Goal: Transaction & Acquisition: Purchase product/service

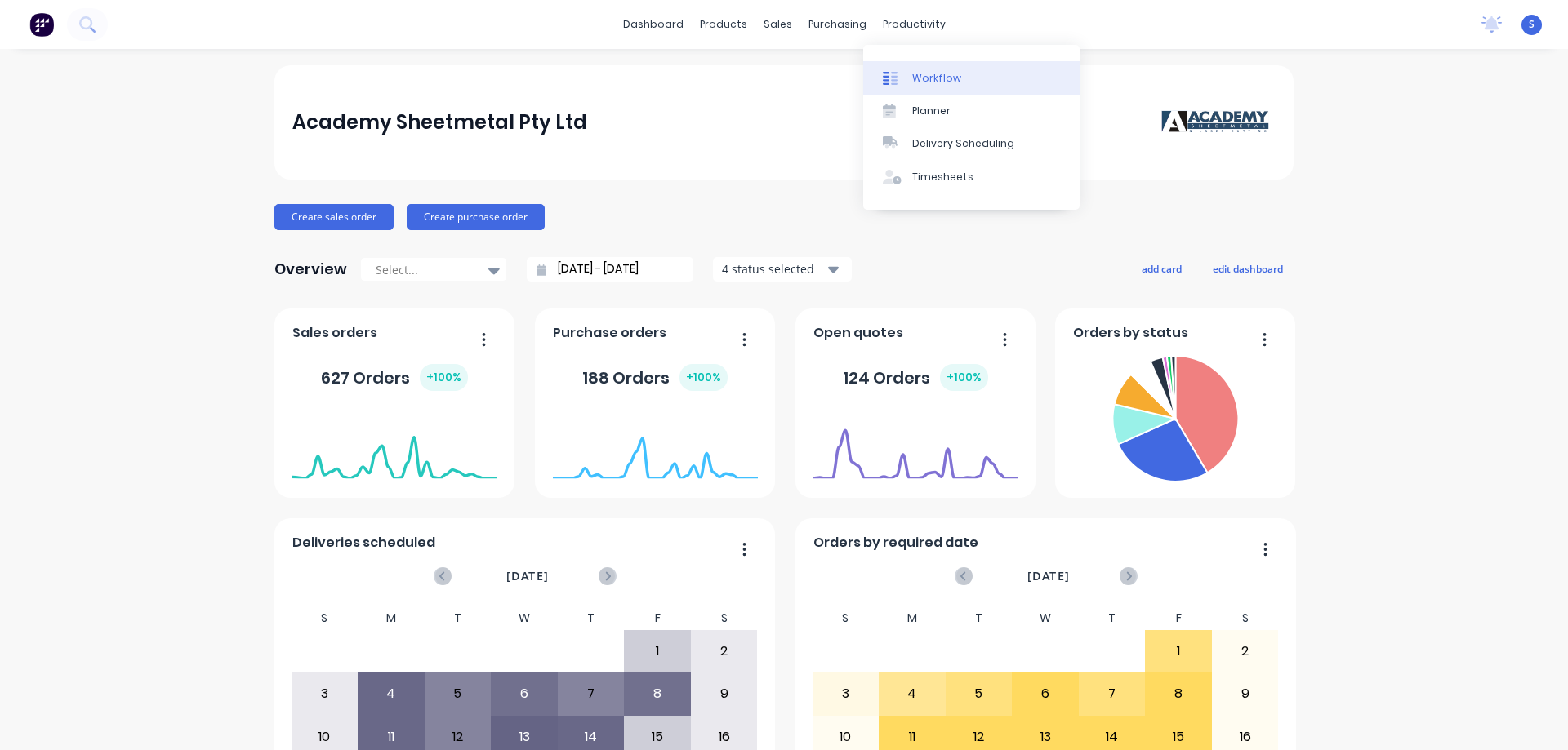
click at [935, 75] on div "Workflow" at bounding box center [936, 78] width 49 height 15
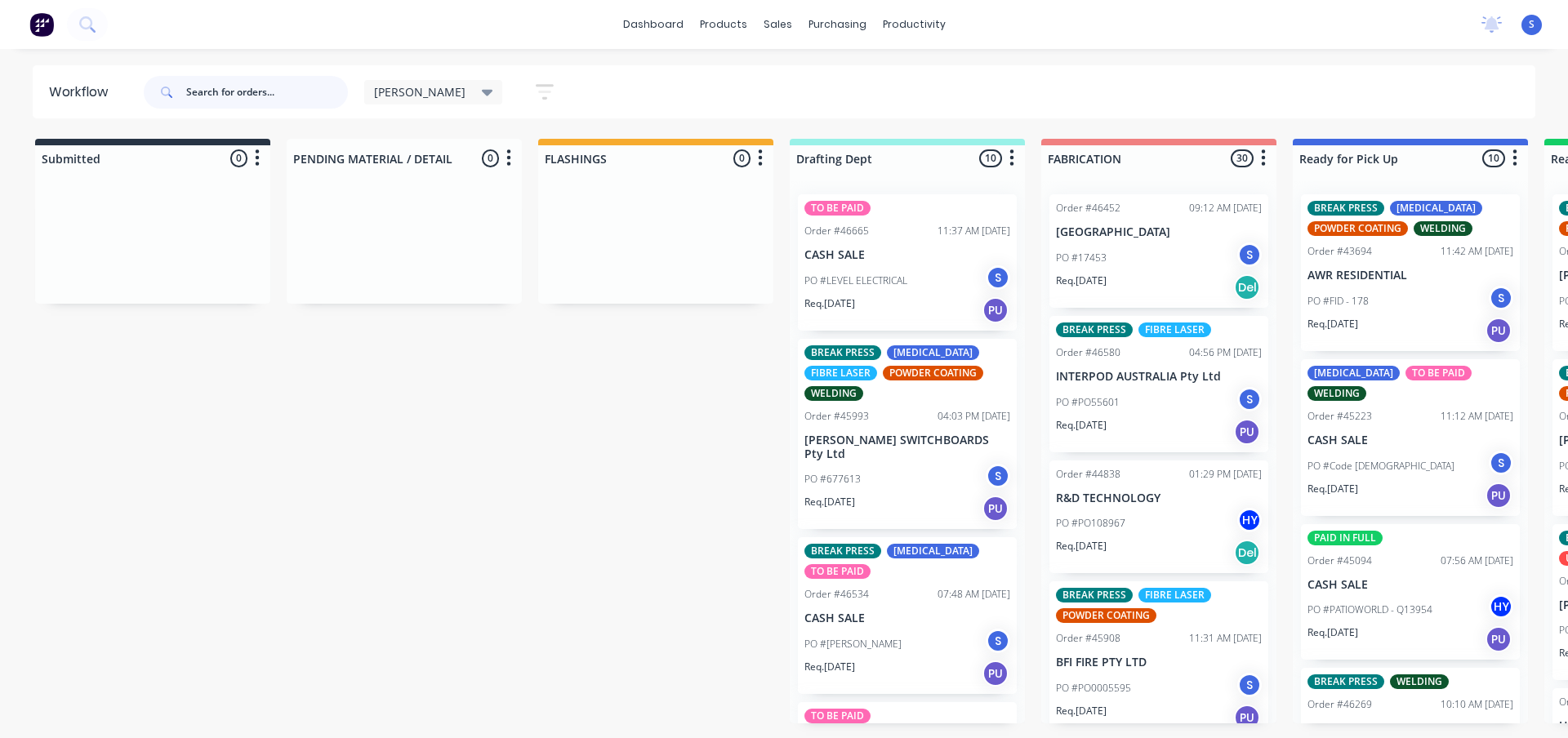
click at [275, 92] on input "text" at bounding box center [267, 93] width 162 height 33
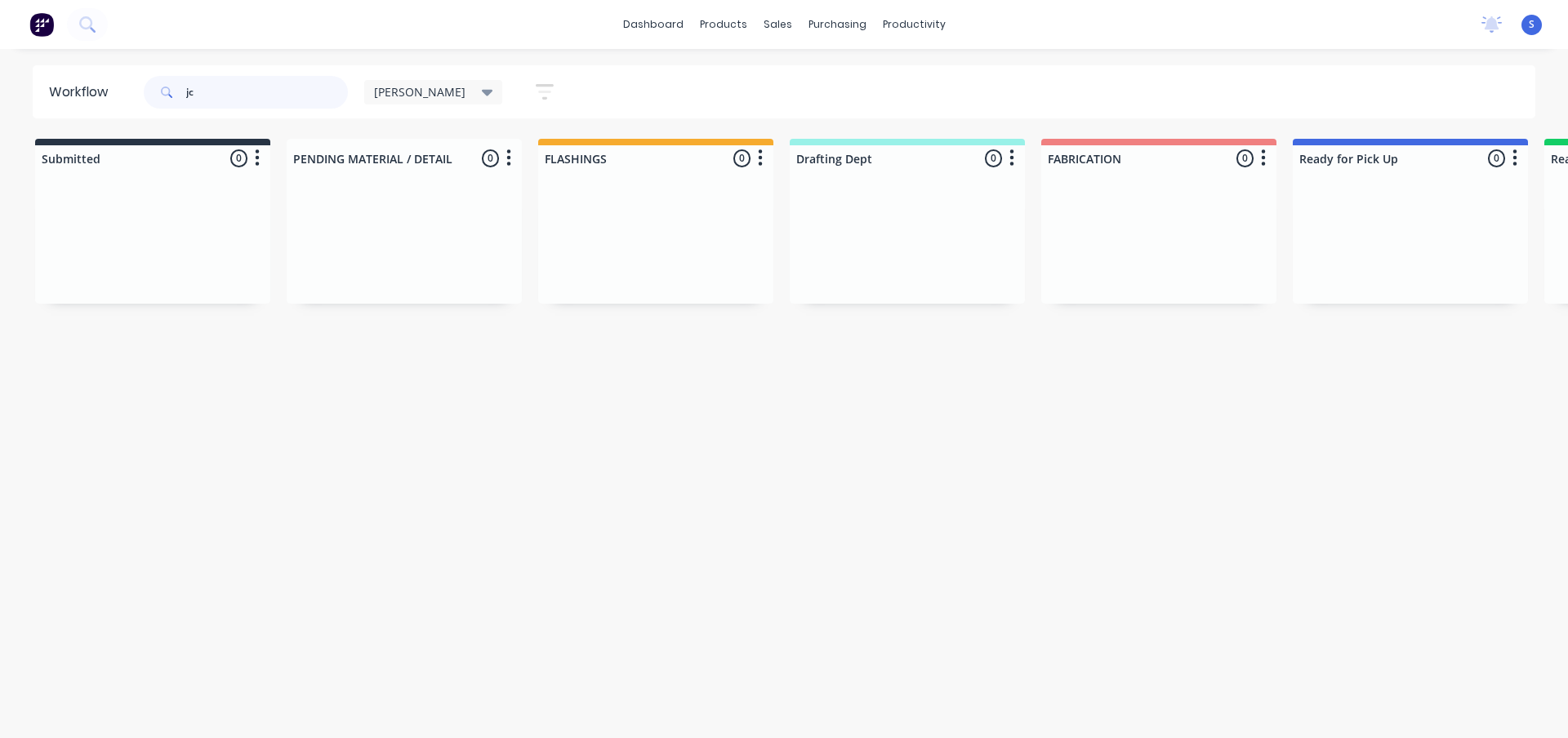
type input "jc"
click at [418, 83] on div "[PERSON_NAME]" at bounding box center [433, 92] width 139 height 25
click at [391, 208] on button "None" at bounding box center [463, 213] width 174 height 18
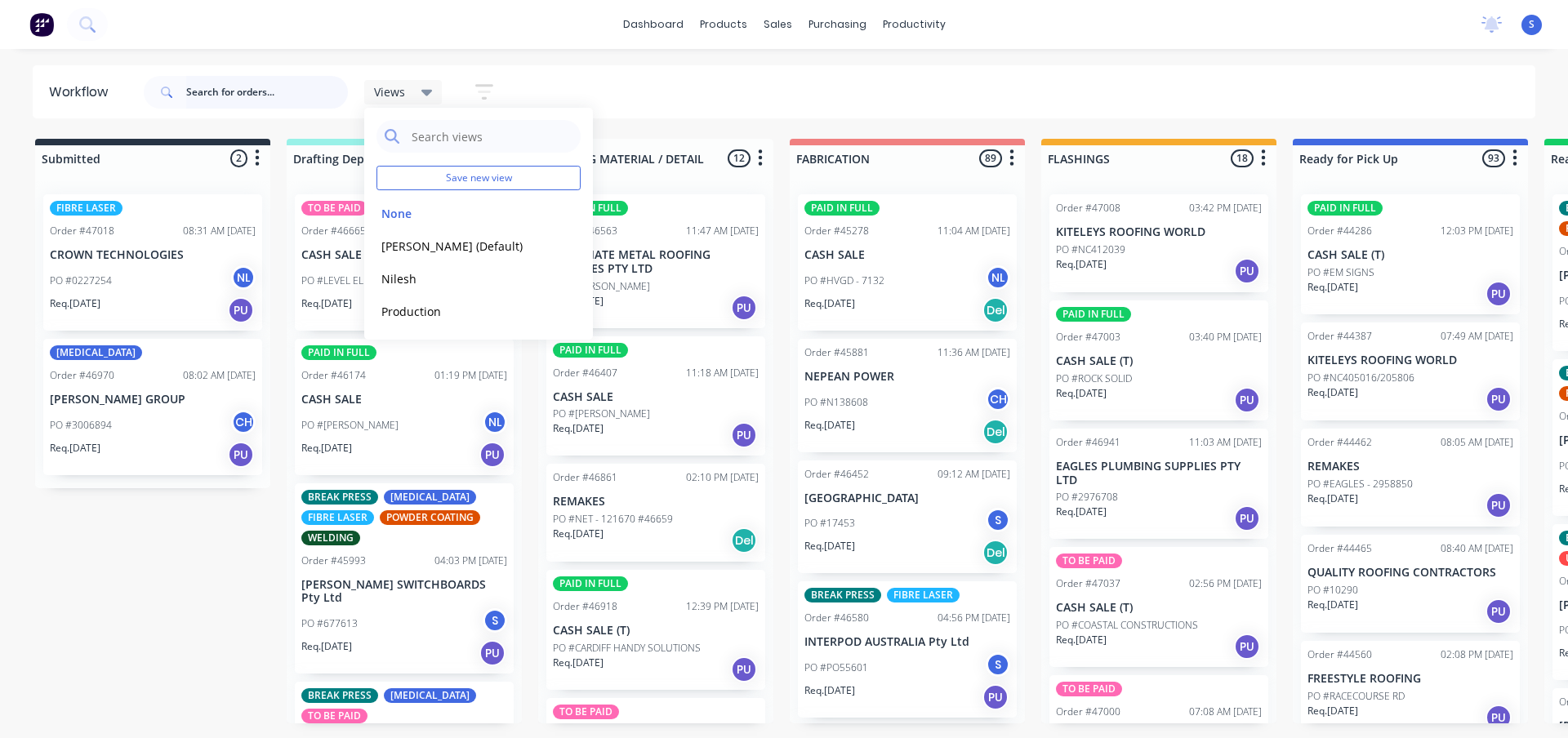
click at [252, 92] on input "text" at bounding box center [267, 93] width 162 height 33
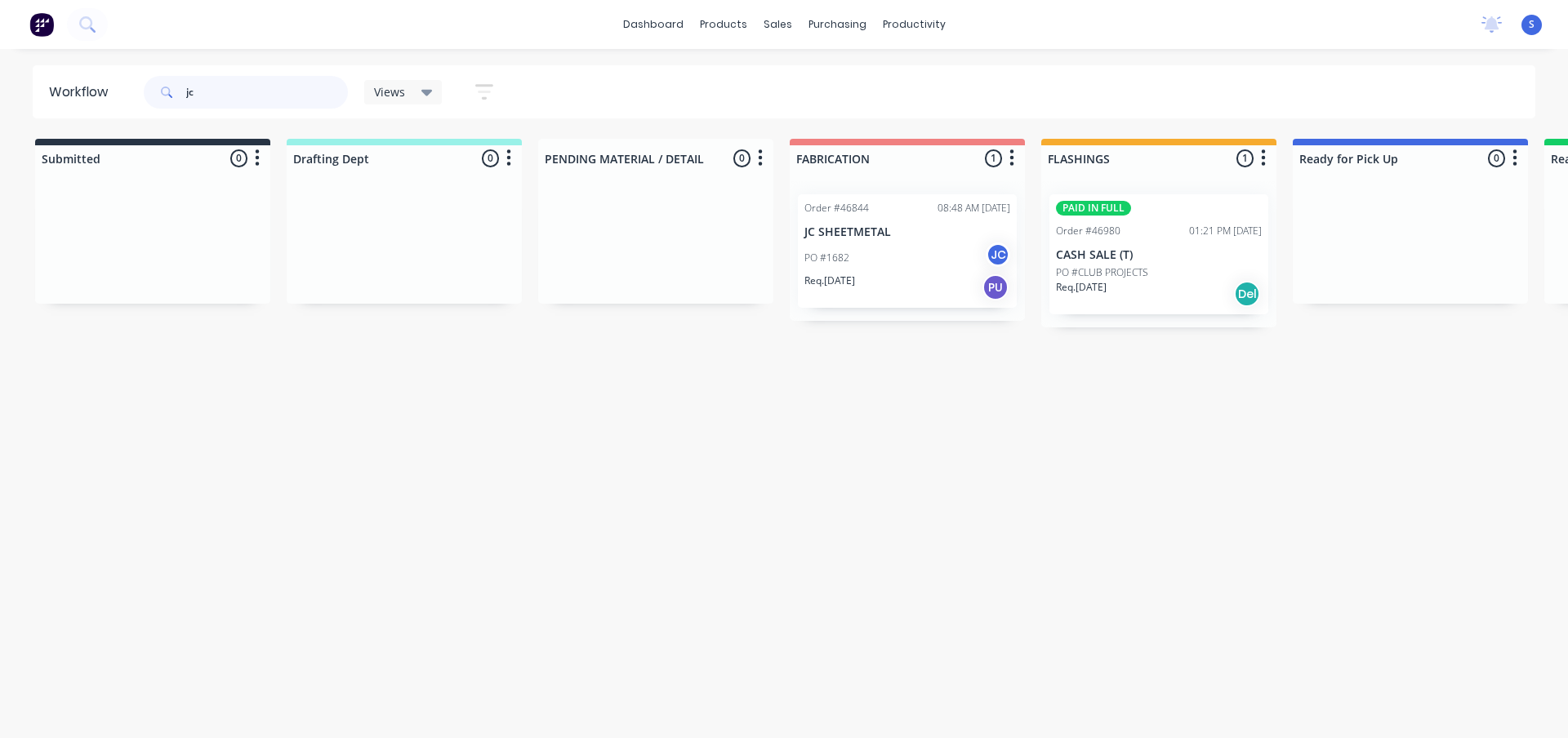
type input "jc"
click at [902, 252] on div "PO #1682 JC" at bounding box center [907, 258] width 206 height 31
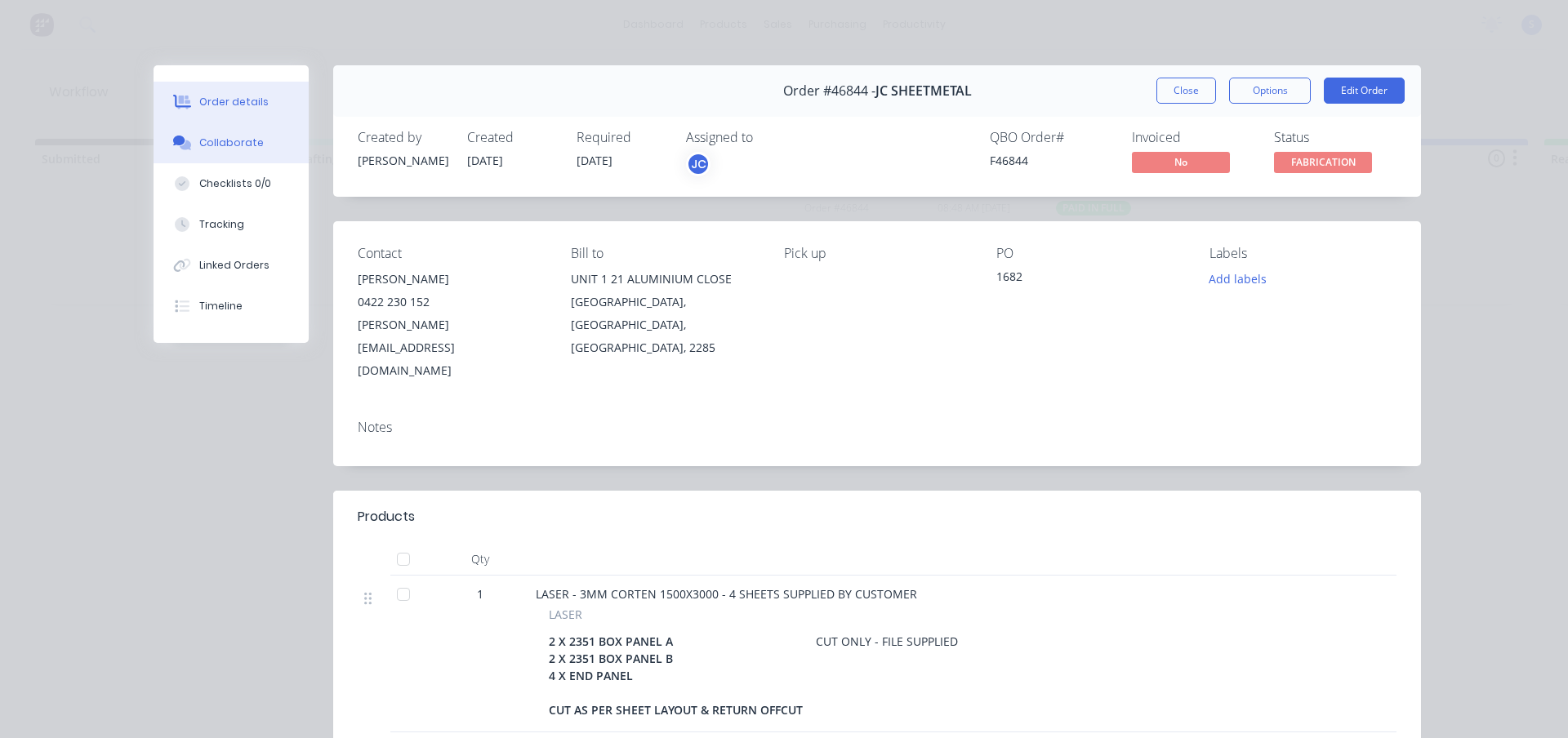
click at [227, 151] on button "Collaborate" at bounding box center [230, 142] width 155 height 40
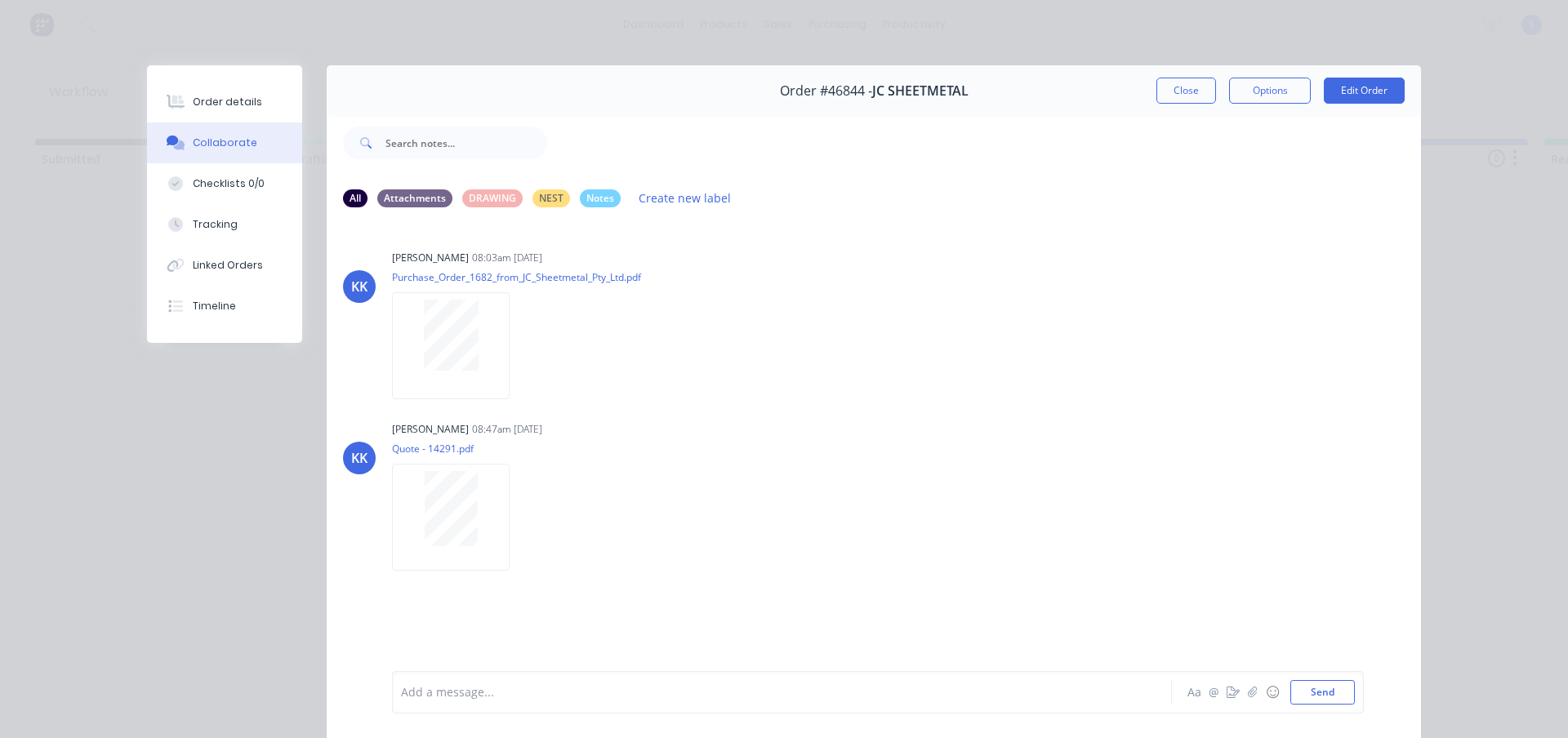
drag, startPoint x: 1193, startPoint y: 93, endPoint x: 1133, endPoint y: 112, distance: 62.9
click at [1193, 93] on button "Close" at bounding box center [1185, 90] width 60 height 26
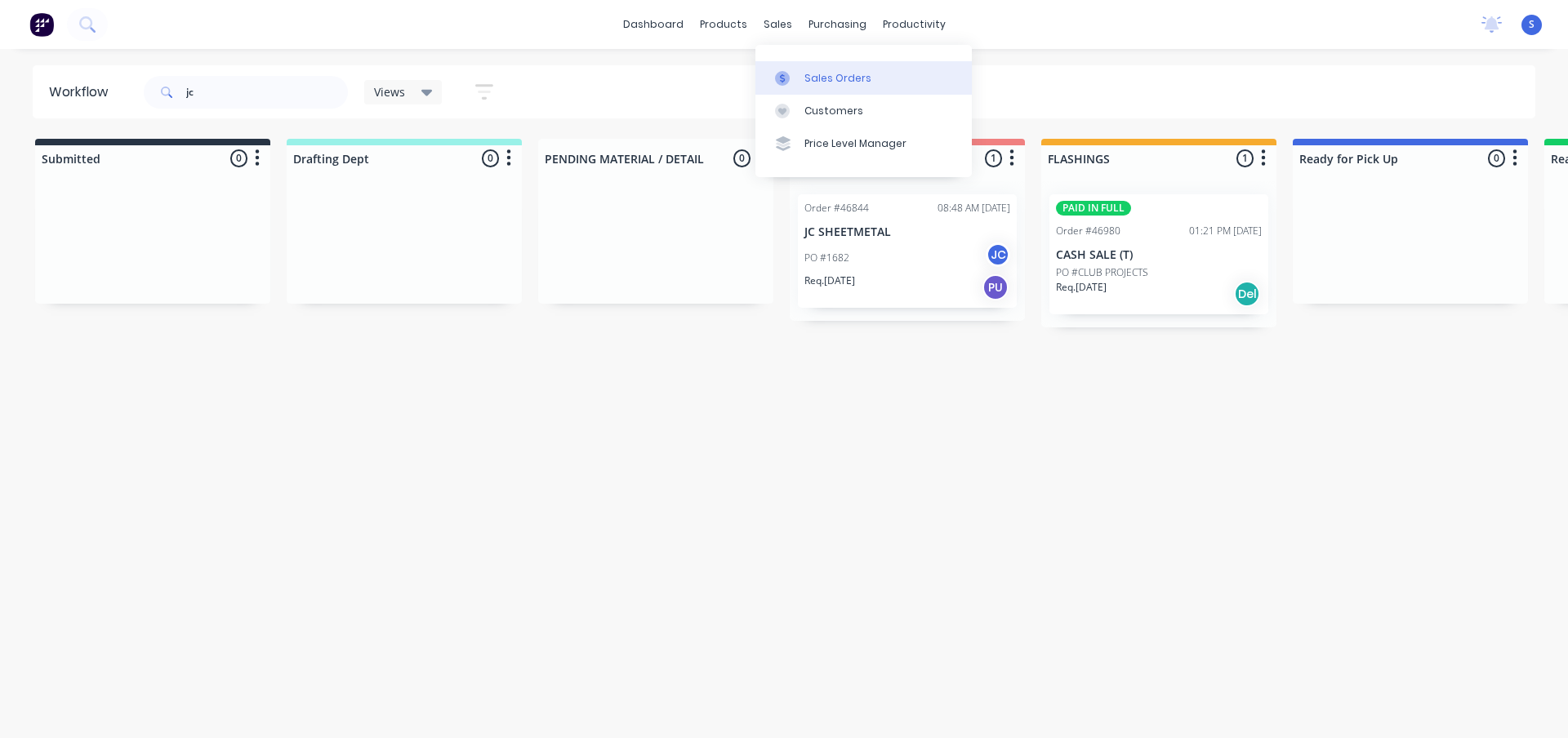
click at [823, 83] on div "Sales Orders" at bounding box center [837, 78] width 67 height 15
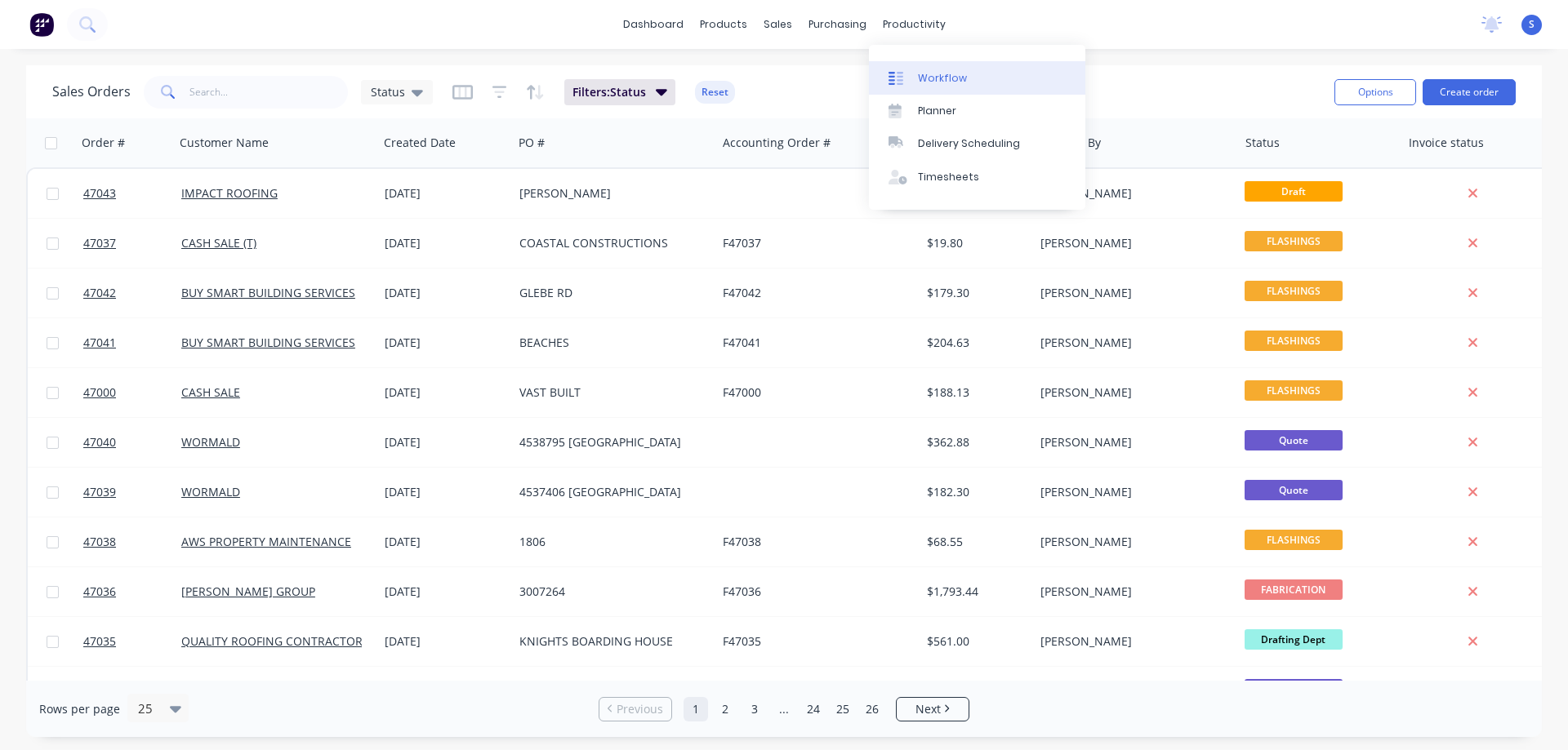
click at [964, 69] on link "Workflow" at bounding box center [977, 78] width 217 height 33
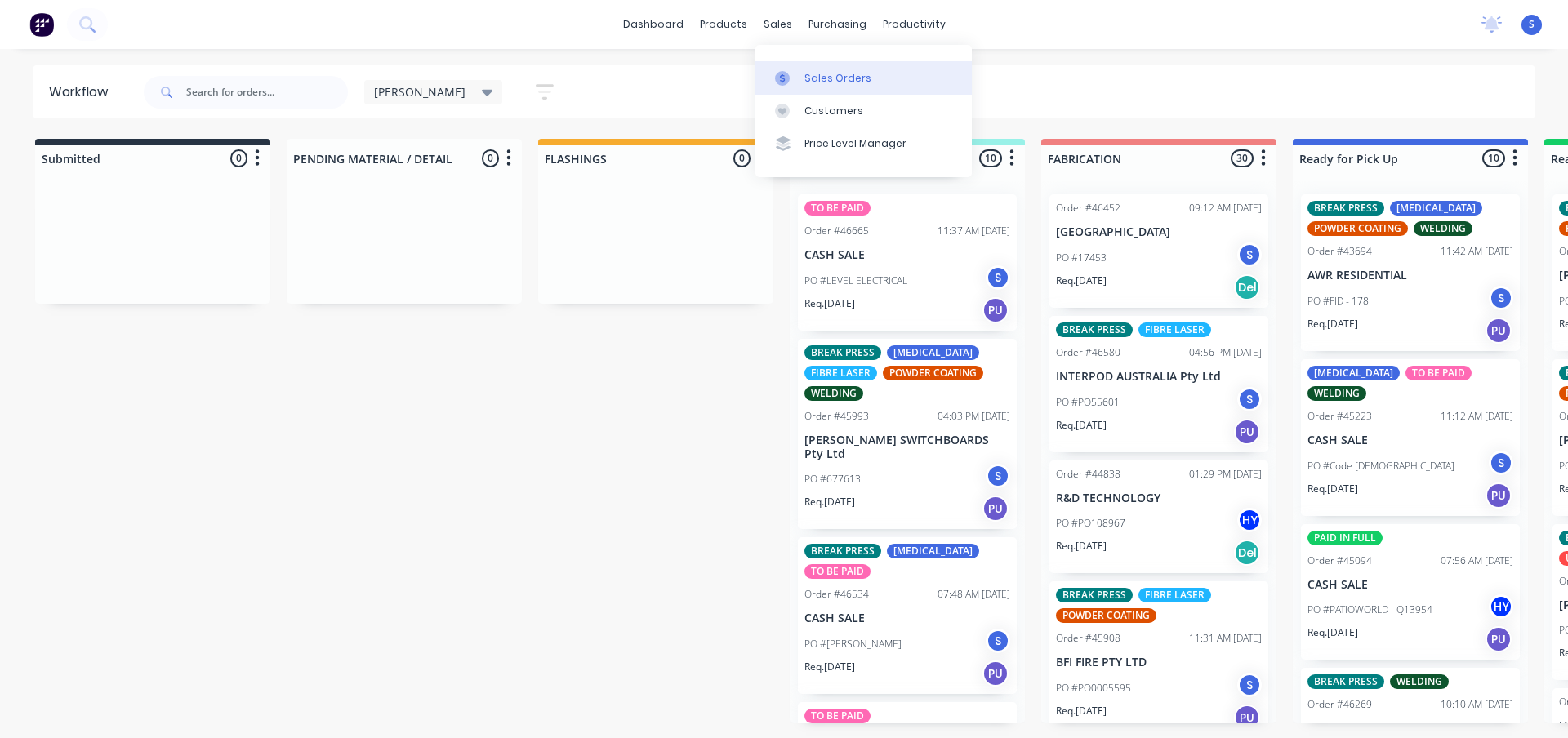
click at [855, 85] on div "Sales Orders" at bounding box center [837, 78] width 67 height 15
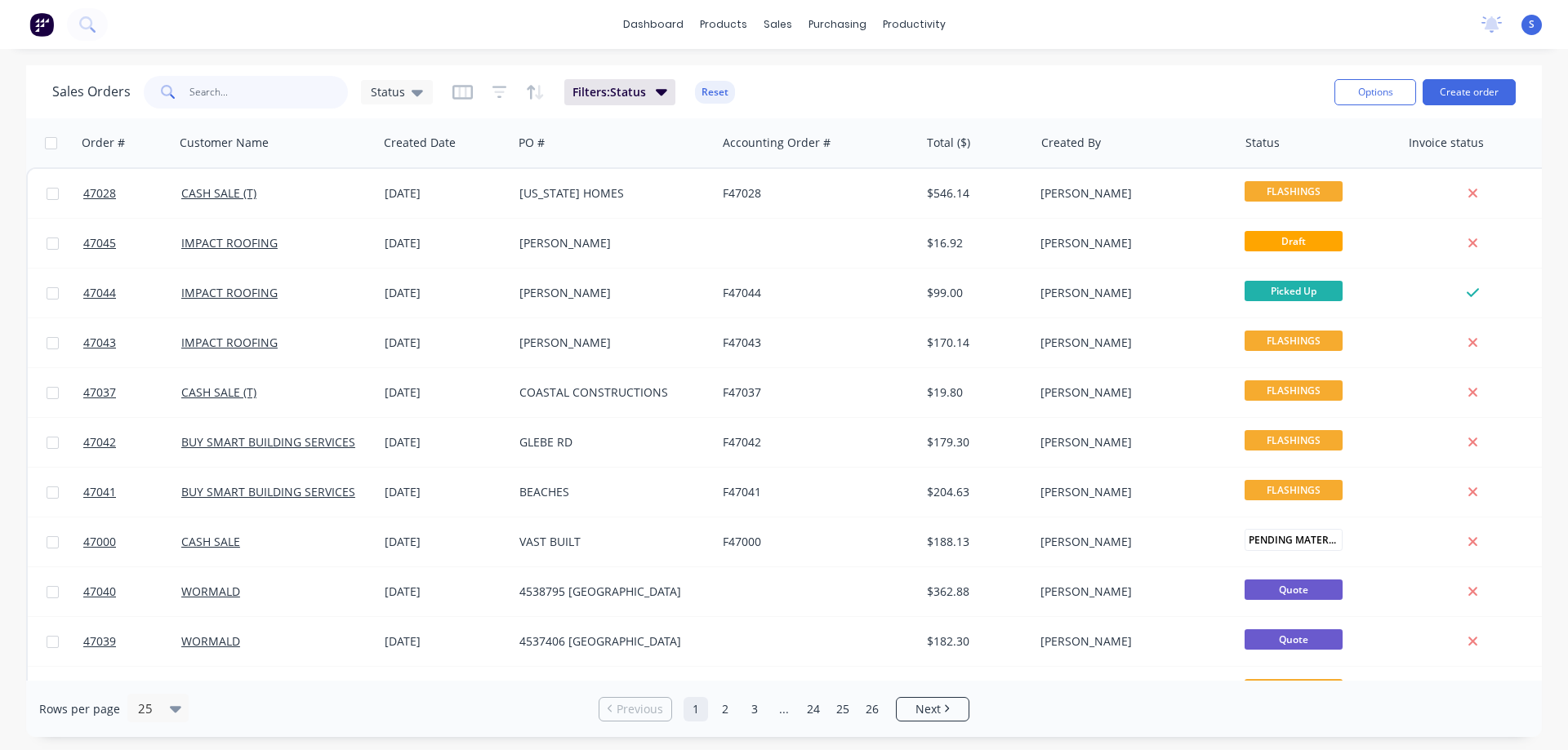
click at [221, 100] on input "text" at bounding box center [268, 93] width 159 height 33
click at [1466, 92] on button "Create order" at bounding box center [1468, 92] width 93 height 26
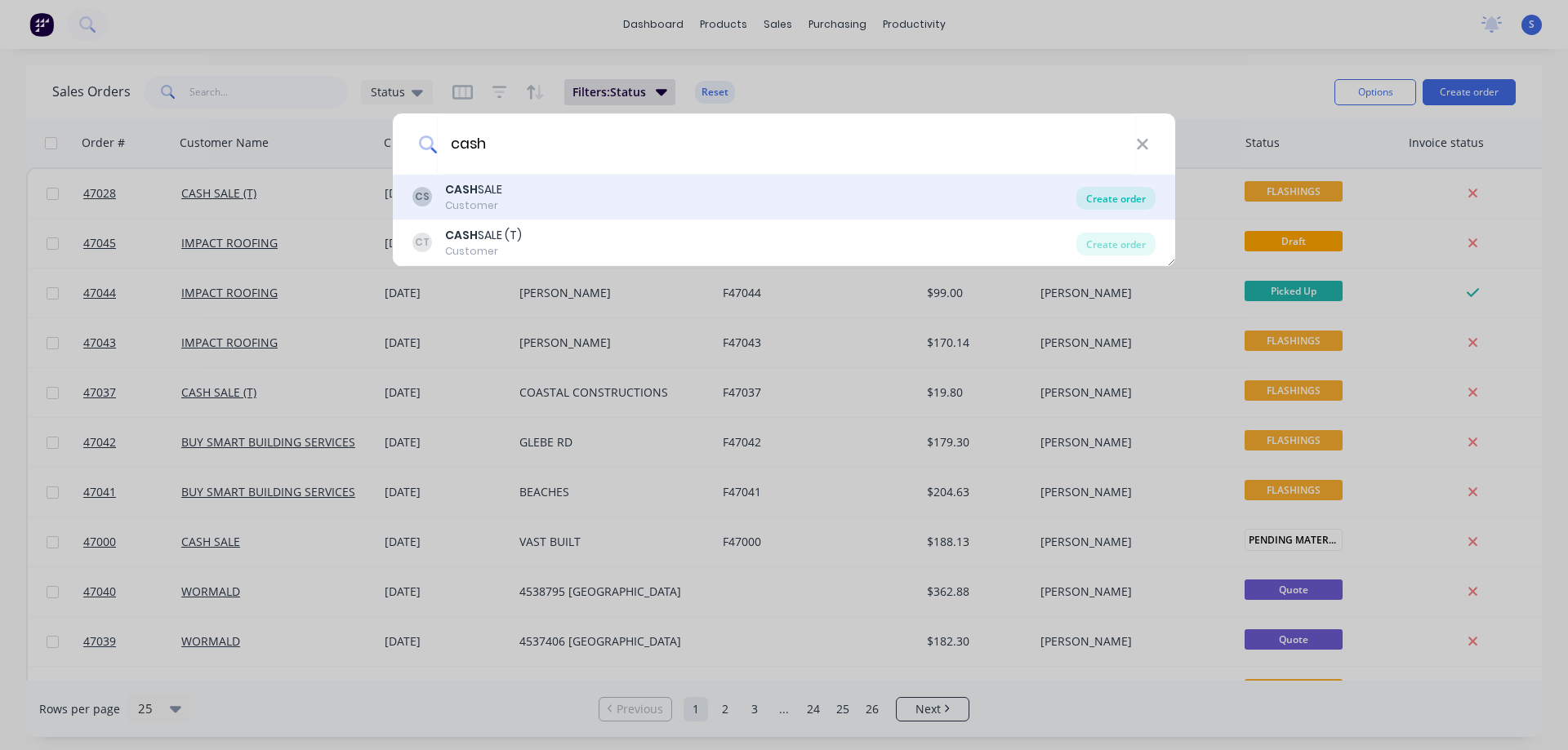
type input "cash"
click at [1133, 203] on div "Create order" at bounding box center [1115, 198] width 79 height 23
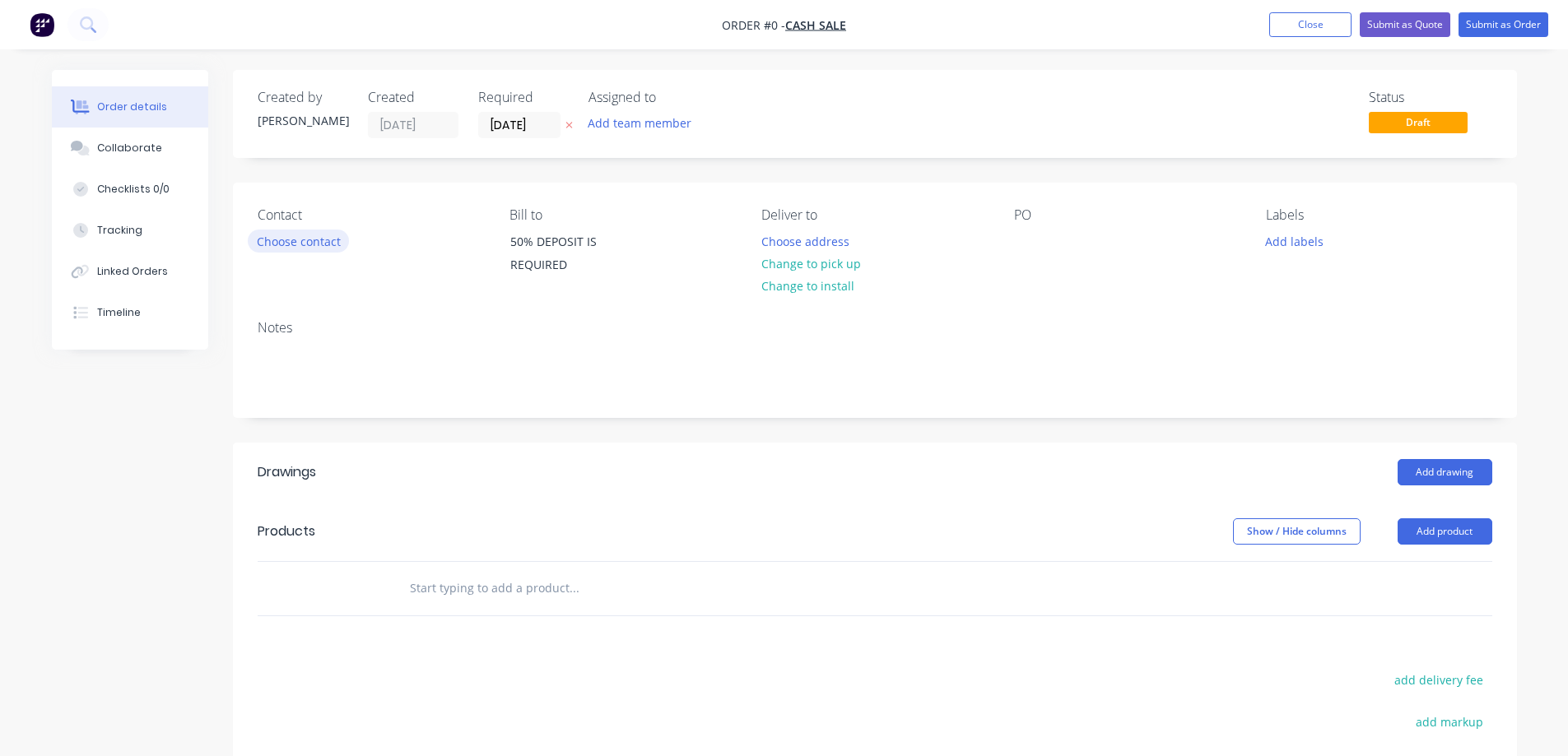
click at [304, 243] on button "Choose contact" at bounding box center [298, 241] width 101 height 22
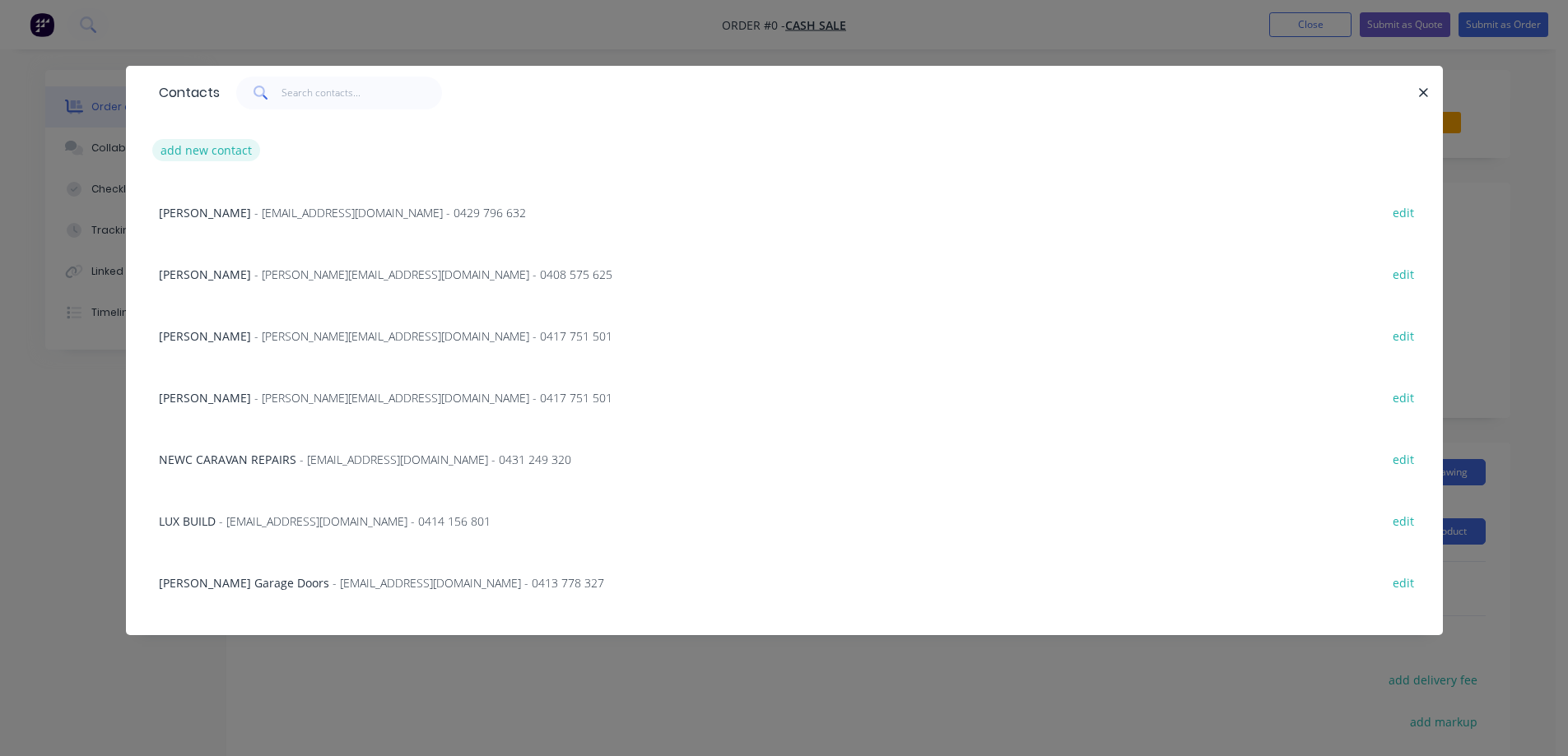
click at [231, 148] on button "add new contact" at bounding box center [206, 150] width 108 height 22
select select "AU"
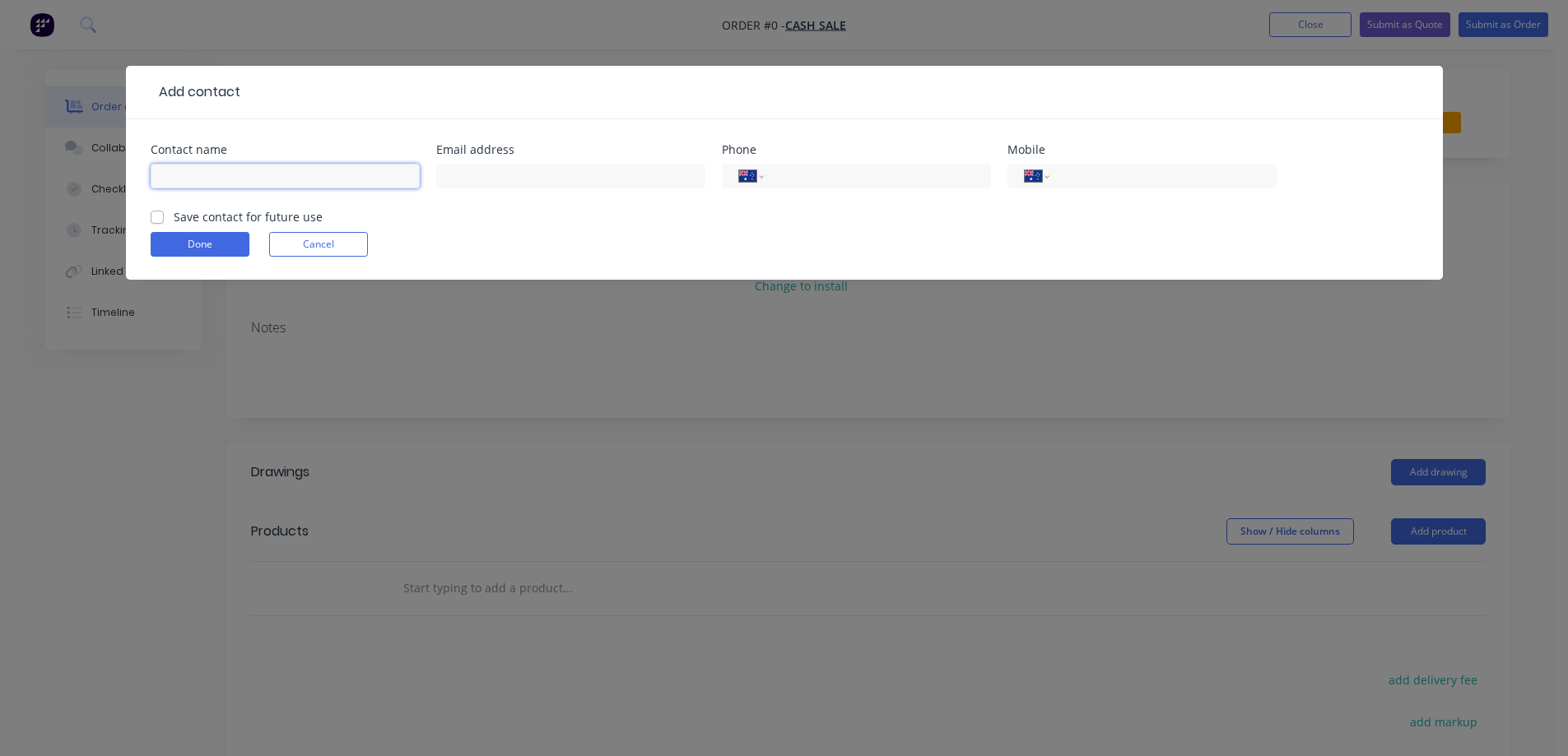
click at [217, 167] on input "text" at bounding box center [285, 176] width 269 height 25
paste input "[PERSON_NAME]"
type input "[PERSON_NAME]"
click at [510, 177] on input "text" at bounding box center [570, 176] width 269 height 25
paste input "[EMAIL_ADDRESS][DOMAIN_NAME]"
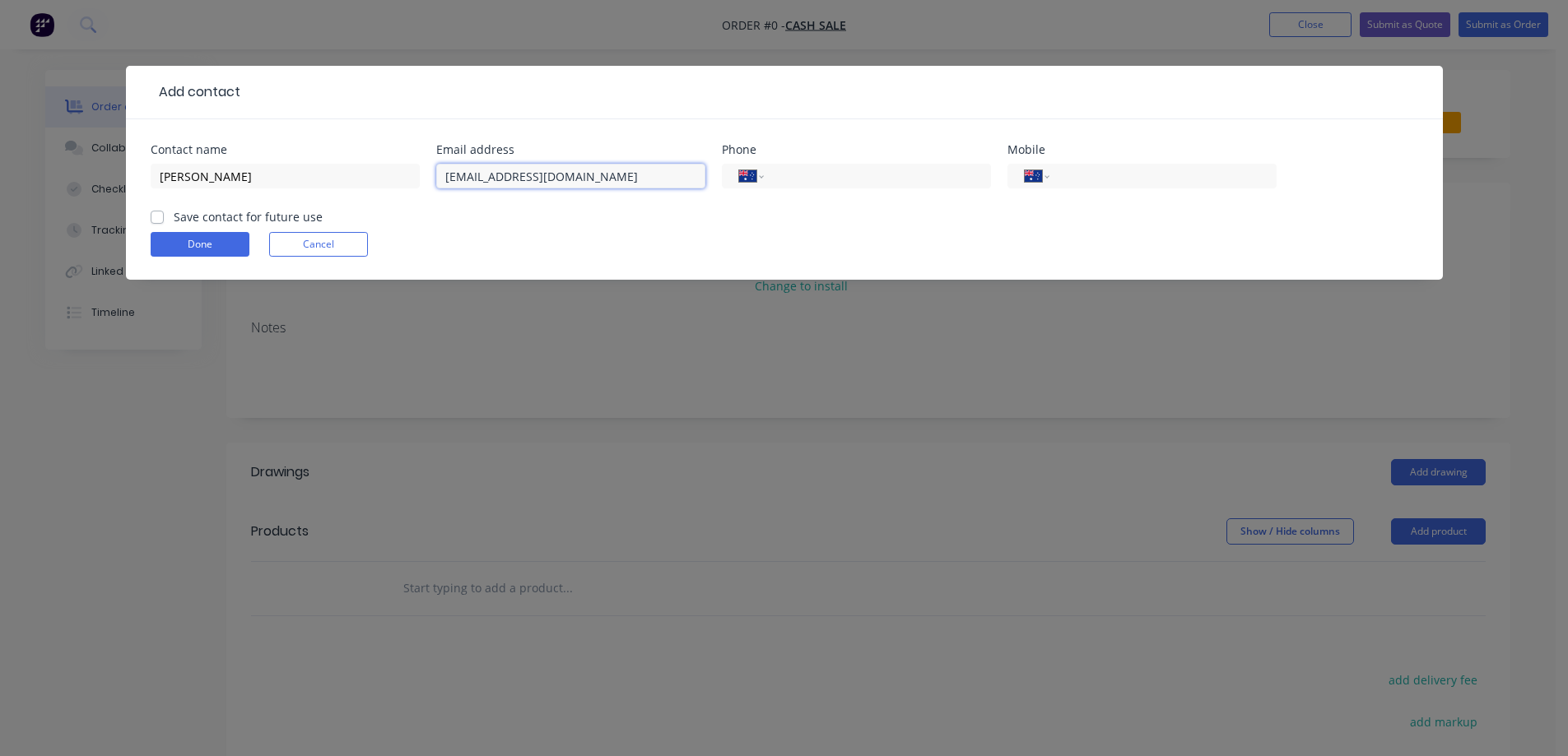
type input "[EMAIL_ADDRESS][DOMAIN_NAME]"
click at [1142, 180] on input "tel" at bounding box center [1160, 177] width 197 height 19
paste input "0407 911 108"
type input "0407 911 108"
click at [194, 245] on button "Done" at bounding box center [200, 244] width 99 height 25
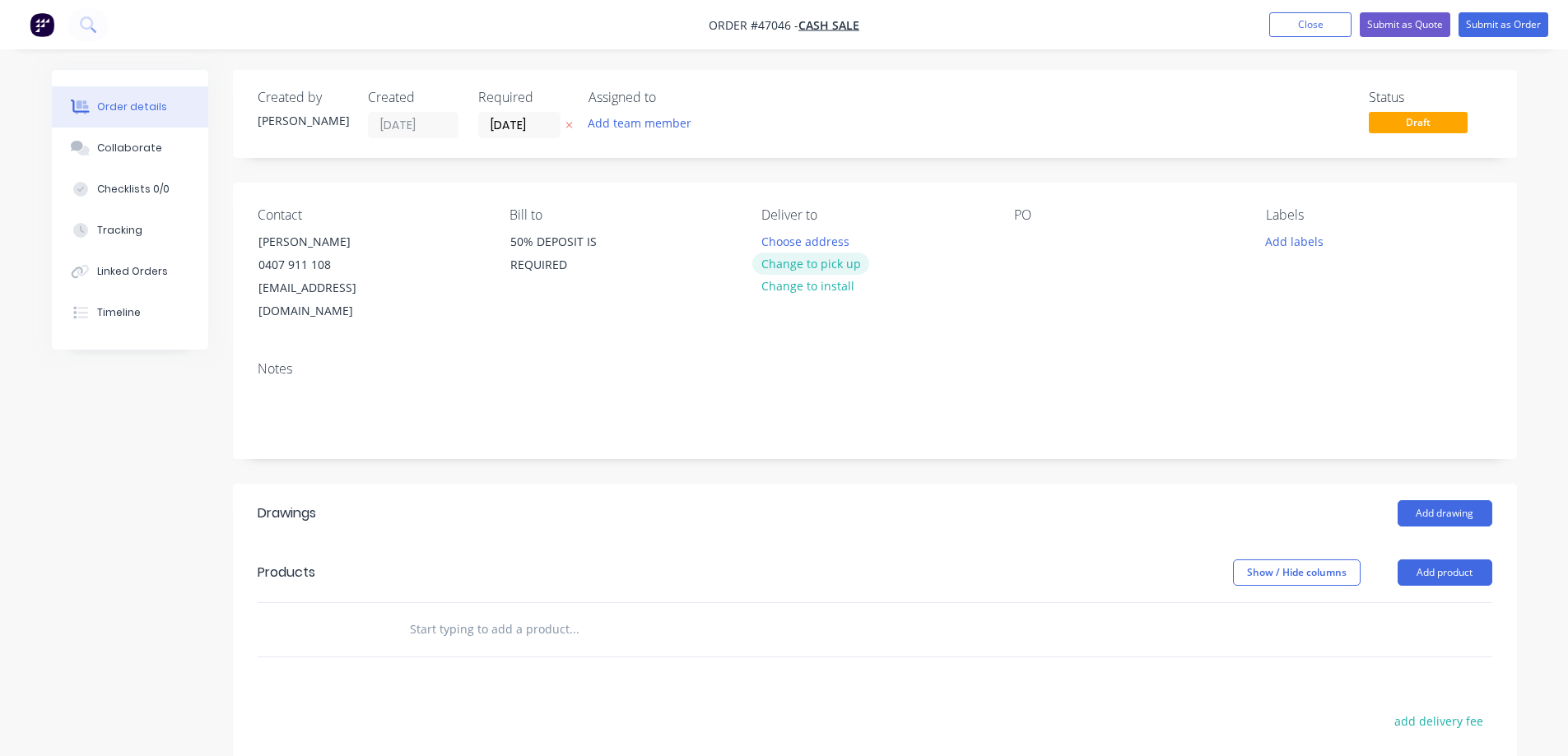
click at [835, 270] on button "Change to pick up" at bounding box center [811, 264] width 117 height 22
click at [649, 128] on button "Add team member" at bounding box center [639, 123] width 121 height 22
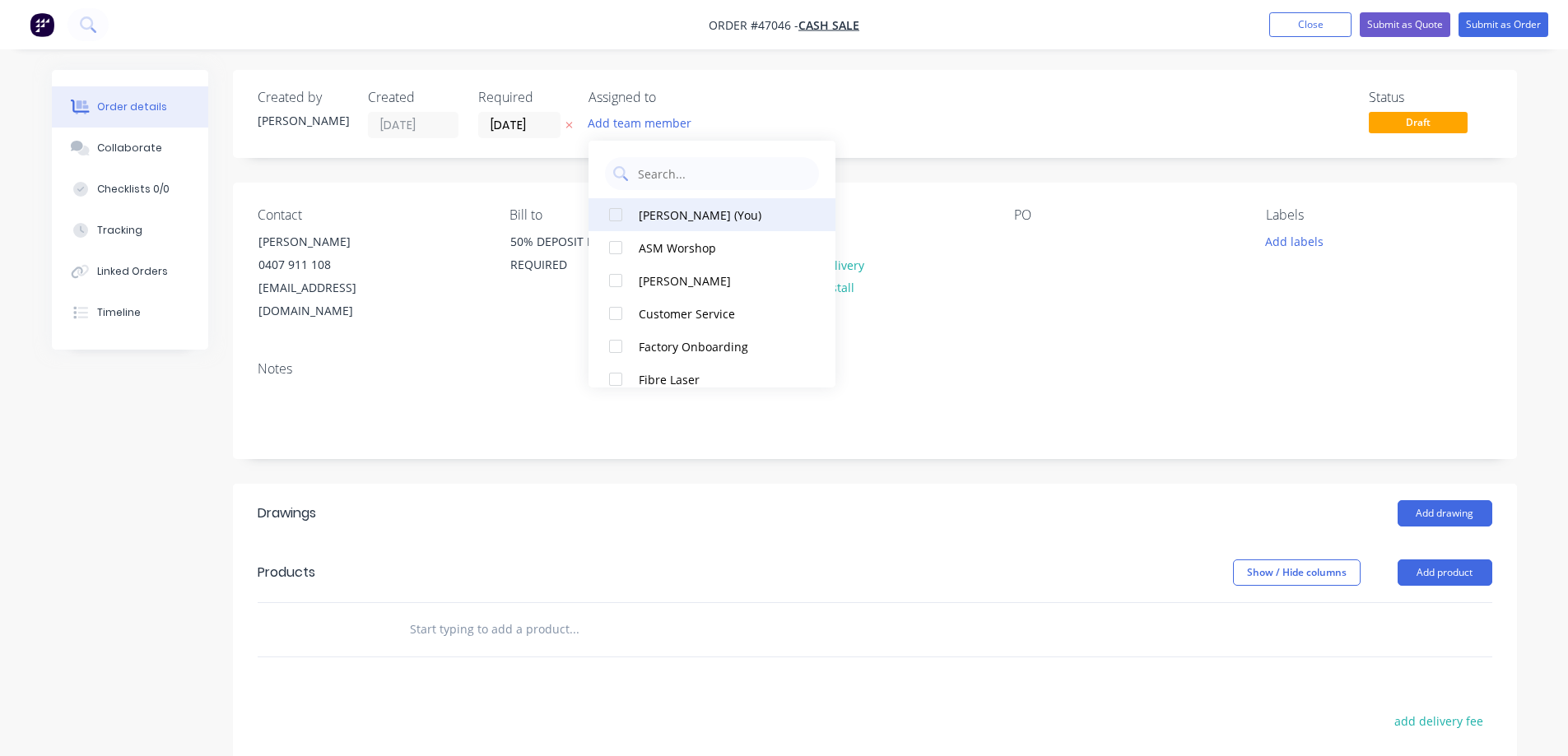
click at [620, 219] on div at bounding box center [616, 215] width 33 height 33
click at [566, 126] on icon at bounding box center [569, 125] width 7 height 10
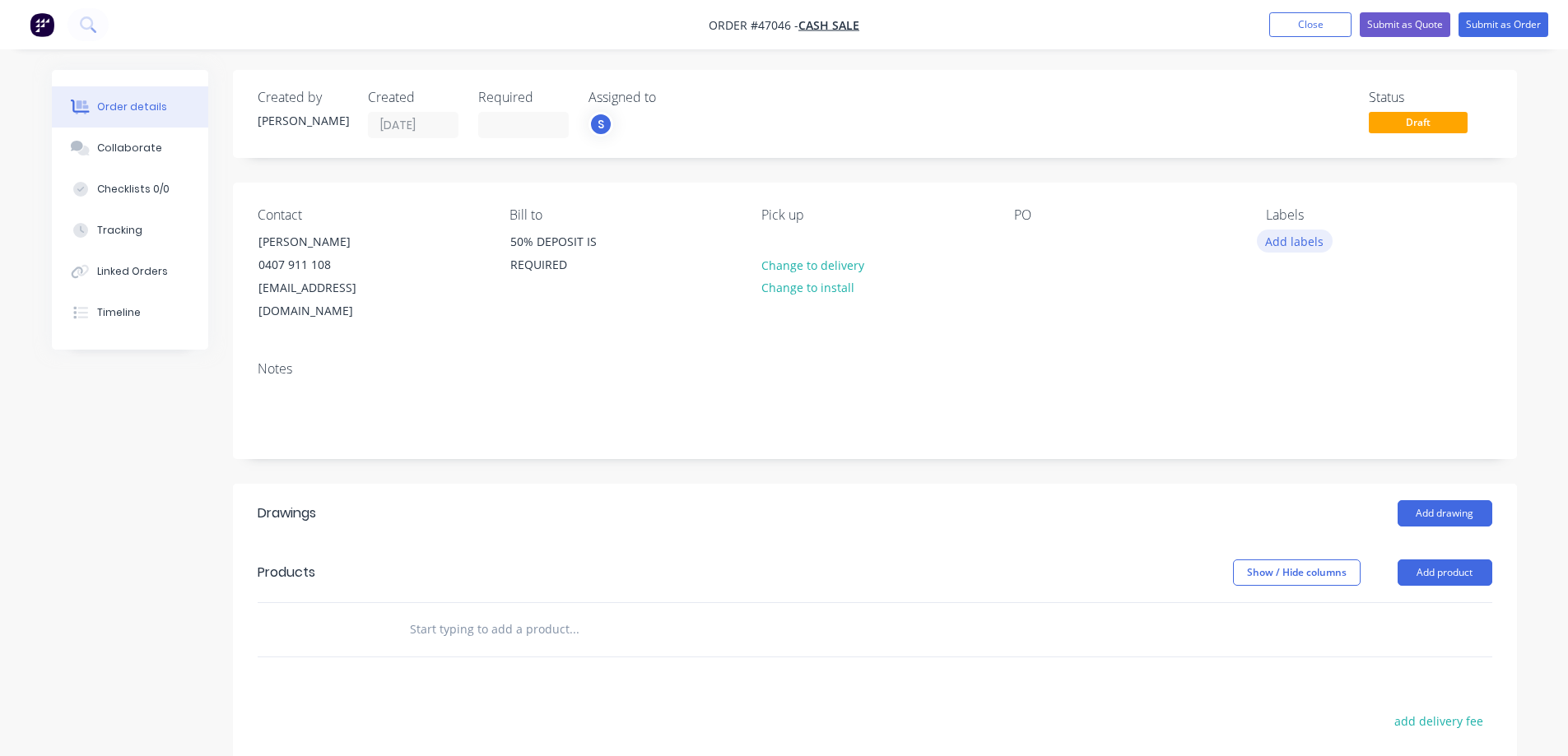
click at [1278, 232] on button "Add labels" at bounding box center [1295, 241] width 76 height 22
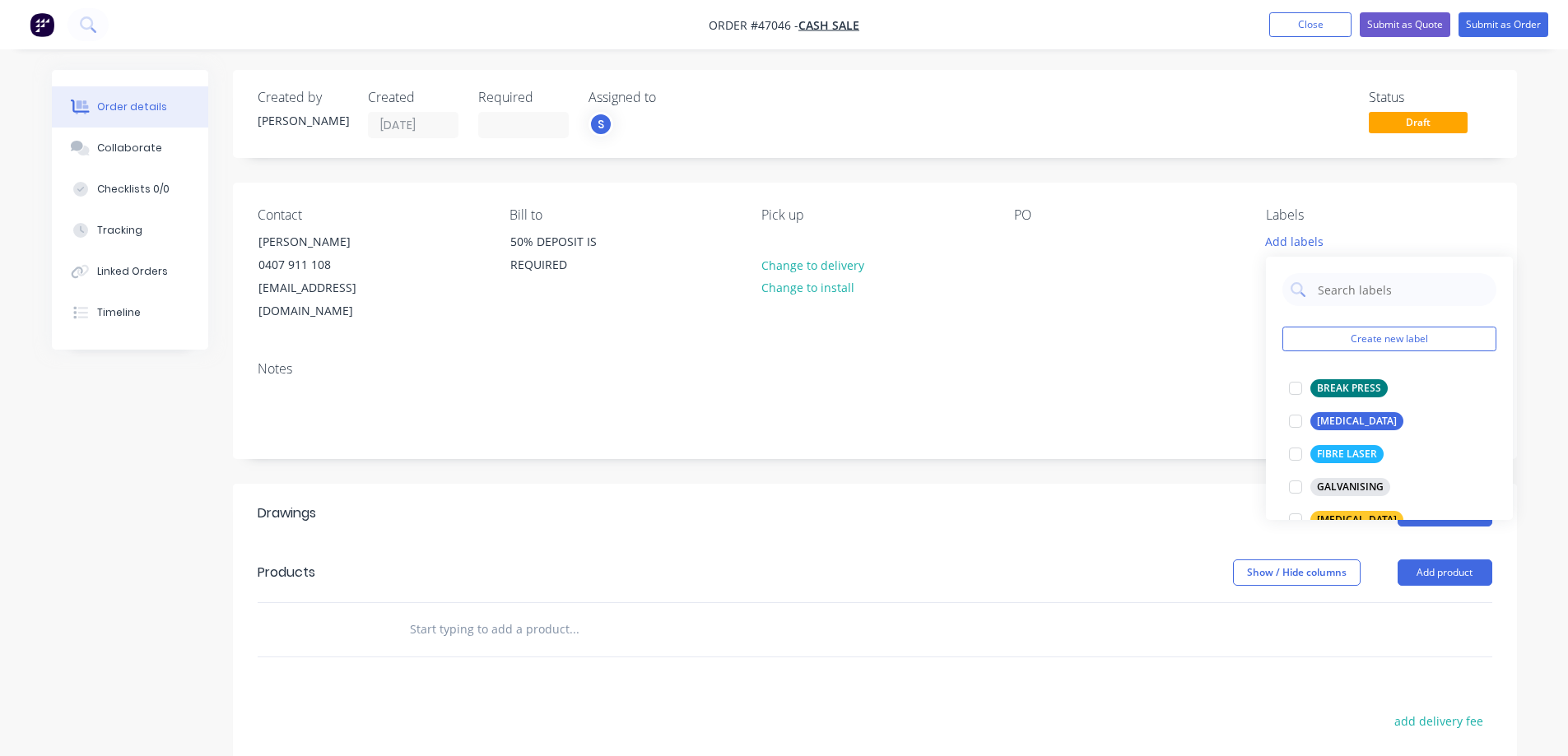
click at [1145, 484] on header "Drawings Add drawing" at bounding box center [876, 514] width 1285 height 59
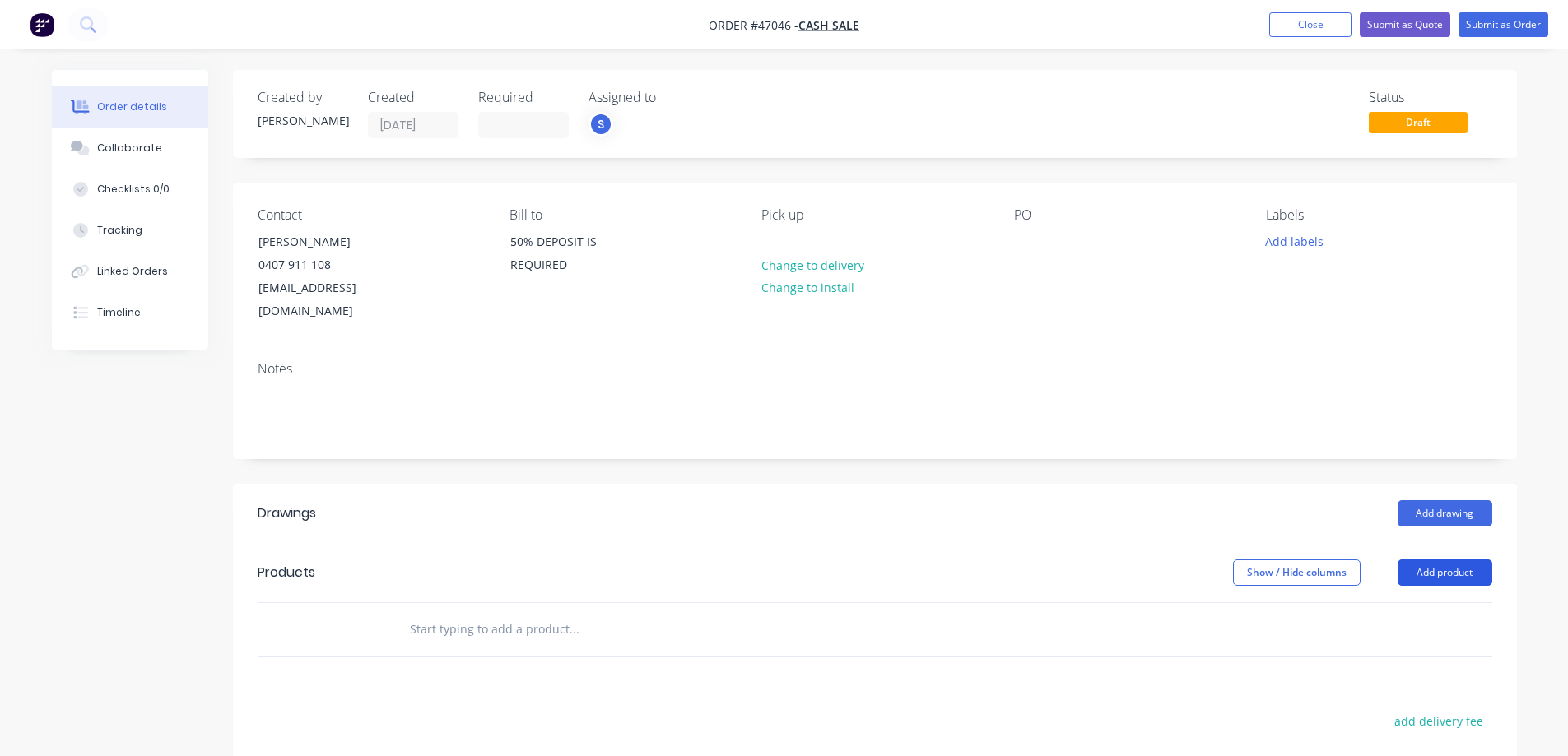
click at [1444, 560] on button "Add product" at bounding box center [1445, 573] width 94 height 26
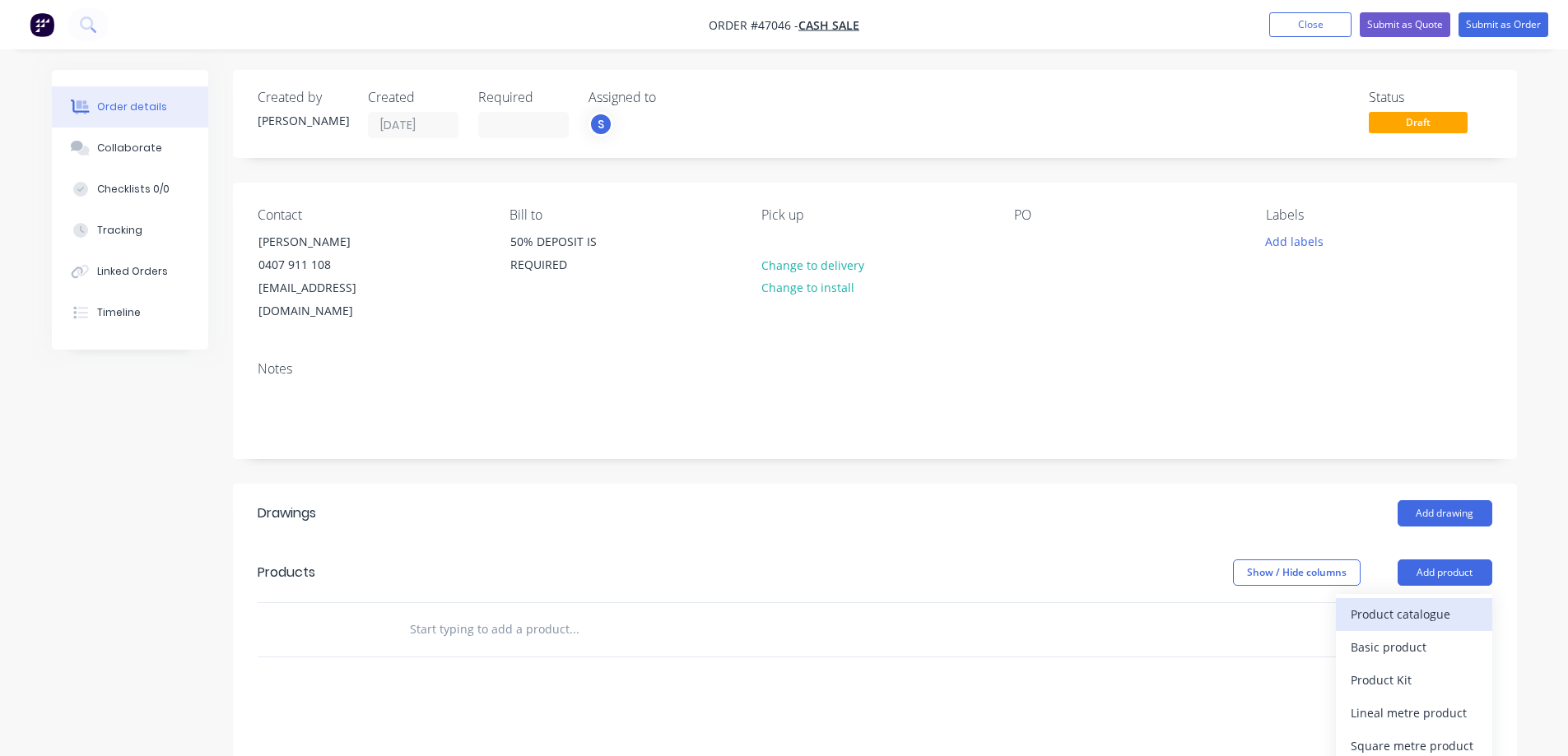
click at [1423, 602] on div "Product catalogue" at bounding box center [1414, 614] width 127 height 24
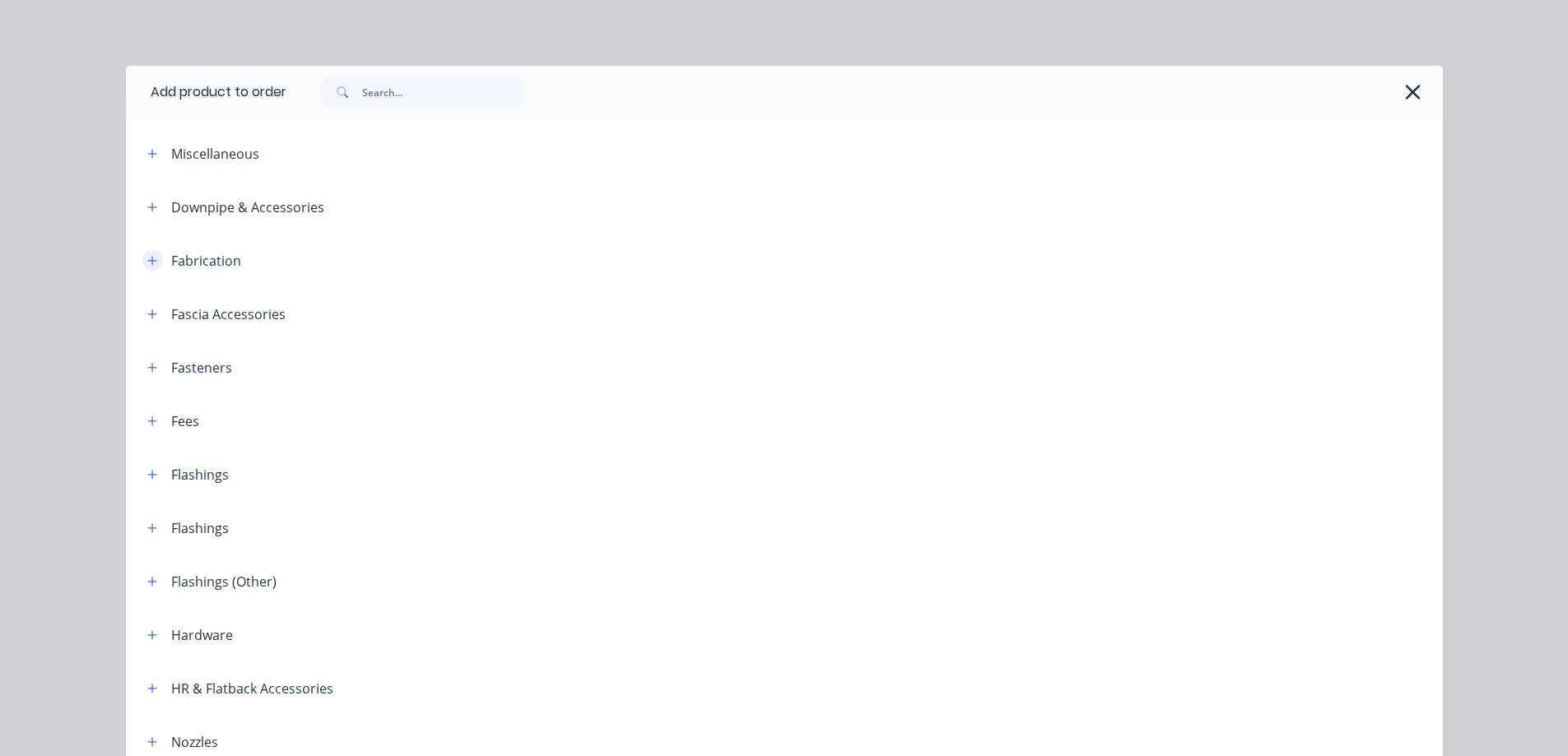
click at [147, 257] on icon "button" at bounding box center [152, 261] width 10 height 11
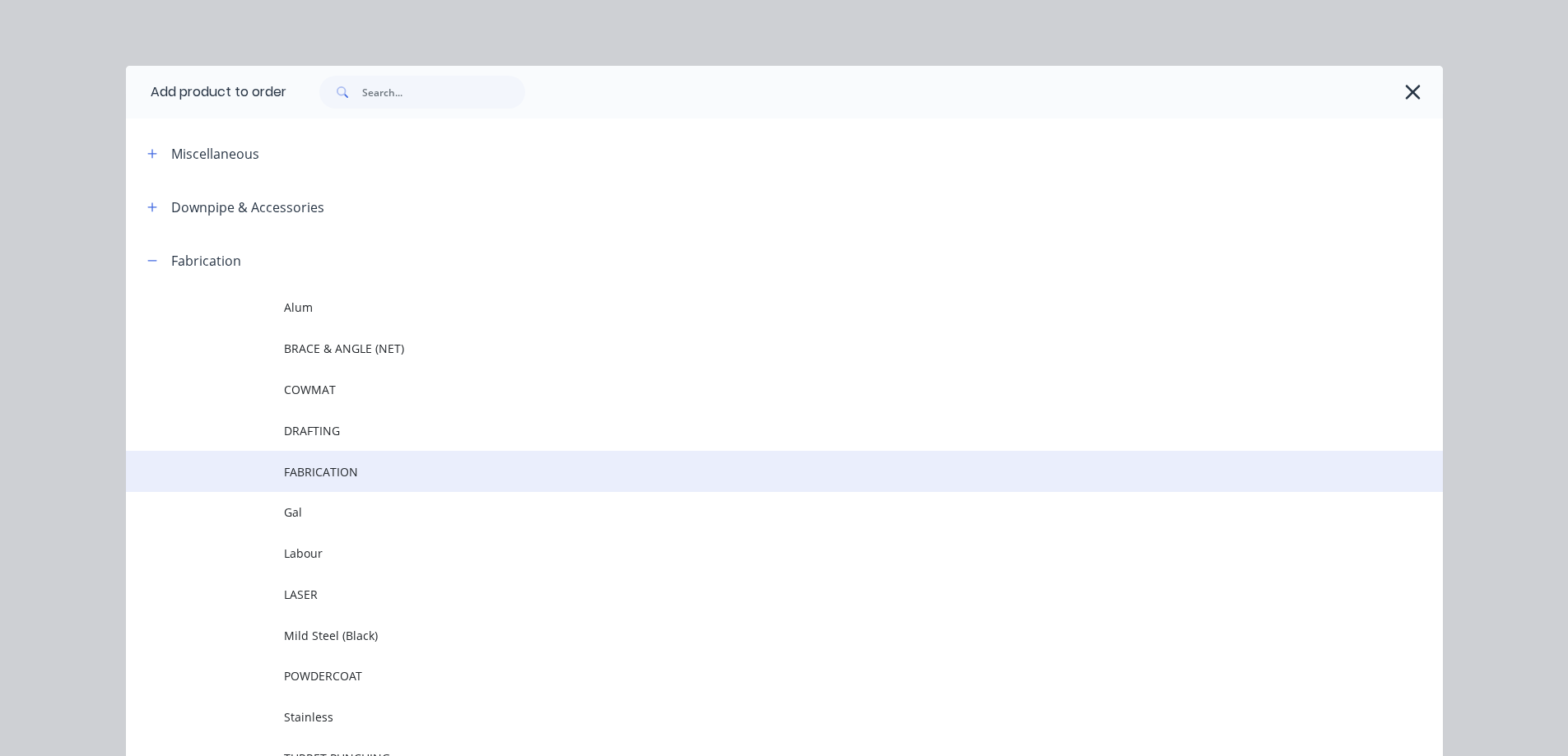
click at [322, 471] on span "FABRICATION" at bounding box center [748, 472] width 927 height 18
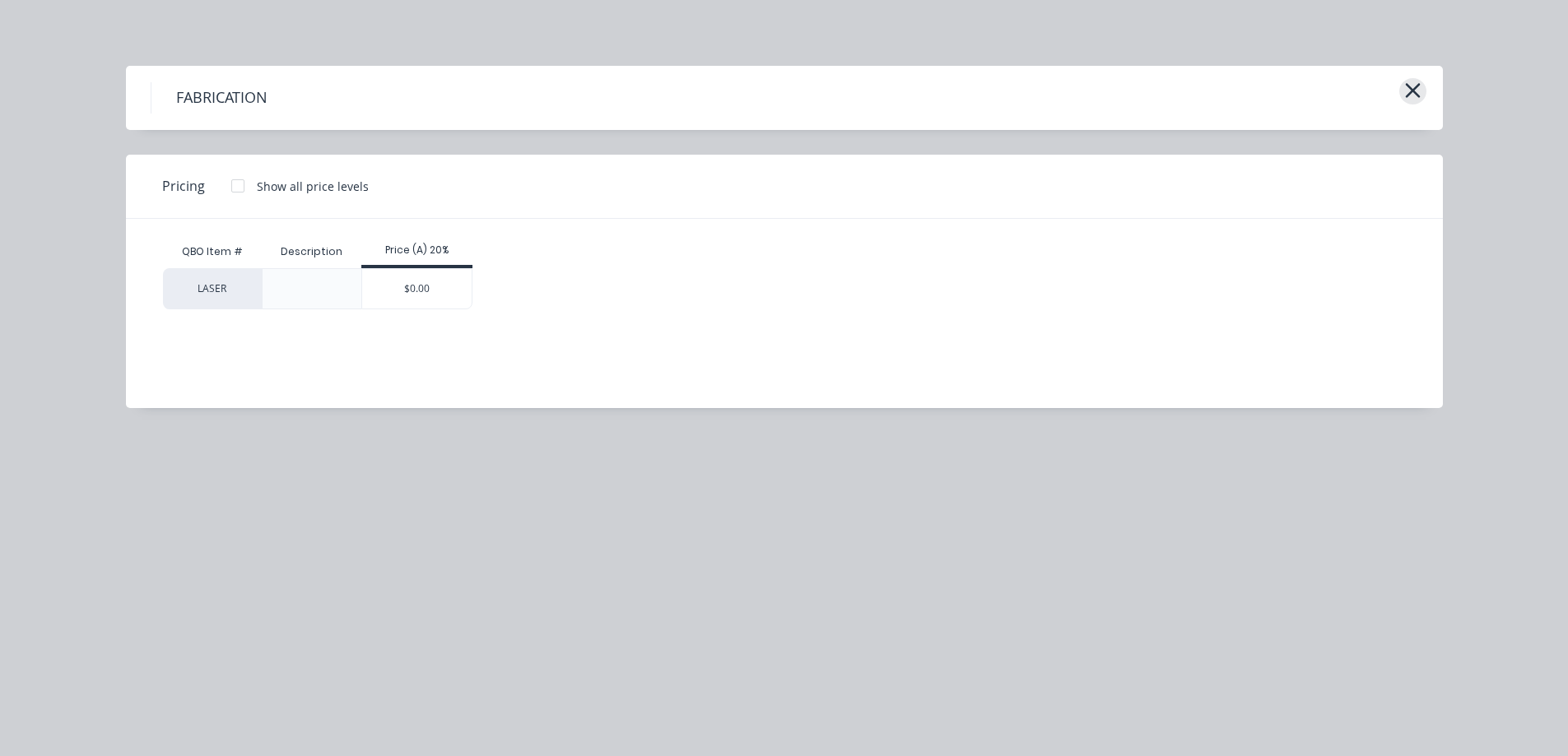
click at [1417, 91] on icon "button" at bounding box center [1412, 90] width 18 height 23
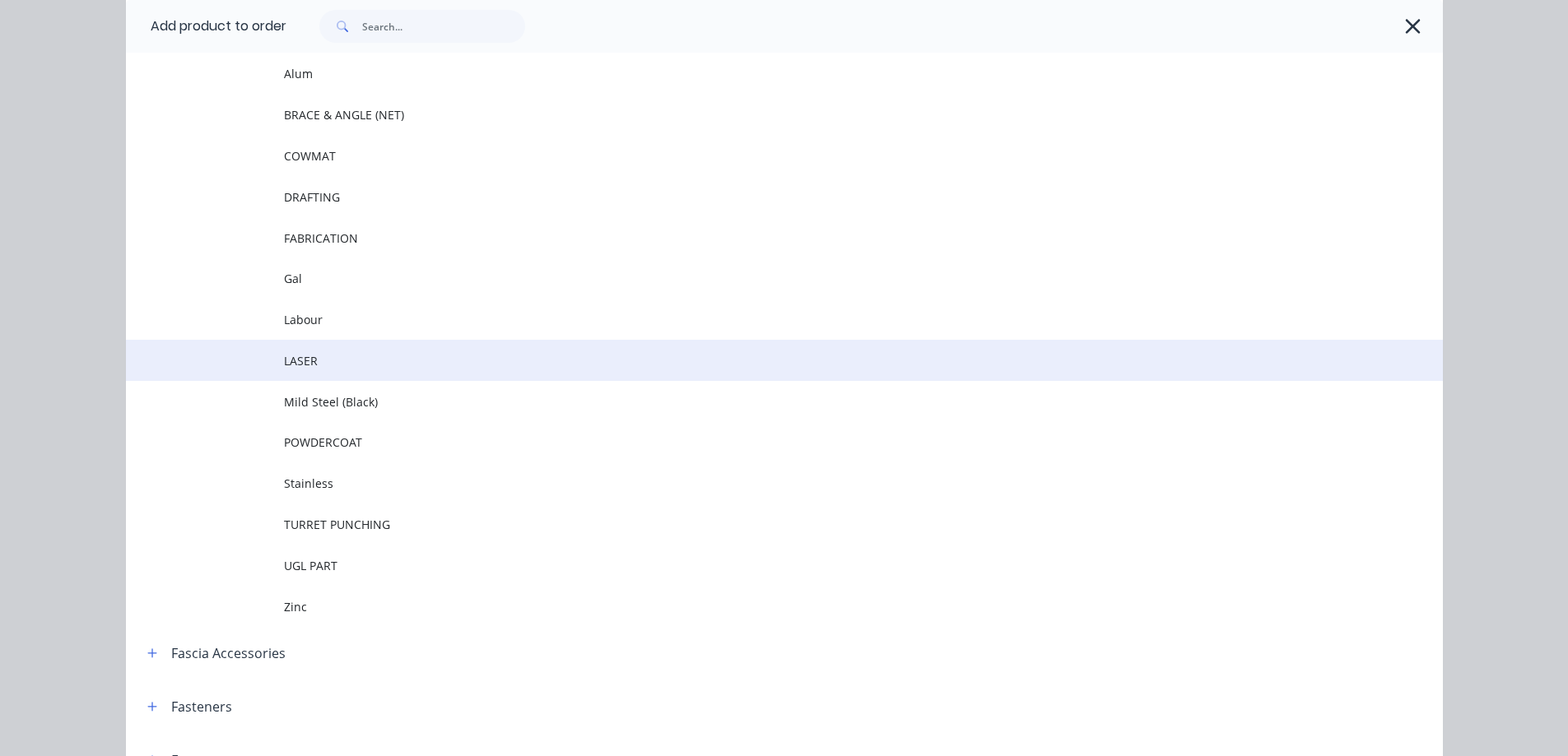
click at [291, 353] on span "LASER" at bounding box center [748, 361] width 927 height 18
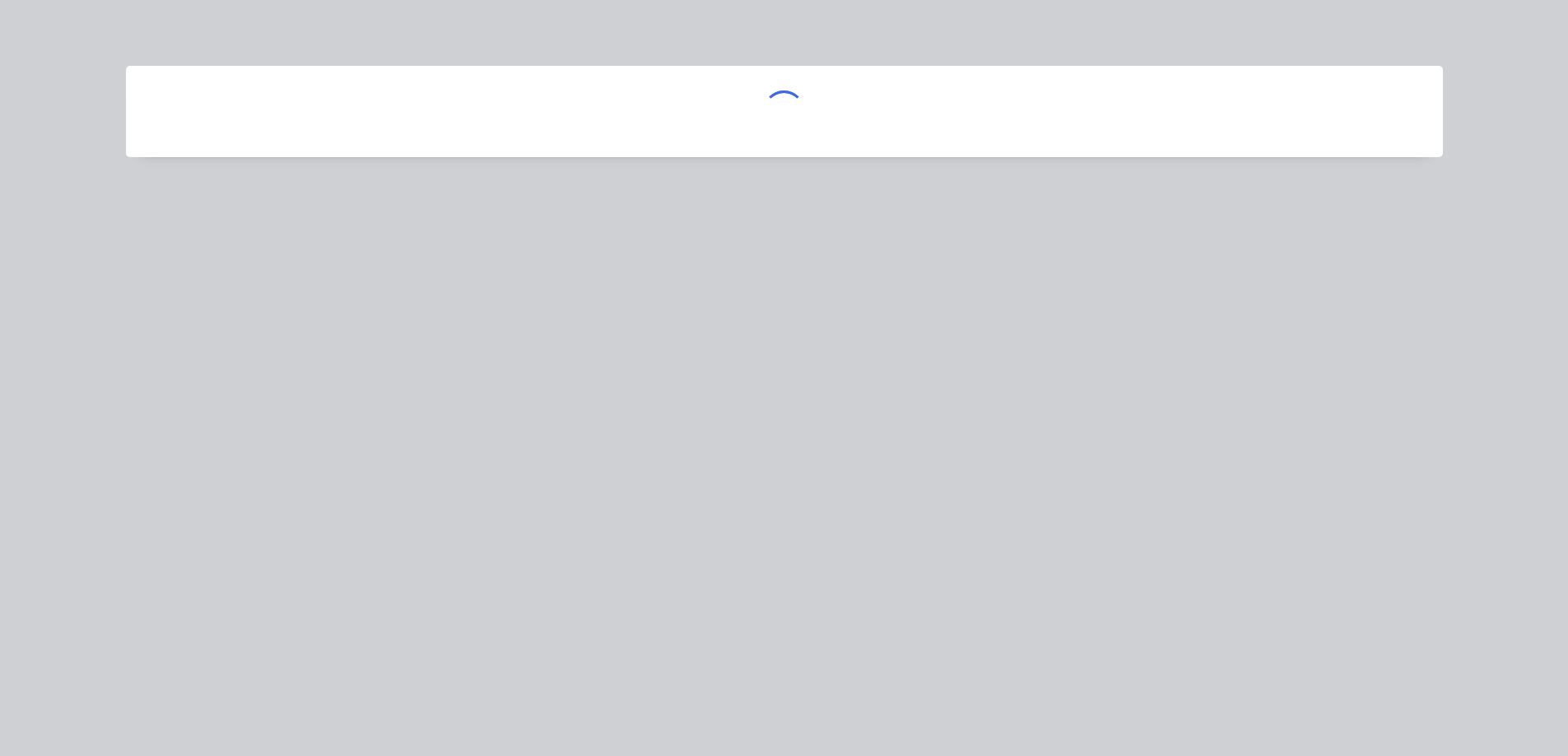
scroll to position [0, 0]
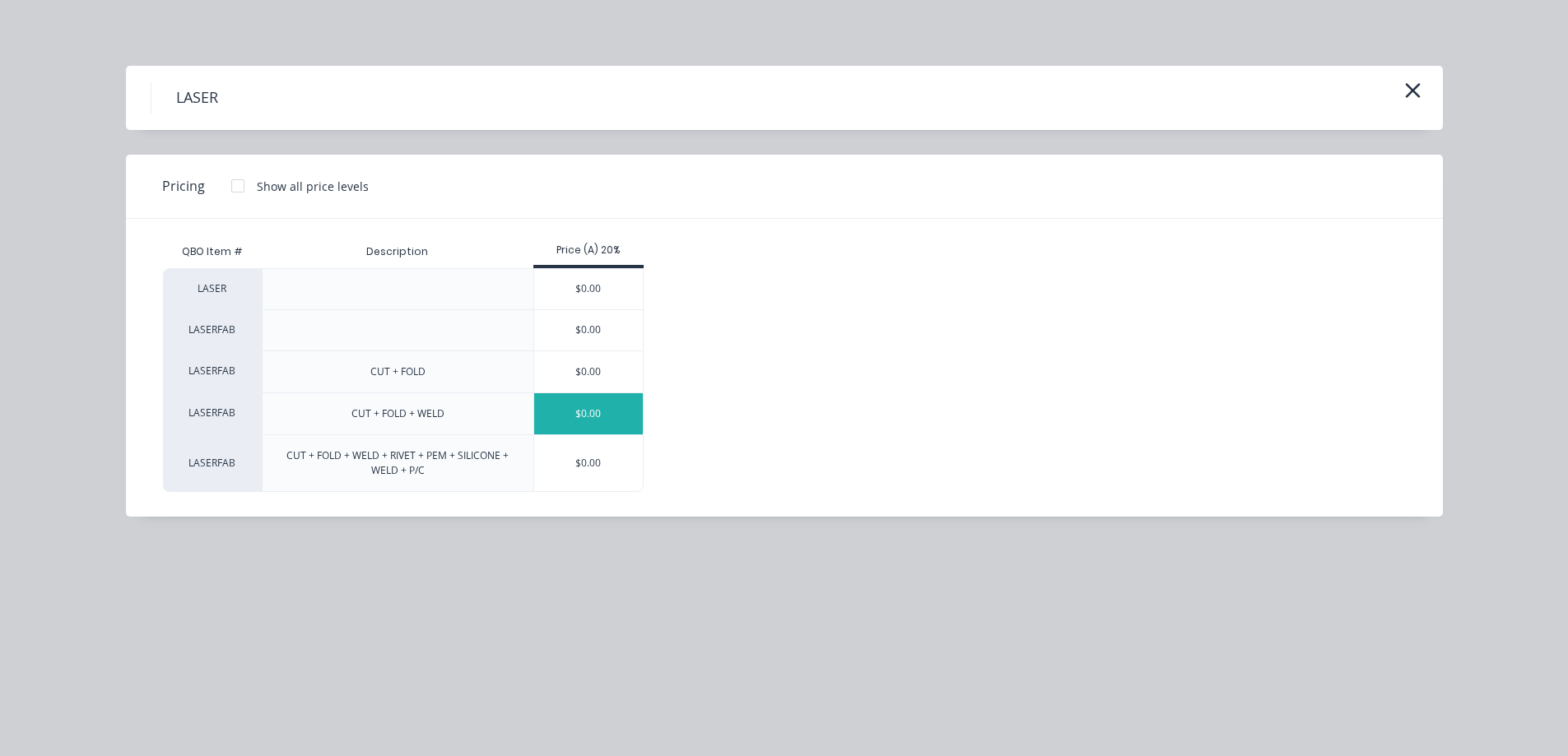
click at [591, 412] on div "$0.00" at bounding box center [589, 414] width 109 height 41
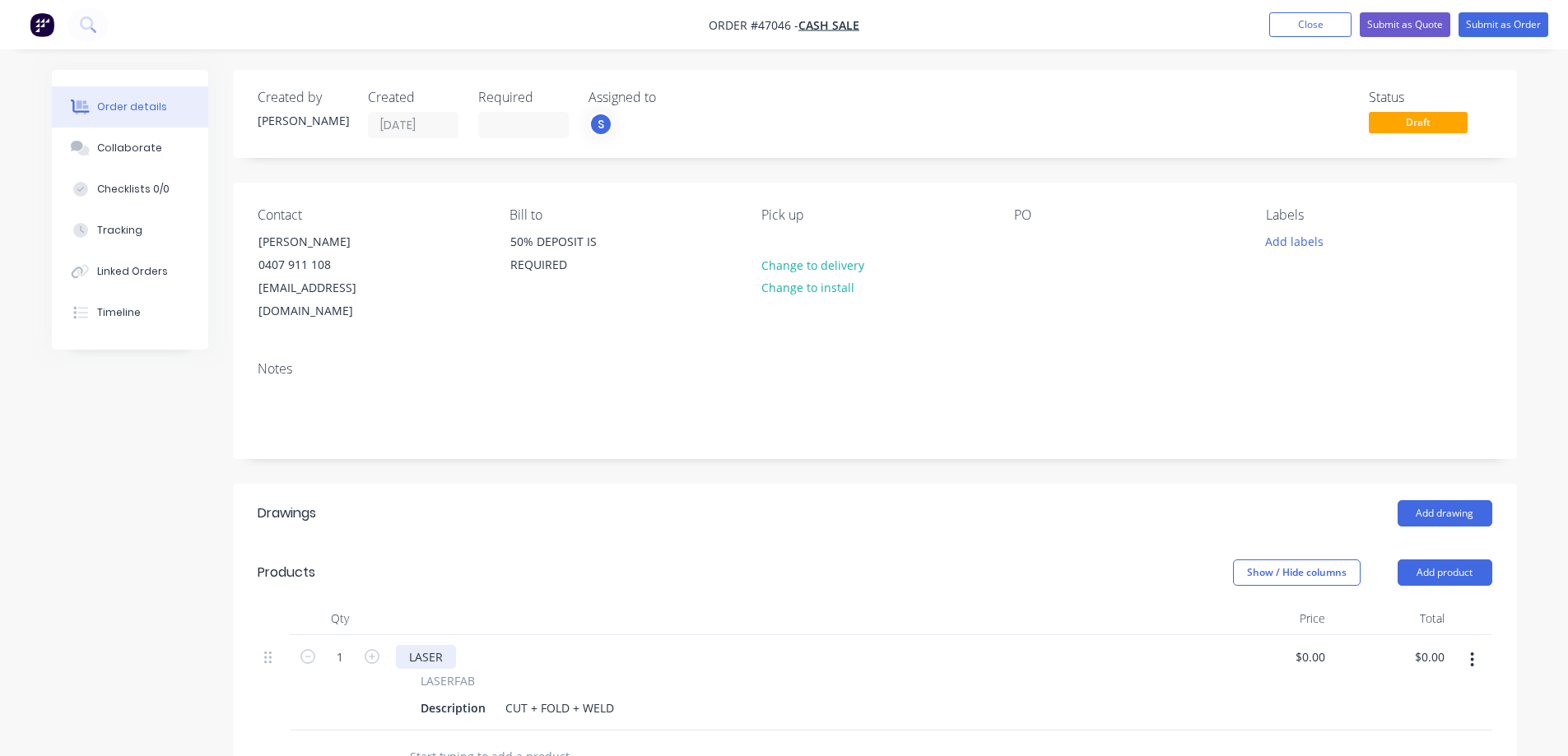
click at [431, 645] on div "LASER" at bounding box center [426, 657] width 60 height 24
click at [451, 696] on div "Description" at bounding box center [453, 708] width 78 height 24
click at [1309, 645] on div "0 $0.00" at bounding box center [1310, 657] width 44 height 24
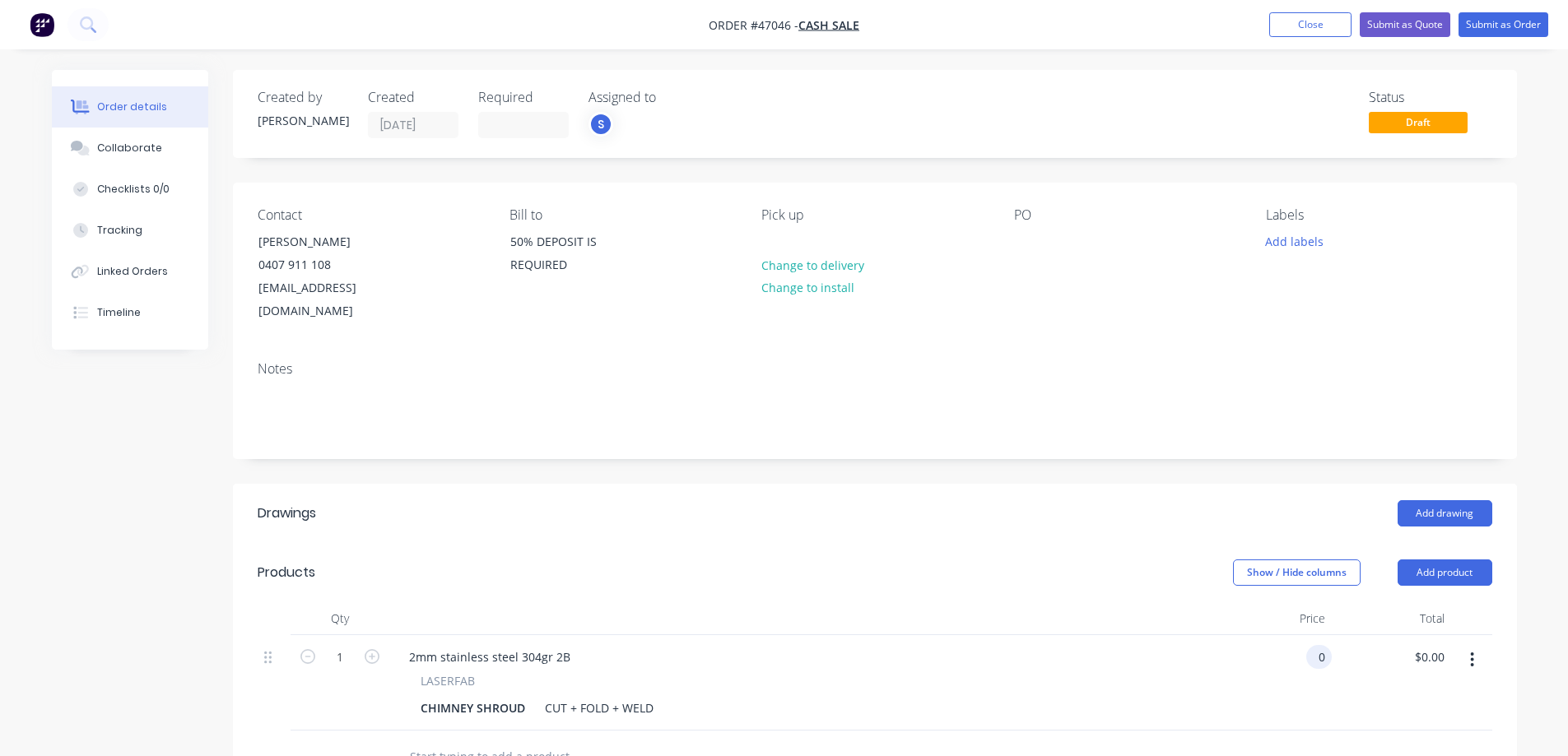
click at [1309, 645] on div "0 0" at bounding box center [1320, 657] width 26 height 24
type input "$470.77"
click at [1118, 484] on header "Drawings Add drawing" at bounding box center [876, 514] width 1285 height 59
click at [1472, 651] on icon "button" at bounding box center [1473, 661] width 4 height 19
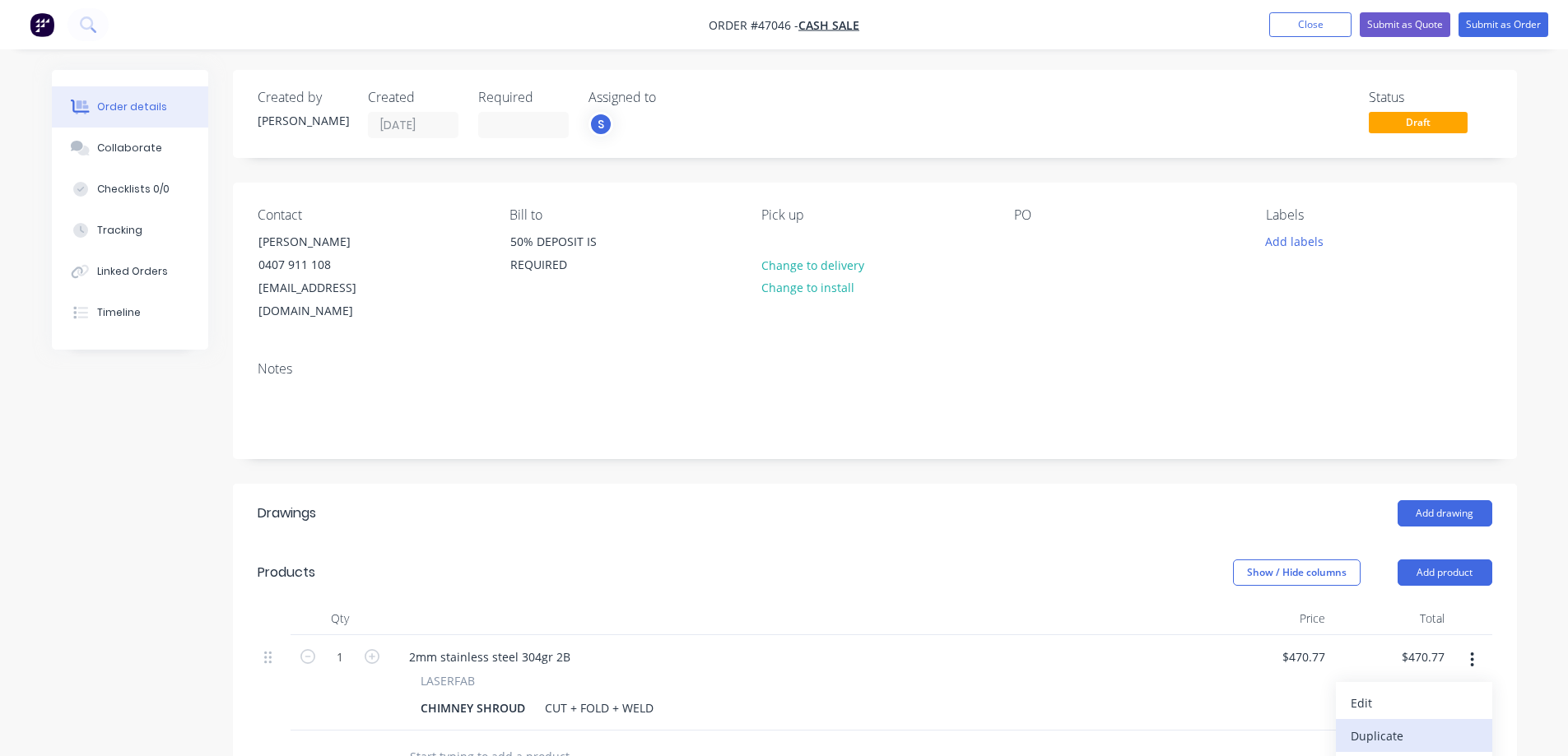
click at [1380, 725] on div "Duplicate" at bounding box center [1414, 737] width 127 height 24
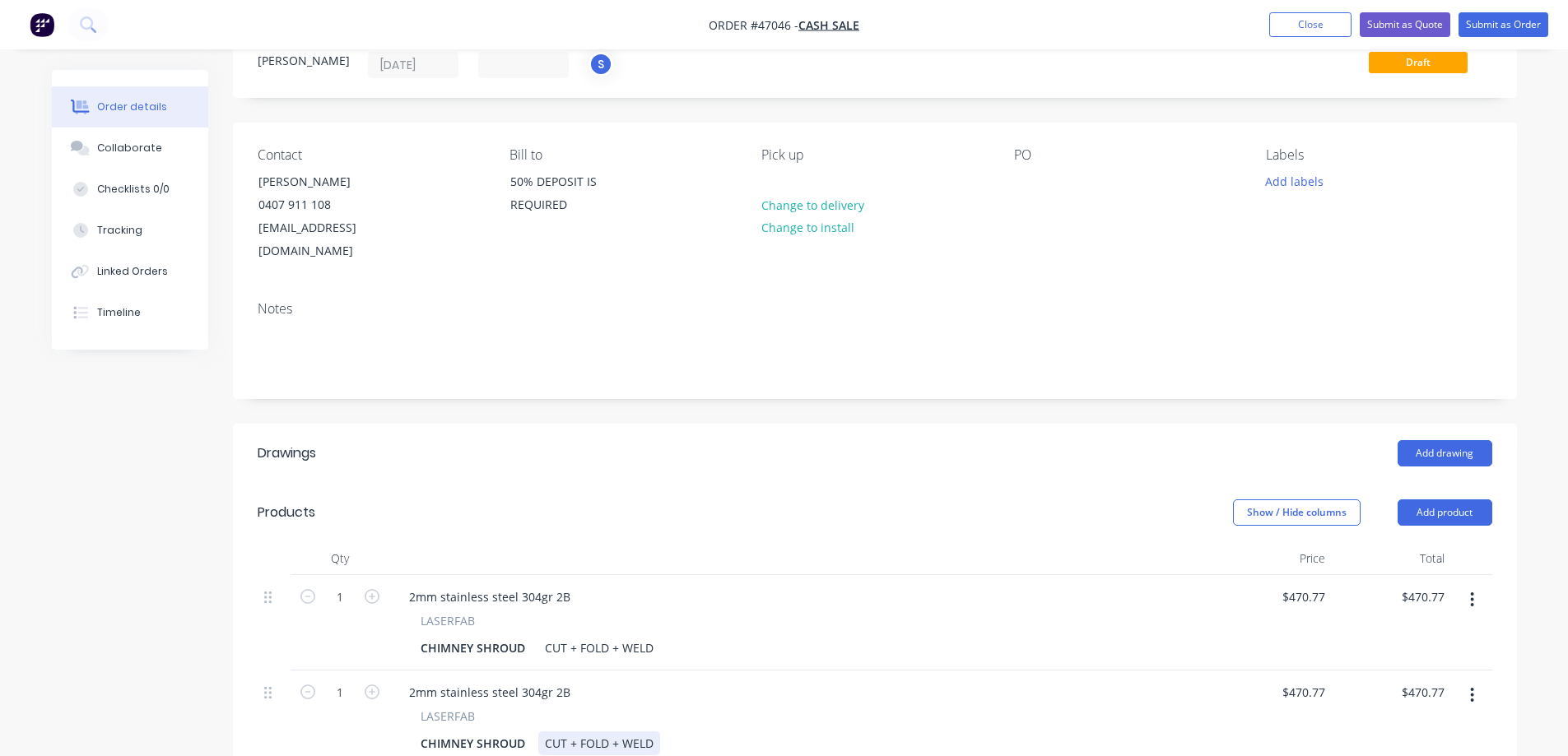
scroll to position [247, 0]
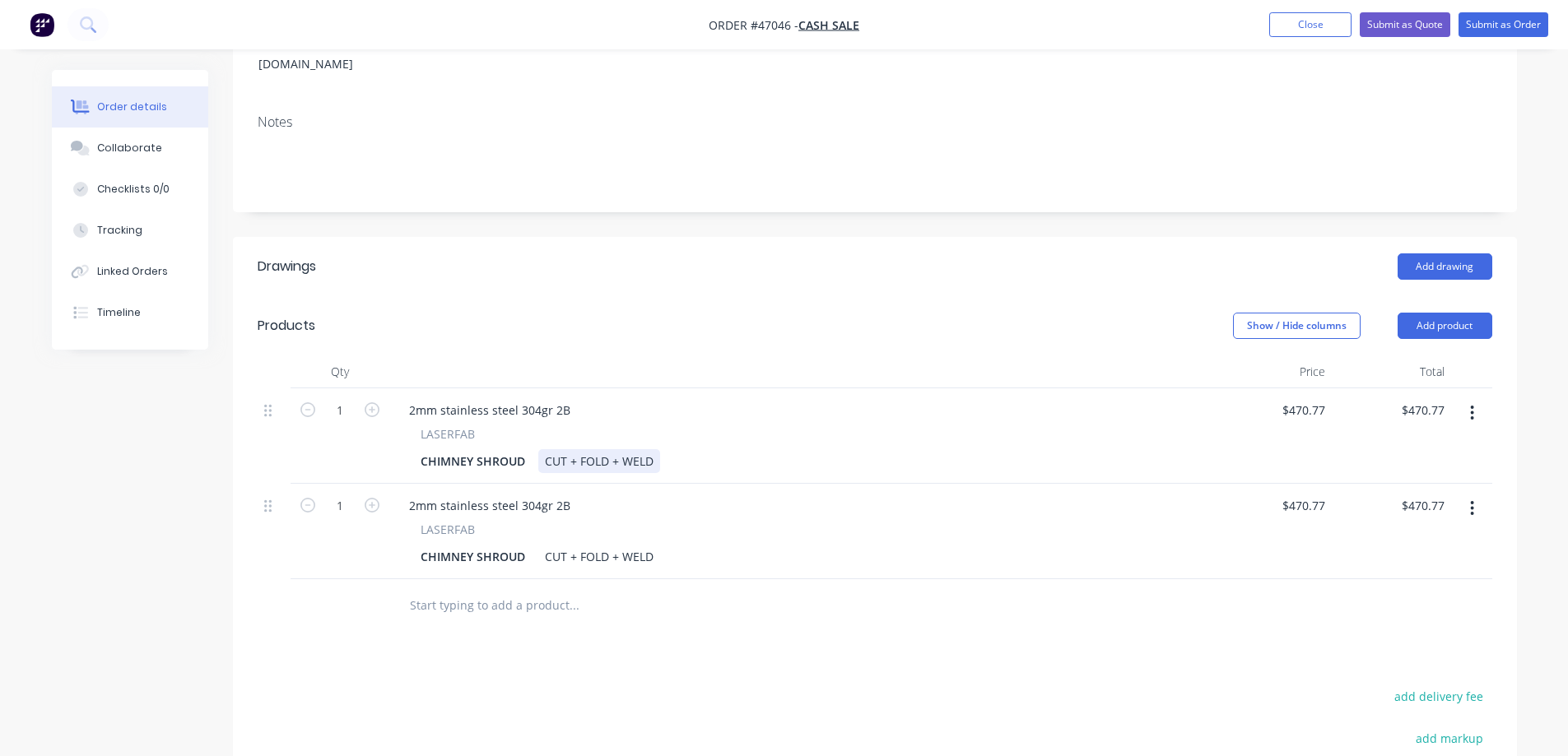
click at [595, 450] on div "CUT + FOLD + WELD" at bounding box center [600, 462] width 122 height 24
click at [596, 545] on div "CUT + FOLD + WELD" at bounding box center [600, 557] width 122 height 24
click at [631, 545] on div "CUT + FOLD + WELD" at bounding box center [600, 557] width 122 height 24
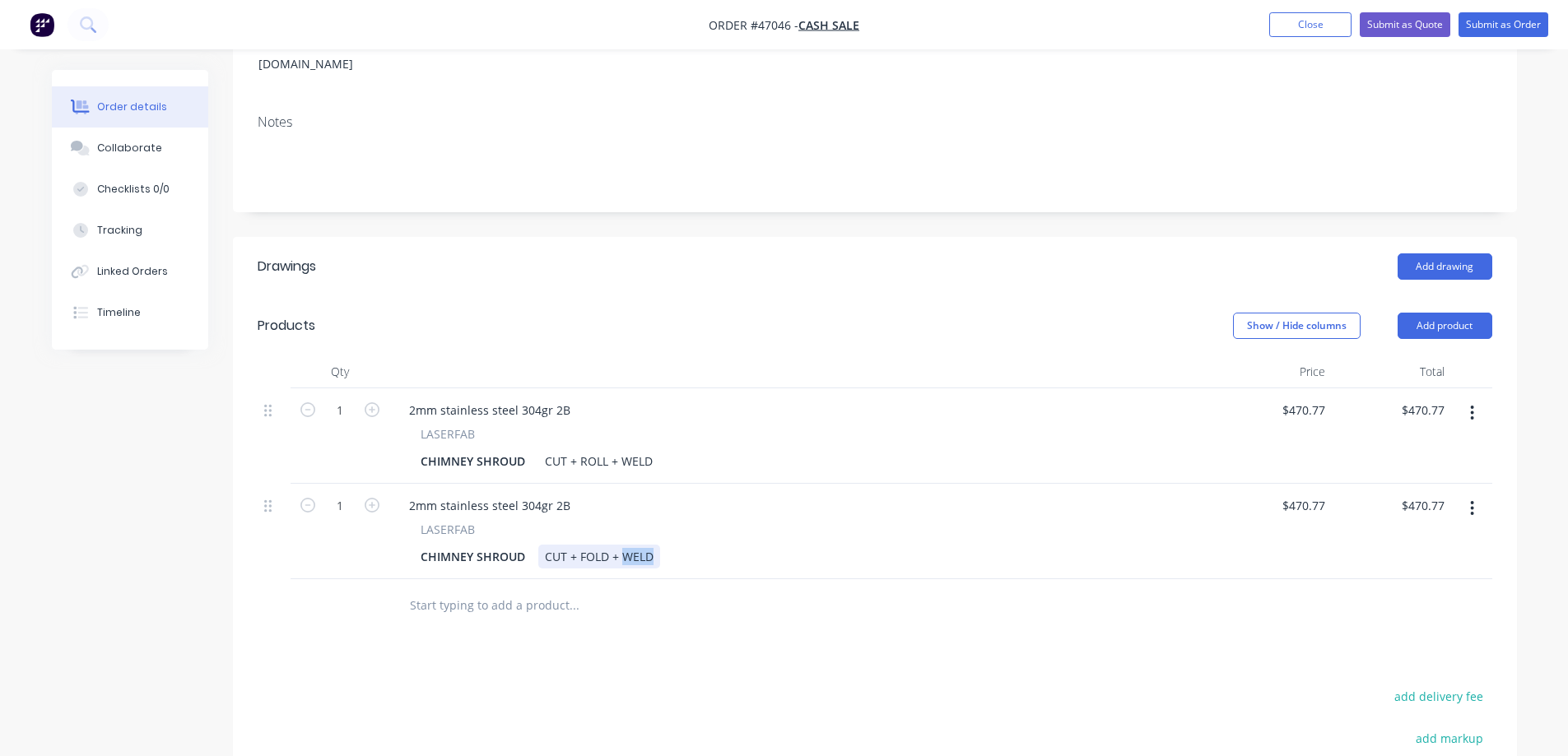
click at [632, 545] on div "CUT + FOLD + WELD" at bounding box center [600, 557] width 122 height 24
drag, startPoint x: 571, startPoint y: 484, endPoint x: 102, endPoint y: 480, distance: 469.0
click at [123, 479] on div "Created by [PERSON_NAME] Created [DATE] Required Assigned to S Status Draft Con…" at bounding box center [784, 420] width 1465 height 1194
click at [1309, 494] on input "470.77" at bounding box center [1310, 506] width 44 height 24
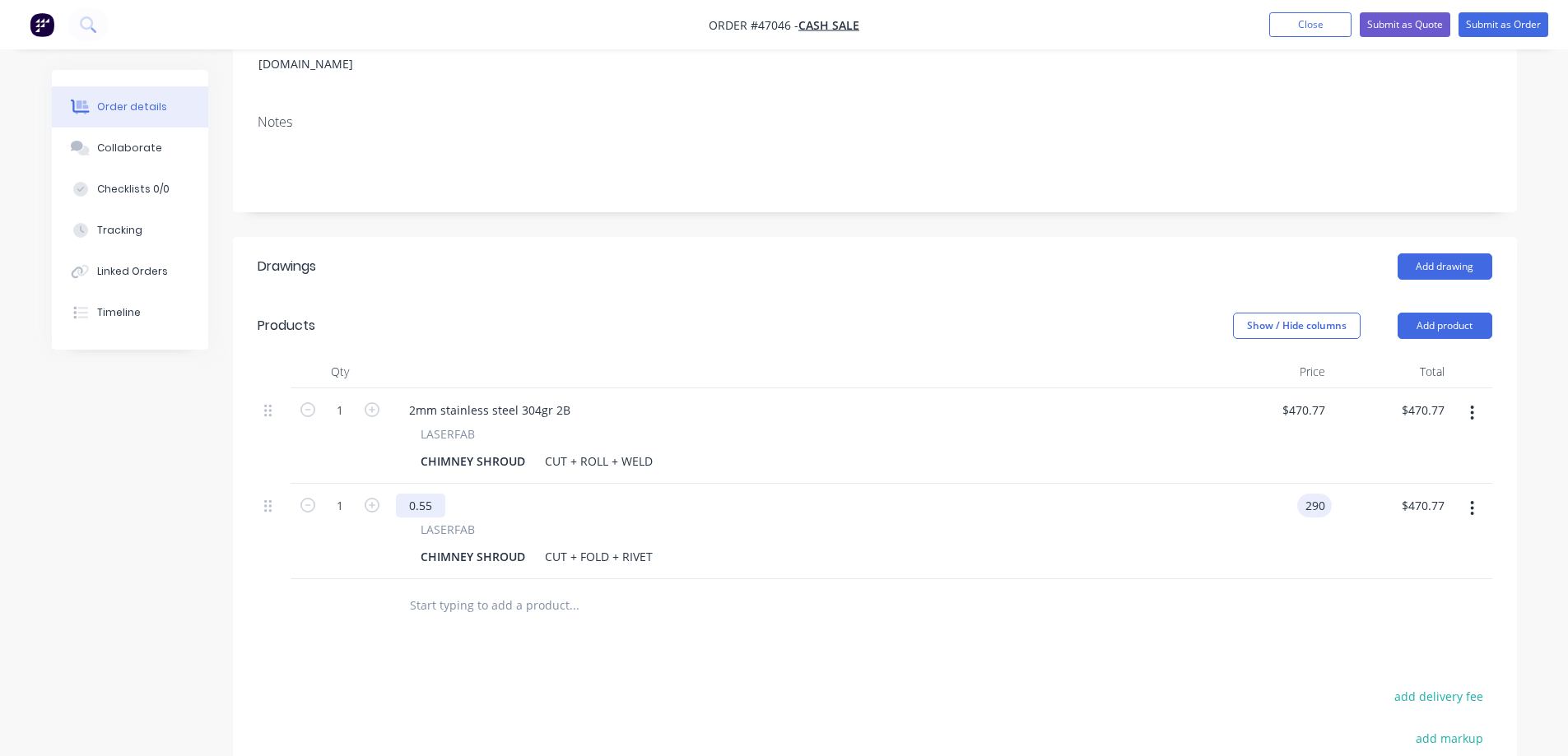
type input "$290.00"
click at [433, 494] on div "0.55" at bounding box center [420, 506] width 49 height 24
drag, startPoint x: 525, startPoint y: 483, endPoint x: 436, endPoint y: 488, distance: 89.1
click at [436, 494] on div "0.55 STAINLESS STEEL 316GR 2B" at bounding box center [497, 506] width 203 height 24
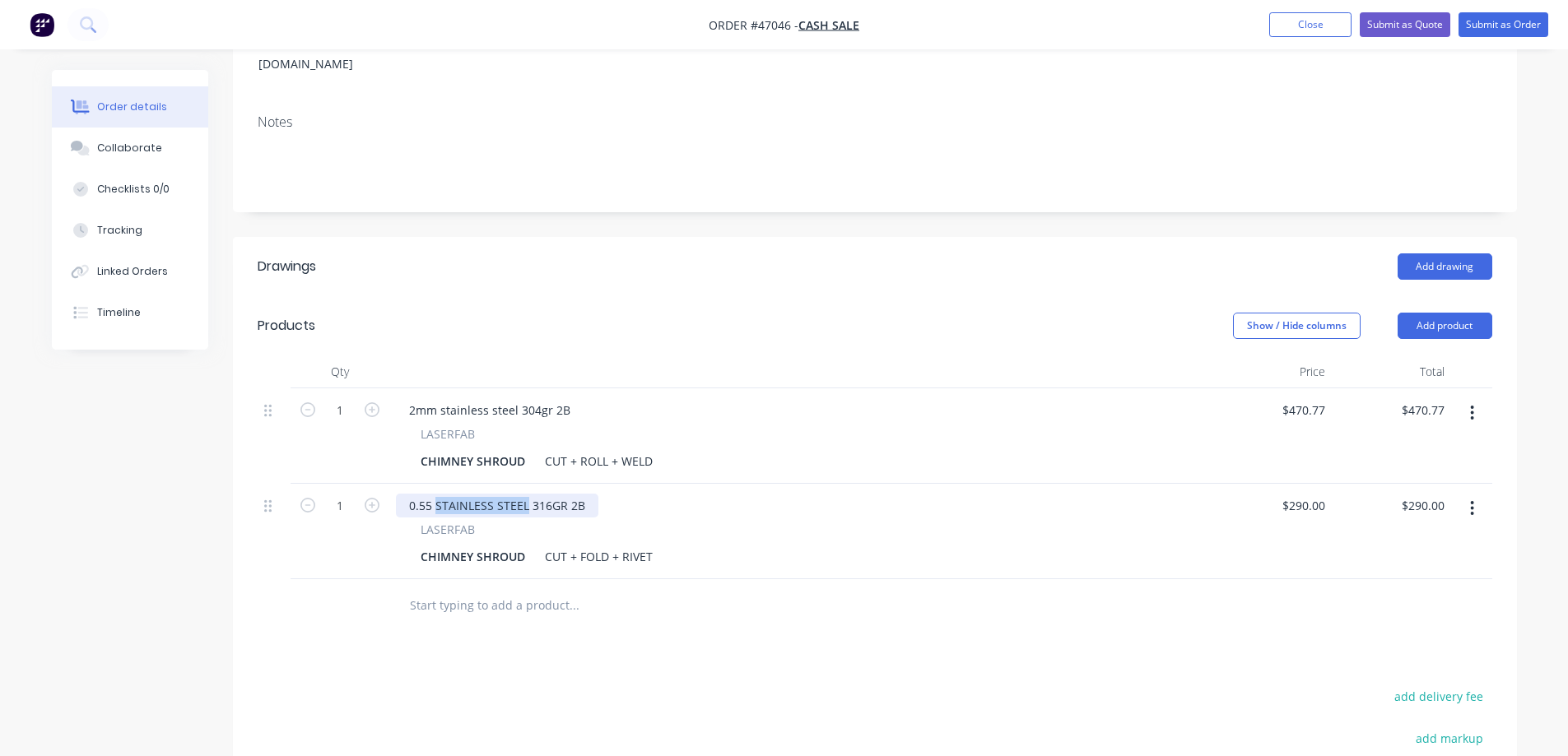
copy div "STAINLESS STEEL"
drag, startPoint x: 515, startPoint y: 387, endPoint x: 440, endPoint y: 396, distance: 75.5
click at [440, 398] on div "2mm stainless steel 304gr 2B" at bounding box center [490, 410] width 188 height 24
click at [562, 494] on div "0.55 STAINLESS STEEL 316GR 2B" at bounding box center [497, 506] width 203 height 24
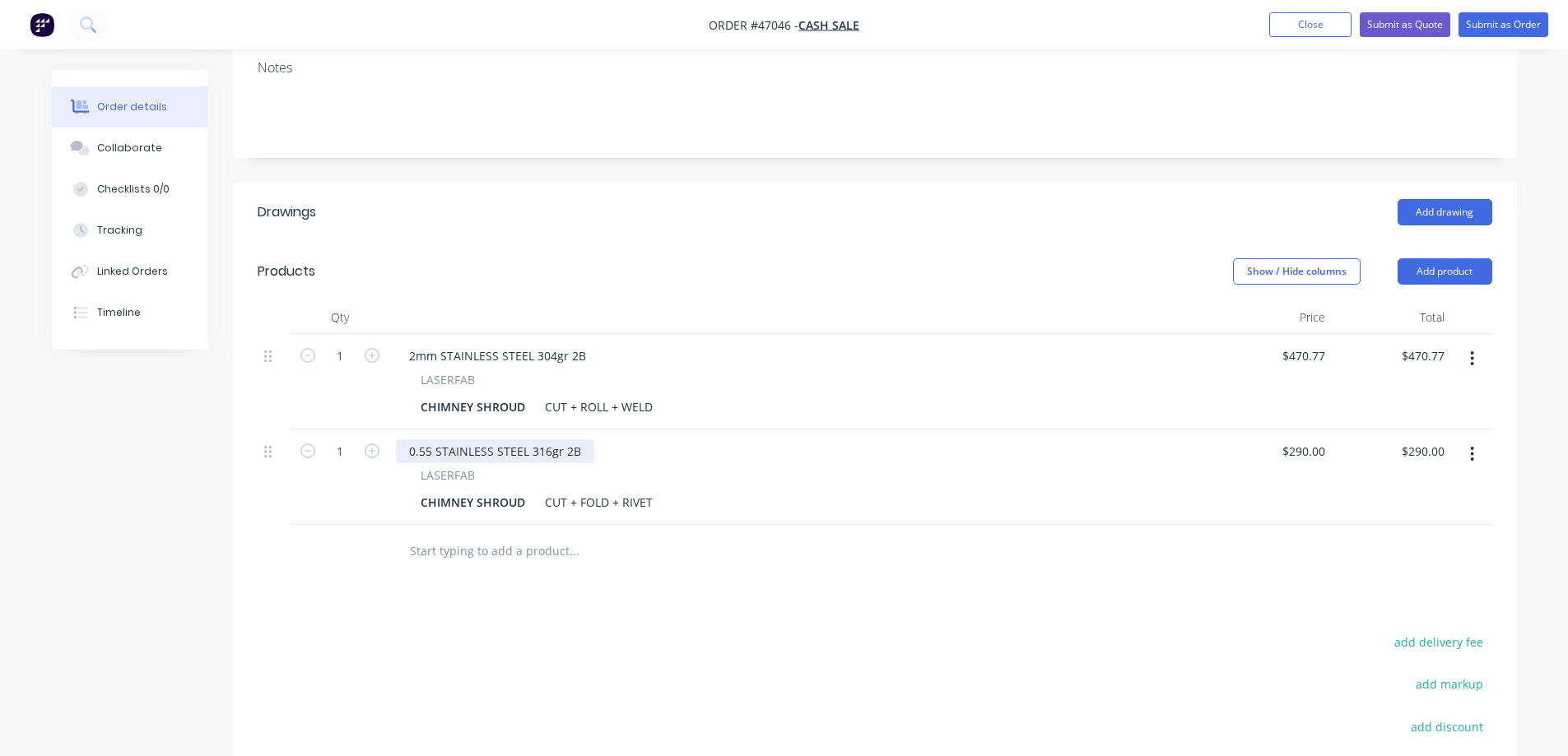
scroll to position [329, 0]
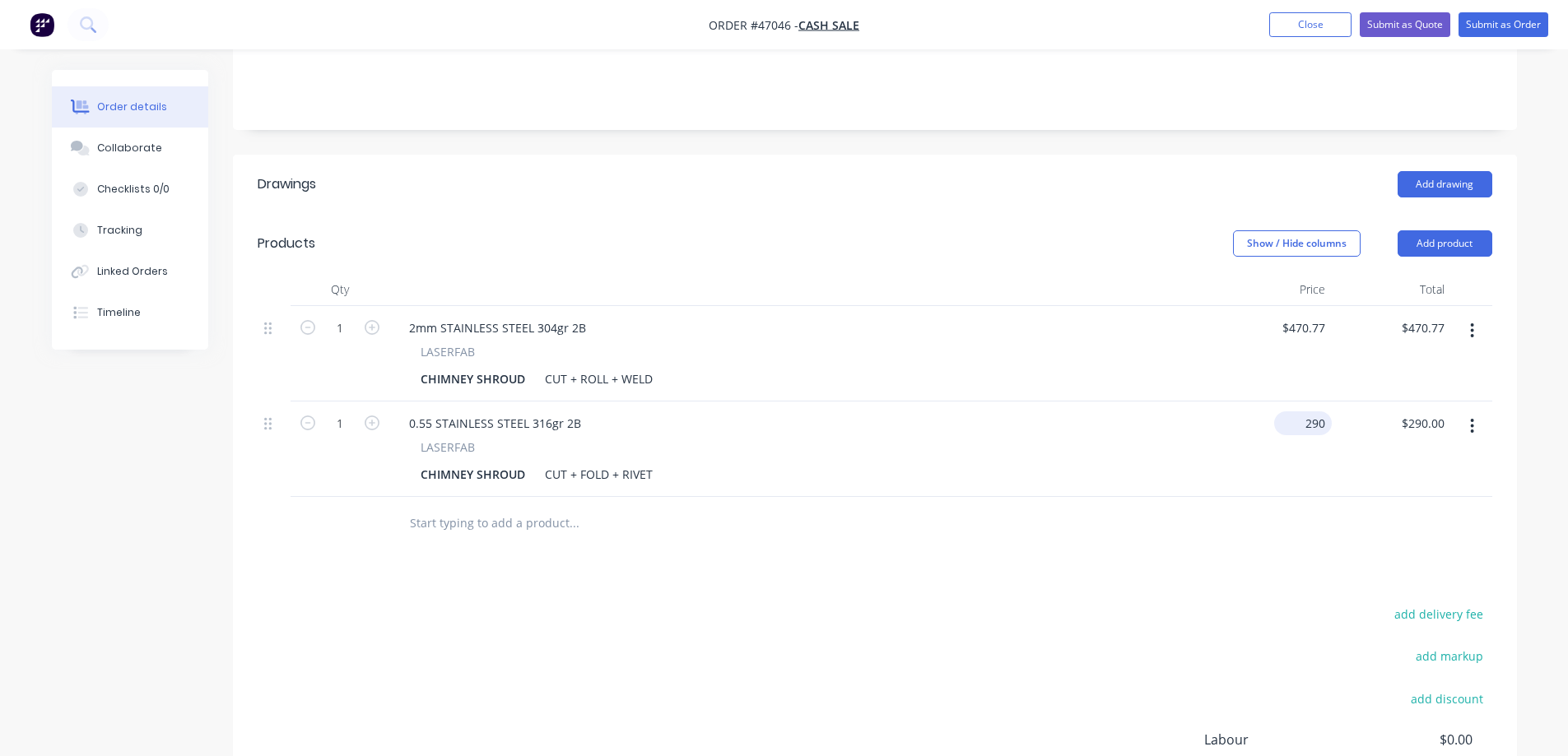
click at [1326, 412] on input "290" at bounding box center [1306, 424] width 51 height 24
click at [1324, 412] on input "290" at bounding box center [1318, 424] width 28 height 24
type input "$290.55"
click at [1254, 626] on div "add delivery fee add markup add discount Labour $0.00 Sub total $760.77 Tax $76…" at bounding box center [875, 744] width 1235 height 281
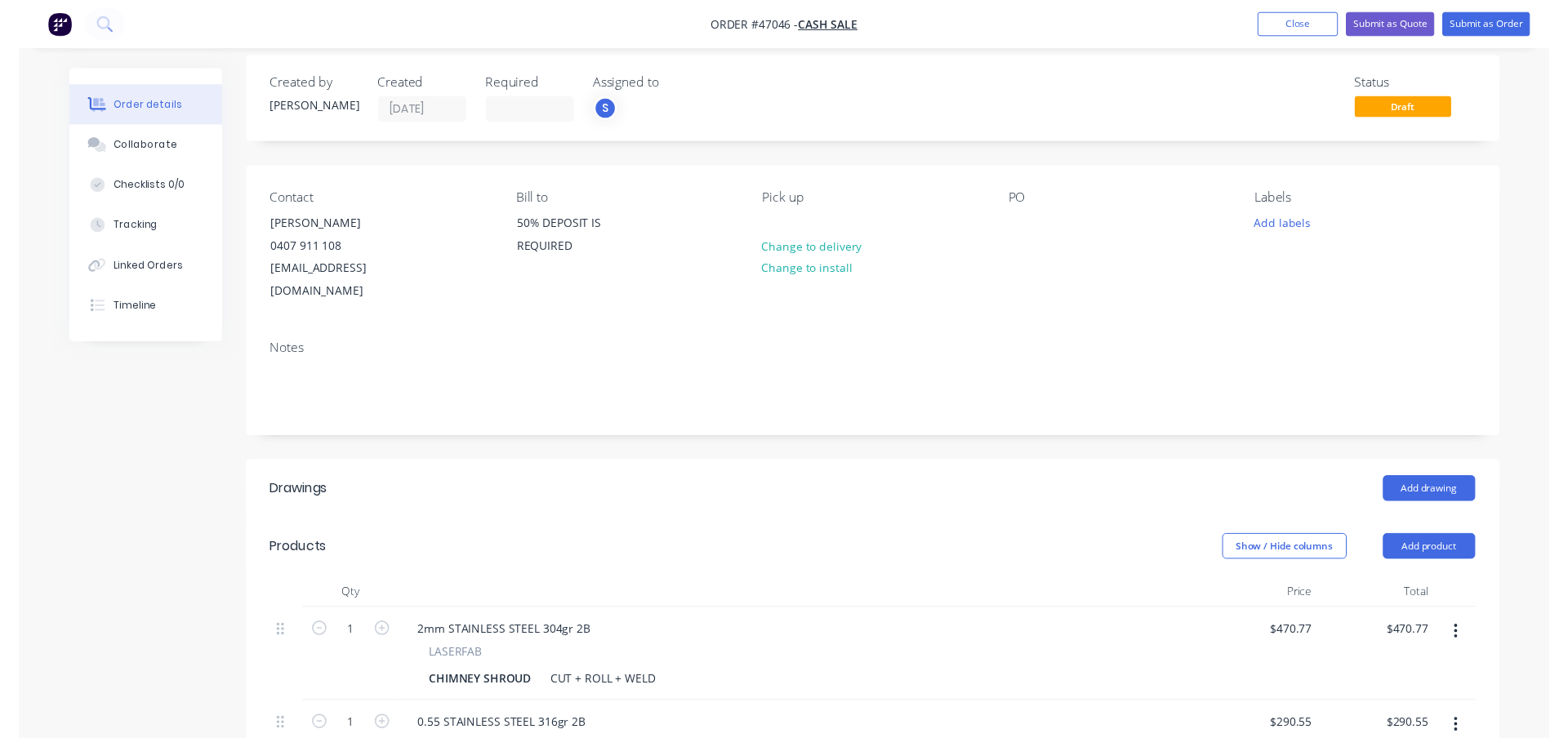
scroll to position [0, 0]
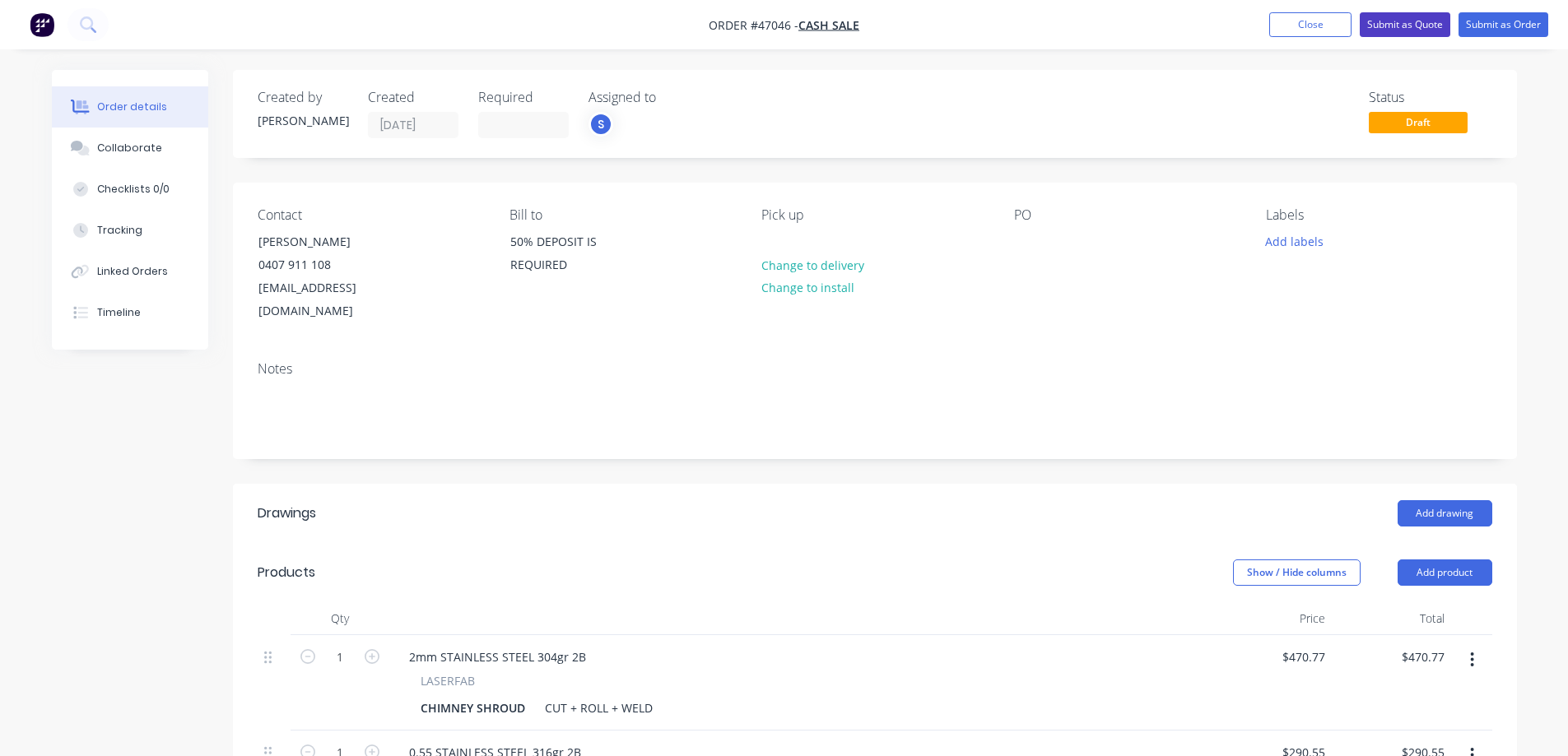
click at [1416, 15] on button "Submit as Quote" at bounding box center [1405, 24] width 91 height 25
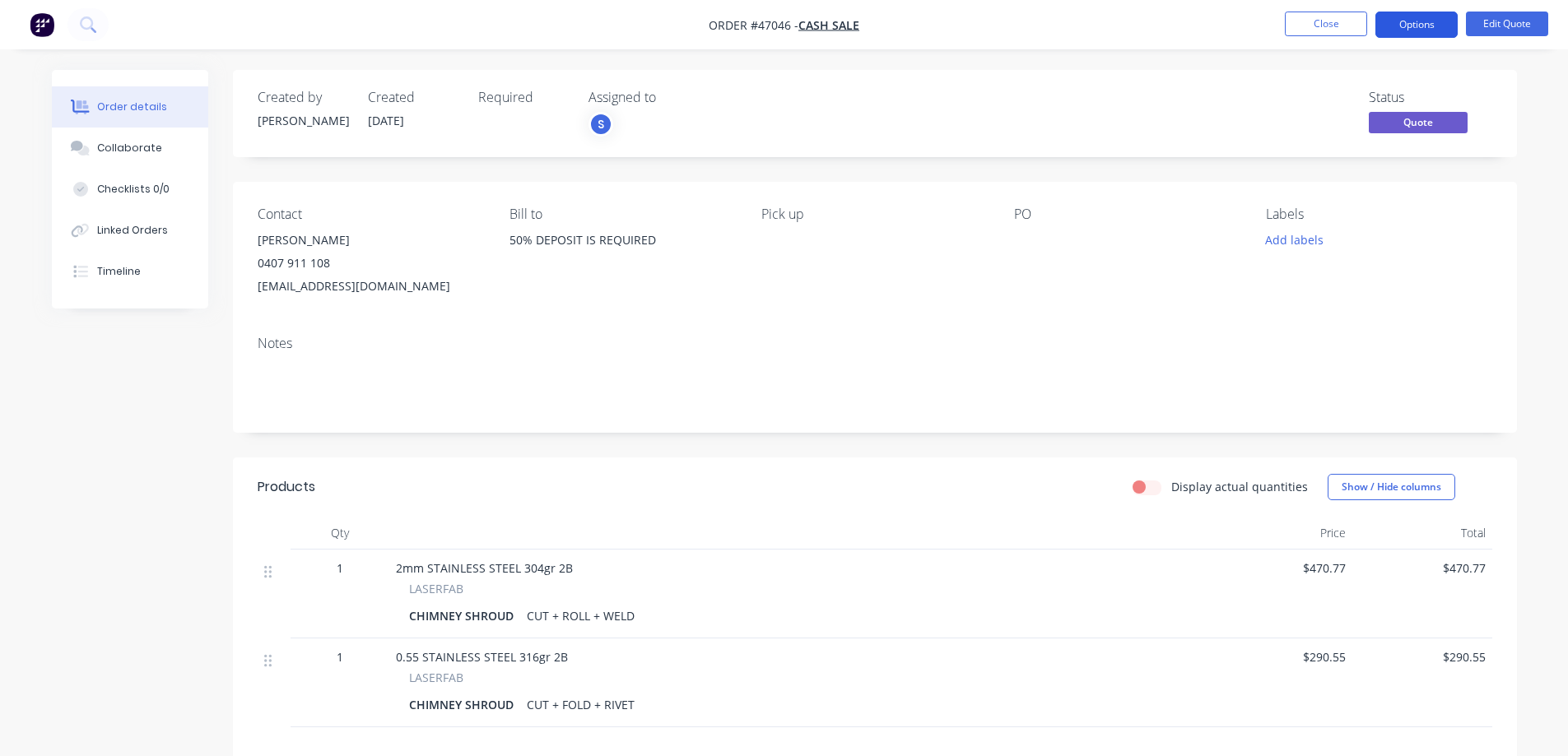
click at [1406, 11] on button "Options" at bounding box center [1416, 24] width 82 height 26
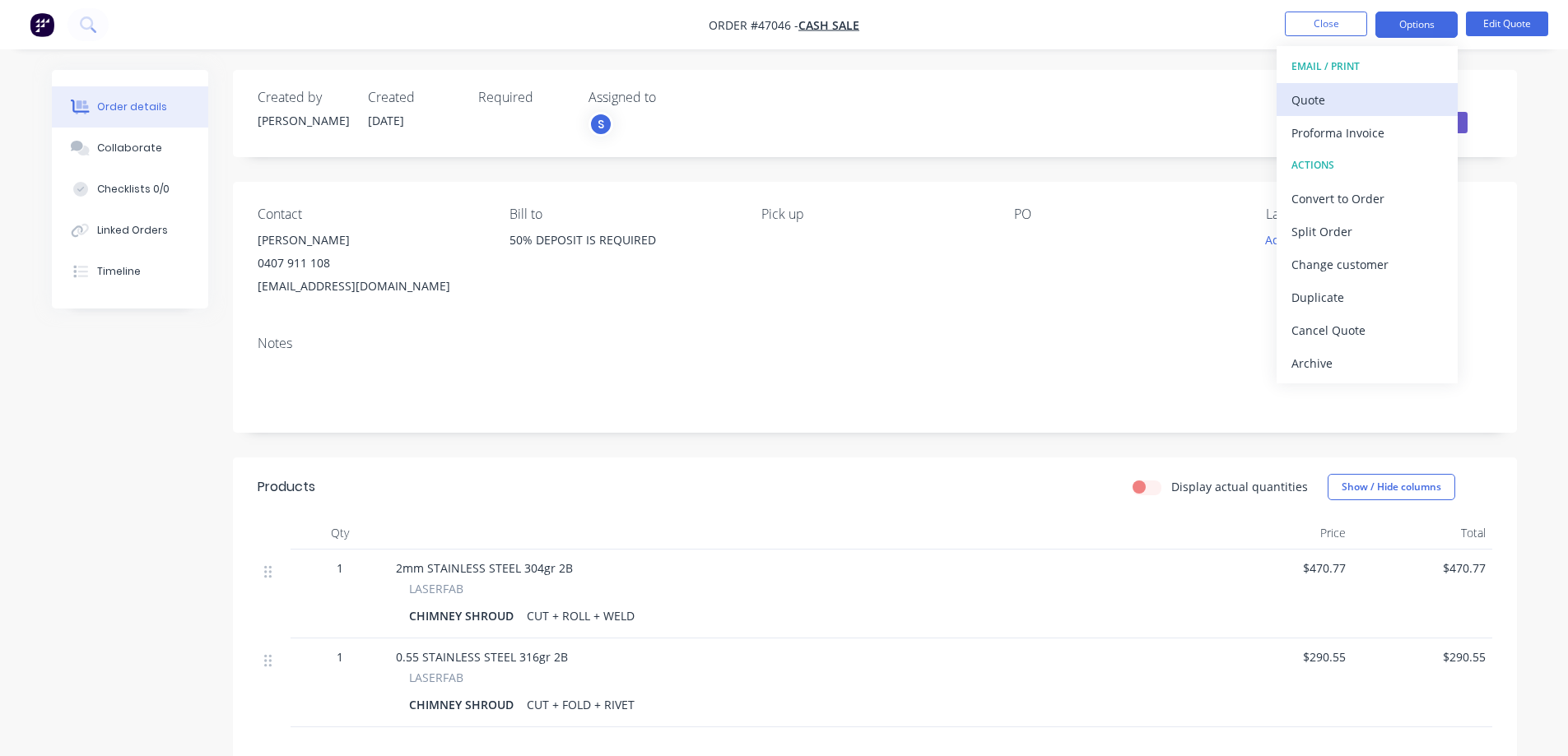
click at [1321, 101] on div "Quote" at bounding box center [1368, 100] width 152 height 24
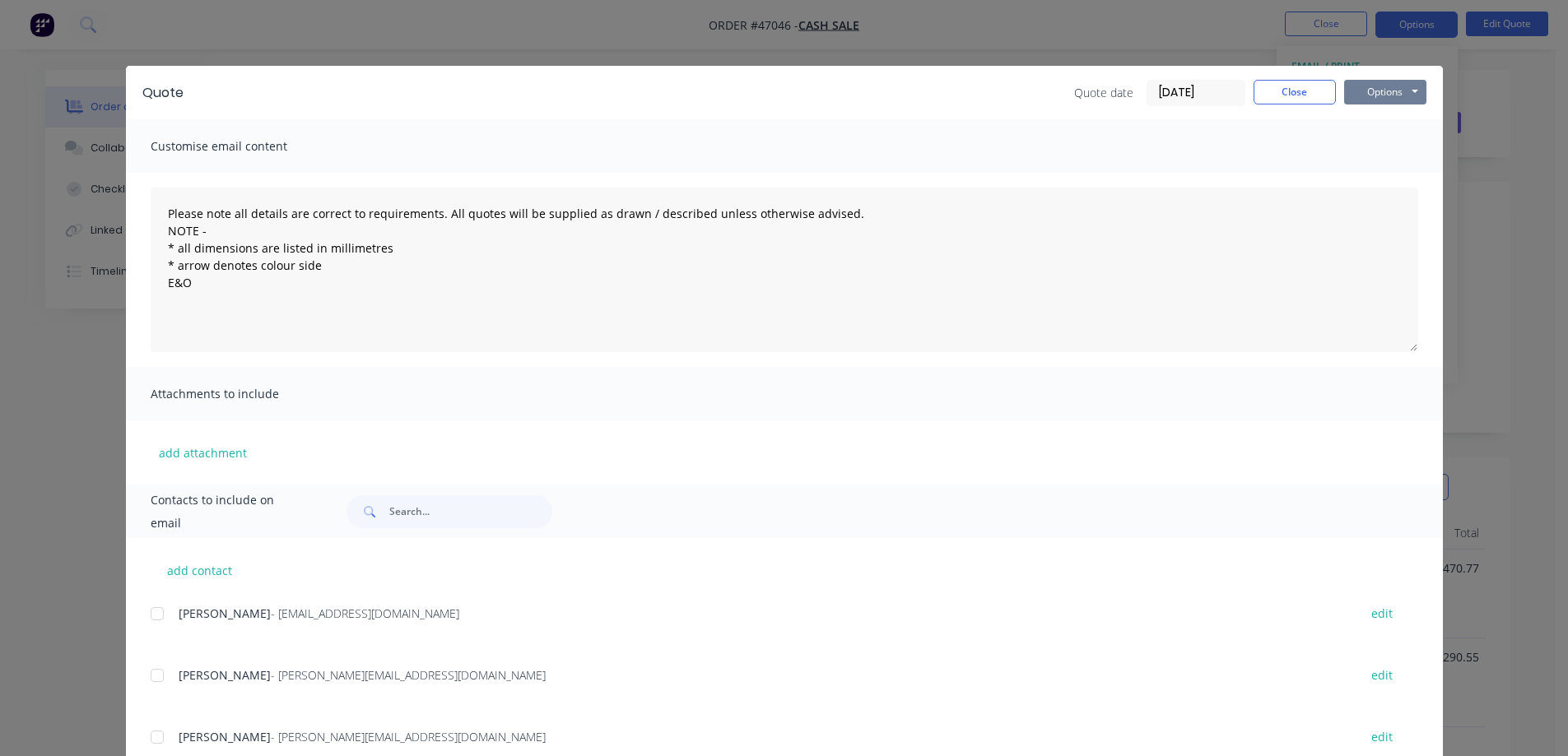
click at [1369, 89] on button "Options" at bounding box center [1385, 92] width 82 height 25
click at [1380, 146] on button "Print" at bounding box center [1397, 148] width 106 height 27
click at [1279, 92] on button "Close" at bounding box center [1295, 92] width 82 height 25
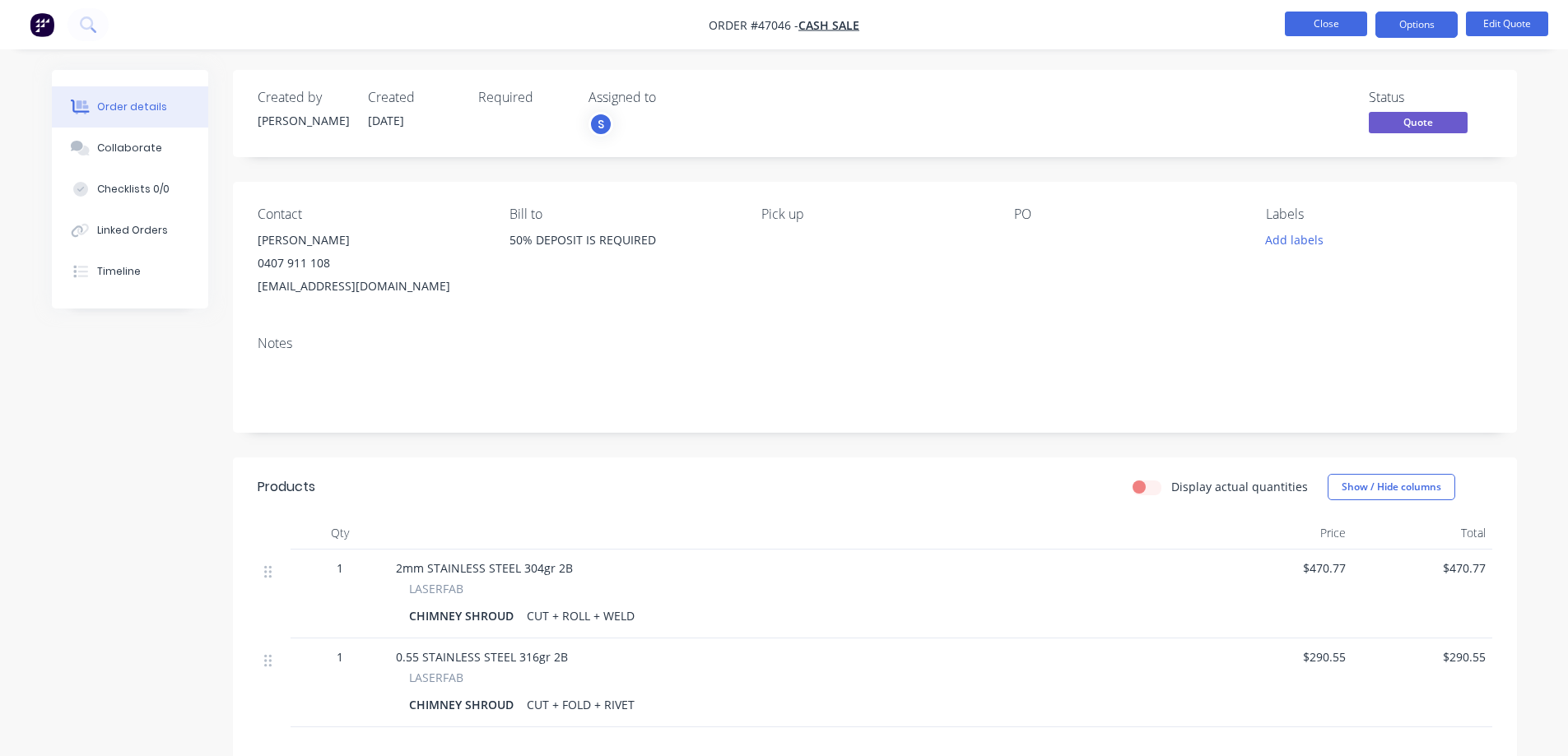
click at [1322, 13] on button "Close" at bounding box center [1325, 23] width 82 height 25
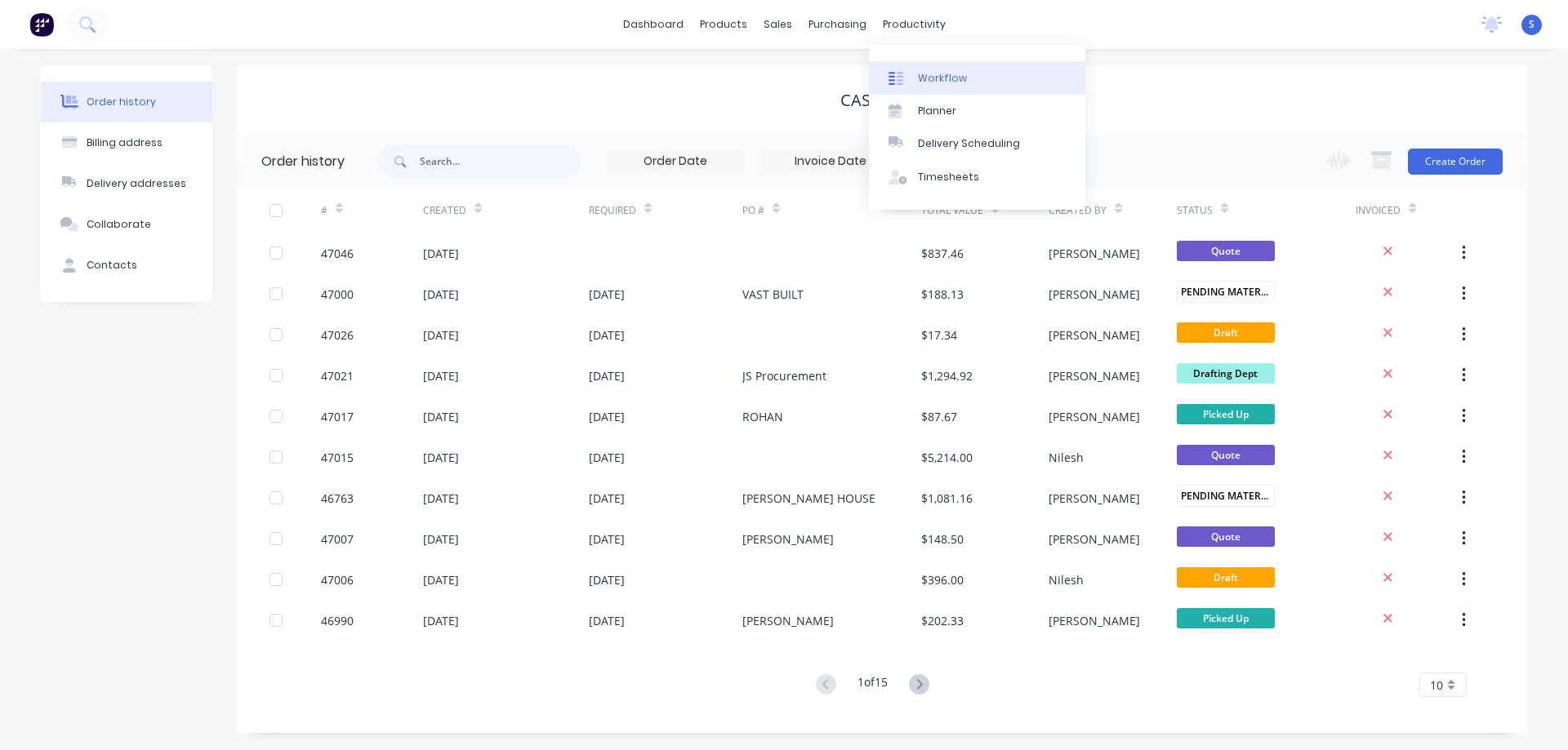
click at [979, 76] on link "Workflow" at bounding box center [977, 78] width 217 height 33
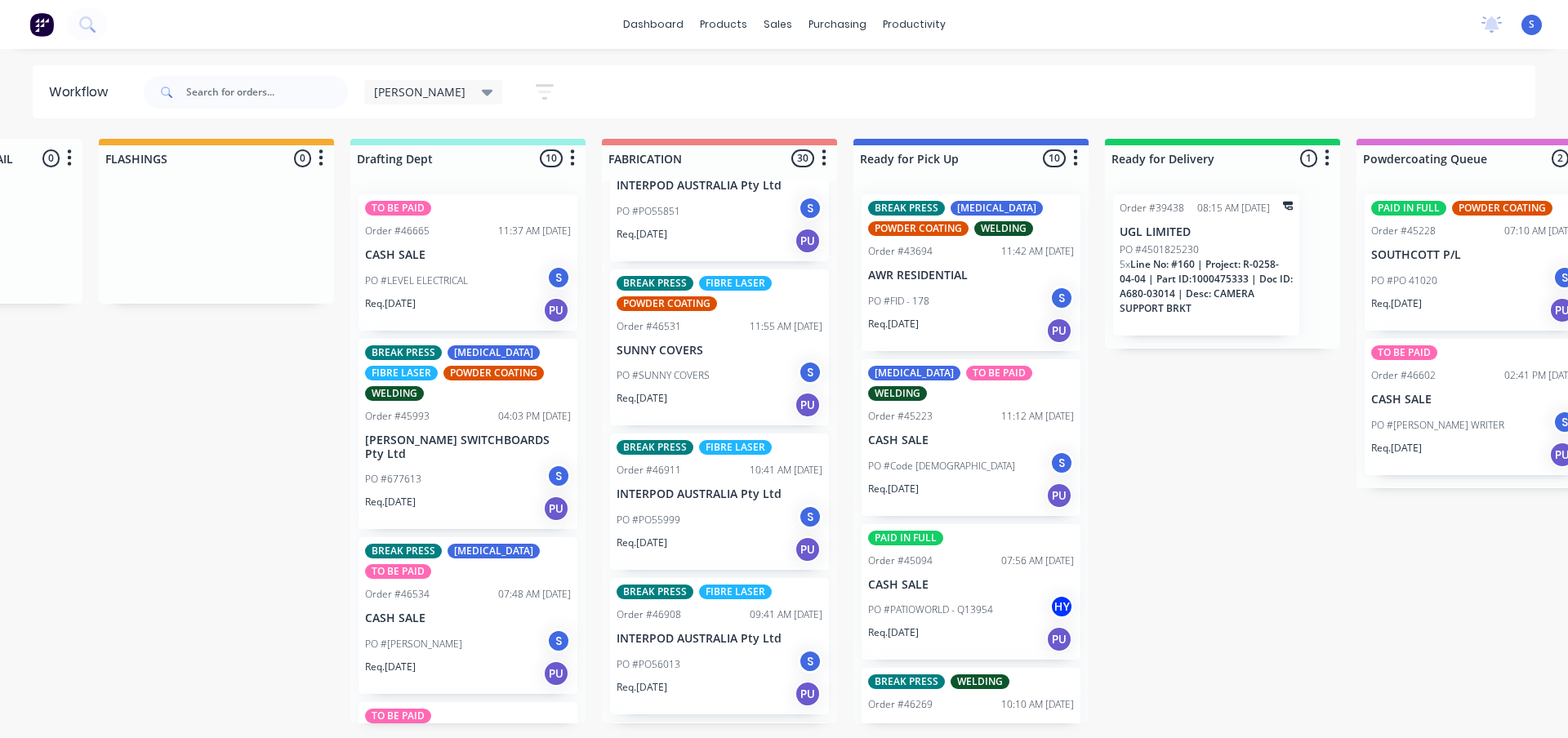
scroll to position [2612, 0]
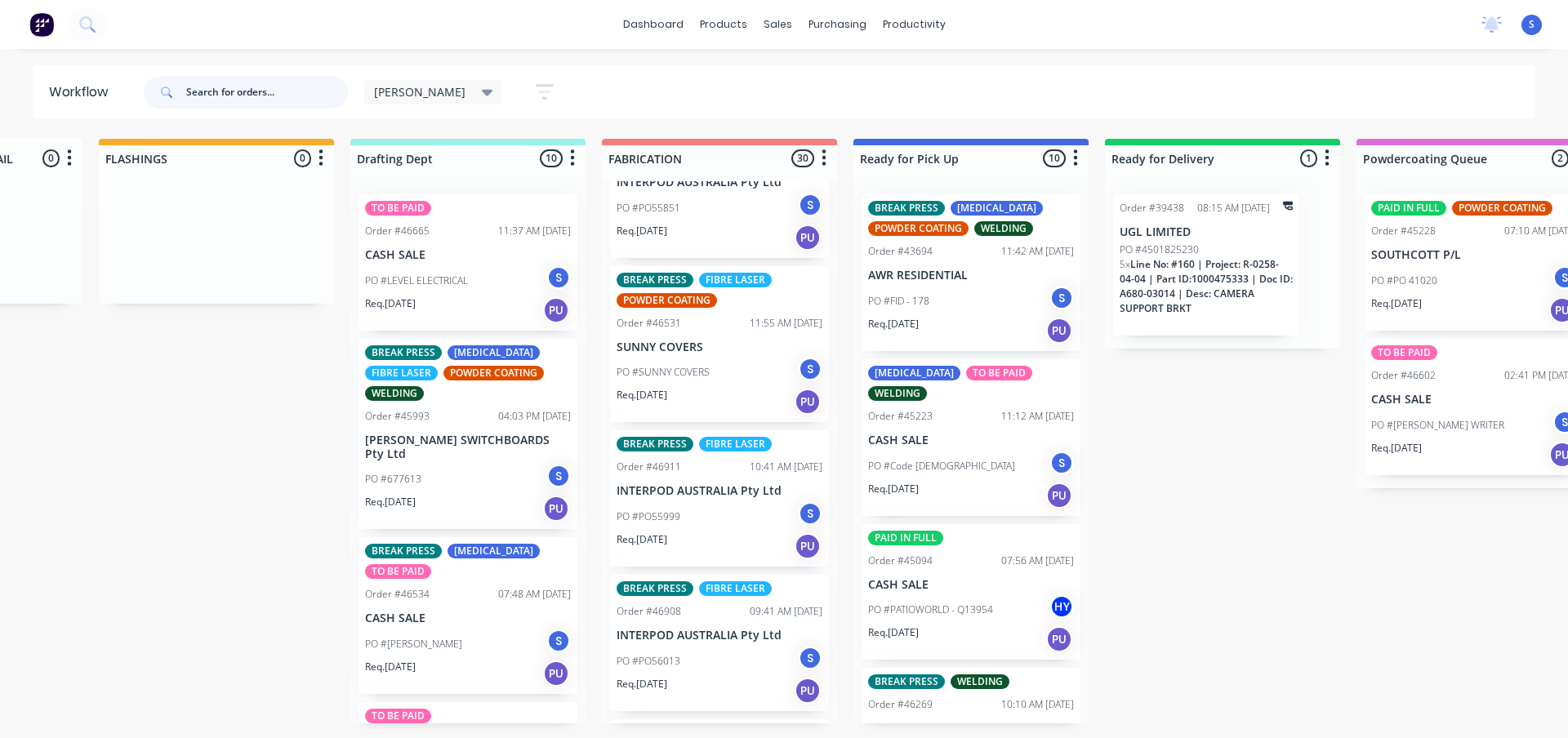
click at [232, 93] on input "text" at bounding box center [267, 93] width 162 height 33
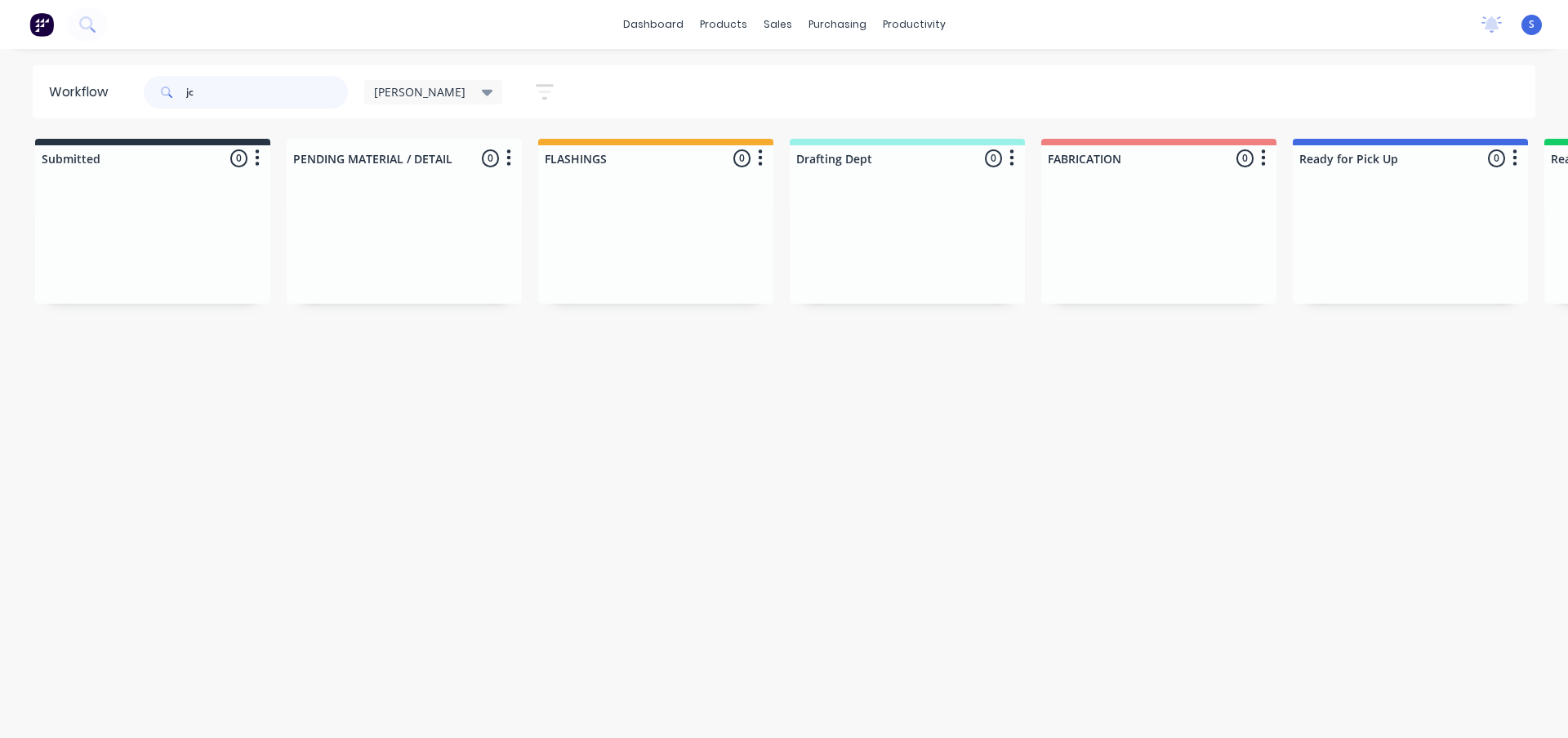
type input "jc"
click at [414, 86] on div "[PERSON_NAME]" at bounding box center [433, 93] width 119 height 15
click at [396, 210] on button "None" at bounding box center [463, 213] width 174 height 18
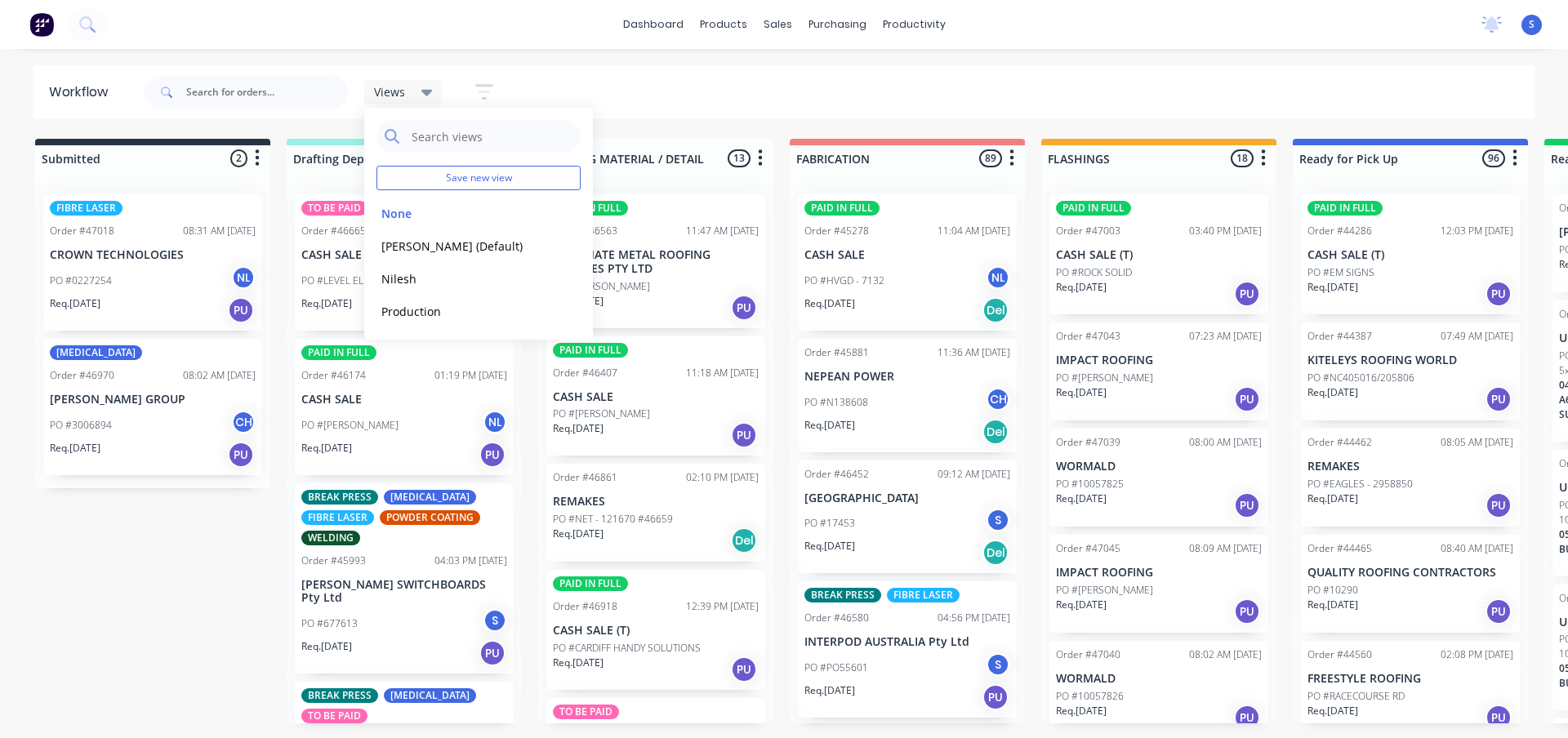
click at [203, 605] on div "Submitted 2 Sort By Created date Required date Order number Customer name Most …" at bounding box center [1350, 430] width 2723 height 585
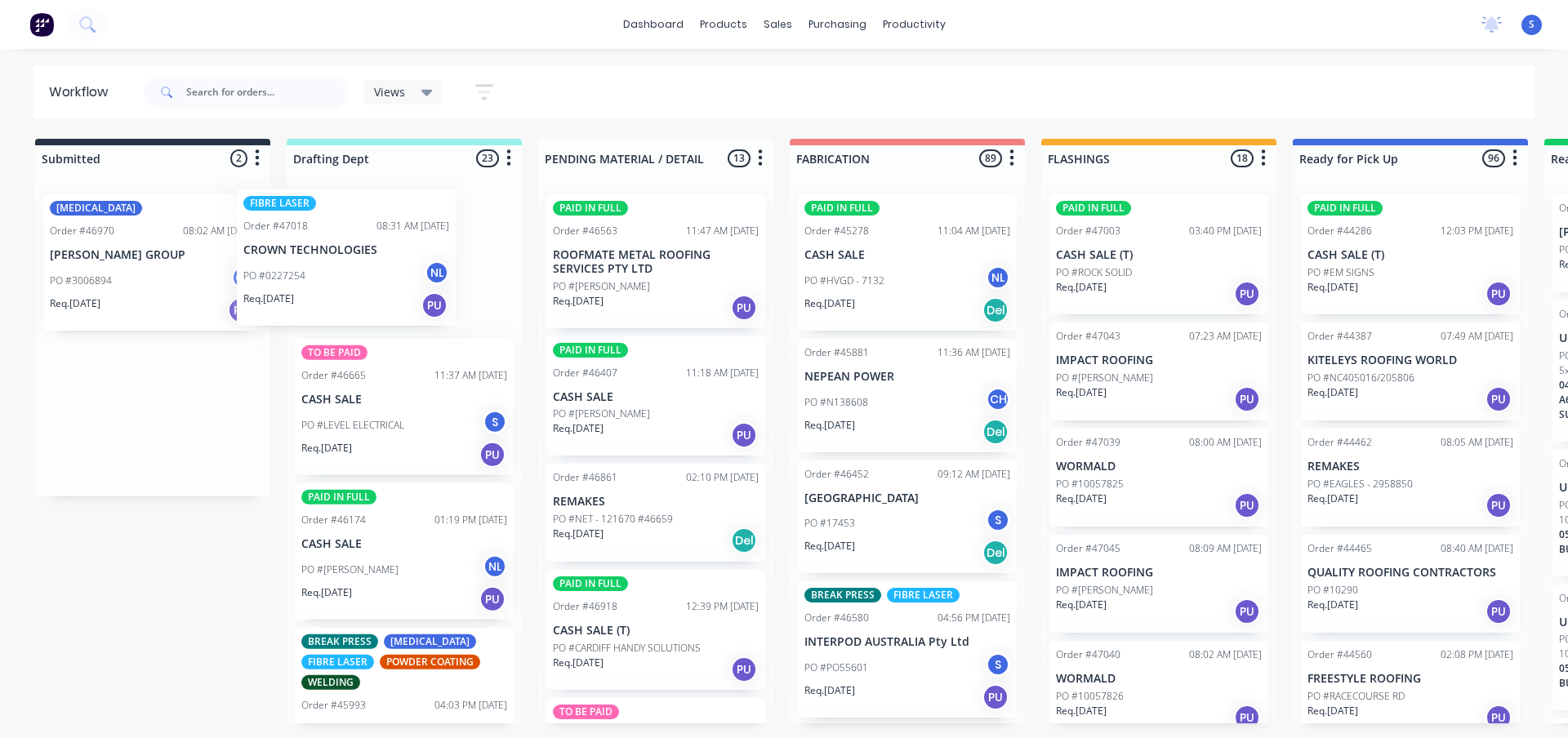
drag, startPoint x: 160, startPoint y: 285, endPoint x: 364, endPoint y: 285, distance: 204.0
click at [364, 285] on div "Submitted 2 Sort By Created date Required date Order number Customer name Most …" at bounding box center [1350, 430] width 2723 height 585
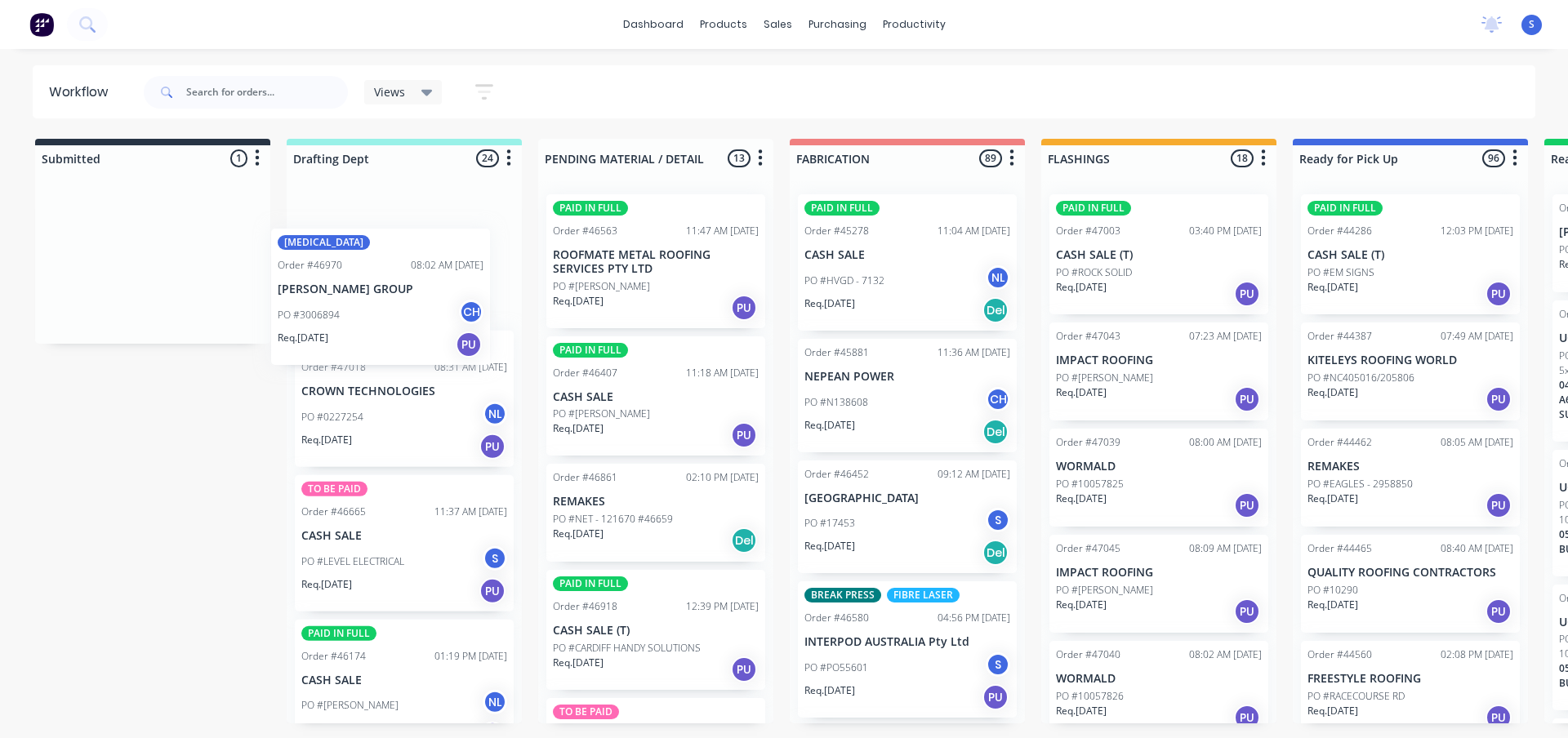
drag, startPoint x: 140, startPoint y: 279, endPoint x: 387, endPoint y: 320, distance: 250.4
click at [386, 320] on div "Submitted 1 Sort By Created date Required date Order number Customer name Most …" at bounding box center [1350, 430] width 2723 height 585
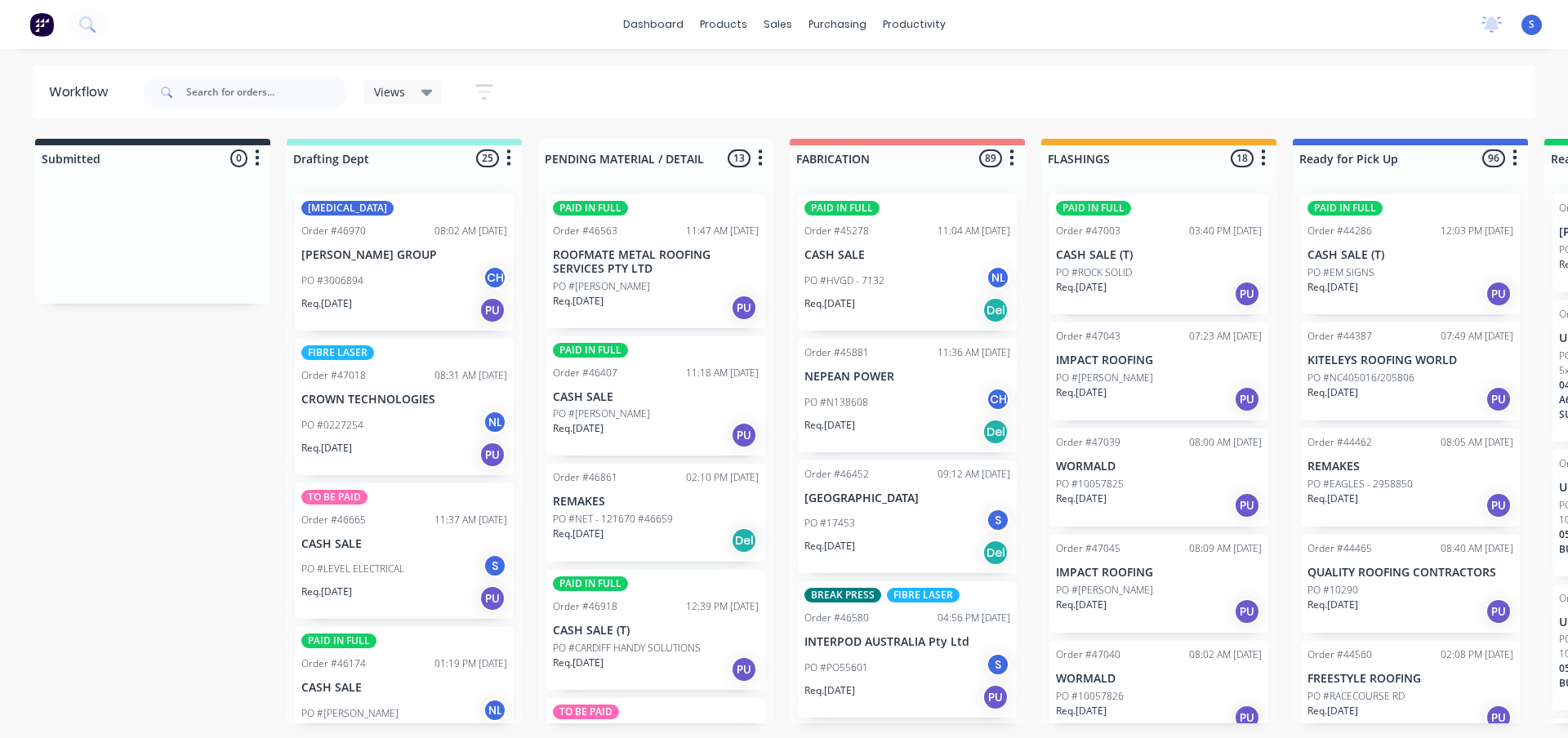
click at [1391, 274] on div "PO #EM SIGNS" at bounding box center [1410, 273] width 206 height 15
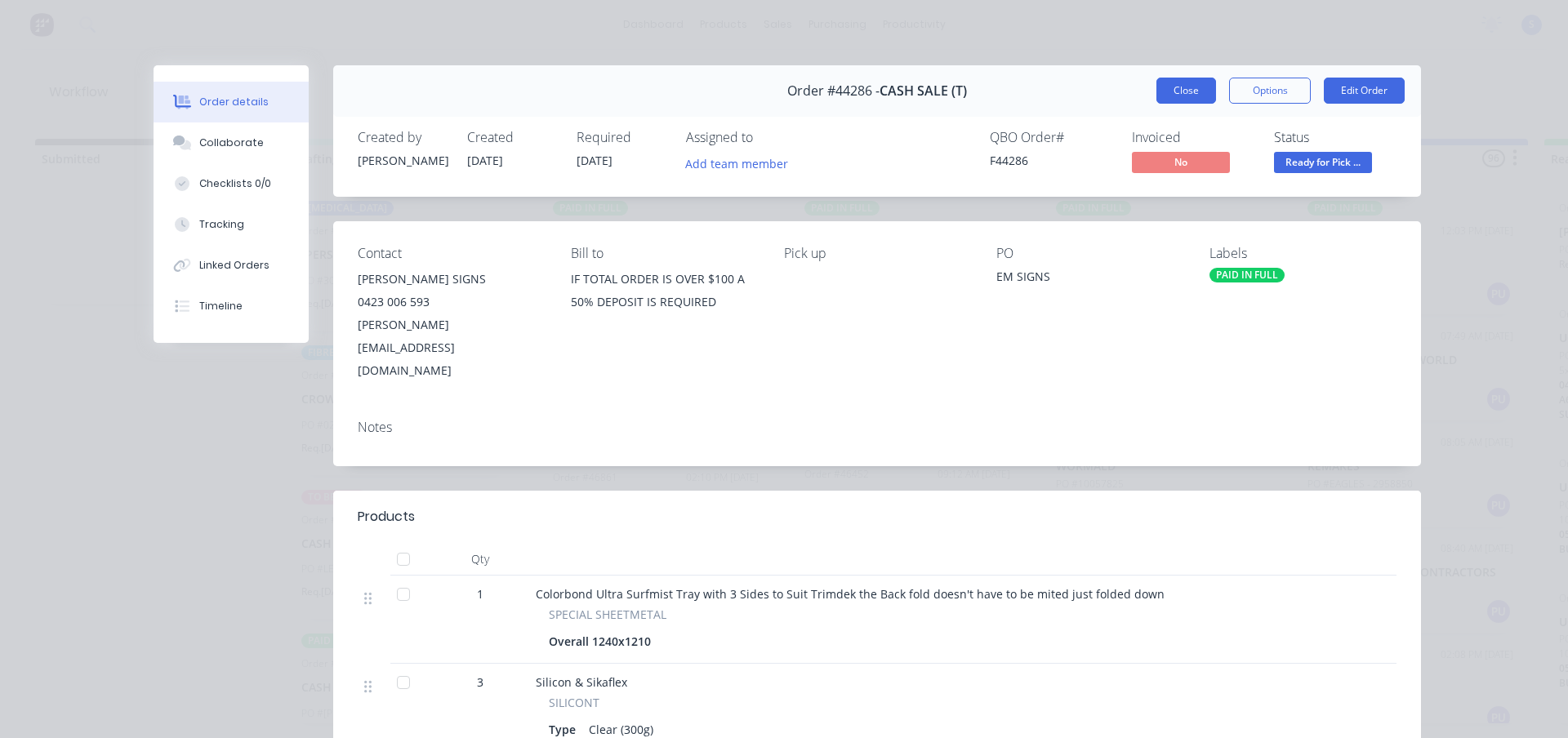
click at [1192, 87] on button "Close" at bounding box center [1185, 90] width 60 height 26
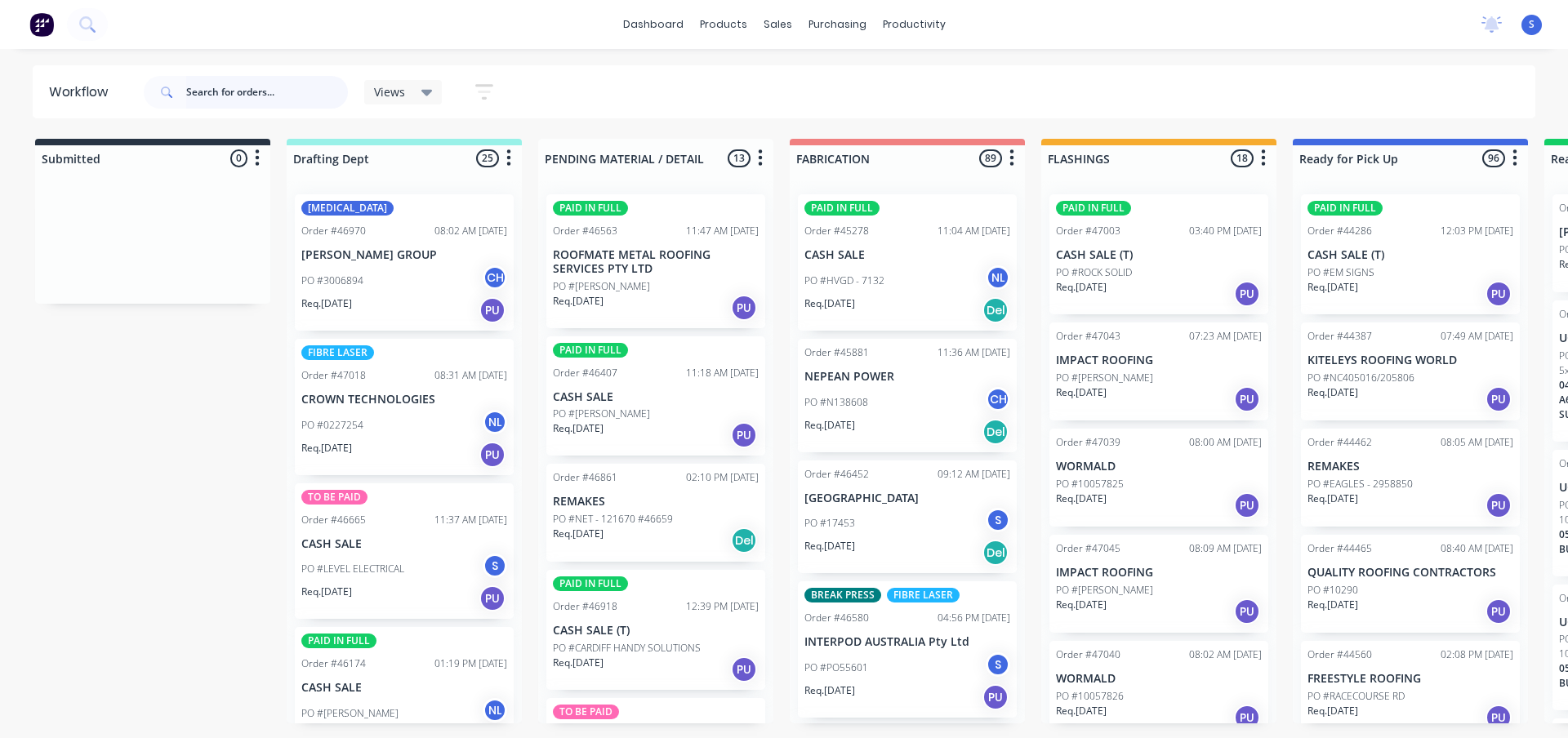
click at [263, 88] on input "text" at bounding box center [267, 93] width 162 height 33
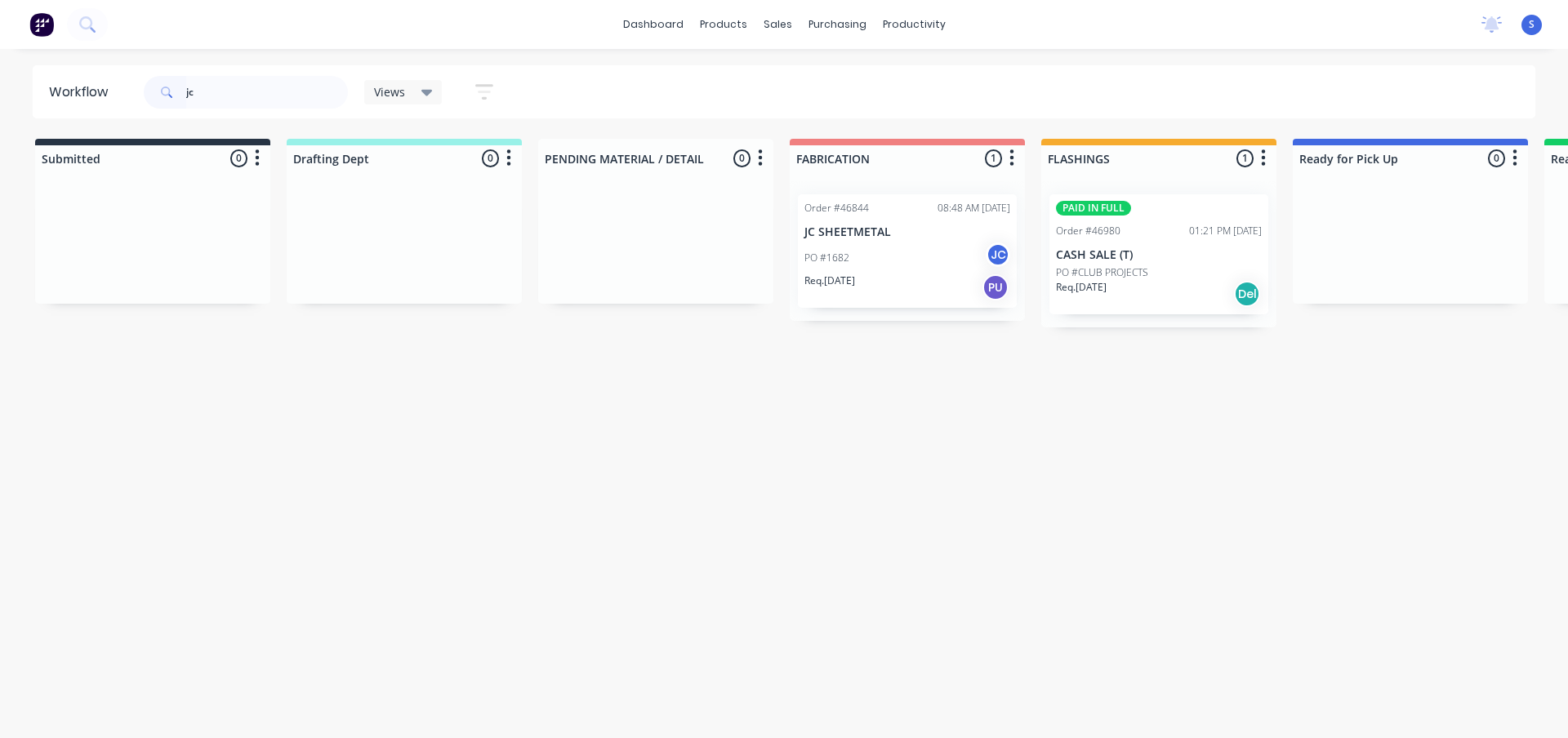
click at [1192, 292] on div "Req. [DATE] Del" at bounding box center [1159, 294] width 206 height 28
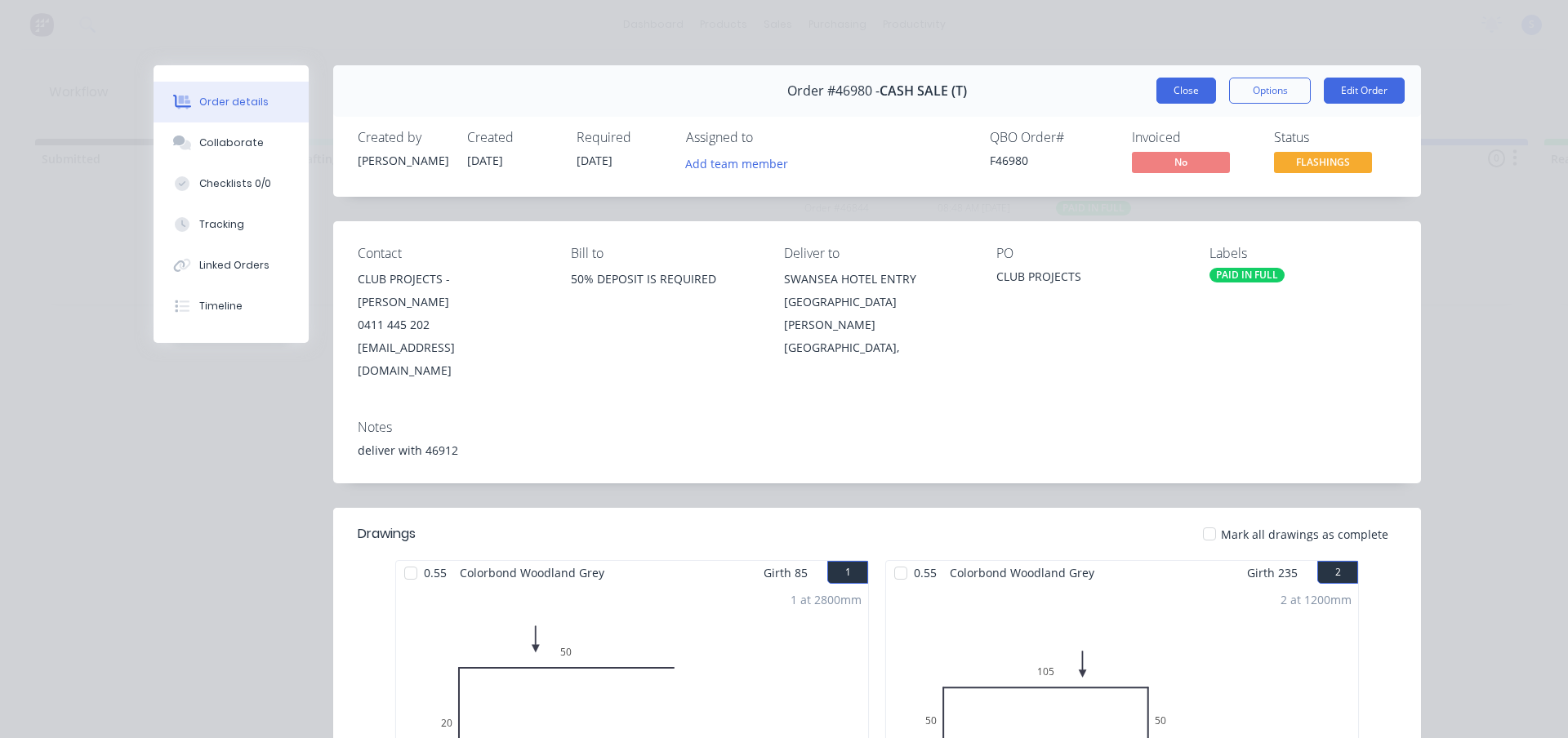
click at [1183, 93] on button "Close" at bounding box center [1185, 90] width 60 height 26
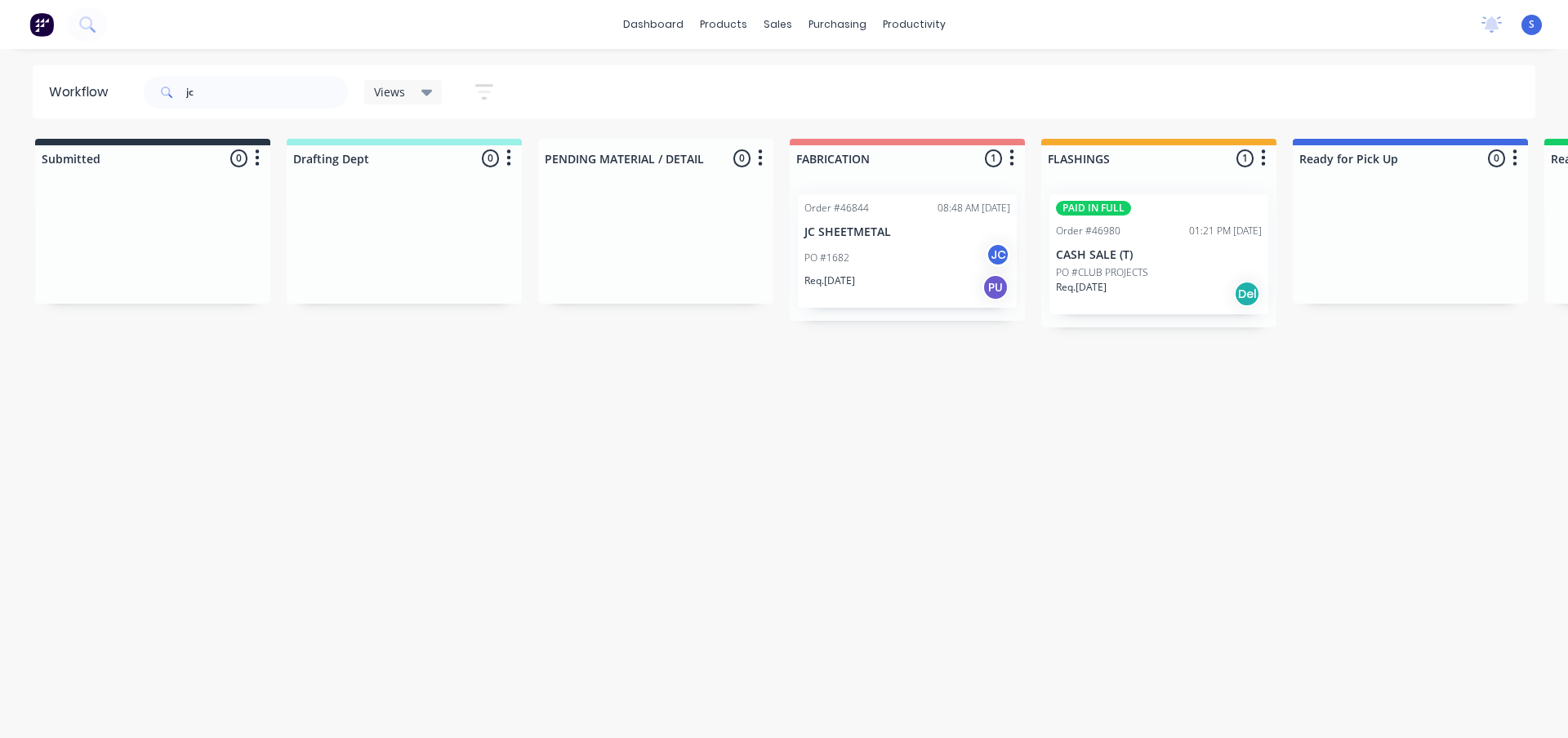
click at [926, 263] on div "PO #1682 JC" at bounding box center [907, 258] width 206 height 31
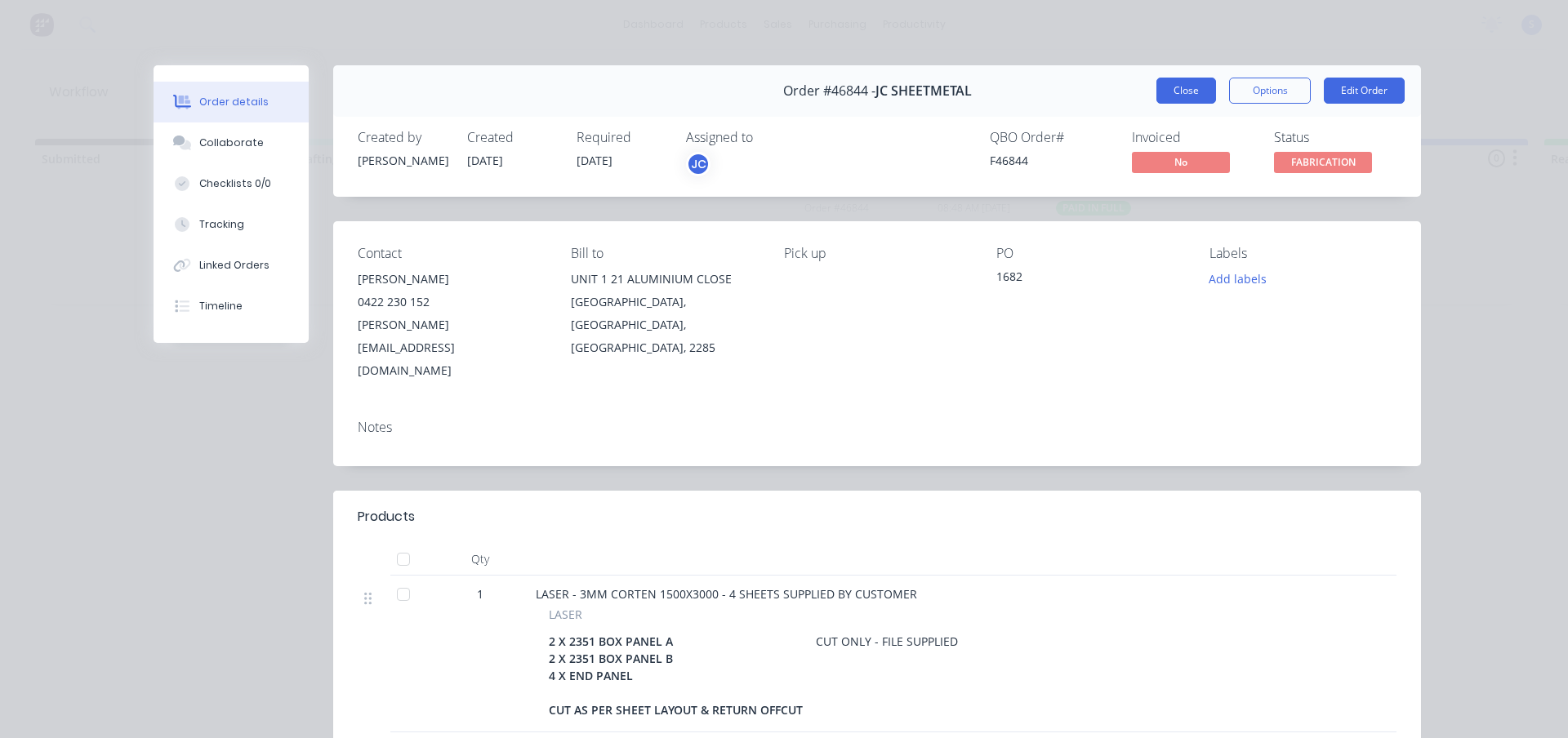
click at [1180, 92] on button "Close" at bounding box center [1185, 90] width 60 height 26
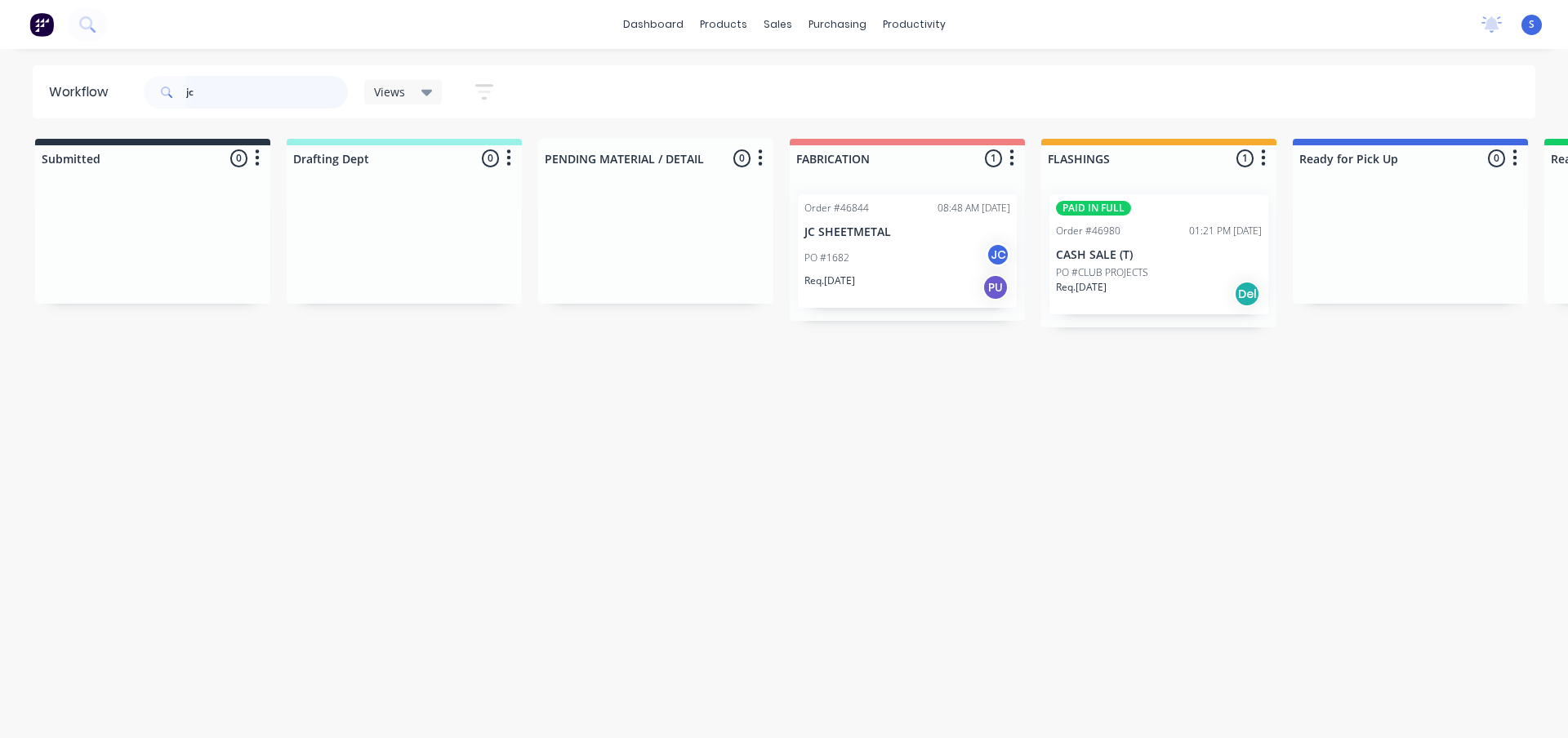
drag, startPoint x: 226, startPoint y: 95, endPoint x: 37, endPoint y: 105, distance: 189.3
click at [116, 100] on header "Workflow jc Views Save new view None edit [PERSON_NAME] (Default) edit Nilesh e…" at bounding box center [784, 92] width 1503 height 53
type input "677845"
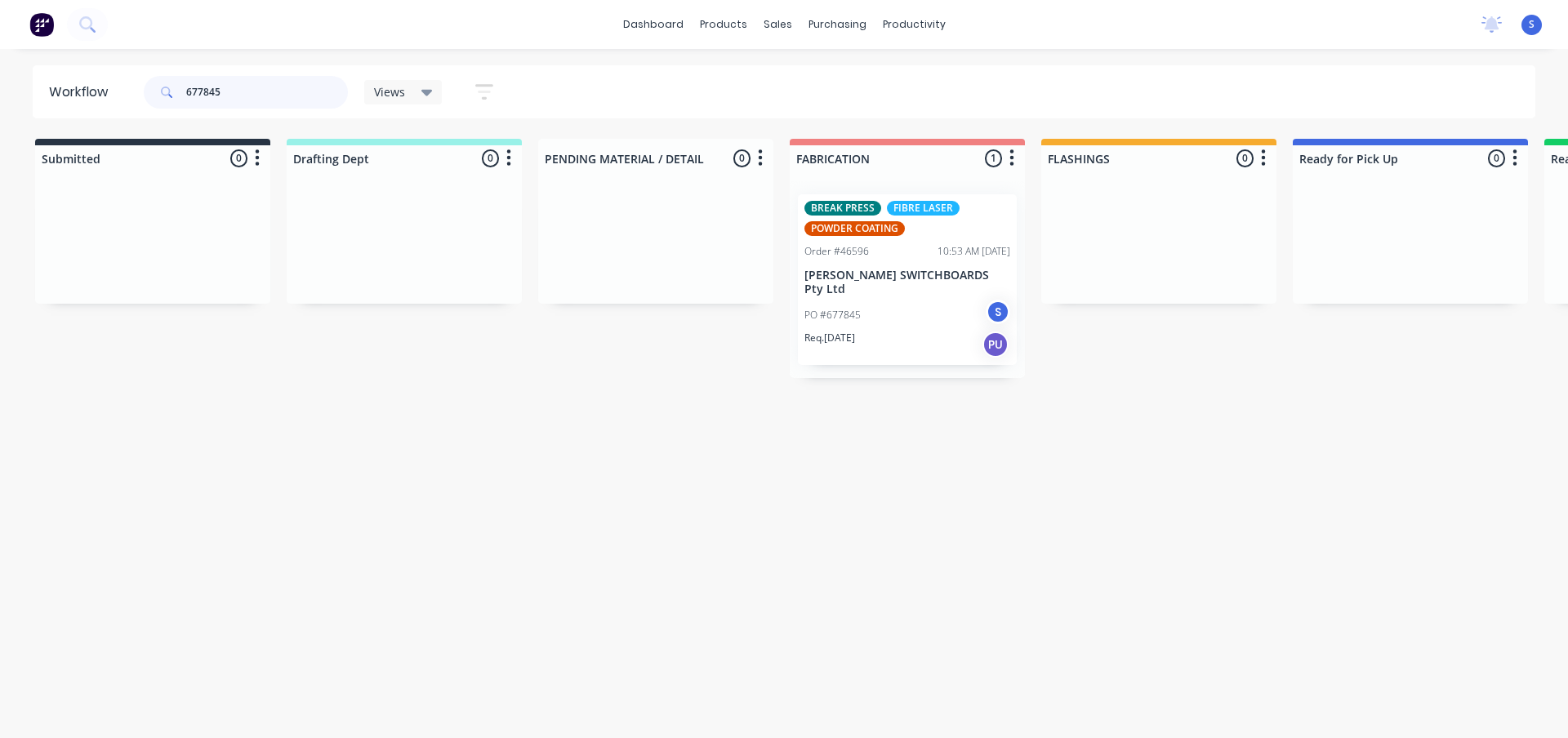
drag, startPoint x: 273, startPoint y: 93, endPoint x: 80, endPoint y: 87, distance: 193.1
click at [99, 87] on header "Workflow 677845 Views Save new view None edit [PERSON_NAME] (Default) edit Nile…" at bounding box center [784, 92] width 1503 height 53
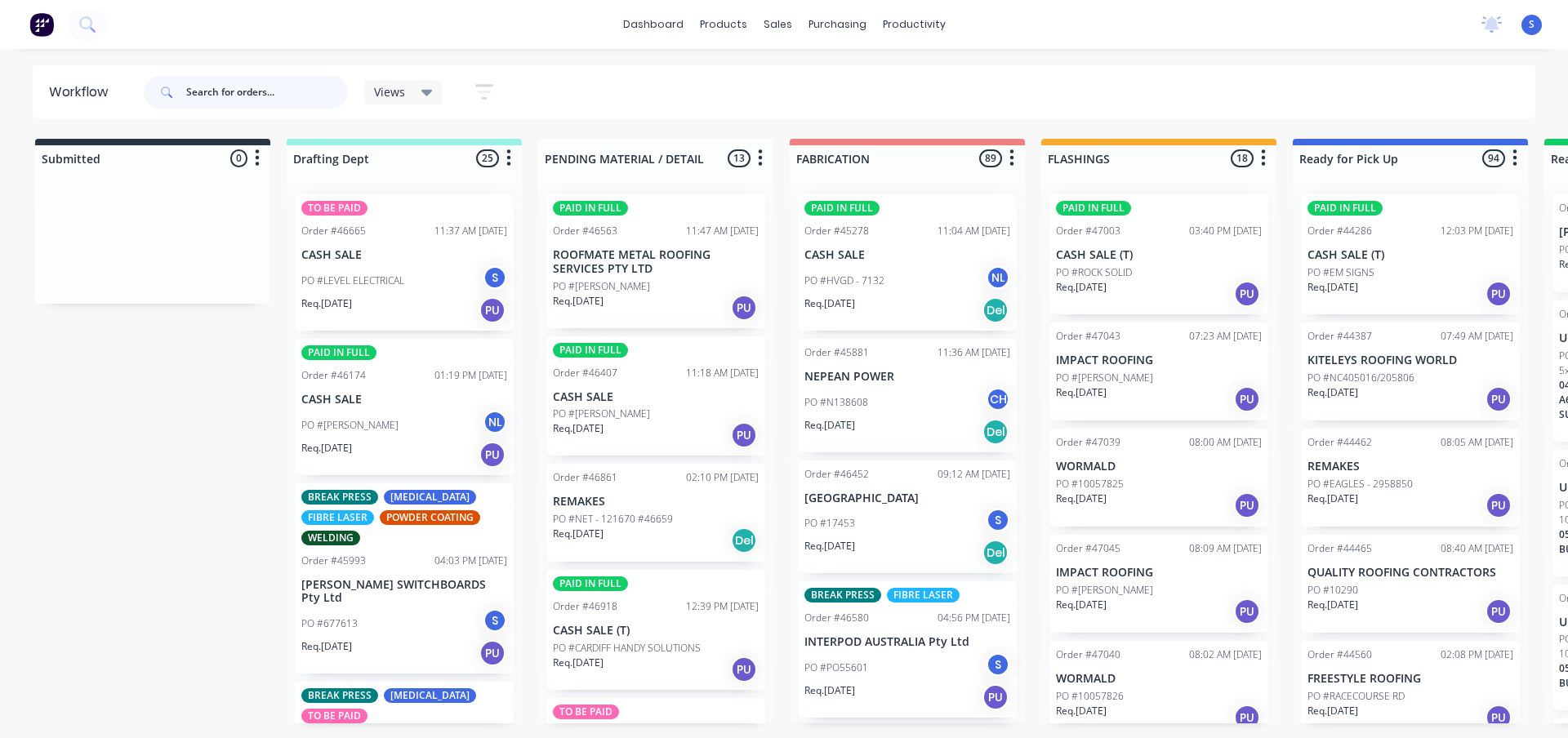
click at [211, 96] on input "text" at bounding box center [267, 93] width 162 height 33
click at [263, 90] on input "text" at bounding box center [267, 93] width 162 height 33
click at [203, 309] on div "Submitted 0 Sort By Created date Required date Order number Customer name Most …" at bounding box center [1350, 430] width 2723 height 585
click at [258, 93] on input "text" at bounding box center [267, 93] width 162 height 33
drag, startPoint x: 775, startPoint y: 24, endPoint x: 781, endPoint y: 33, distance: 10.8
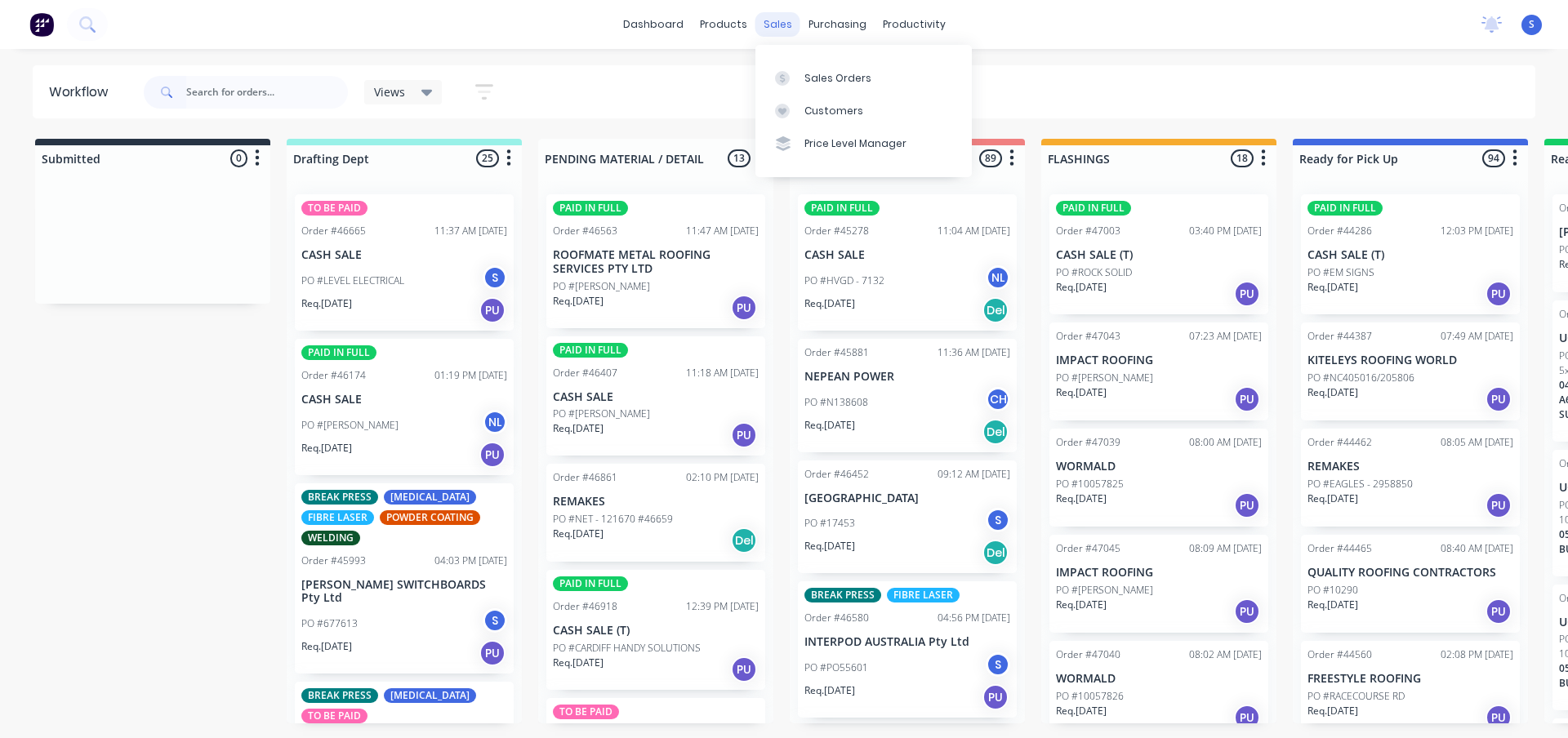
click at [775, 24] on div "sales" at bounding box center [778, 24] width 45 height 25
click at [819, 78] on div "Sales Orders" at bounding box center [837, 78] width 67 height 15
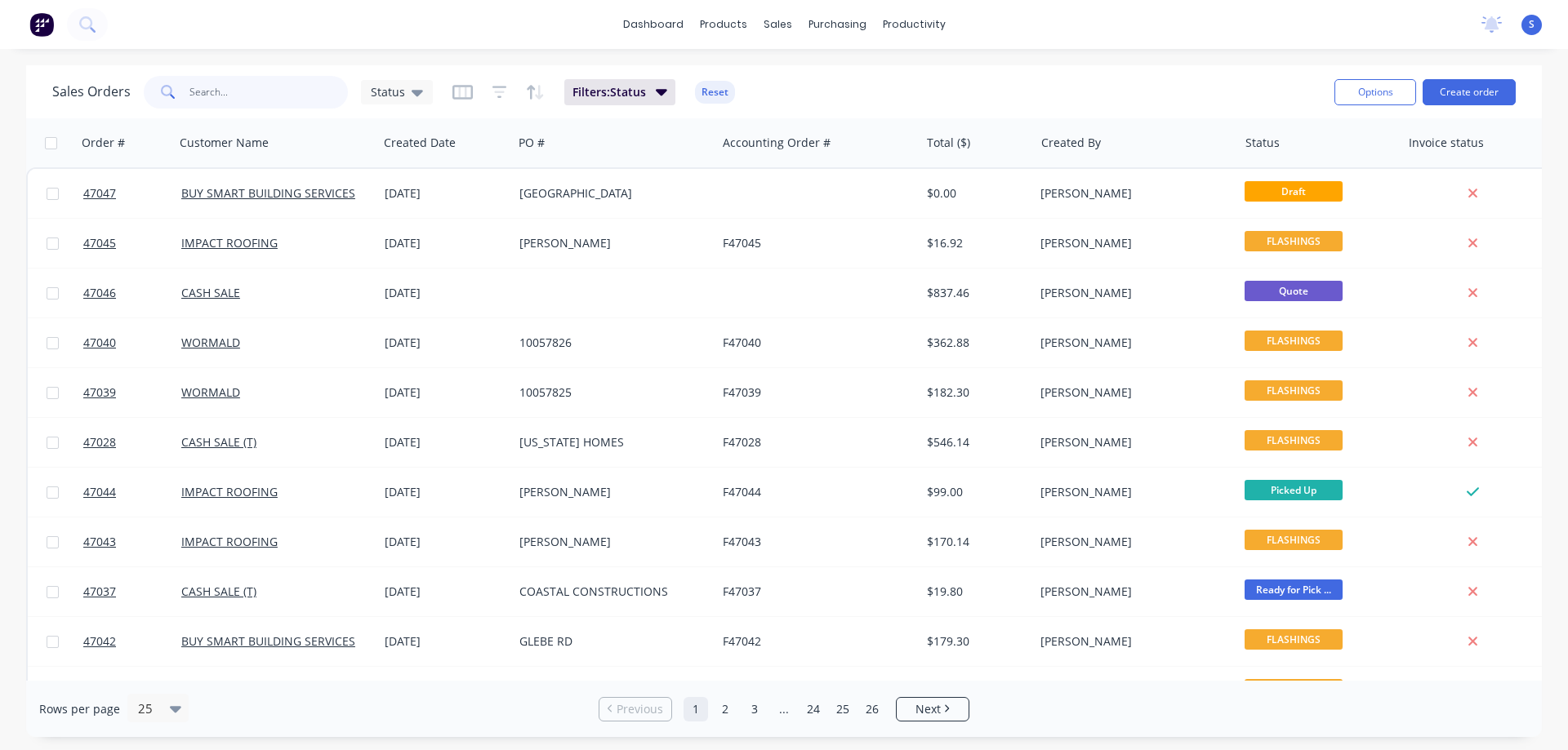
click at [210, 90] on input "text" at bounding box center [268, 93] width 159 height 33
type input "[PERSON_NAME]"
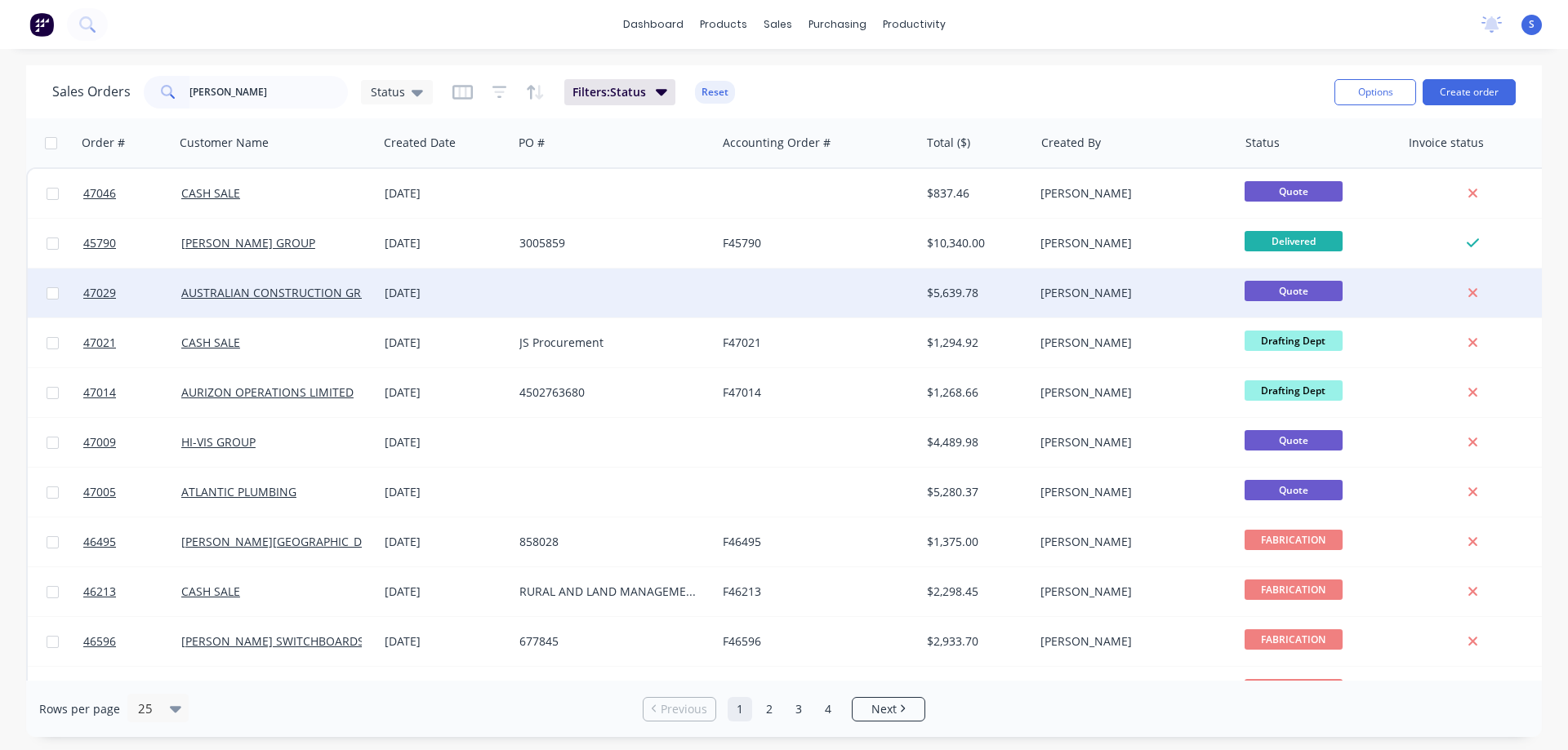
click at [918, 298] on div at bounding box center [817, 293] width 203 height 49
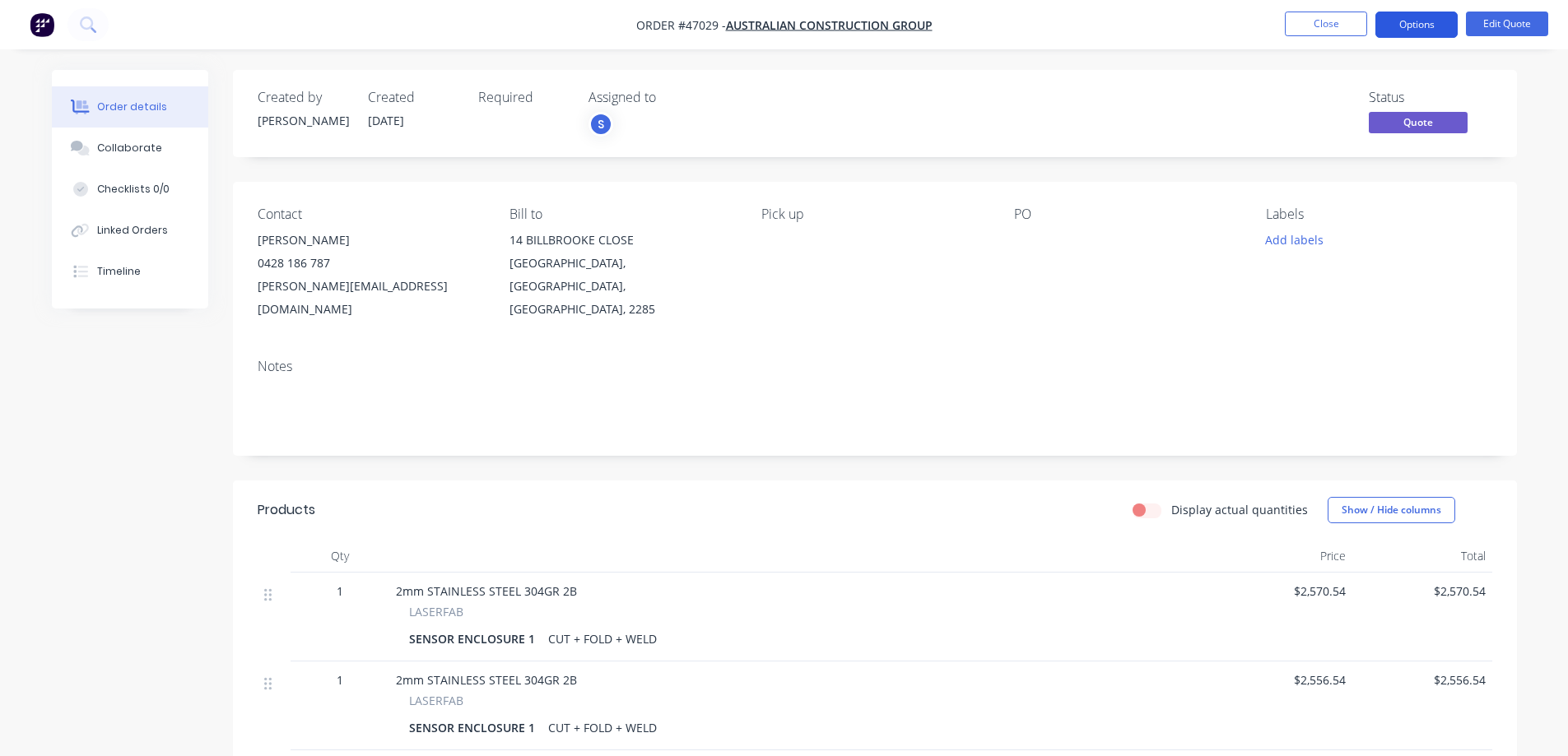
click at [1430, 17] on button "Options" at bounding box center [1416, 24] width 82 height 26
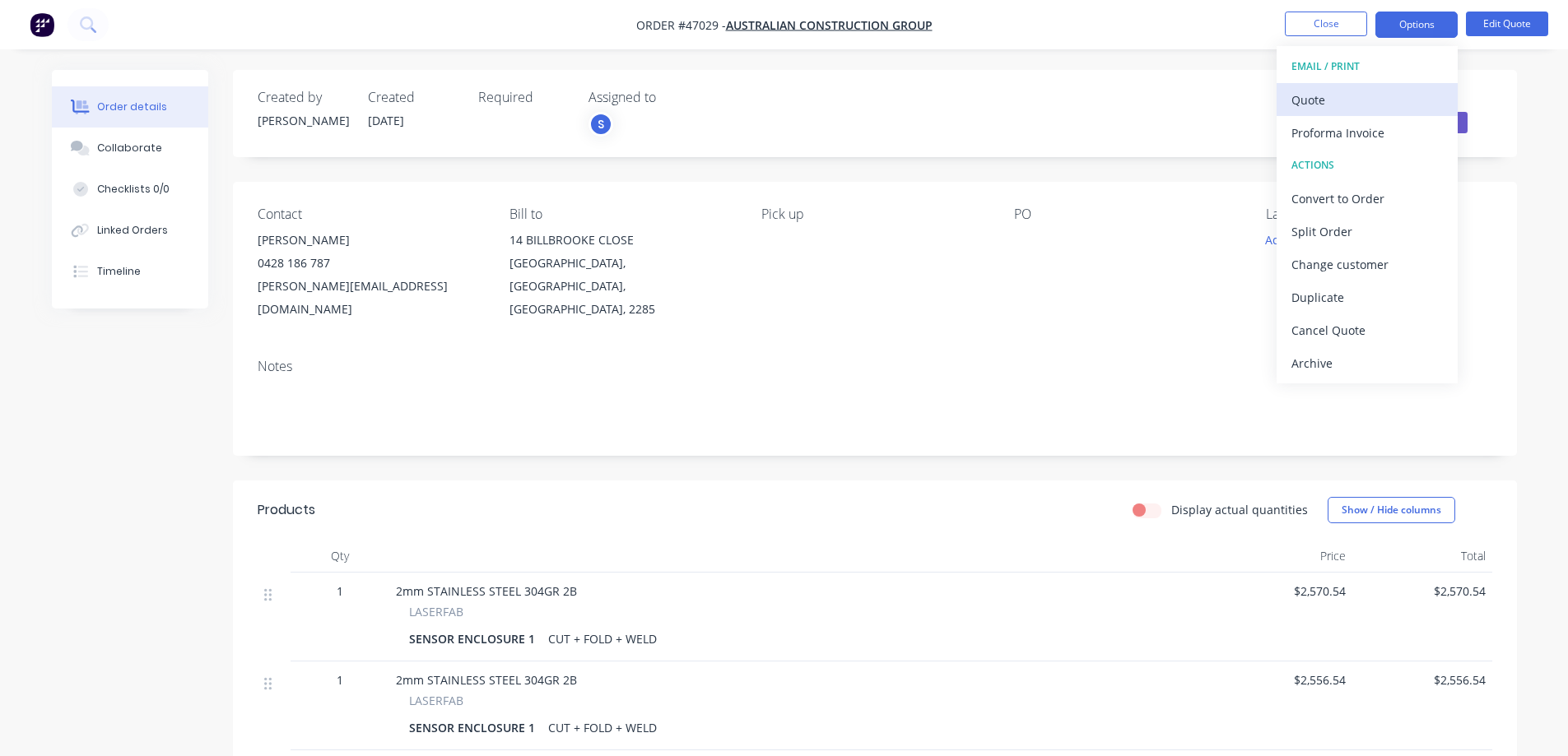
click at [1321, 99] on div "Quote" at bounding box center [1368, 100] width 152 height 24
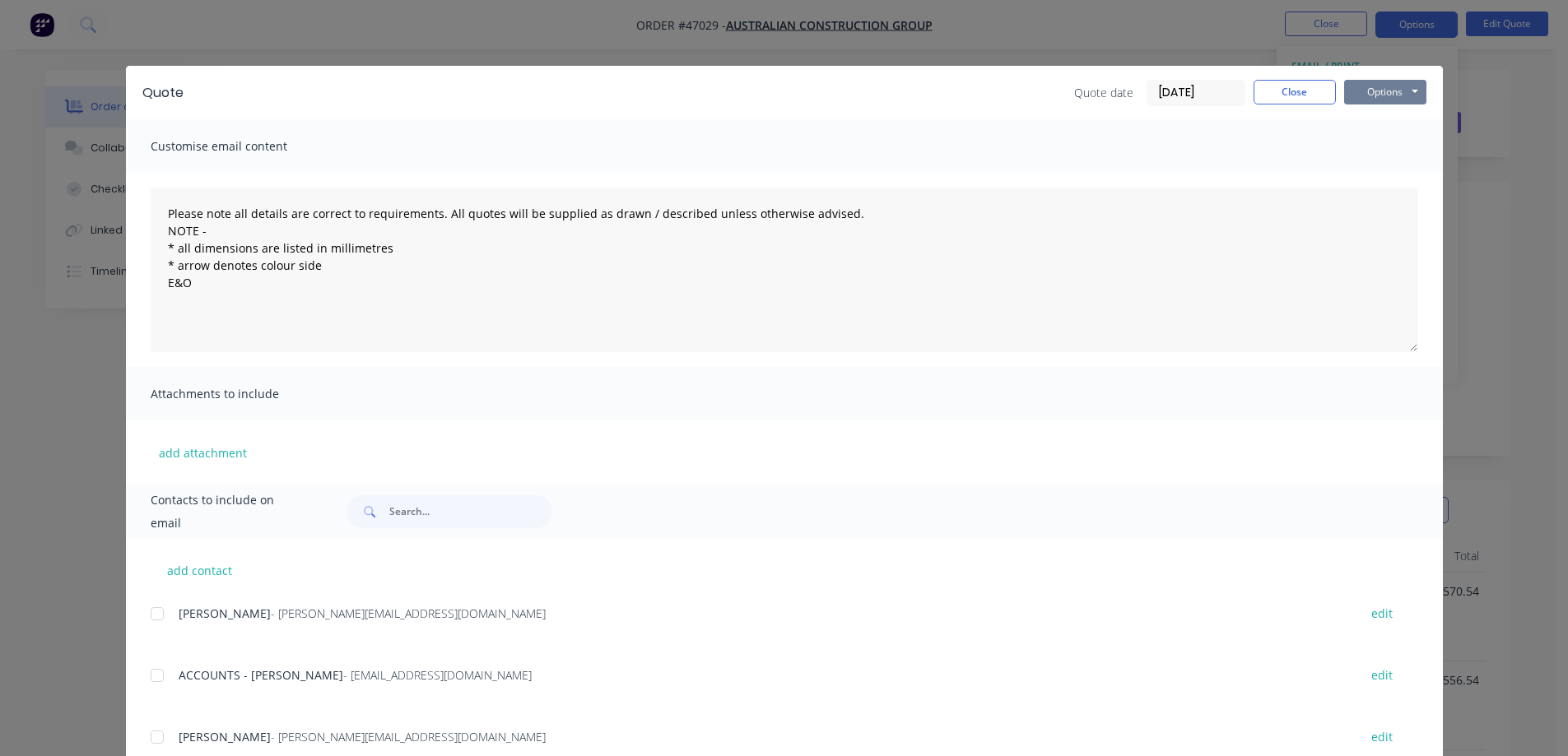
click at [1365, 92] on button "Options" at bounding box center [1385, 92] width 82 height 25
click at [1397, 152] on button "Print" at bounding box center [1397, 148] width 106 height 27
click at [1288, 91] on button "Close" at bounding box center [1295, 92] width 82 height 25
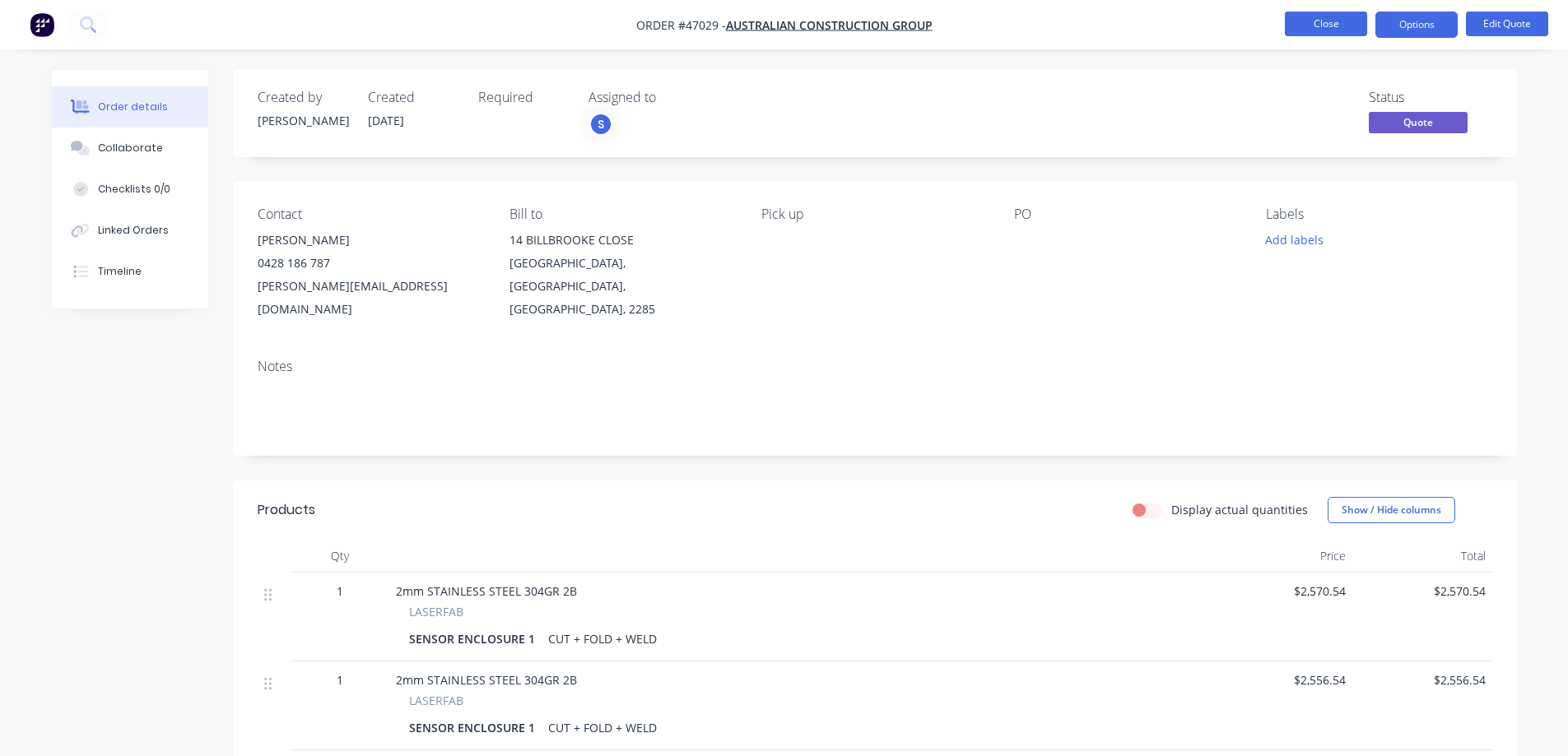
click at [1340, 28] on button "Close" at bounding box center [1325, 23] width 82 height 25
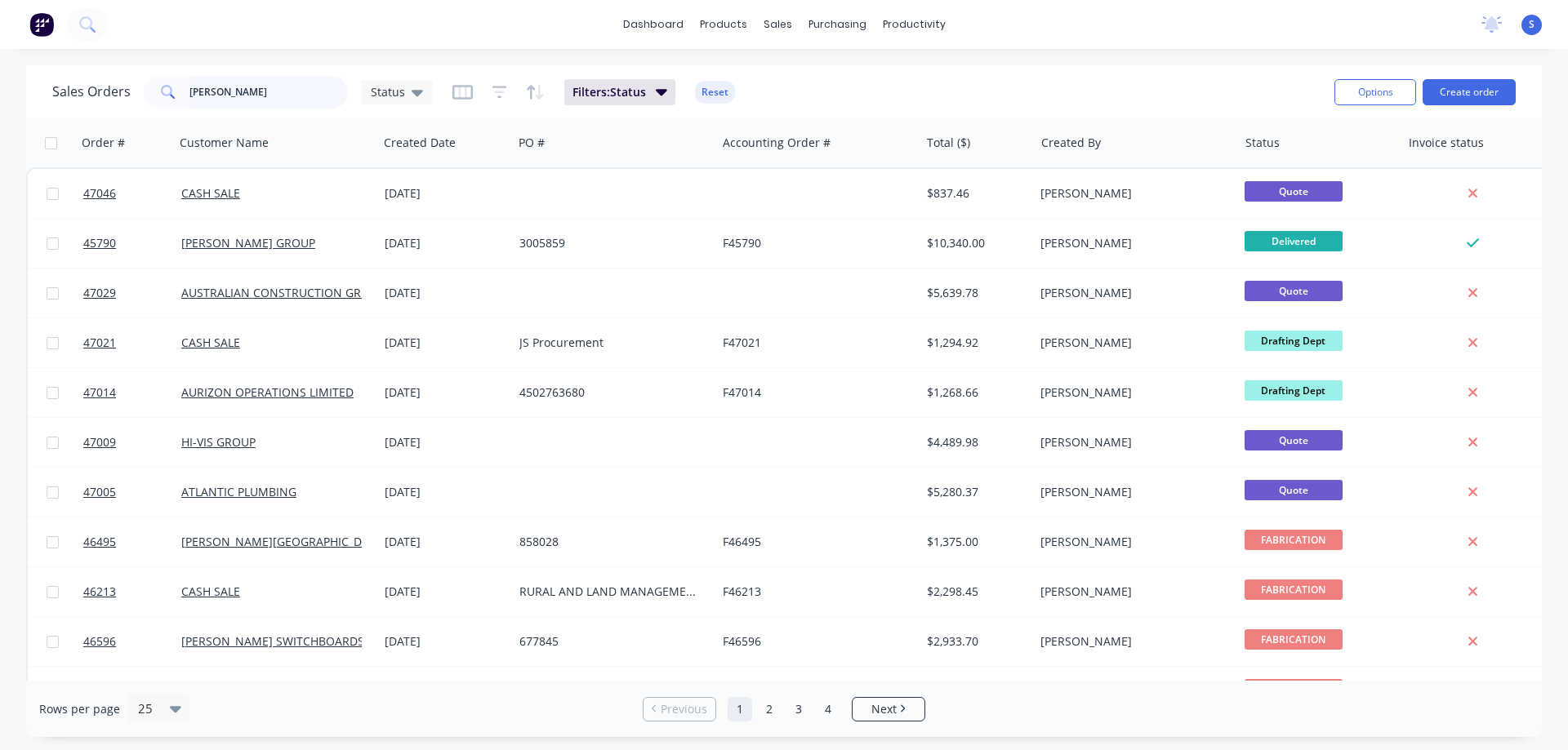
click at [263, 103] on input "[PERSON_NAME]" at bounding box center [268, 93] width 159 height 33
click at [1450, 100] on button "Create order" at bounding box center [1468, 92] width 93 height 26
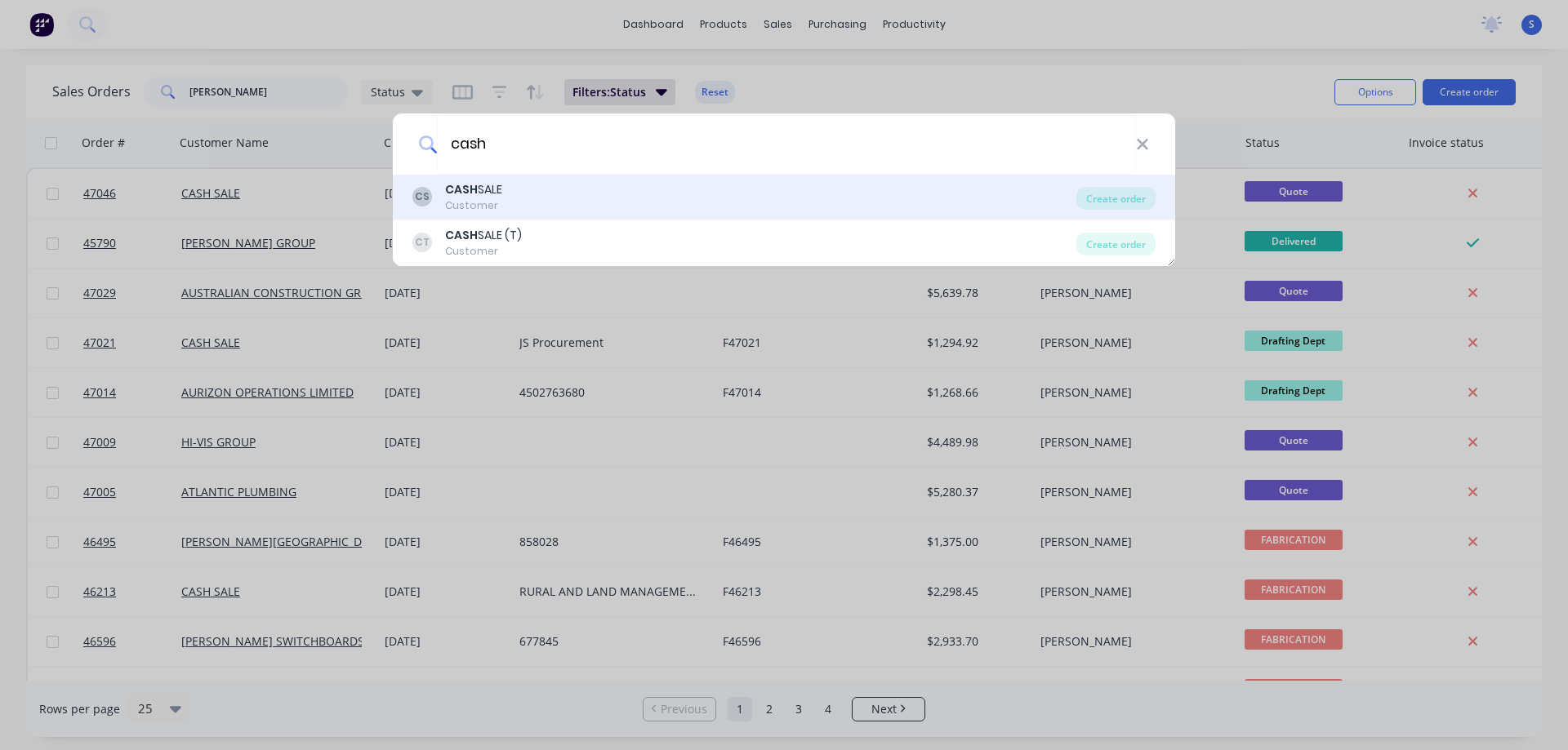
type input "cash"
click at [514, 202] on div "CS CASH SALE Customer" at bounding box center [744, 196] width 664 height 32
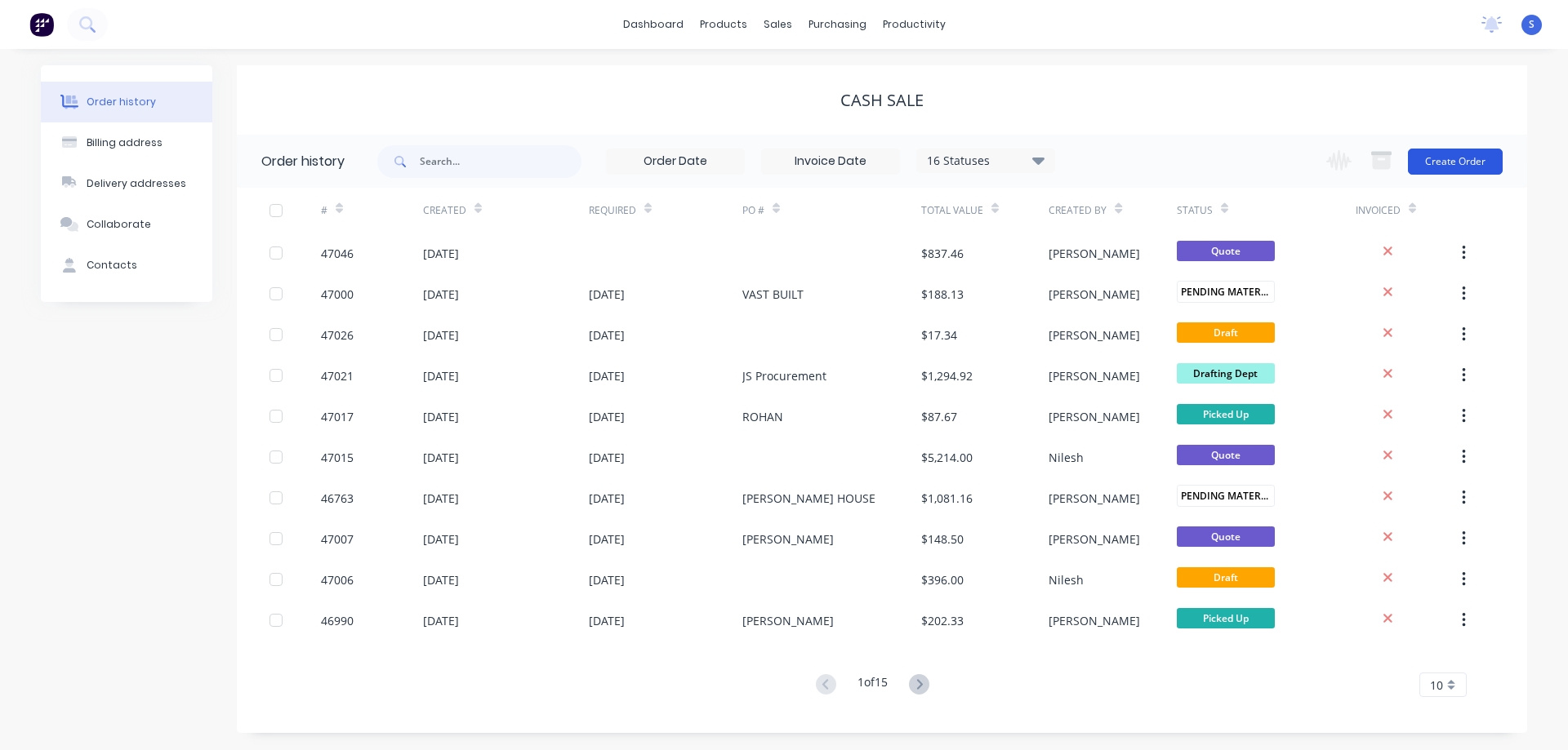
click at [1435, 158] on button "Create Order" at bounding box center [1454, 162] width 95 height 26
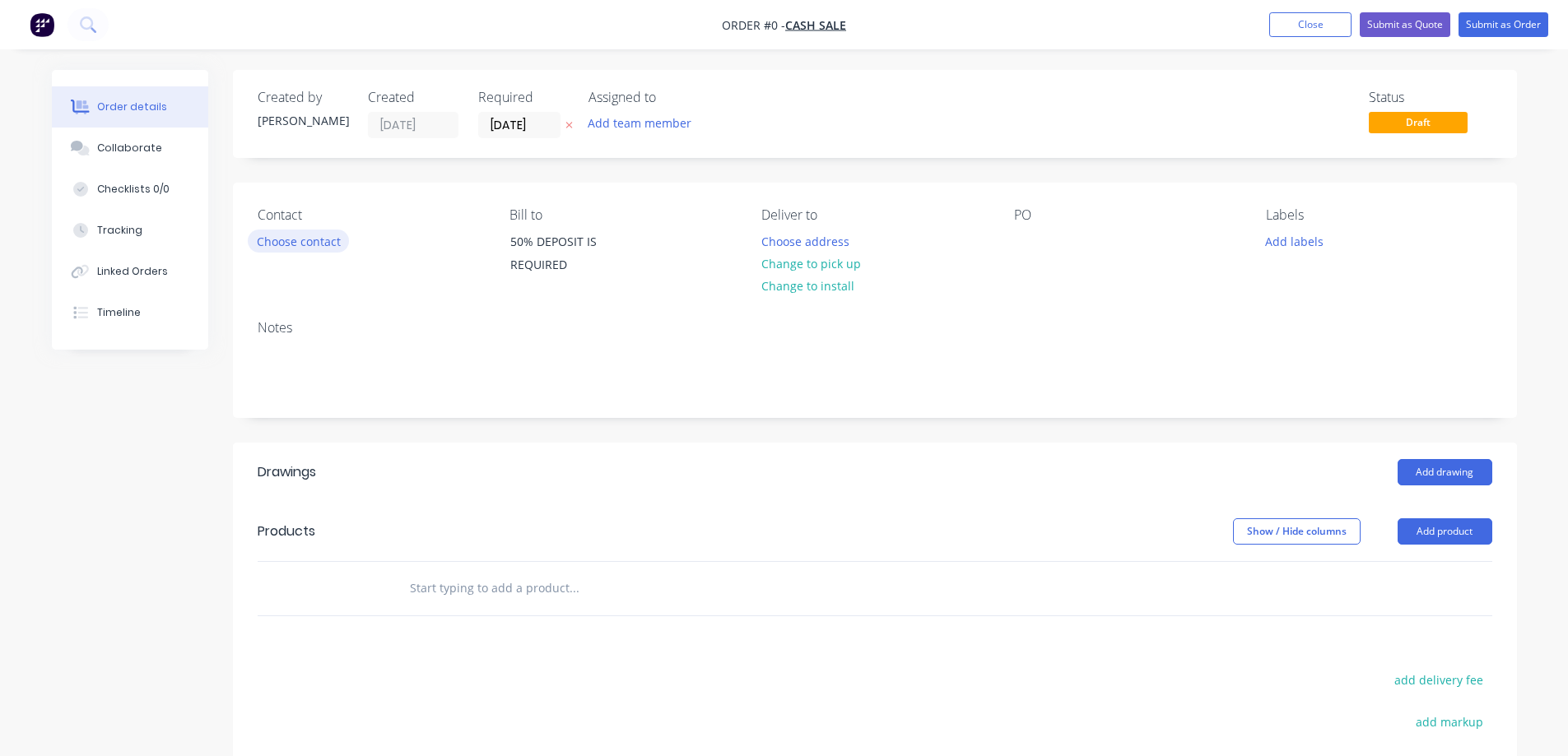
click at [284, 241] on button "Choose contact" at bounding box center [298, 241] width 101 height 22
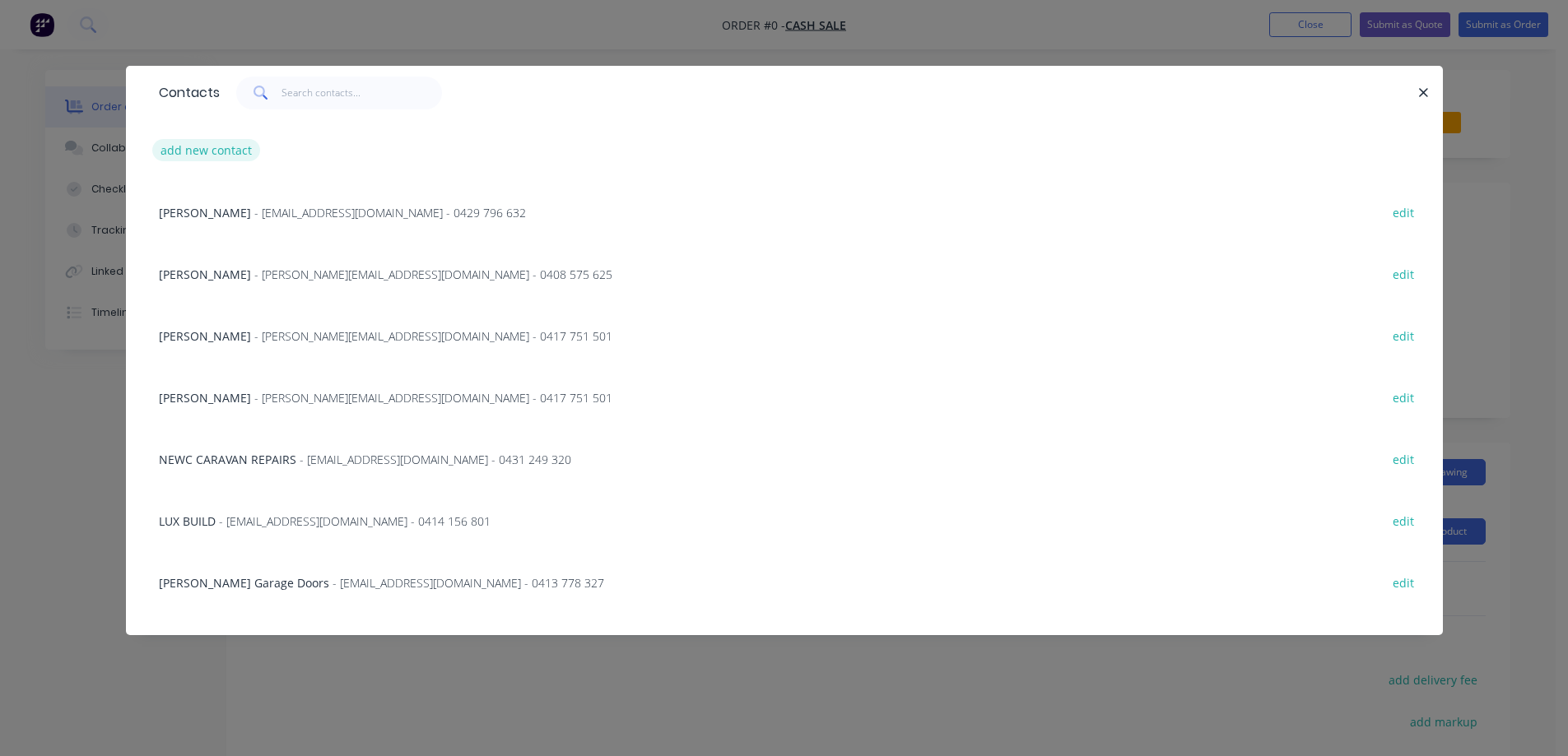
click at [211, 153] on button "add new contact" at bounding box center [206, 150] width 108 height 22
select select "AU"
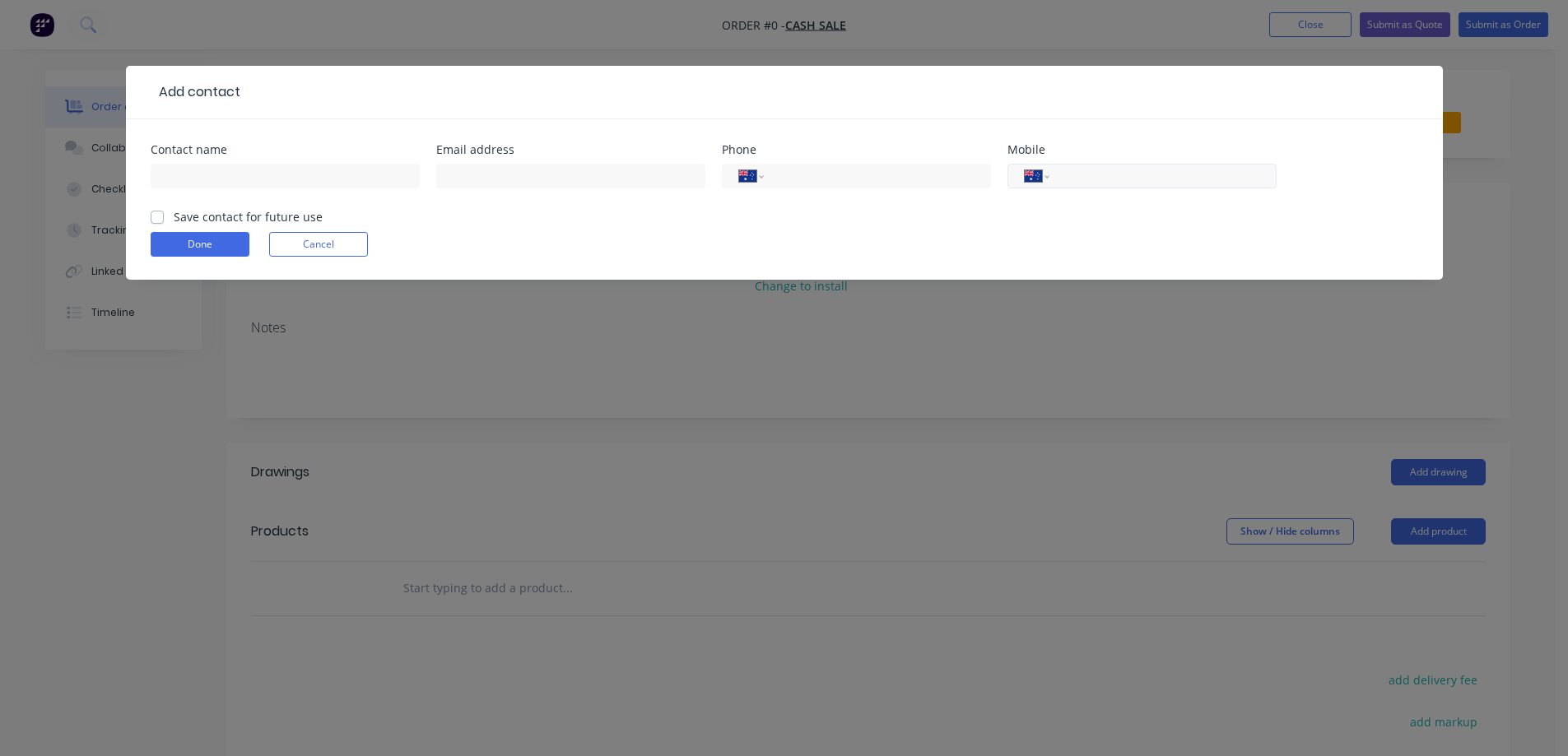
click at [1175, 181] on input "tel" at bounding box center [1160, 177] width 197 height 19
paste input "0421 840 459"
type input "0421 840 459"
click at [247, 169] on input "text" at bounding box center [285, 176] width 269 height 25
paste input "[PERSON_NAME]"
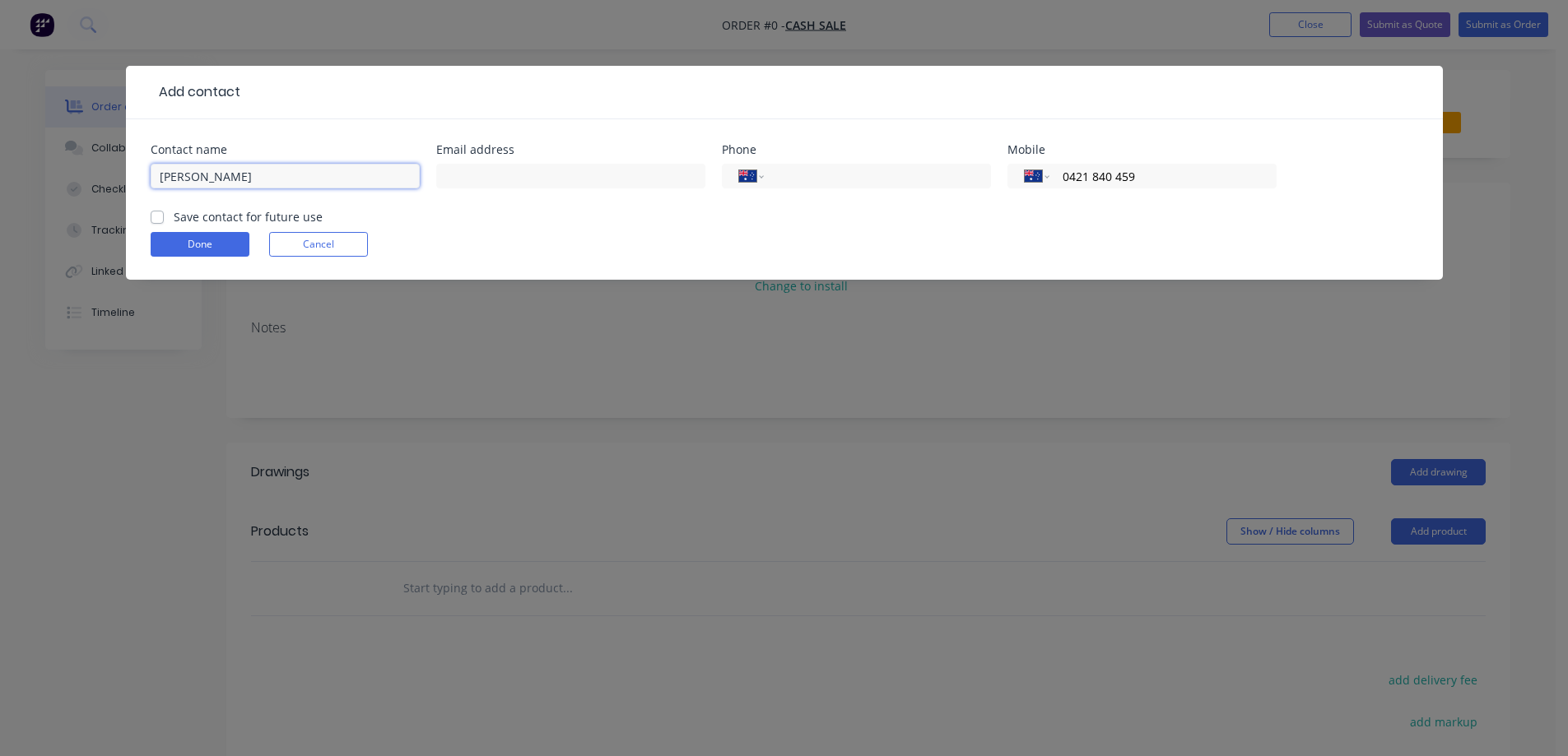
type input "[PERSON_NAME]"
click at [604, 178] on input "text" at bounding box center [570, 176] width 269 height 25
paste input "[EMAIL_ADDRESS][DOMAIN_NAME]"
type input "[EMAIL_ADDRESS][DOMAIN_NAME]"
click at [176, 243] on button "Done" at bounding box center [200, 244] width 99 height 25
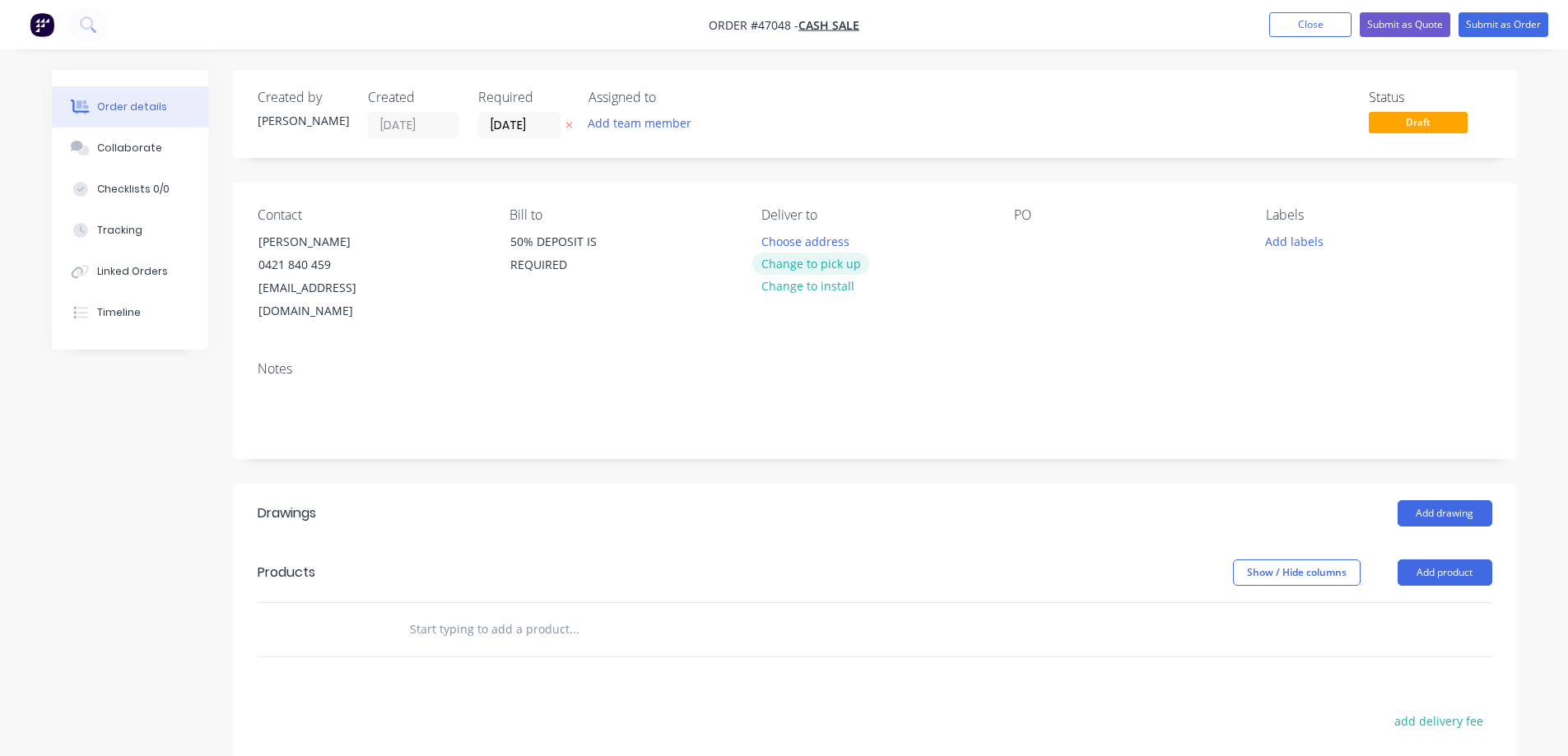
click at [798, 259] on button "Change to pick up" at bounding box center [811, 264] width 117 height 22
click at [642, 115] on button "Add team member" at bounding box center [639, 123] width 121 height 22
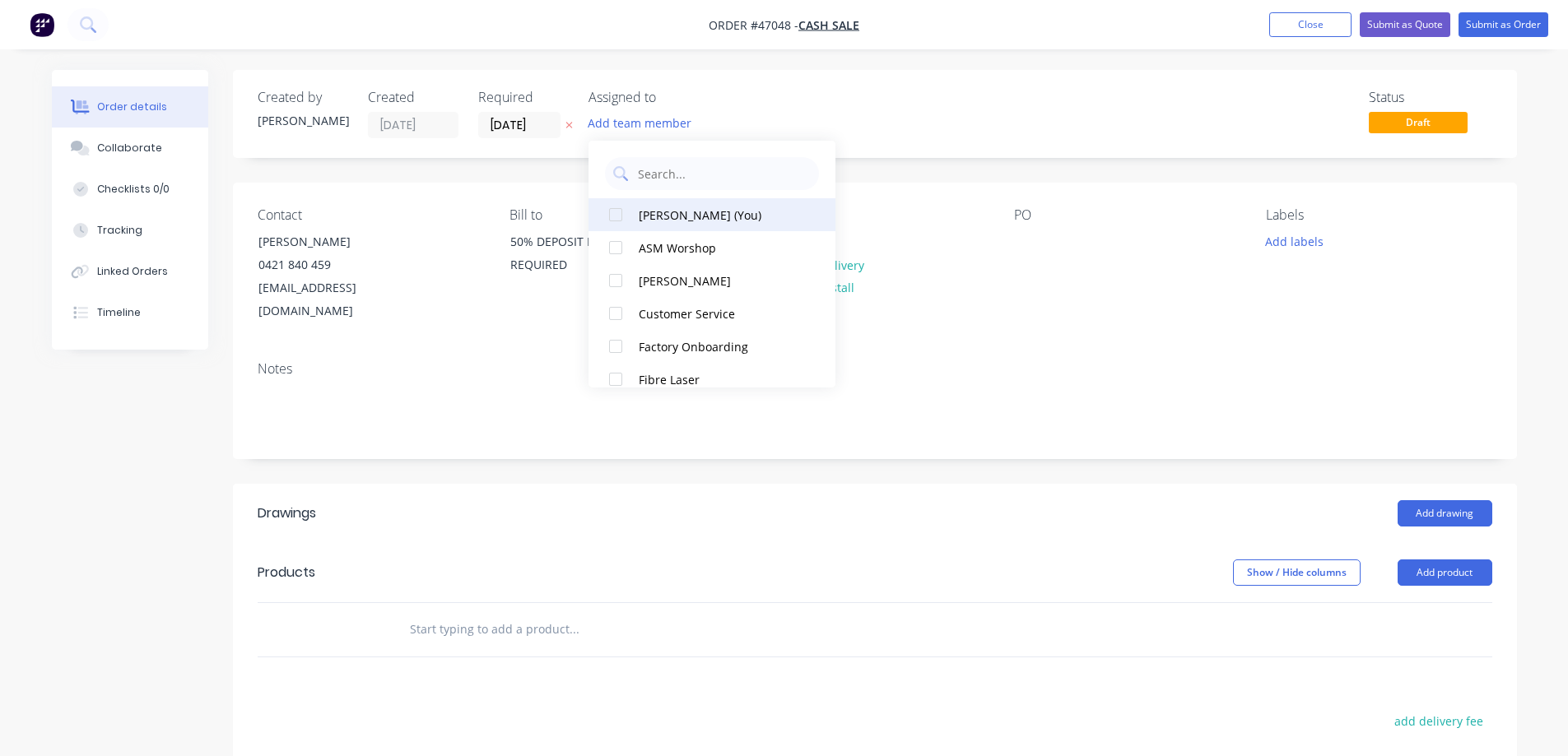
click at [611, 221] on div at bounding box center [616, 215] width 33 height 33
click at [536, 118] on input "[DATE]" at bounding box center [519, 125] width 81 height 25
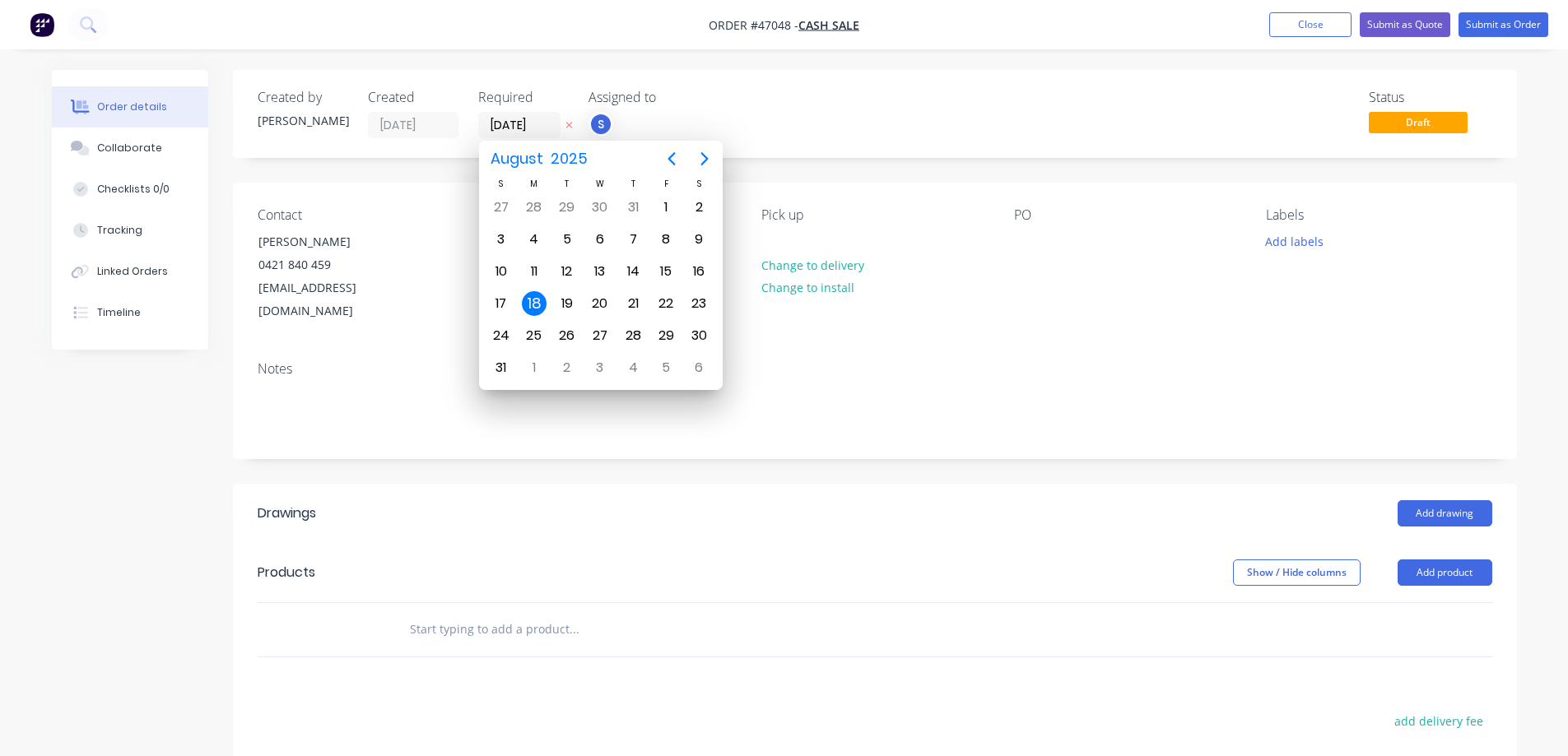
click at [570, 126] on icon at bounding box center [568, 126] width 6 height 6
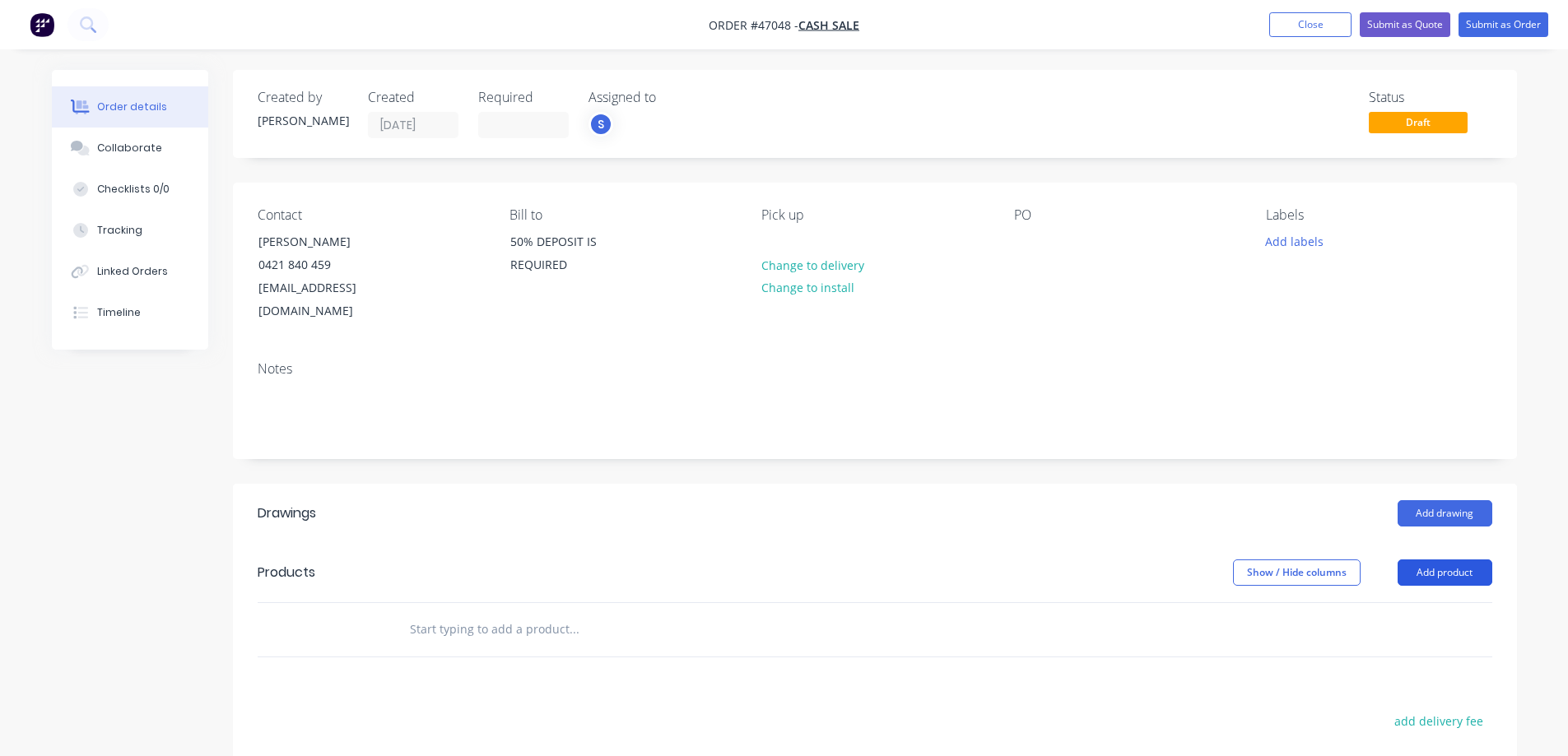
click at [1463, 560] on button "Add product" at bounding box center [1445, 573] width 94 height 26
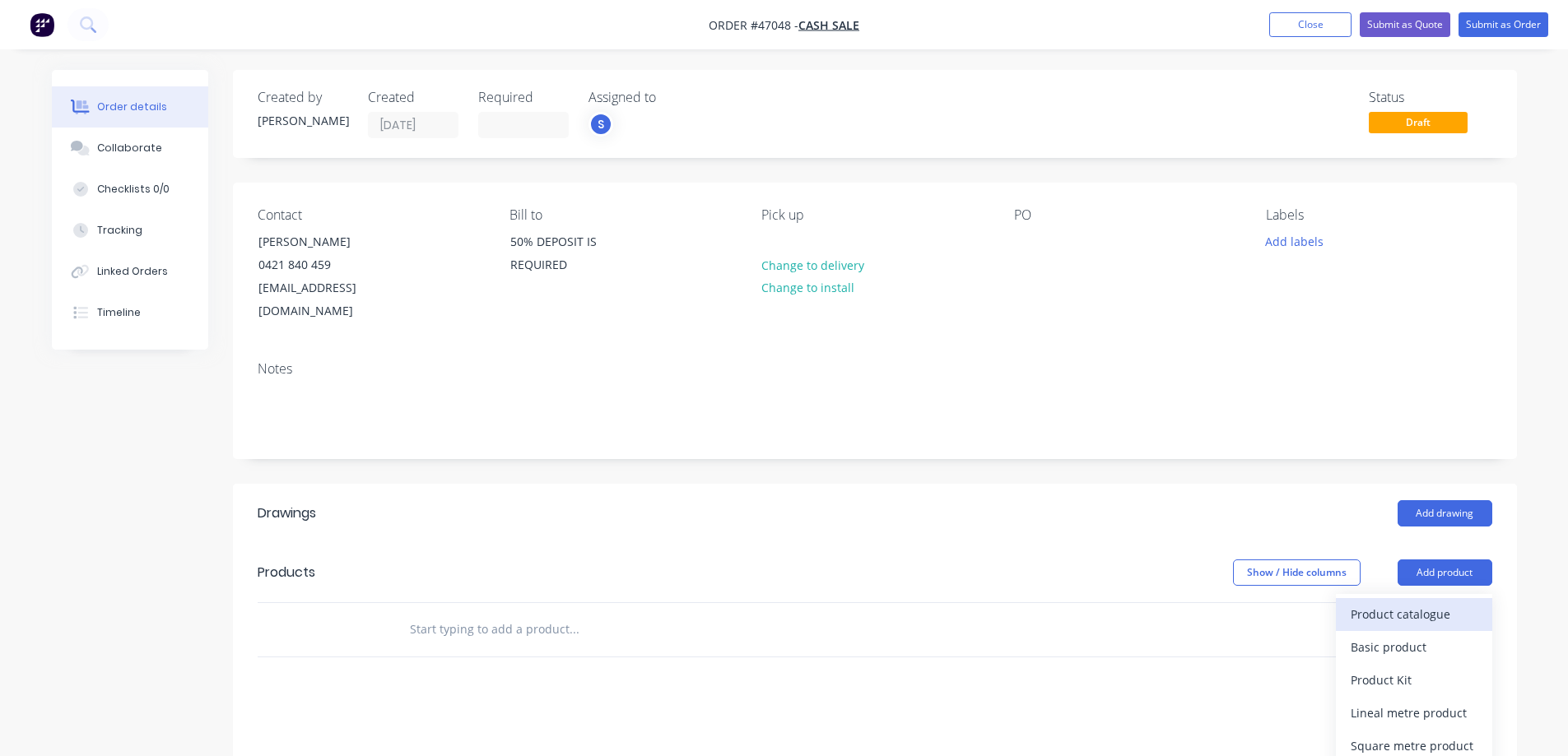
click at [1382, 602] on div "Product catalogue" at bounding box center [1414, 614] width 127 height 24
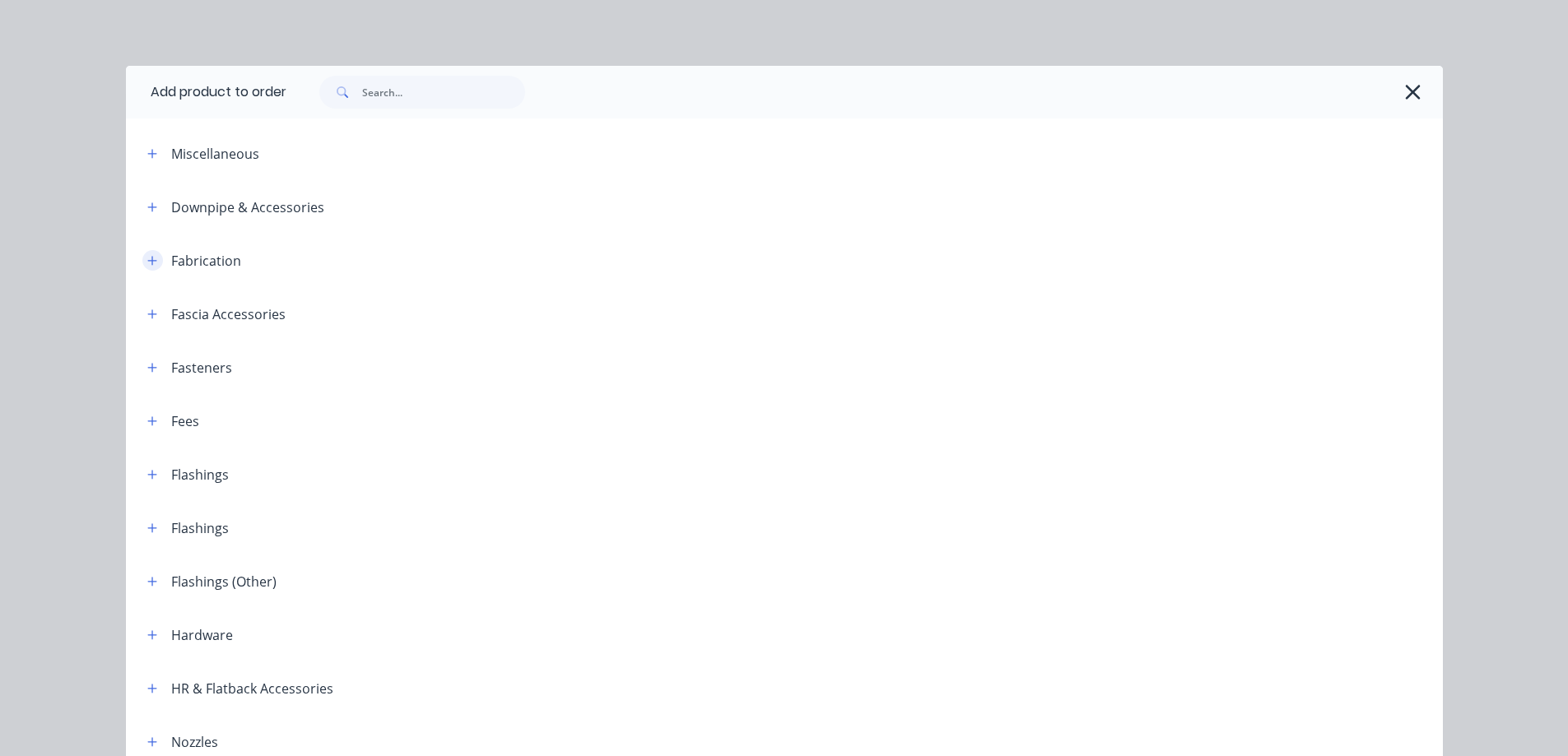
click at [150, 264] on icon "button" at bounding box center [152, 261] width 10 height 11
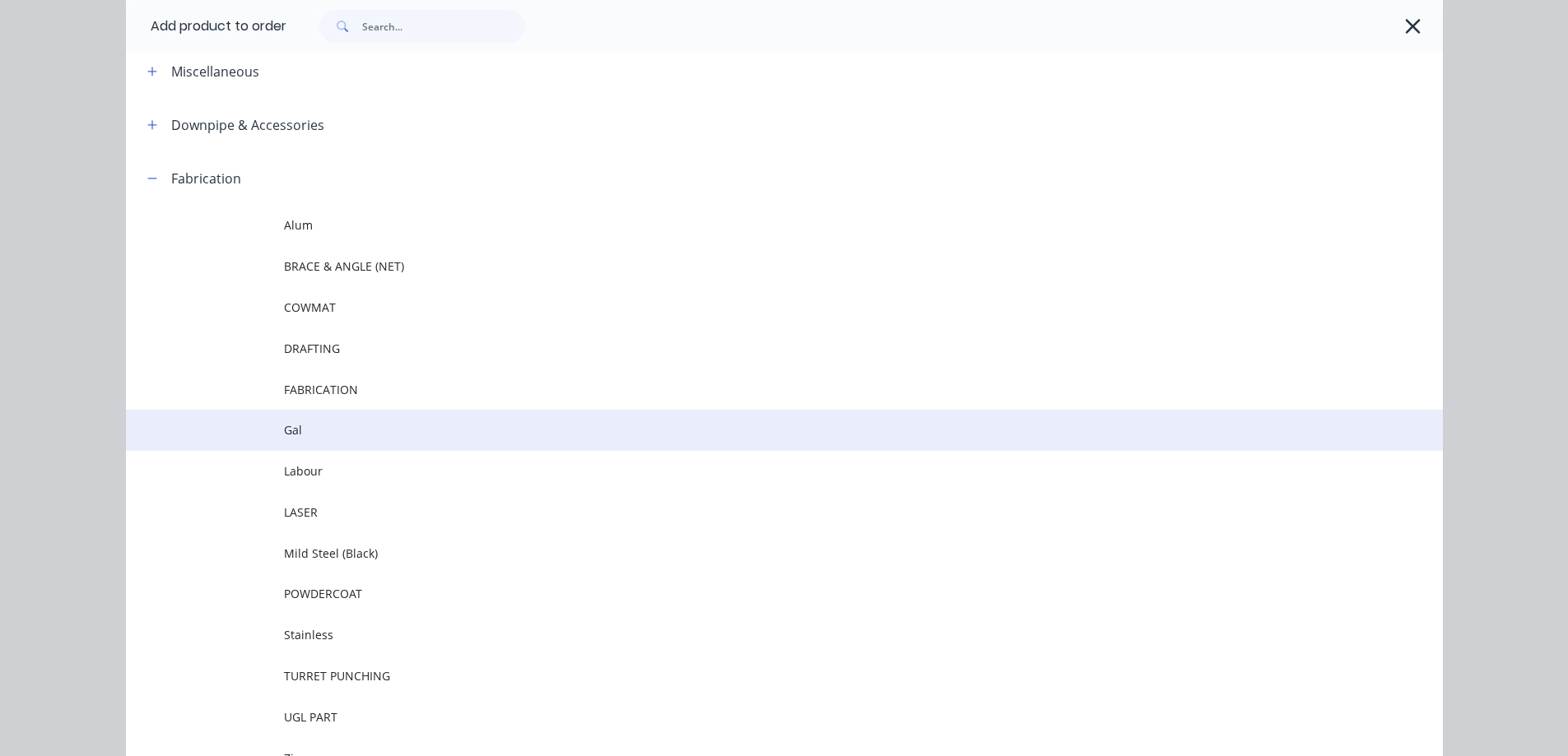
scroll to position [165, 0]
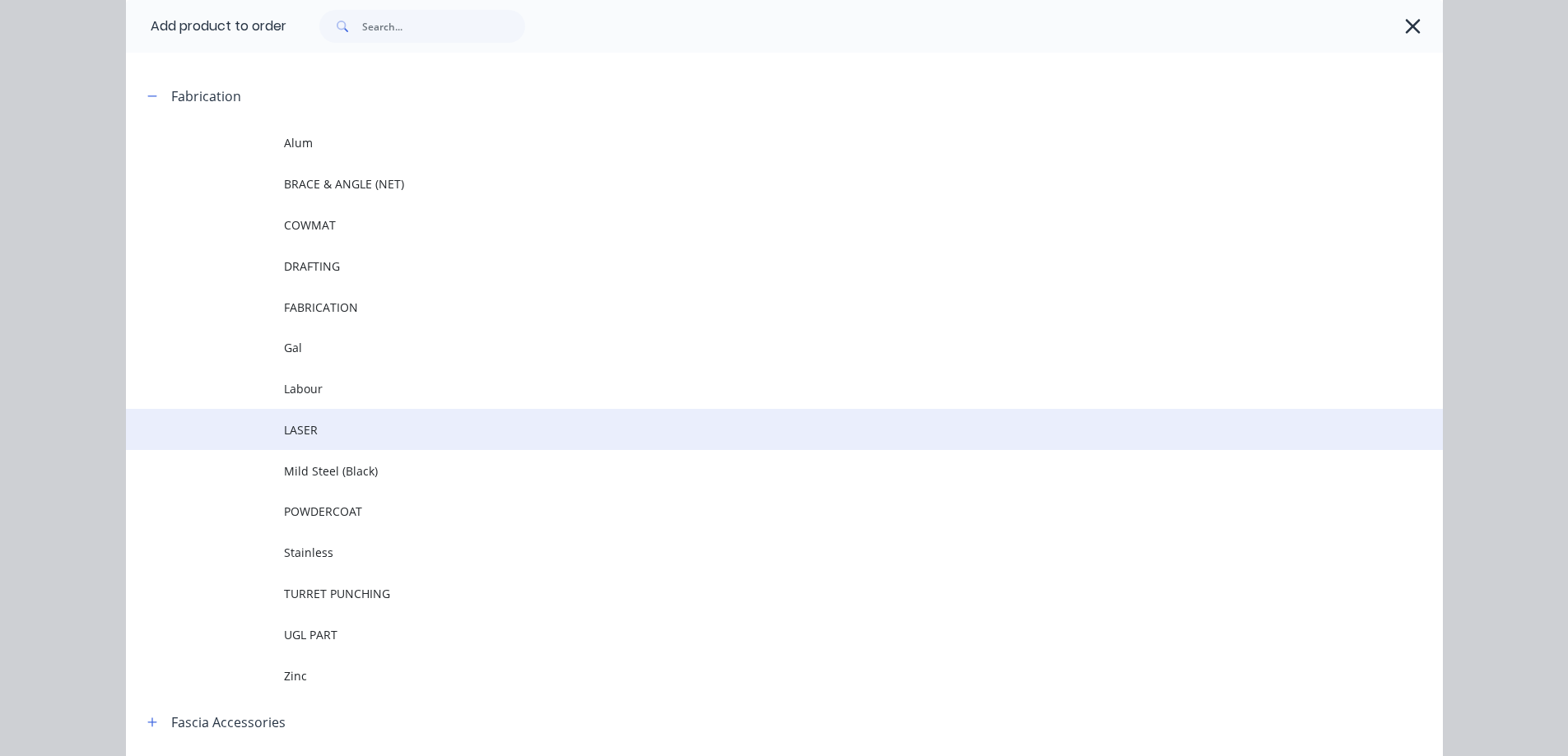
click at [306, 428] on span "LASER" at bounding box center [748, 429] width 927 height 18
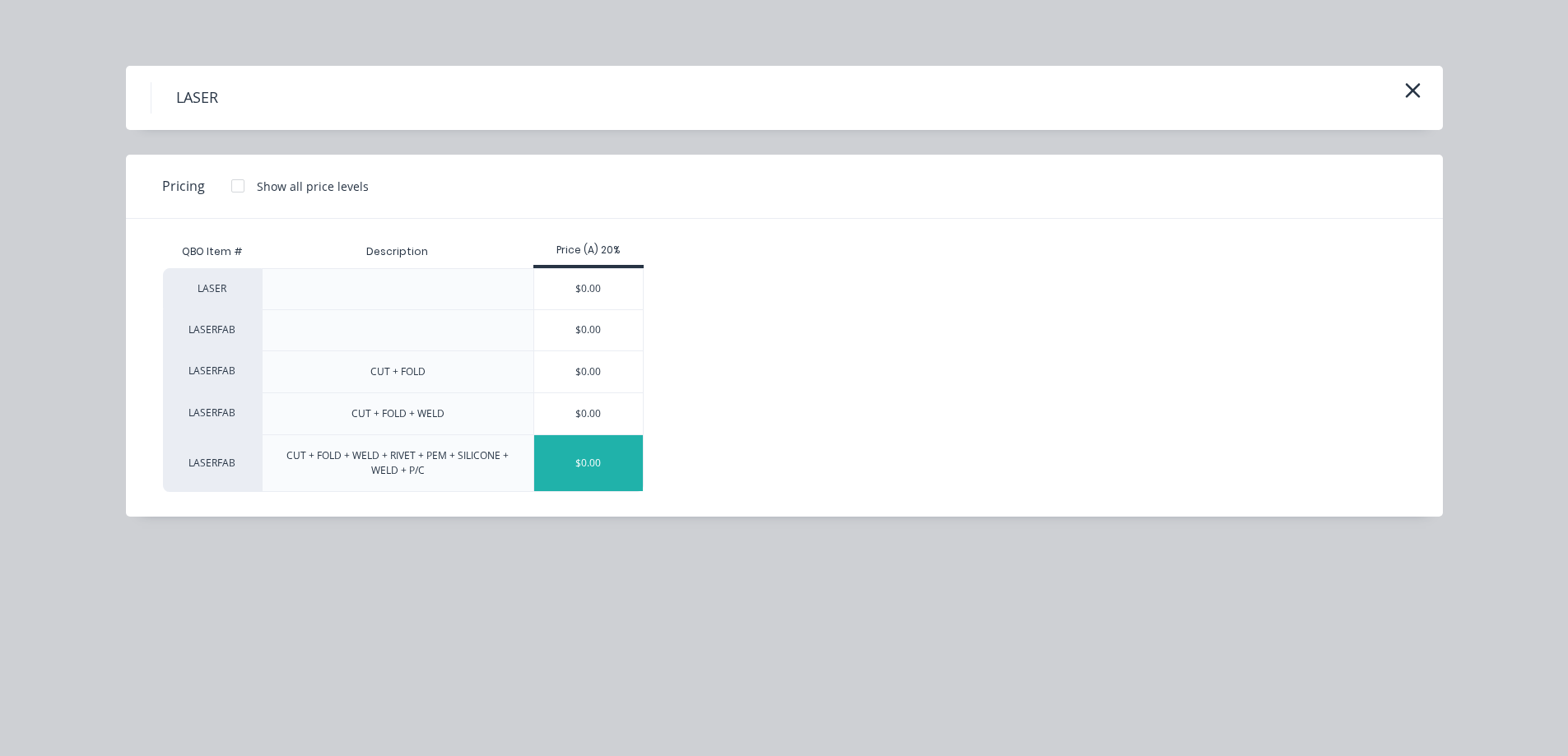
click at [595, 465] on div "$0.00" at bounding box center [589, 464] width 109 height 56
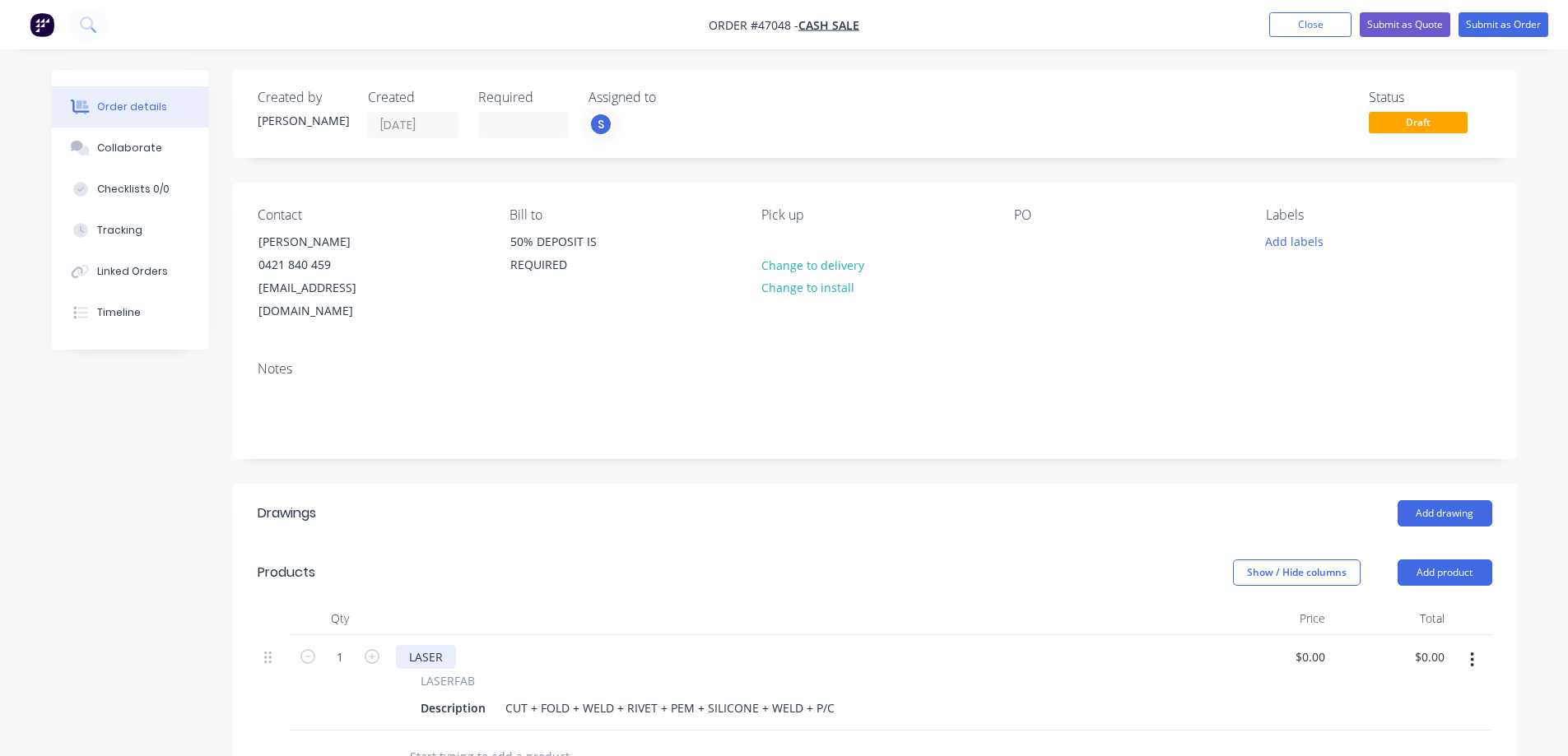
click at [429, 645] on div "LASER" at bounding box center [426, 657] width 60 height 24
click at [758, 645] on div "35x35x3mm MILD STEEL SHS + 1.6mm MILD STEEL 250GR +50X50" at bounding box center [588, 657] width 383 height 24
click at [730, 645] on div "35x35x3mm MILD STEEL SHS + 1.6mm MILD STEEL 250GR +50X50" at bounding box center [588, 657] width 383 height 24
click at [767, 645] on div "35x35x3mm MILD STEEL SHS + 1.6mm MILD STEEL 250GR + 50X50" at bounding box center [589, 657] width 386 height 24
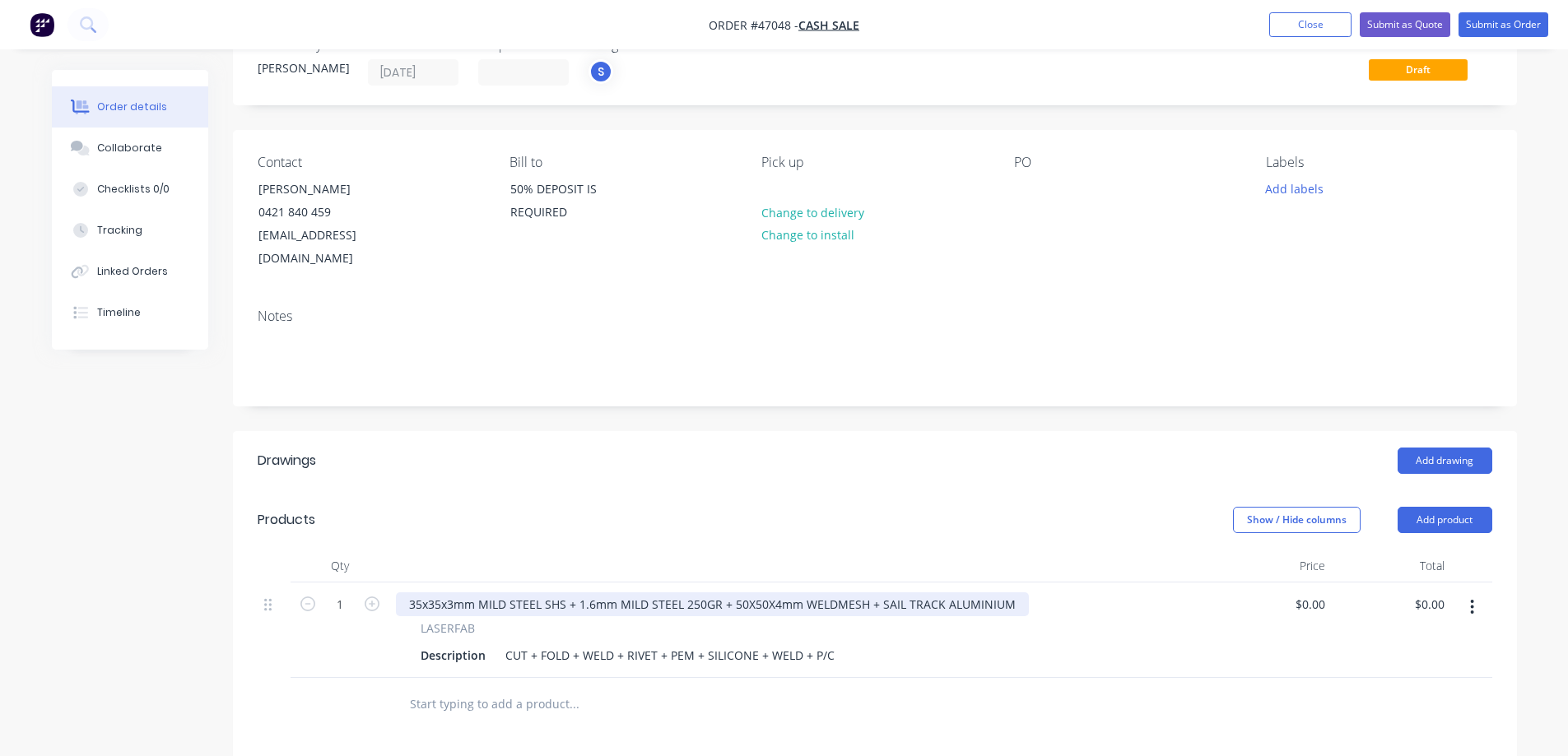
scroll to position [82, 0]
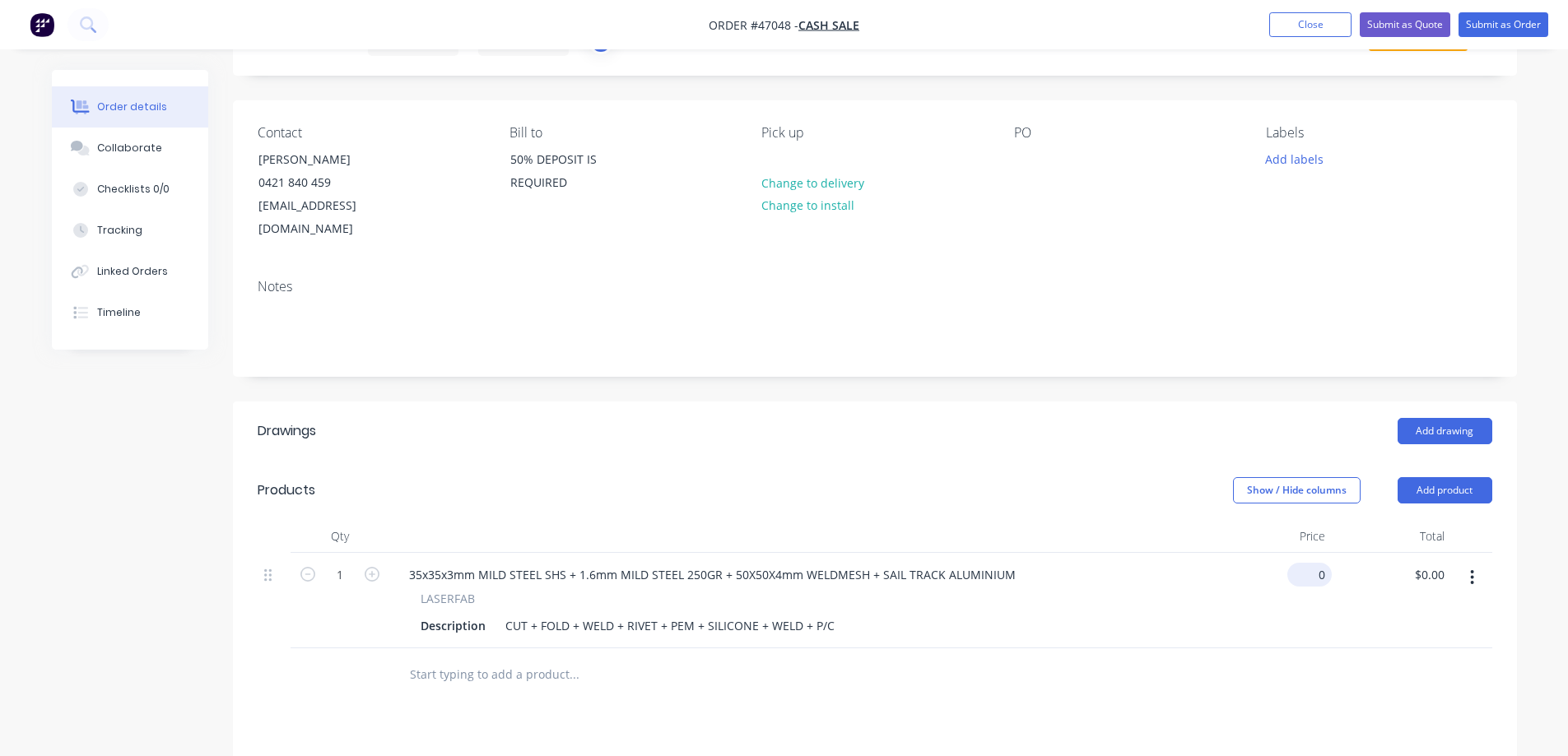
click at [1313, 563] on div "0 $0.00" at bounding box center [1313, 575] width 38 height 24
type input "$1,975.00"
click at [977, 477] on div "Show / Hide columns Add product" at bounding box center [1005, 490] width 972 height 26
click at [502, 614] on div "CUT + FOLD + WELD + RIVET + PEM + SILICONE + WELD + P/C" at bounding box center [670, 626] width 342 height 24
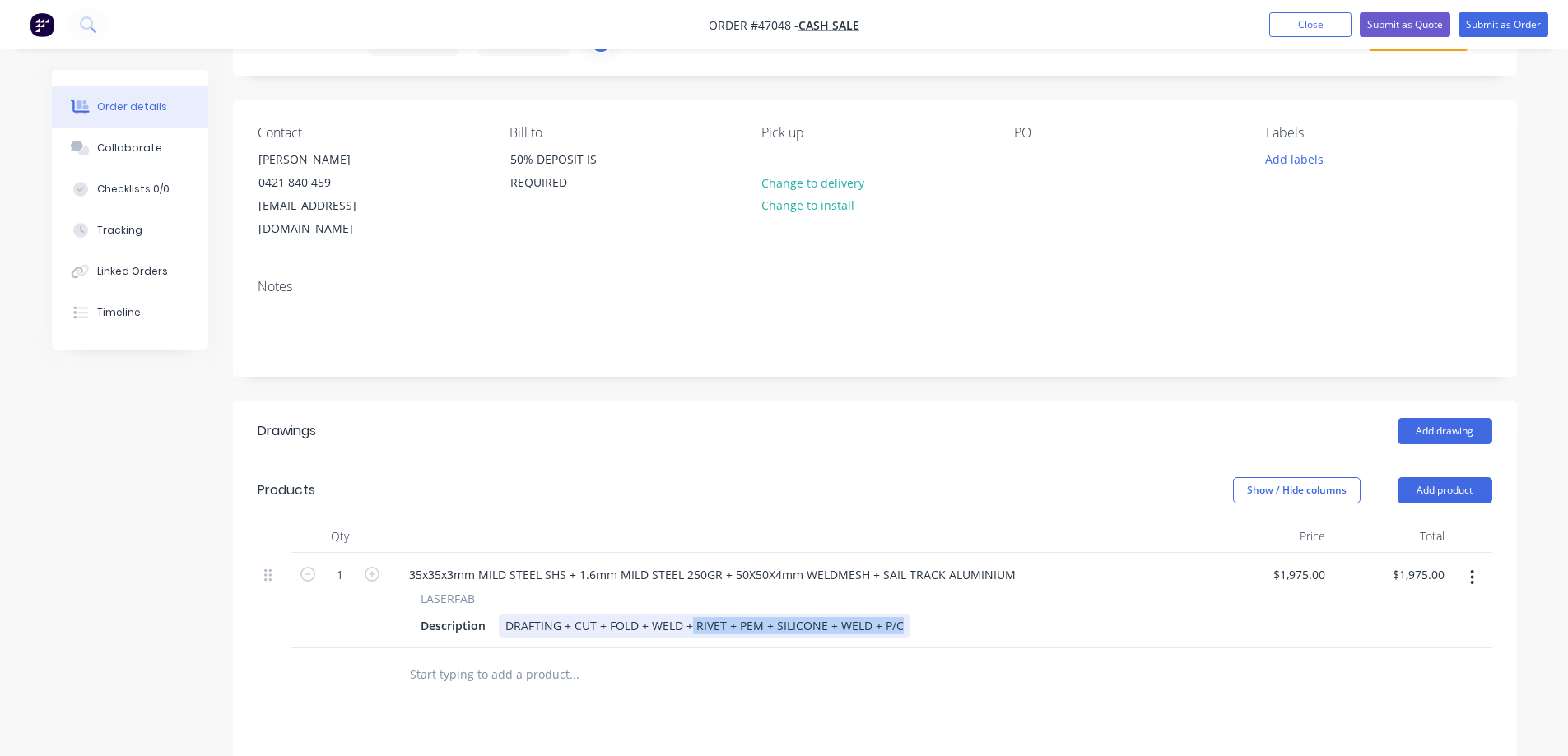
drag, startPoint x: 690, startPoint y: 598, endPoint x: 1047, endPoint y: 636, distance: 359.0
click at [1039, 637] on div "Qty Price Total 1 35x35x3mm MILD STEEL SHS + 1.6mm MILD STEEL 250GR + 50X50X4mm…" at bounding box center [876, 611] width 1285 height 182
click at [464, 614] on div "Description" at bounding box center [453, 626] width 78 height 24
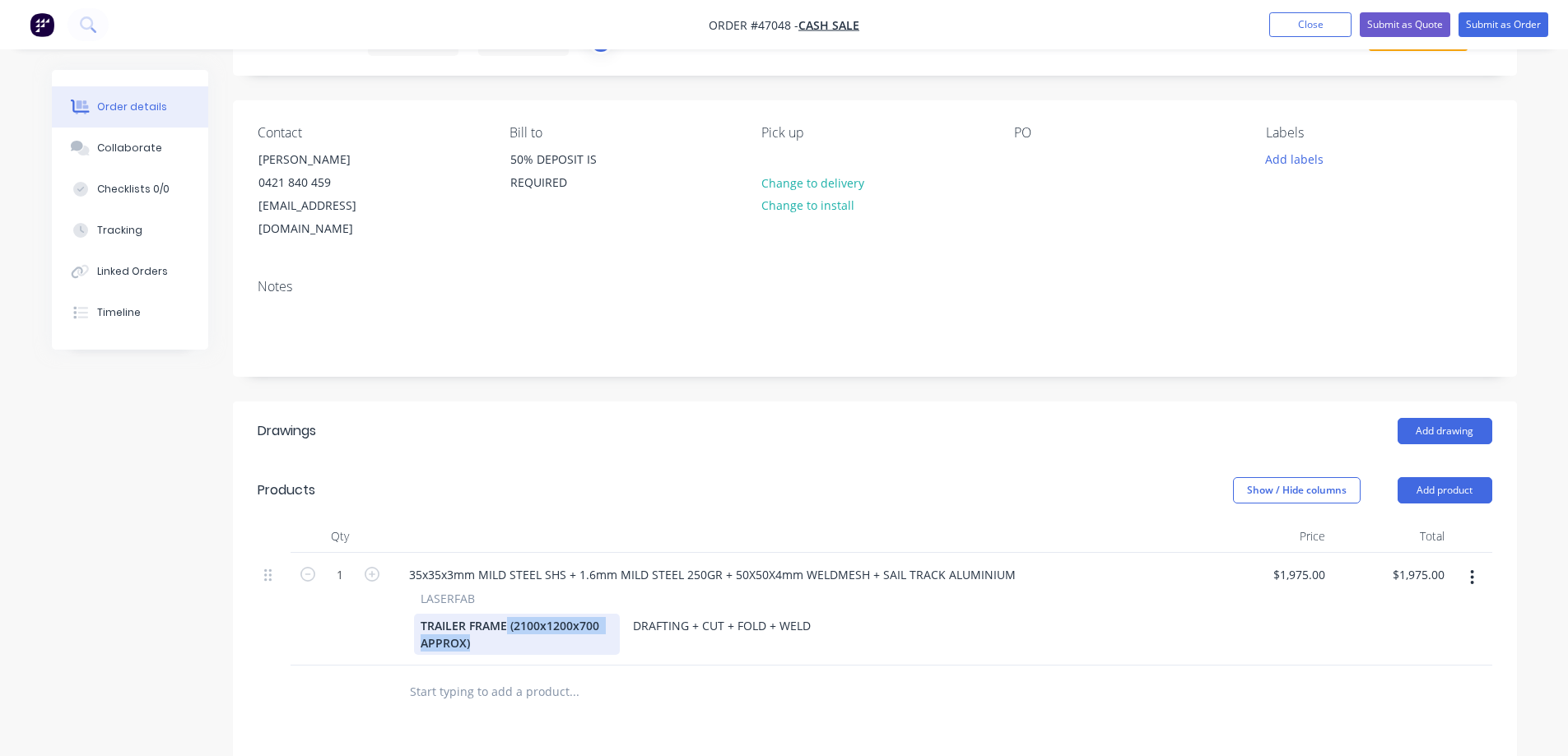
drag, startPoint x: 482, startPoint y: 624, endPoint x: 506, endPoint y: 609, distance: 28.3
click at [506, 614] on div "TRAILER FRAME (2100x1200x700 APPROX)" at bounding box center [516, 635] width 205 height 41
click at [526, 614] on div "DRAFTING + CUT + FOLD + WELD" at bounding box center [616, 626] width 191 height 24
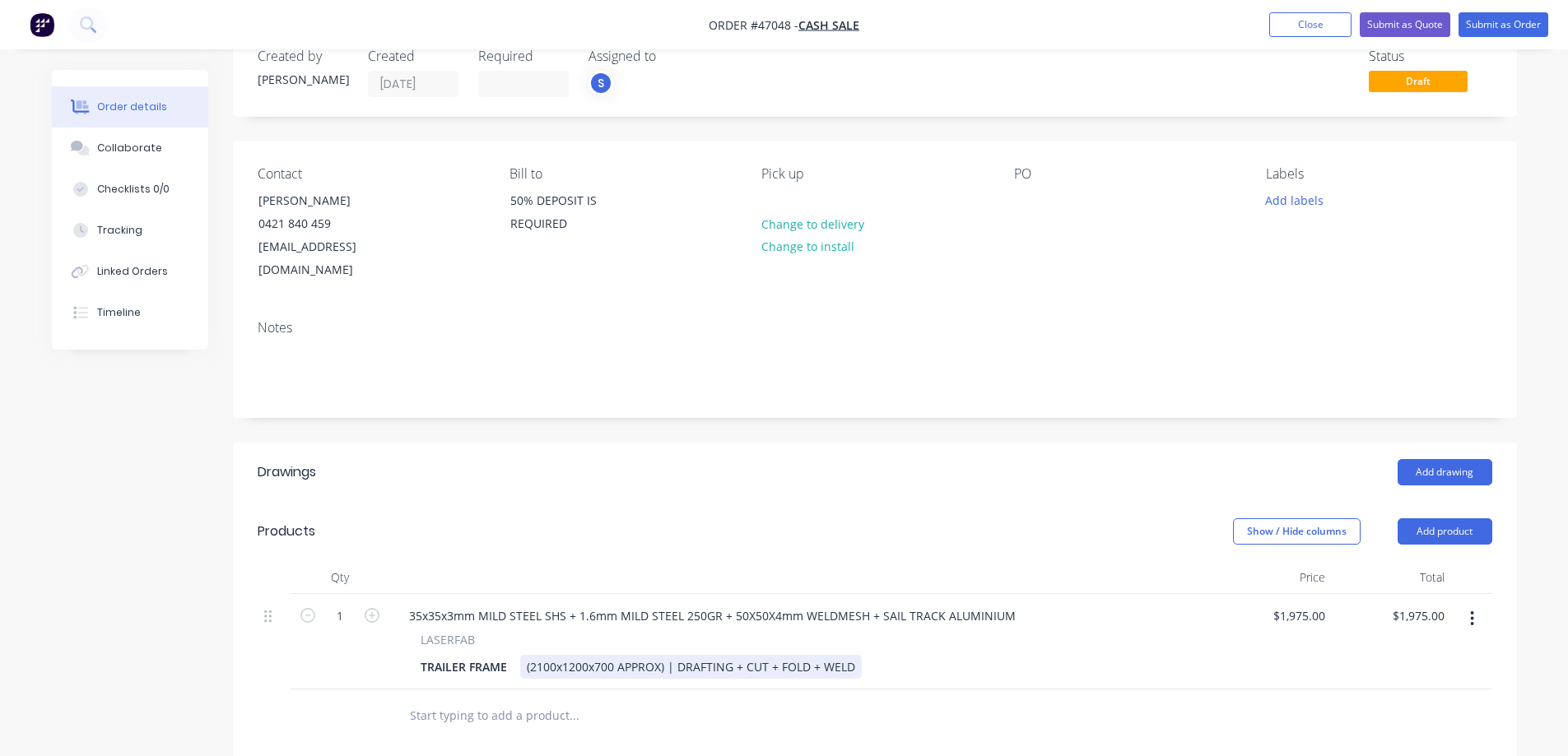
scroll to position [0, 0]
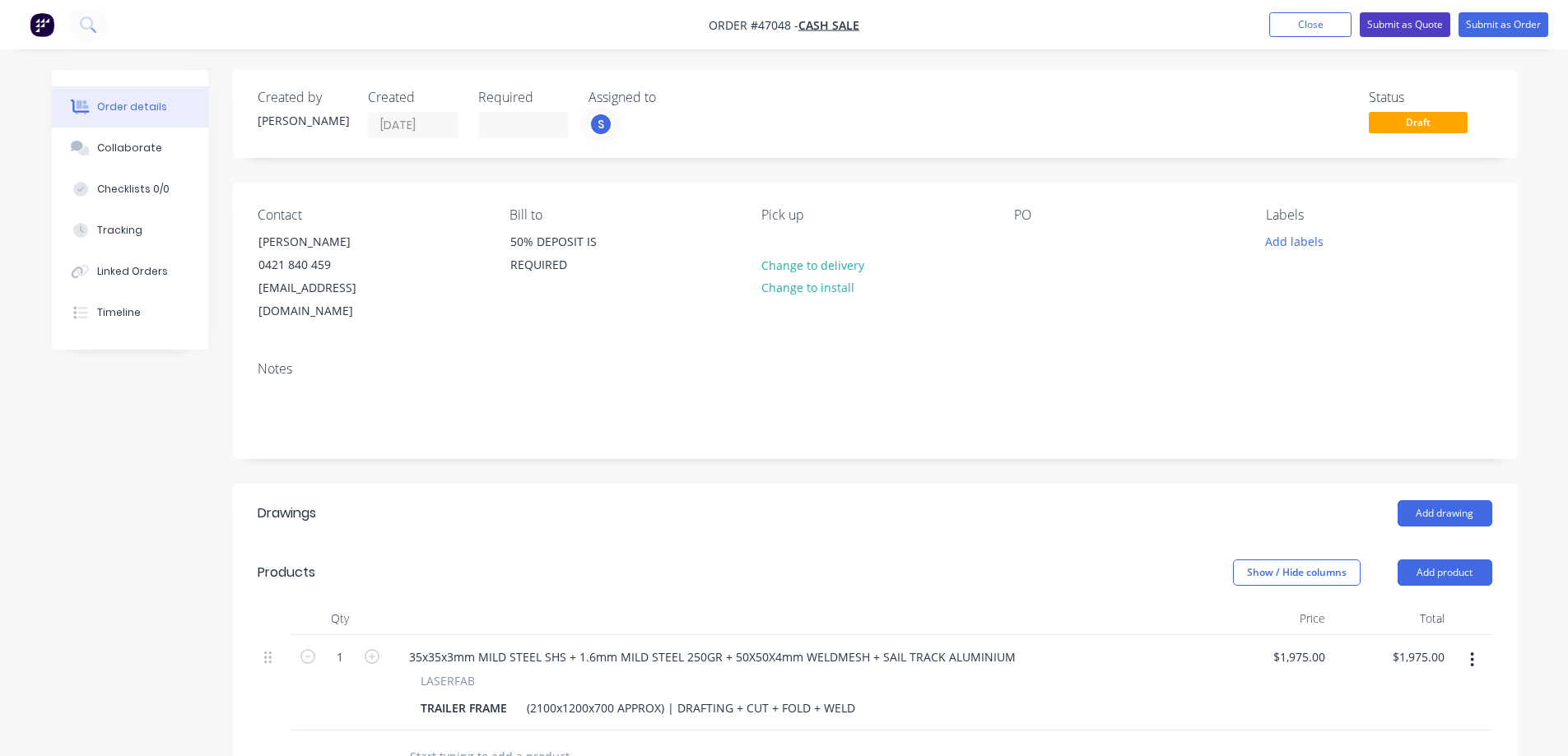
click at [1389, 20] on button "Submit as Quote" at bounding box center [1405, 24] width 91 height 25
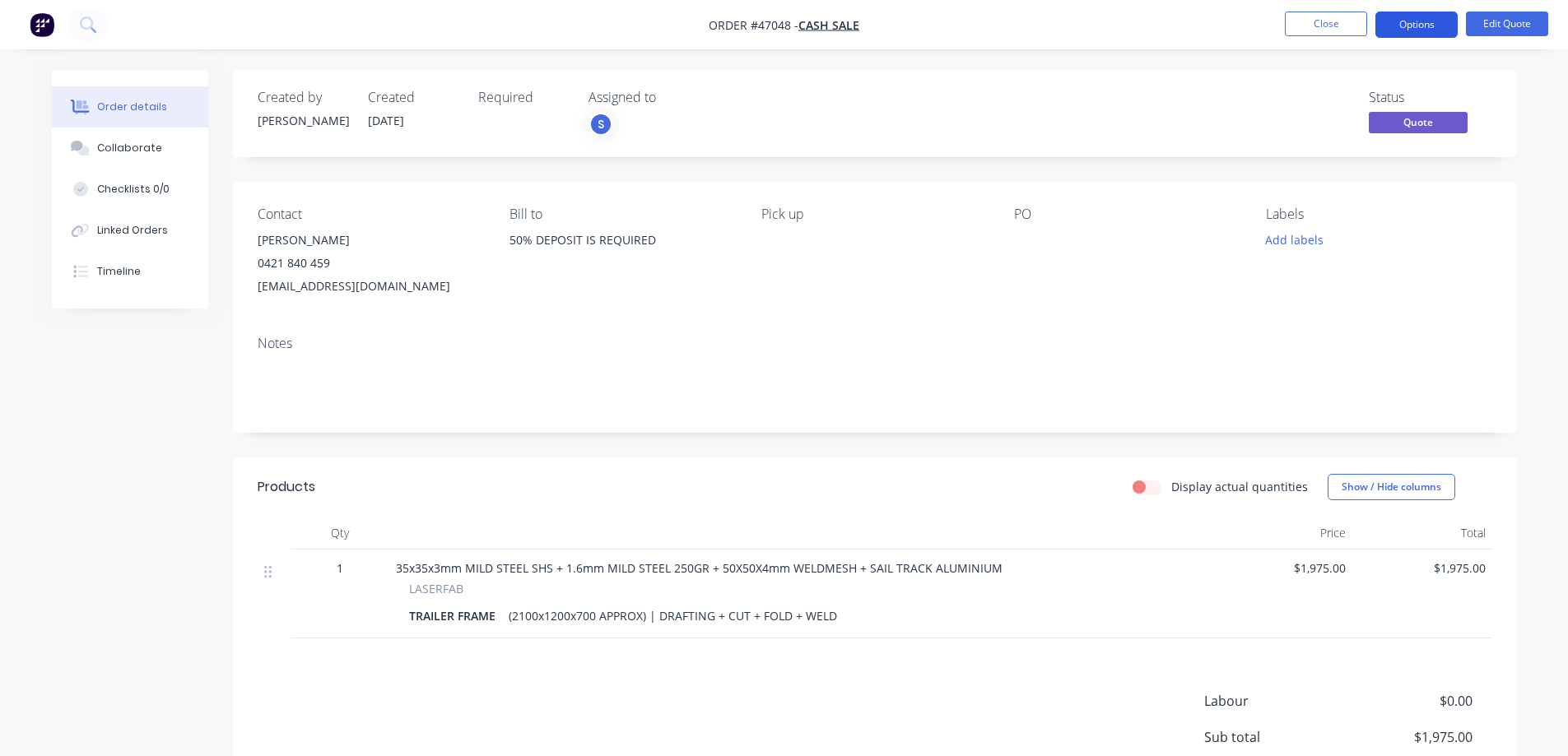
click at [1425, 24] on button "Options" at bounding box center [1416, 24] width 82 height 26
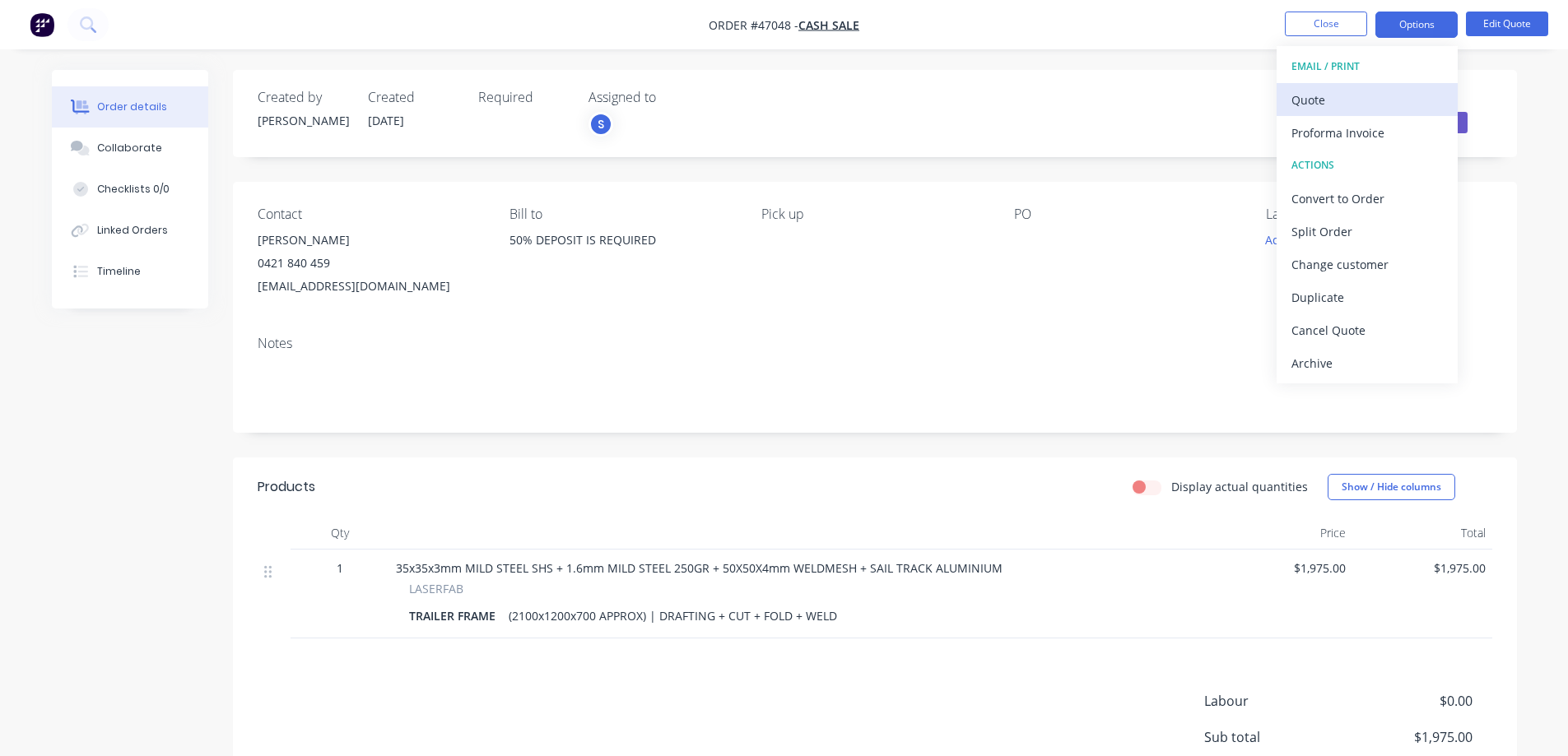
click at [1349, 106] on div "Quote" at bounding box center [1368, 100] width 152 height 24
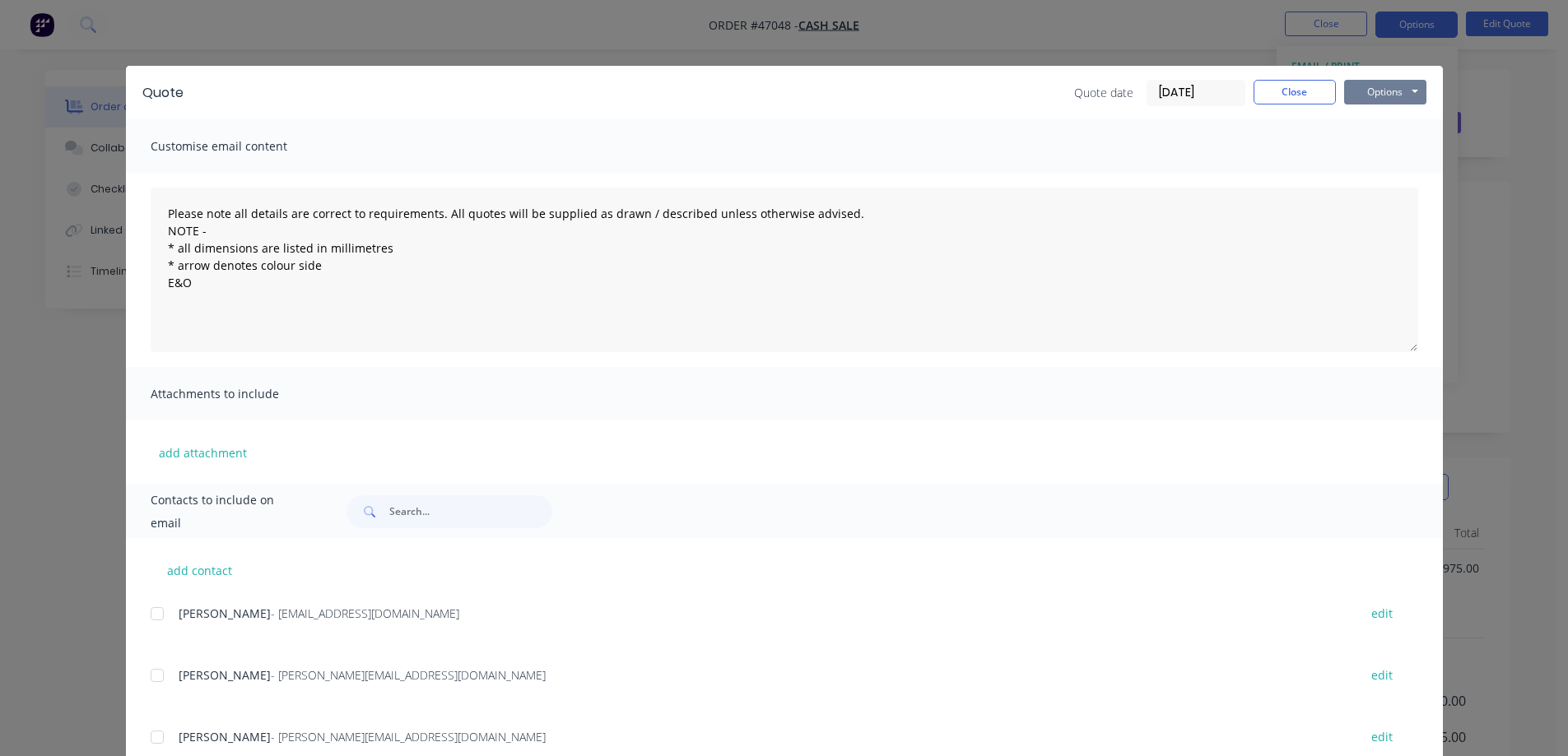
click at [1369, 98] on button "Options" at bounding box center [1385, 92] width 82 height 25
click at [1366, 144] on button "Print" at bounding box center [1397, 148] width 106 height 27
click at [1291, 93] on button "Close" at bounding box center [1295, 92] width 82 height 25
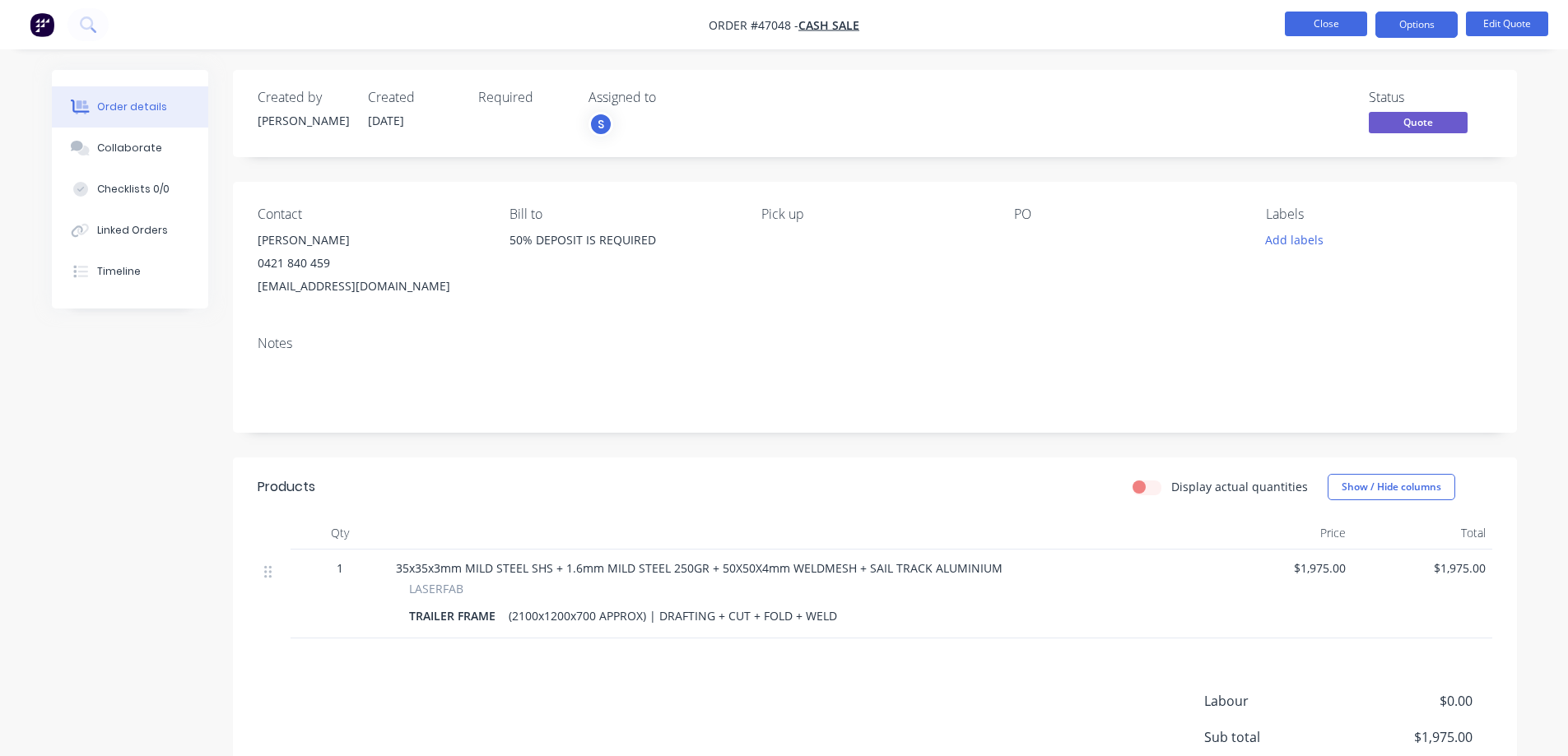
click at [1331, 23] on button "Close" at bounding box center [1325, 23] width 82 height 25
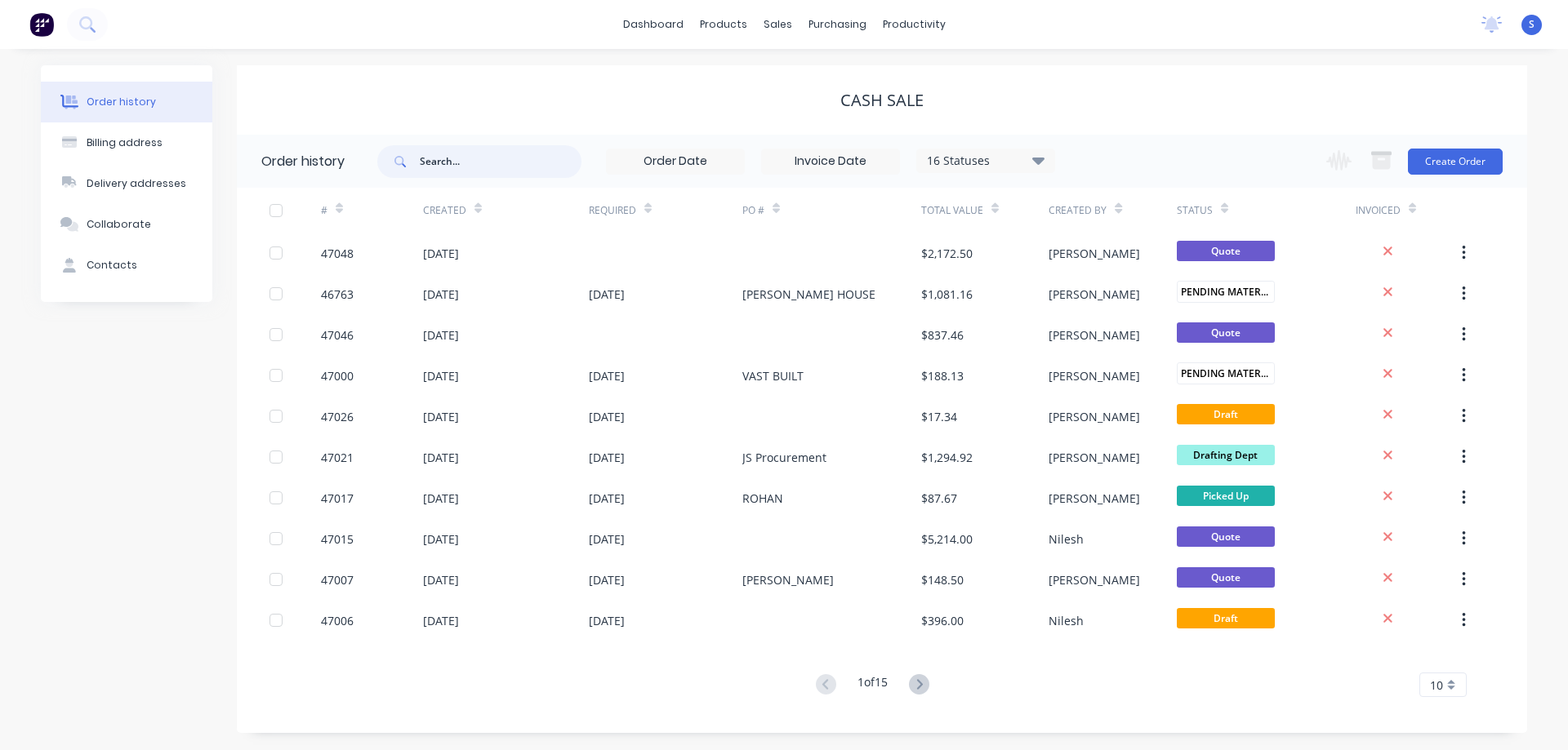
click at [469, 160] on input "text" at bounding box center [500, 162] width 162 height 33
type input "atlan"
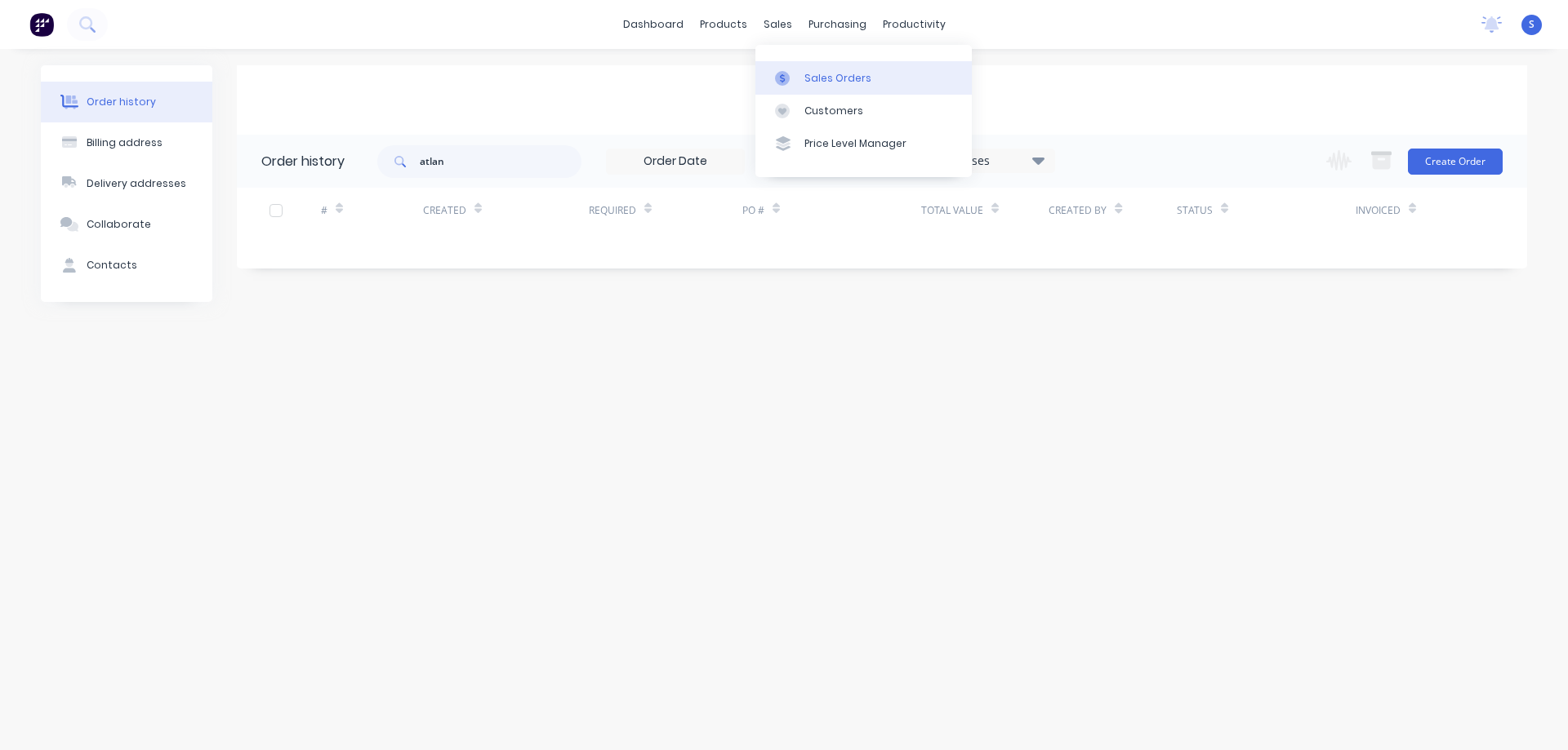
click at [821, 80] on div "Sales Orders" at bounding box center [837, 78] width 67 height 15
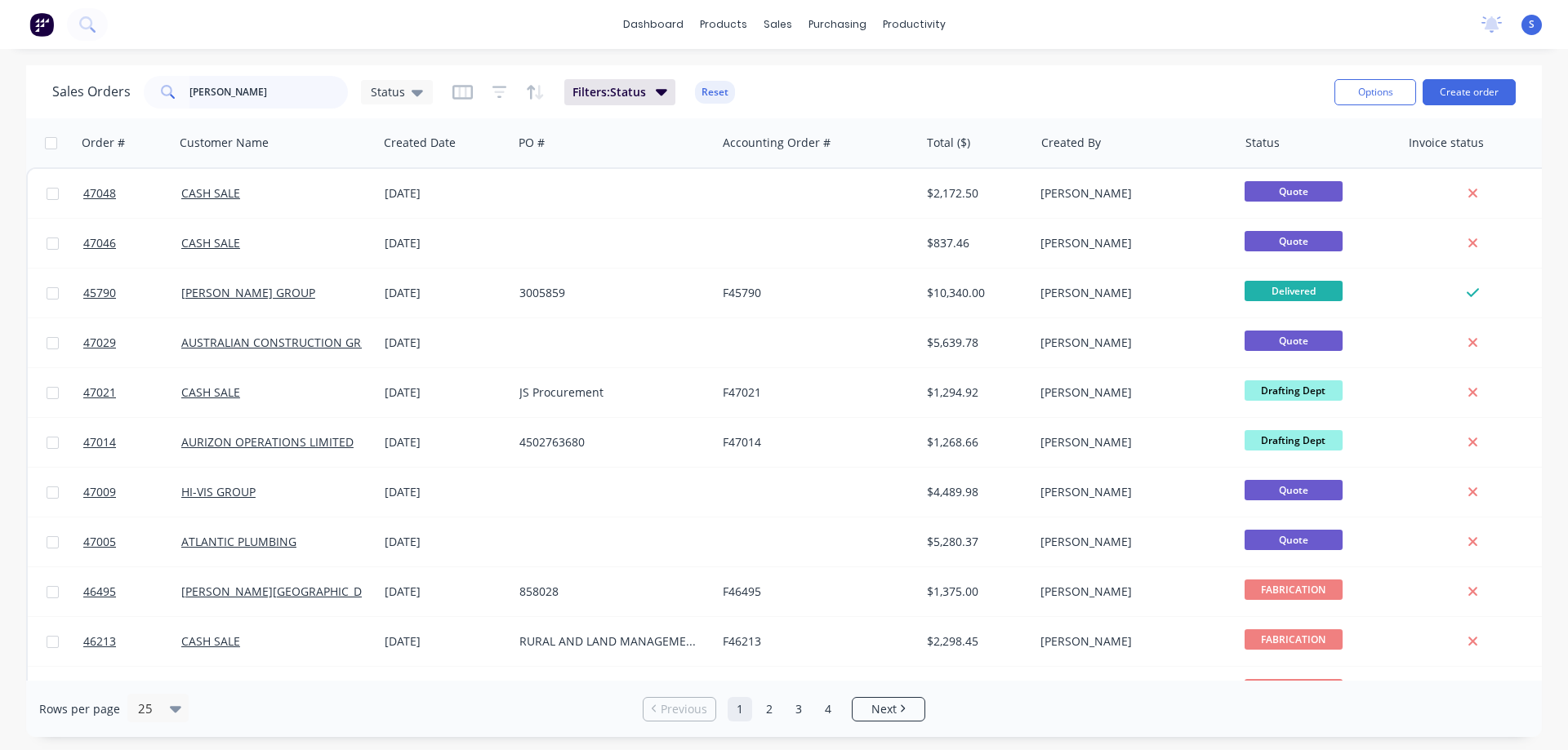
click at [247, 95] on input "[PERSON_NAME]" at bounding box center [268, 93] width 159 height 33
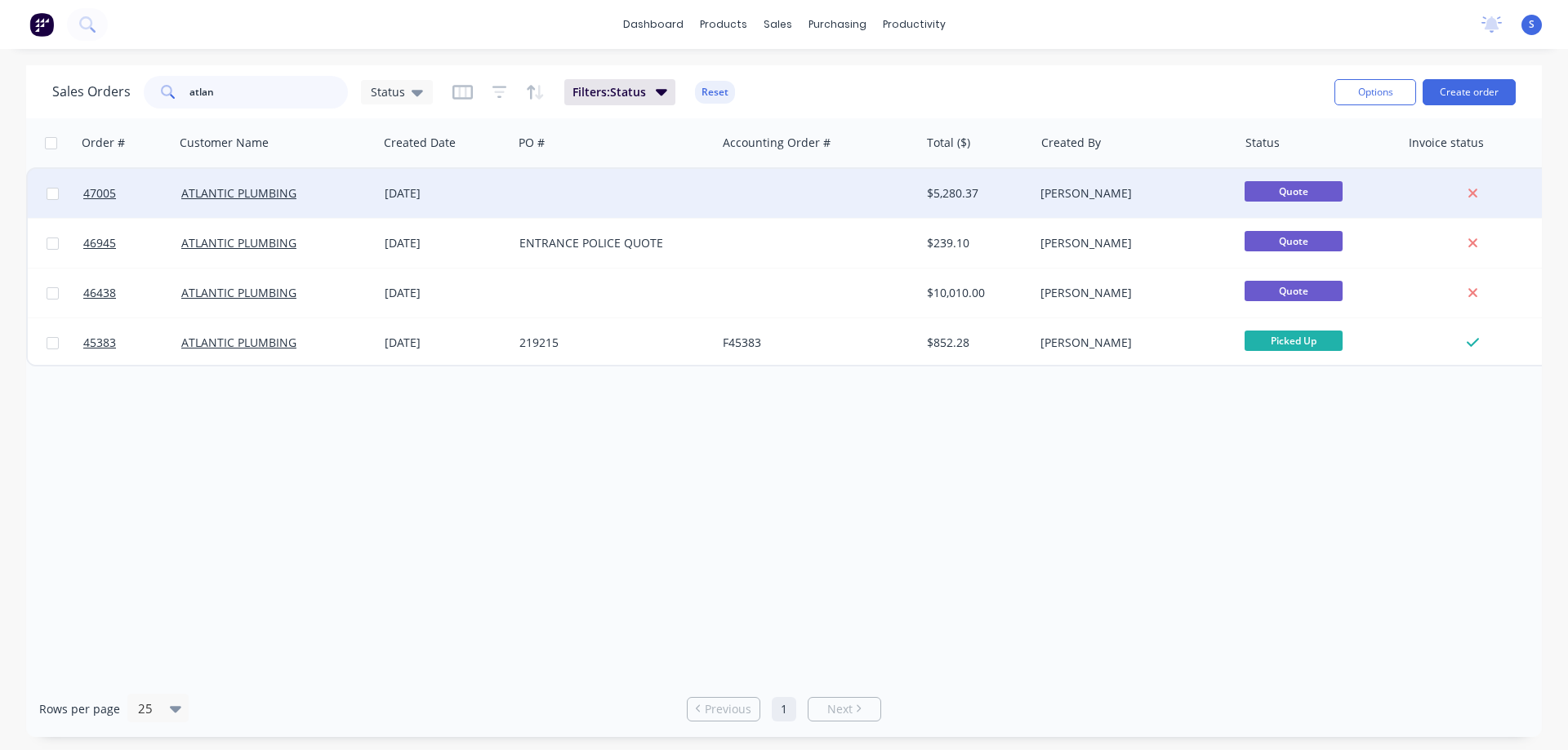
type input "atlan"
click at [1067, 189] on div "[PERSON_NAME]" at bounding box center [1130, 194] width 181 height 17
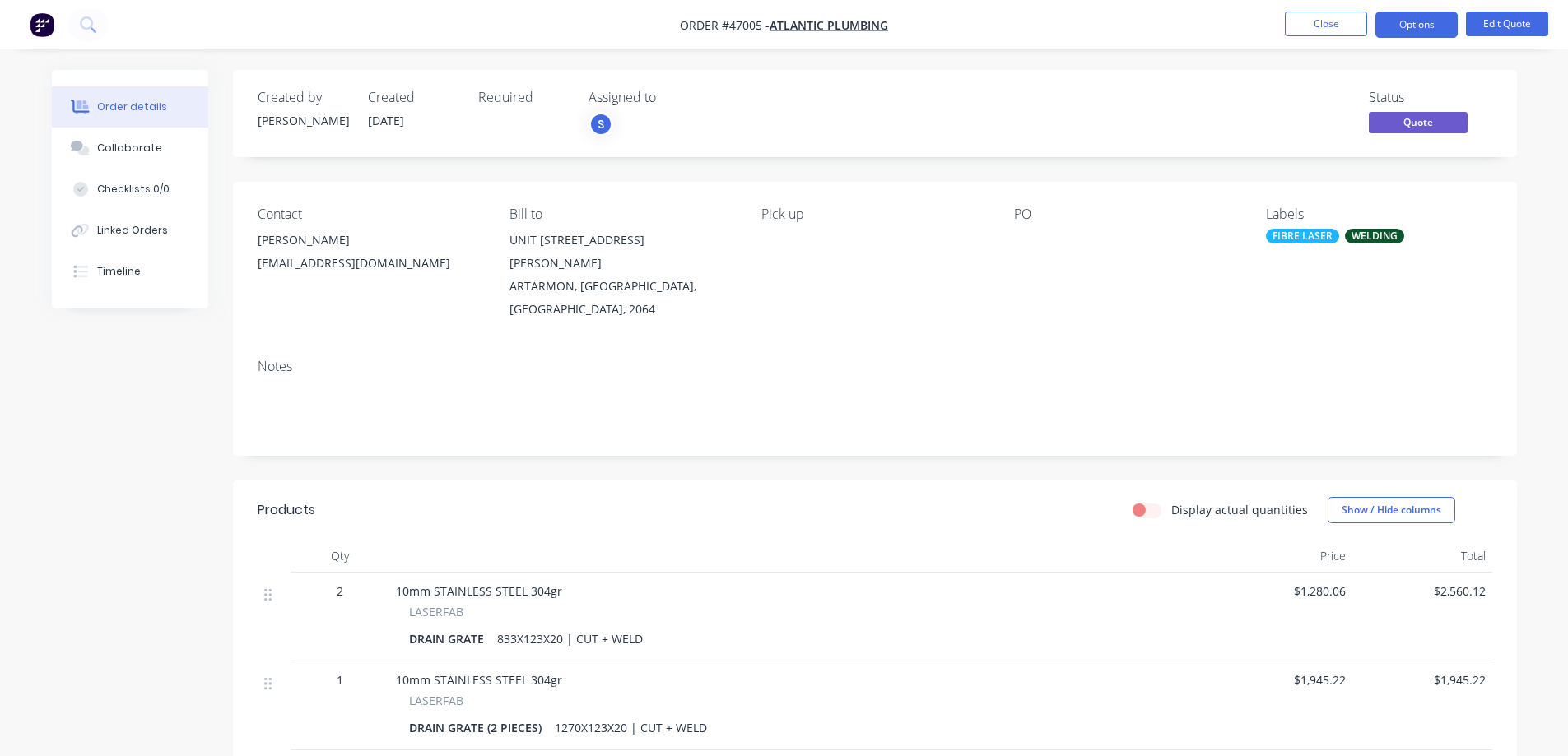
click at [1079, 133] on div "Status Quote" at bounding box center [1123, 114] width 740 height 48
click at [1413, 26] on button "Options" at bounding box center [1416, 24] width 82 height 26
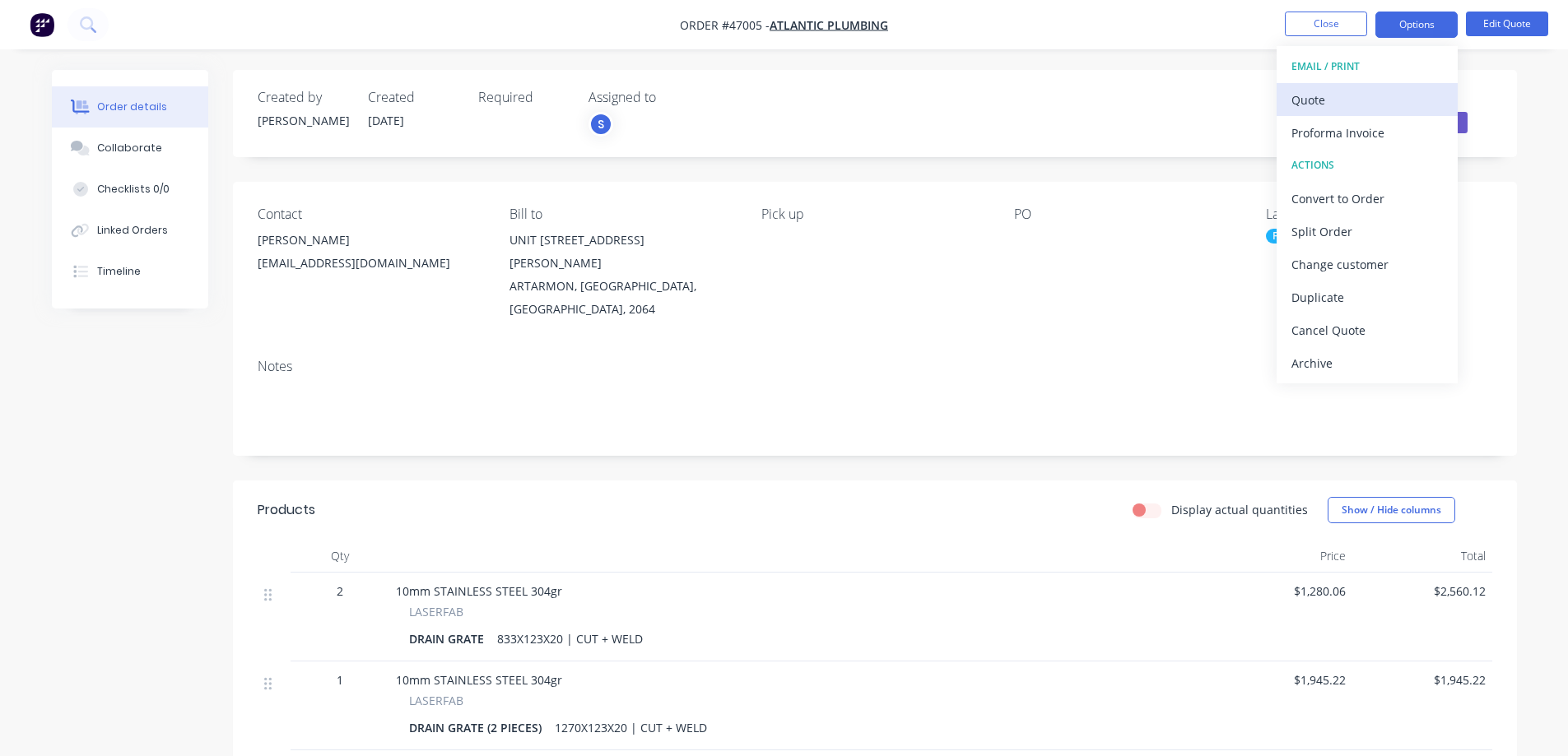
click at [1322, 106] on div "Quote" at bounding box center [1368, 100] width 152 height 24
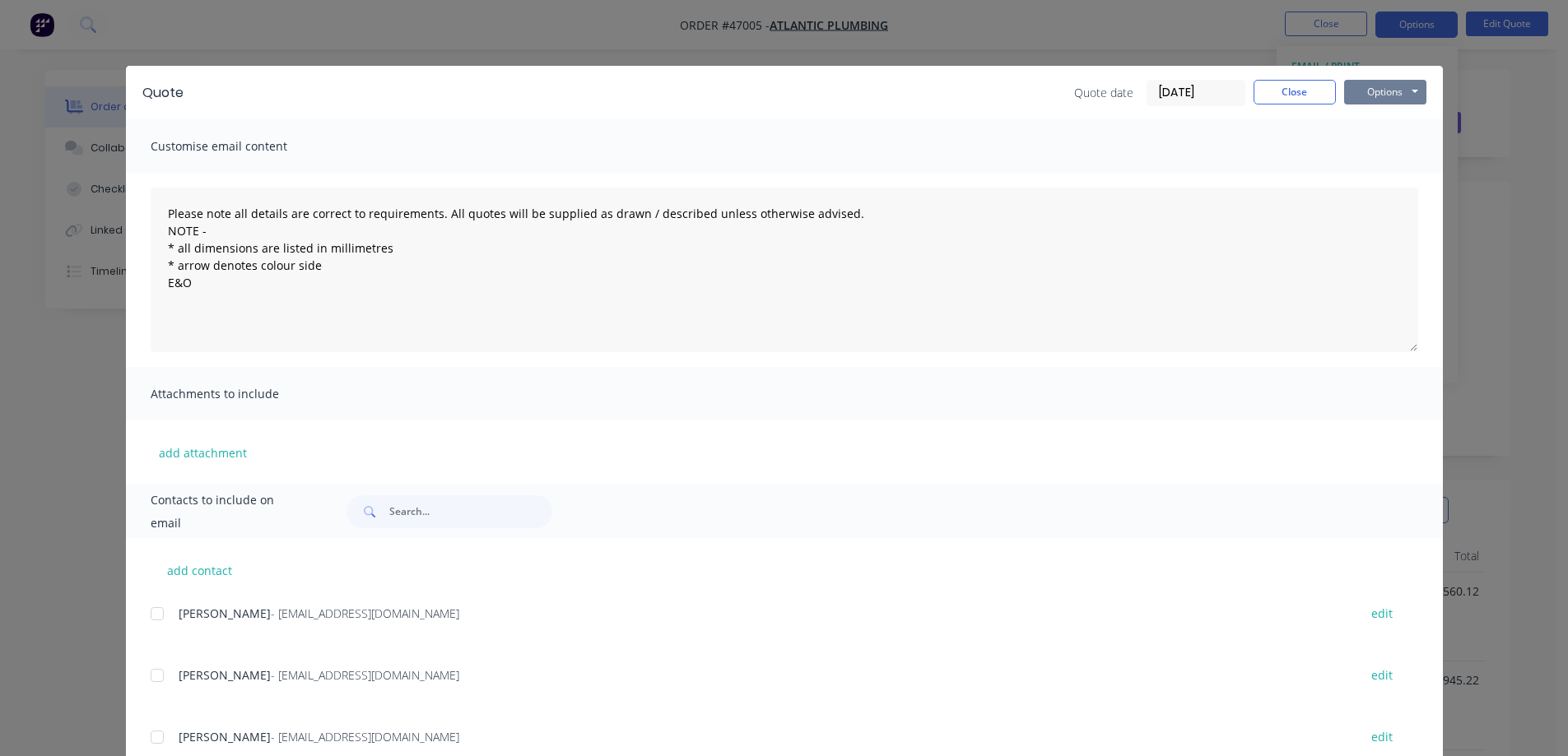
click at [1398, 86] on button "Options" at bounding box center [1385, 92] width 82 height 25
click at [1392, 148] on button "Print" at bounding box center [1397, 148] width 106 height 27
click at [1291, 92] on button "Close" at bounding box center [1295, 92] width 82 height 25
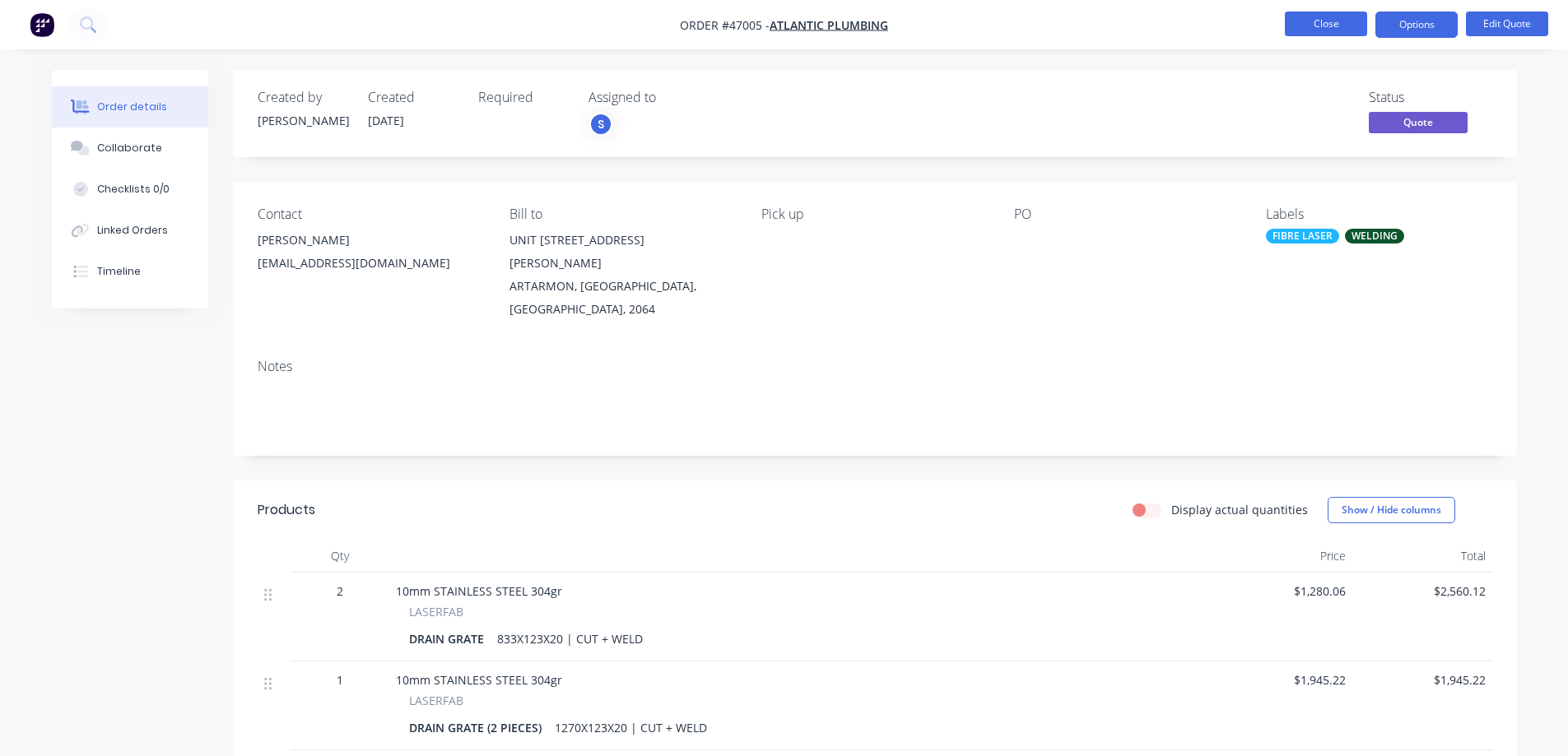
click at [1339, 19] on button "Close" at bounding box center [1325, 23] width 82 height 25
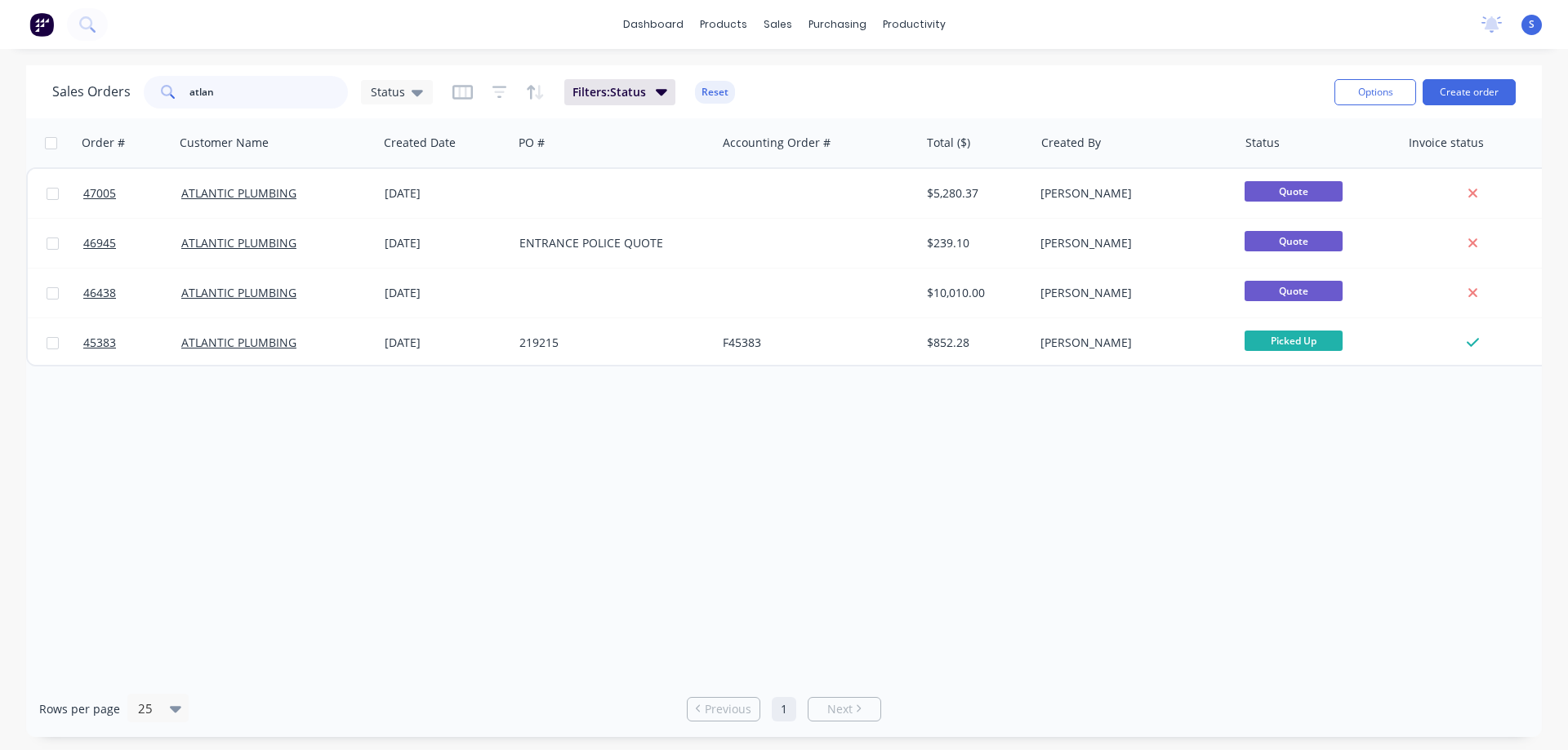
click at [229, 95] on input "atlan" at bounding box center [268, 93] width 159 height 33
paste input "31987"
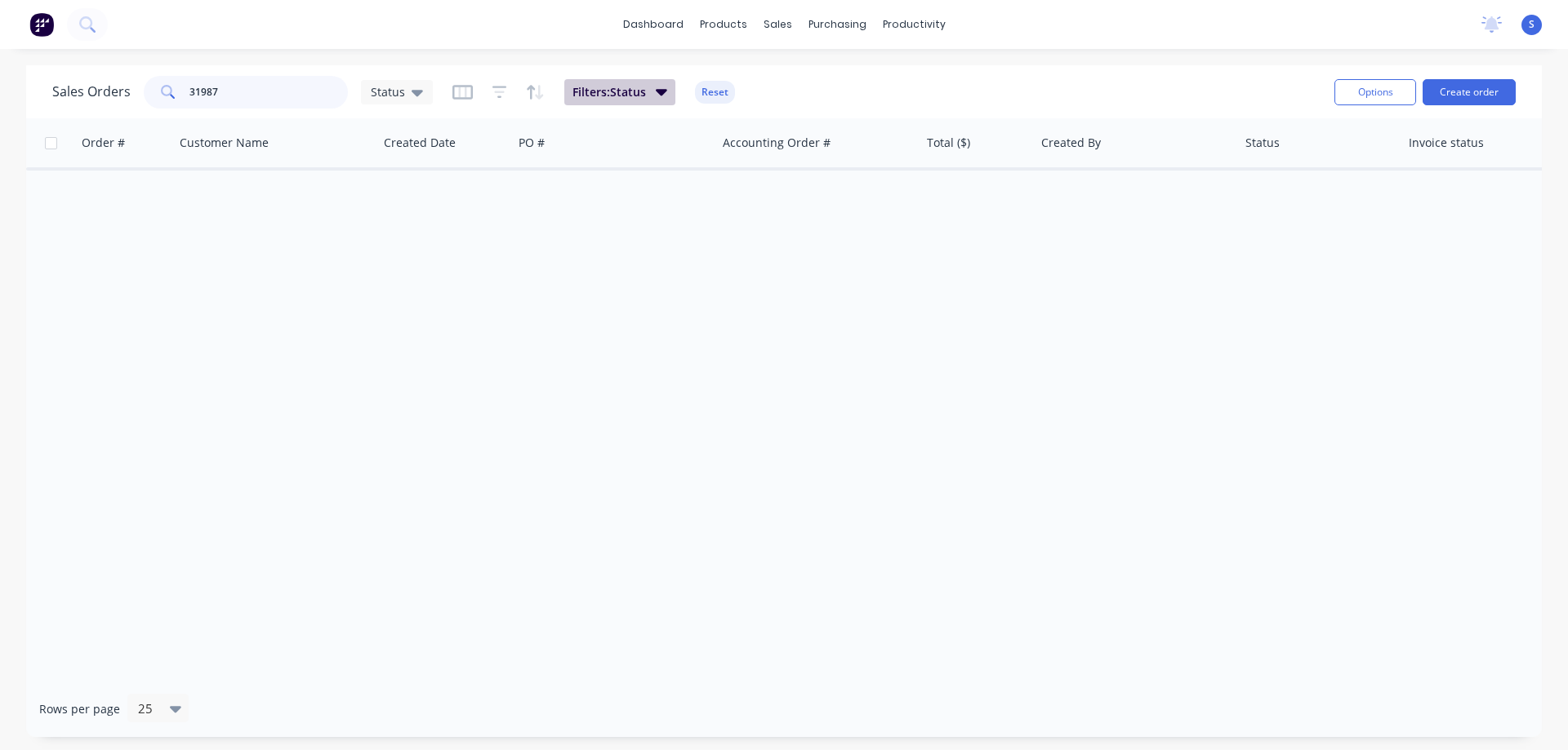
type input "31987"
click at [621, 94] on span "Filters: Status" at bounding box center [610, 93] width 73 height 17
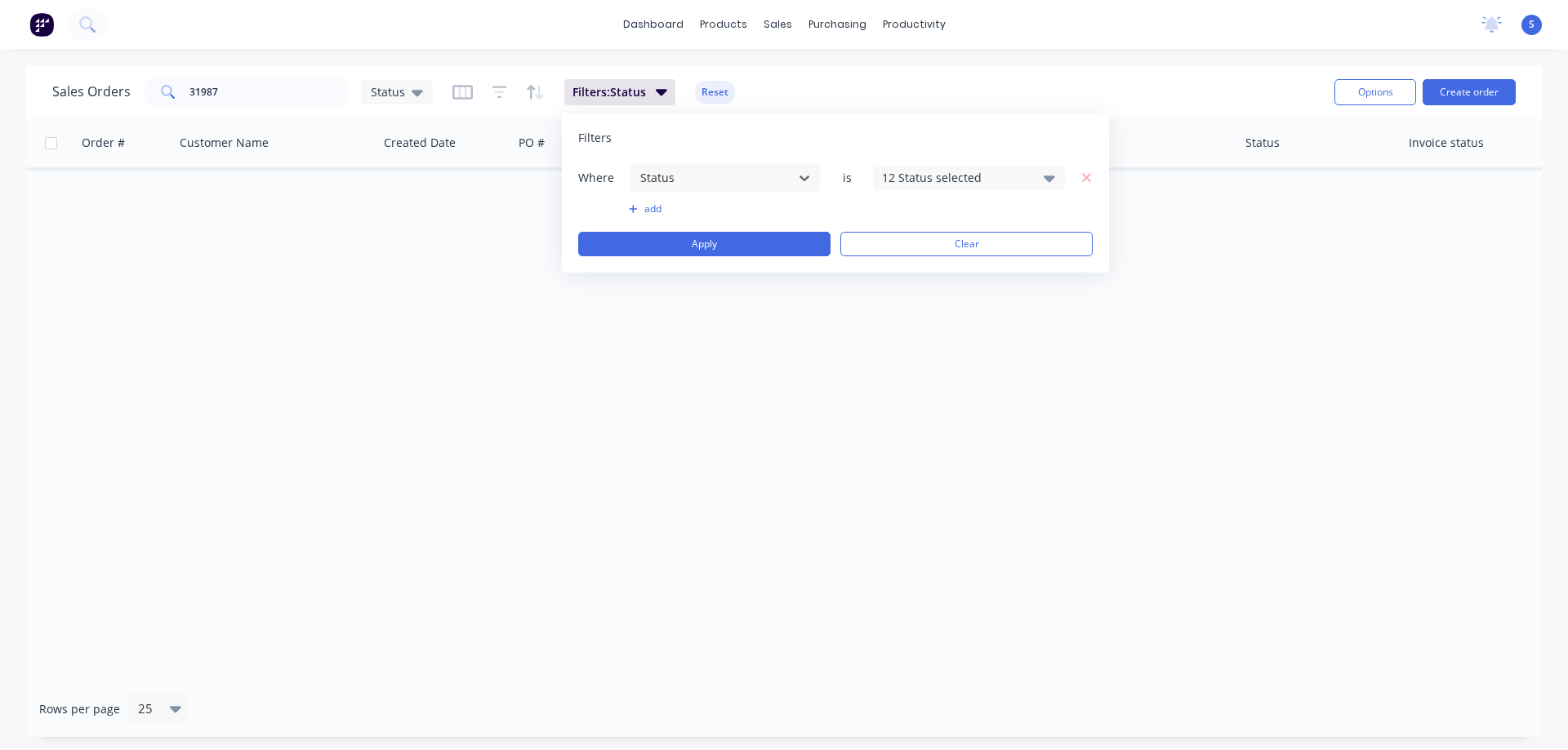
click at [1023, 191] on div "Where option Status, selected. Select is focused ,type to refine list, press Do…" at bounding box center [835, 177] width 514 height 30
click at [1007, 184] on div "12 Status selected" at bounding box center [956, 177] width 148 height 17
click at [906, 298] on div at bounding box center [900, 301] width 33 height 33
click at [765, 252] on button "Apply" at bounding box center [704, 244] width 252 height 25
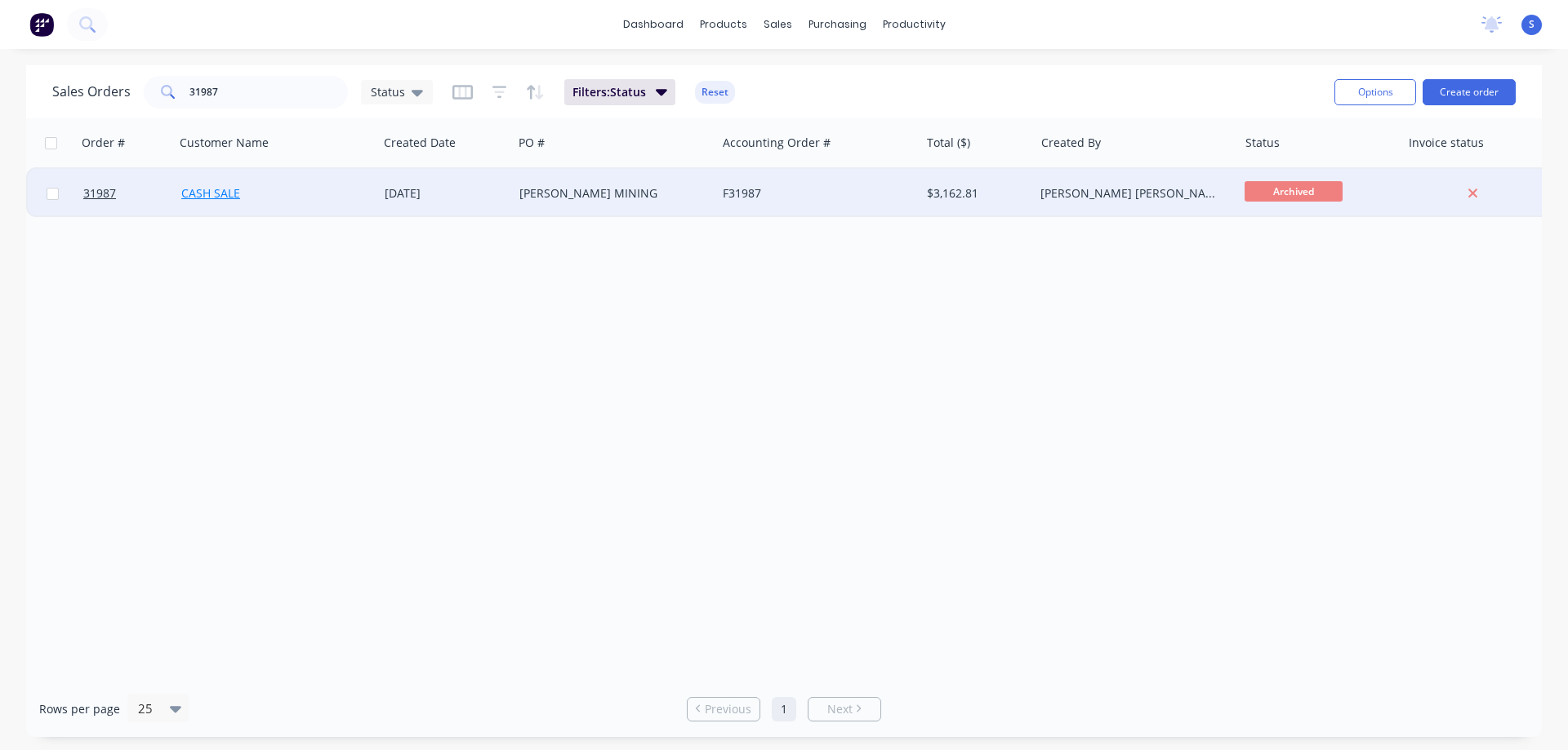
click at [196, 190] on link "CASH SALE" at bounding box center [210, 193] width 59 height 16
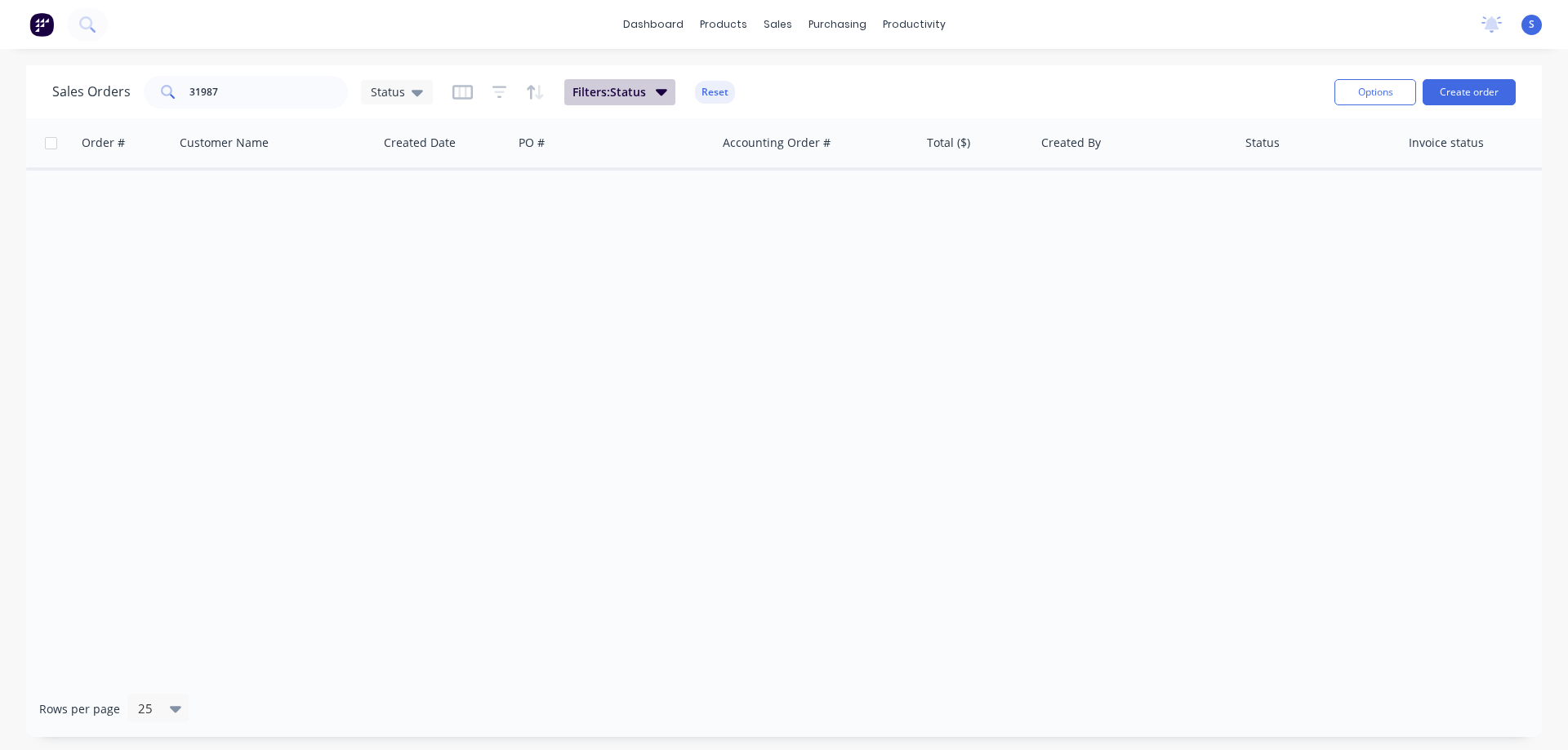
click at [611, 98] on span "Filters: Status" at bounding box center [610, 93] width 73 height 17
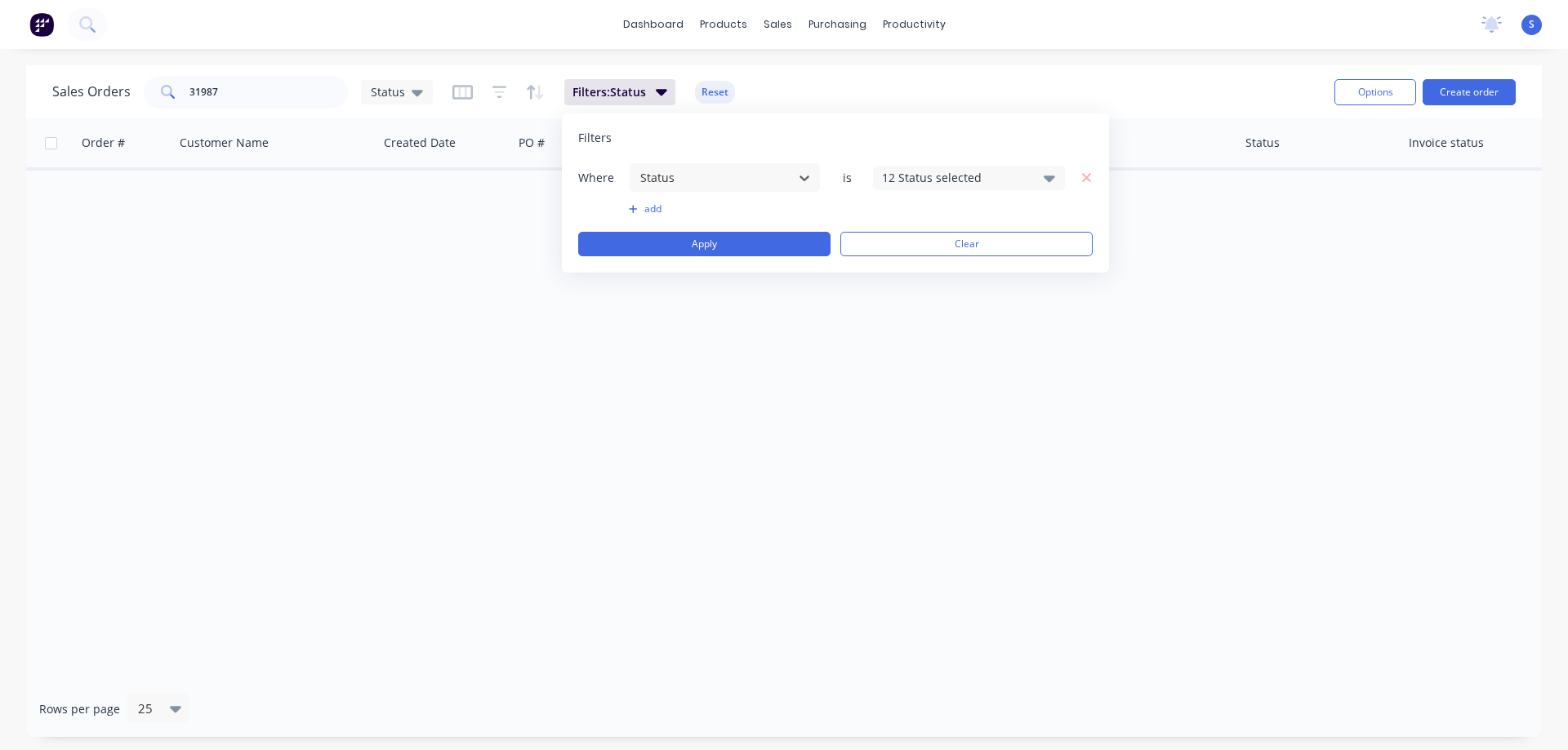
click at [942, 179] on div "12 Status selected" at bounding box center [956, 177] width 148 height 17
click at [917, 304] on button "Archived" at bounding box center [1015, 301] width 286 height 33
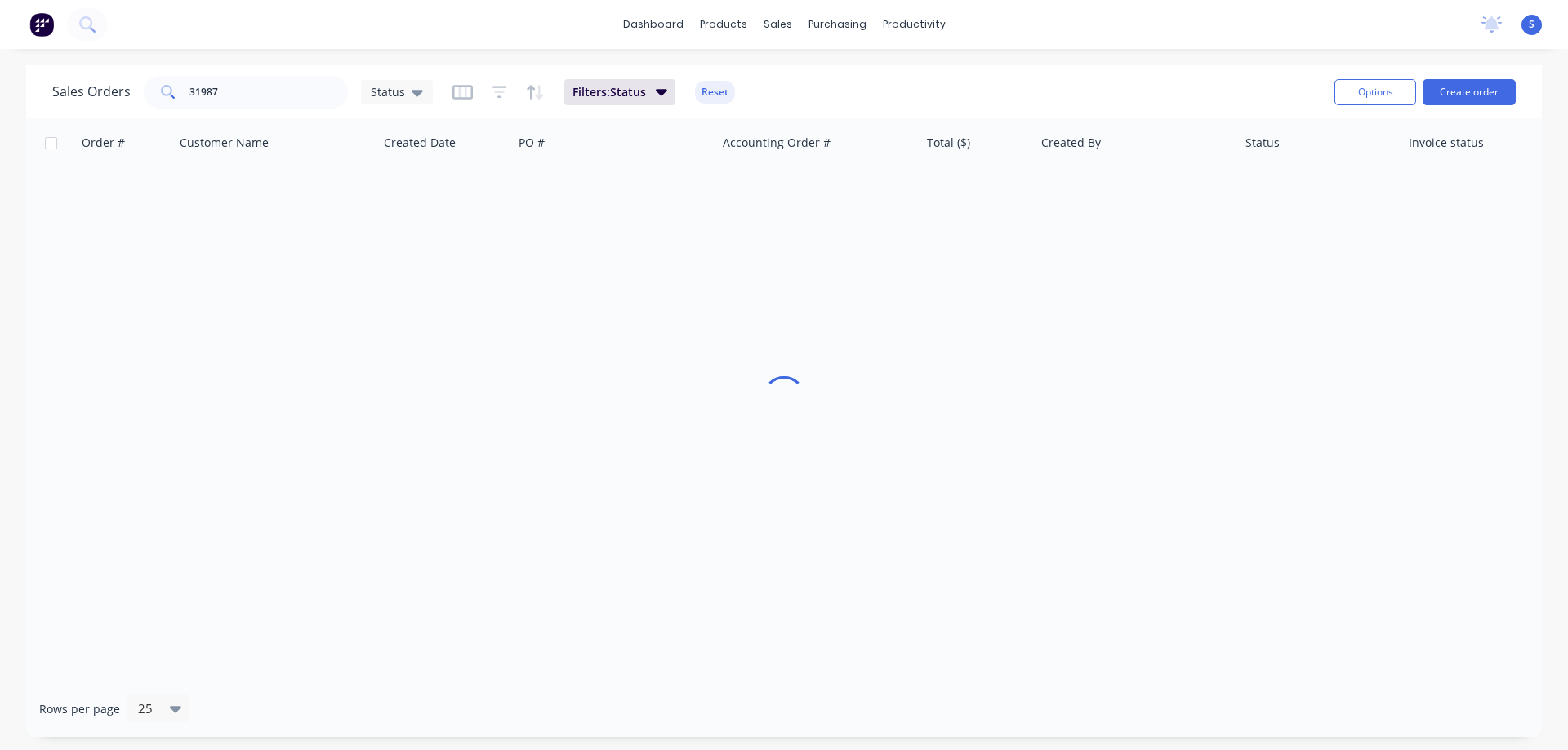
click at [504, 52] on div "dashboard products sales purchasing productivity dashboard products Product Cat…" at bounding box center [784, 375] width 1568 height 750
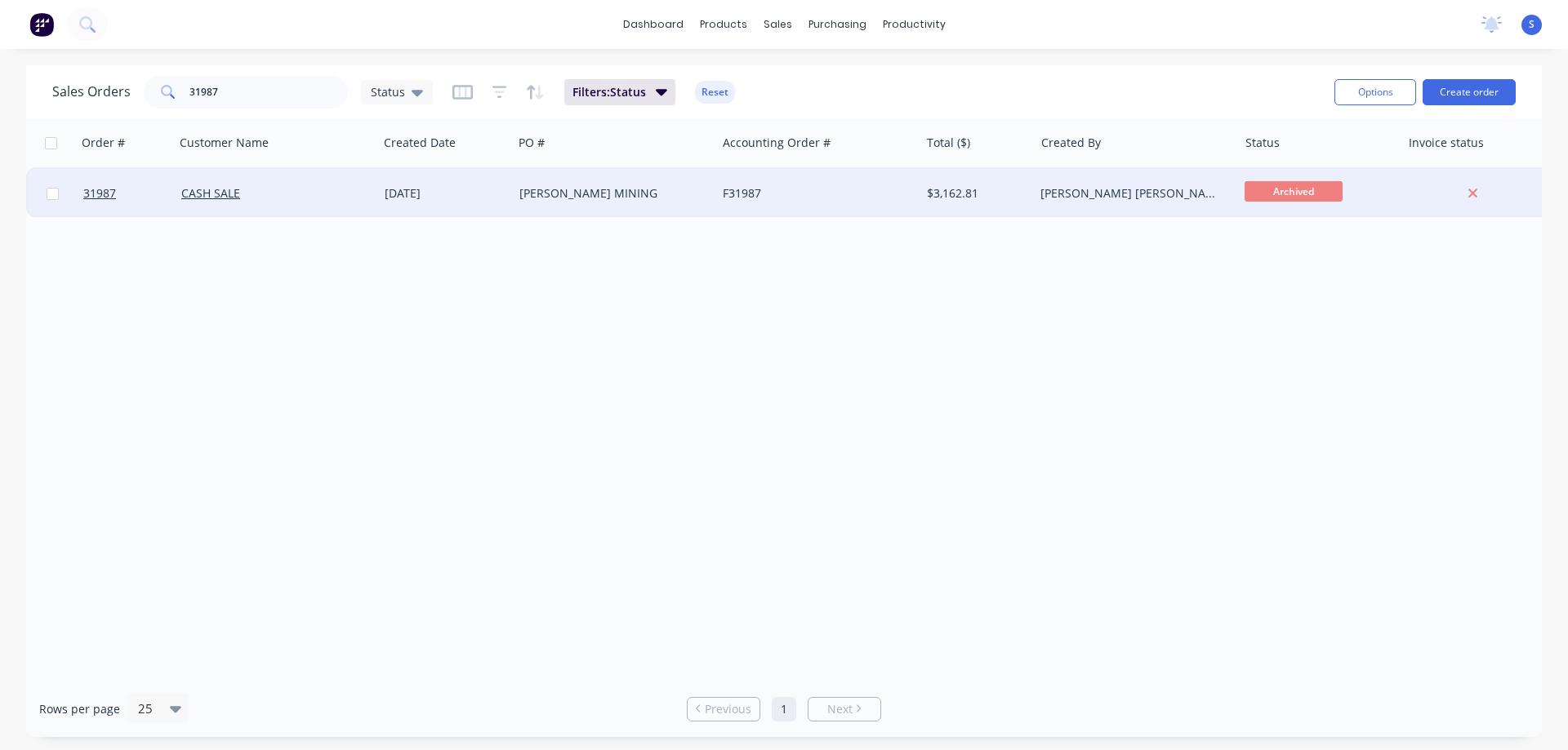
click at [557, 195] on div "[PERSON_NAME] MINING" at bounding box center [610, 194] width 181 height 17
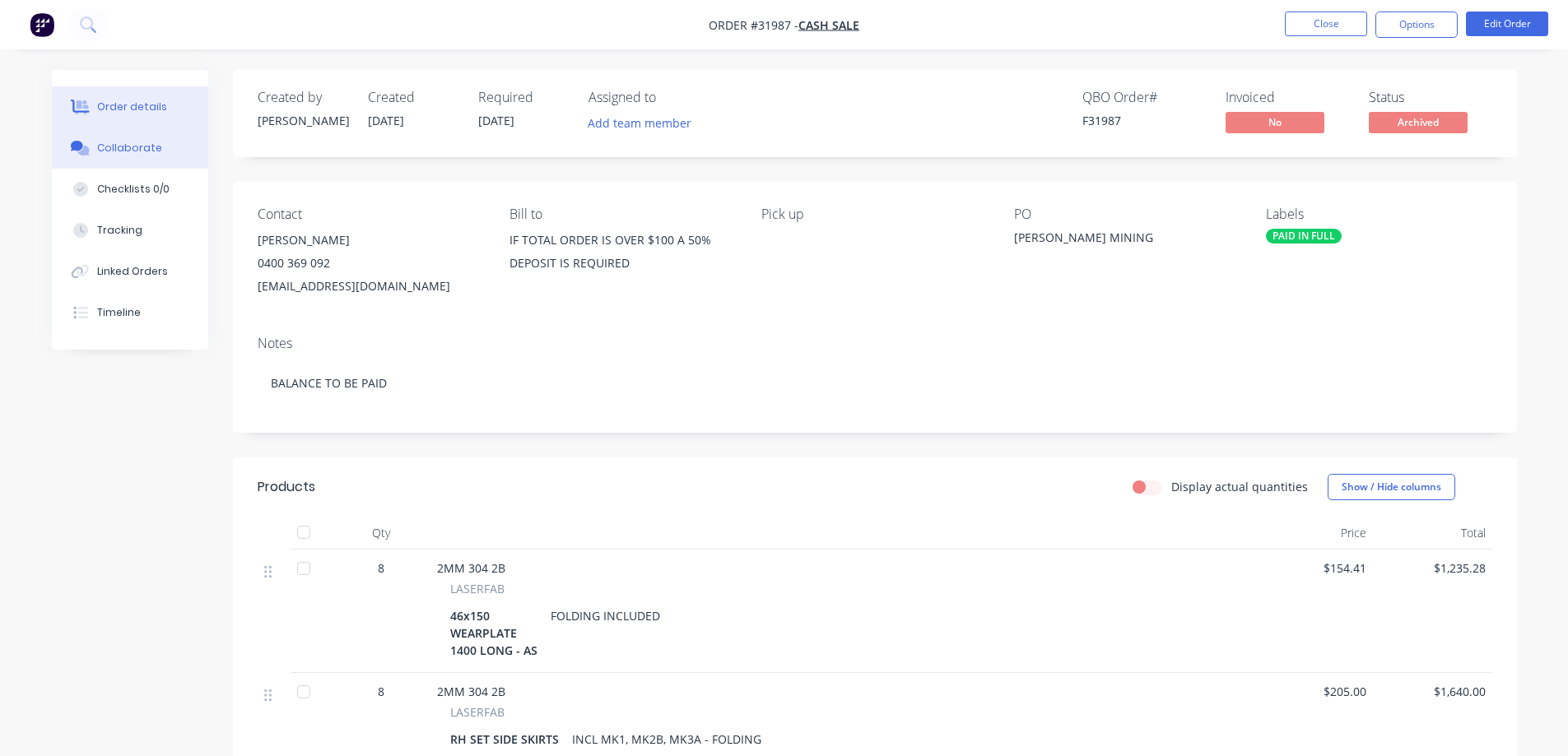
click at [131, 149] on div "Collaborate" at bounding box center [130, 148] width 65 height 15
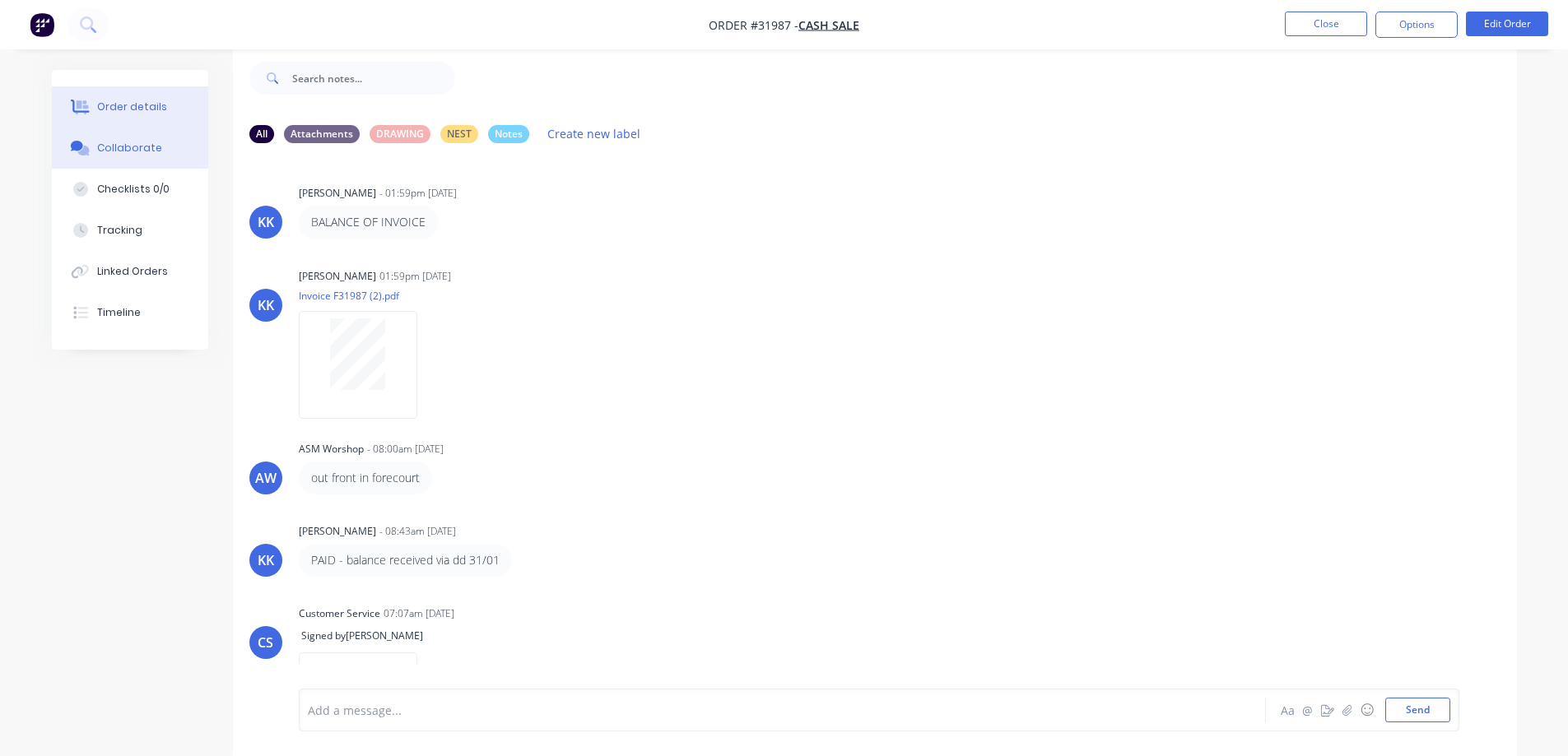
click at [110, 118] on button "Order details" at bounding box center [130, 106] width 156 height 41
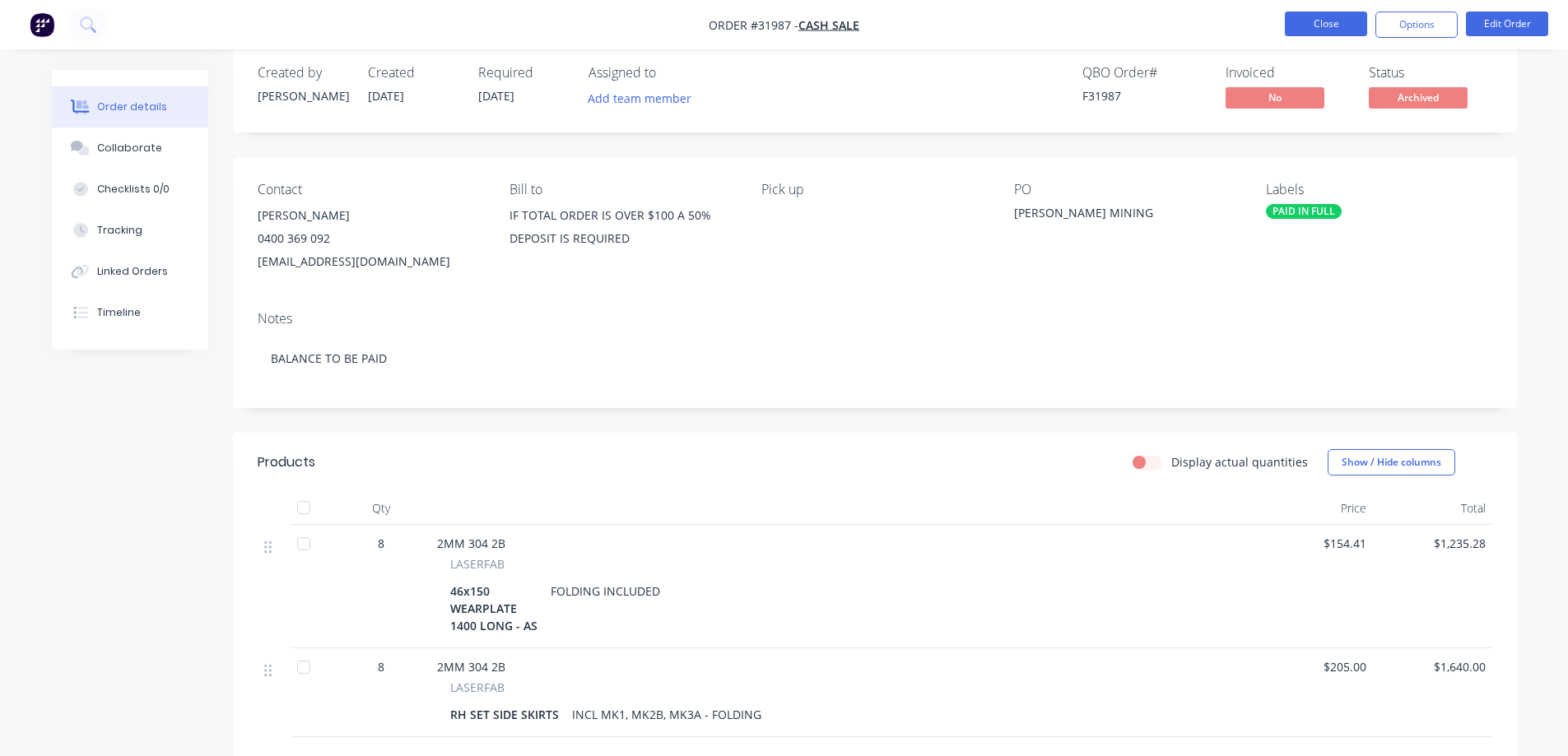
click at [1337, 31] on button "Close" at bounding box center [1325, 23] width 82 height 25
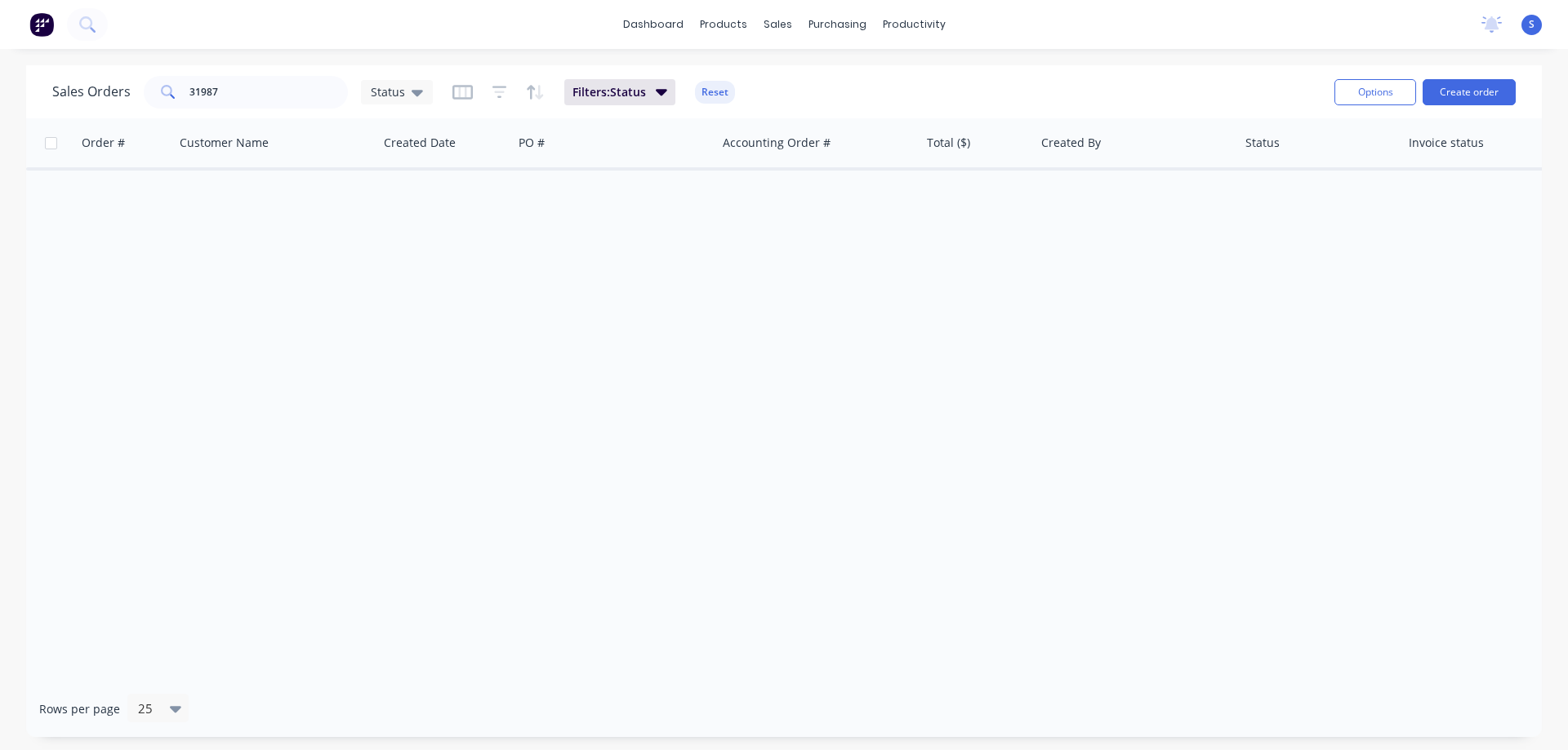
click at [265, 50] on div "dashboard products sales purchasing productivity dashboard products Product Cat…" at bounding box center [784, 375] width 1568 height 750
click at [270, 77] on input "31987" at bounding box center [268, 93] width 159 height 33
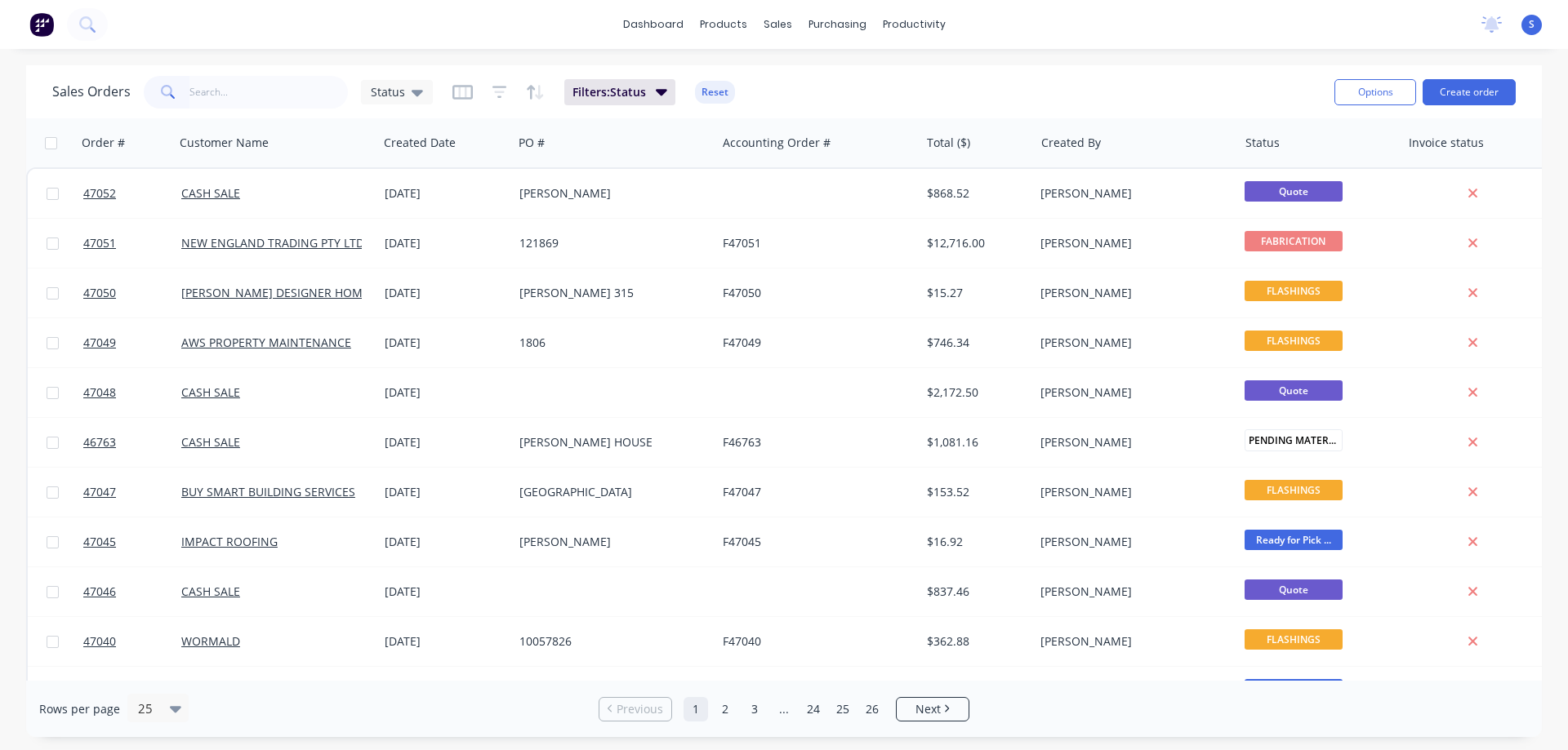
click at [342, 30] on div "dashboard products sales purchasing productivity dashboard products Product Cat…" at bounding box center [784, 24] width 1568 height 49
click at [234, 91] on input "text" at bounding box center [268, 93] width 159 height 33
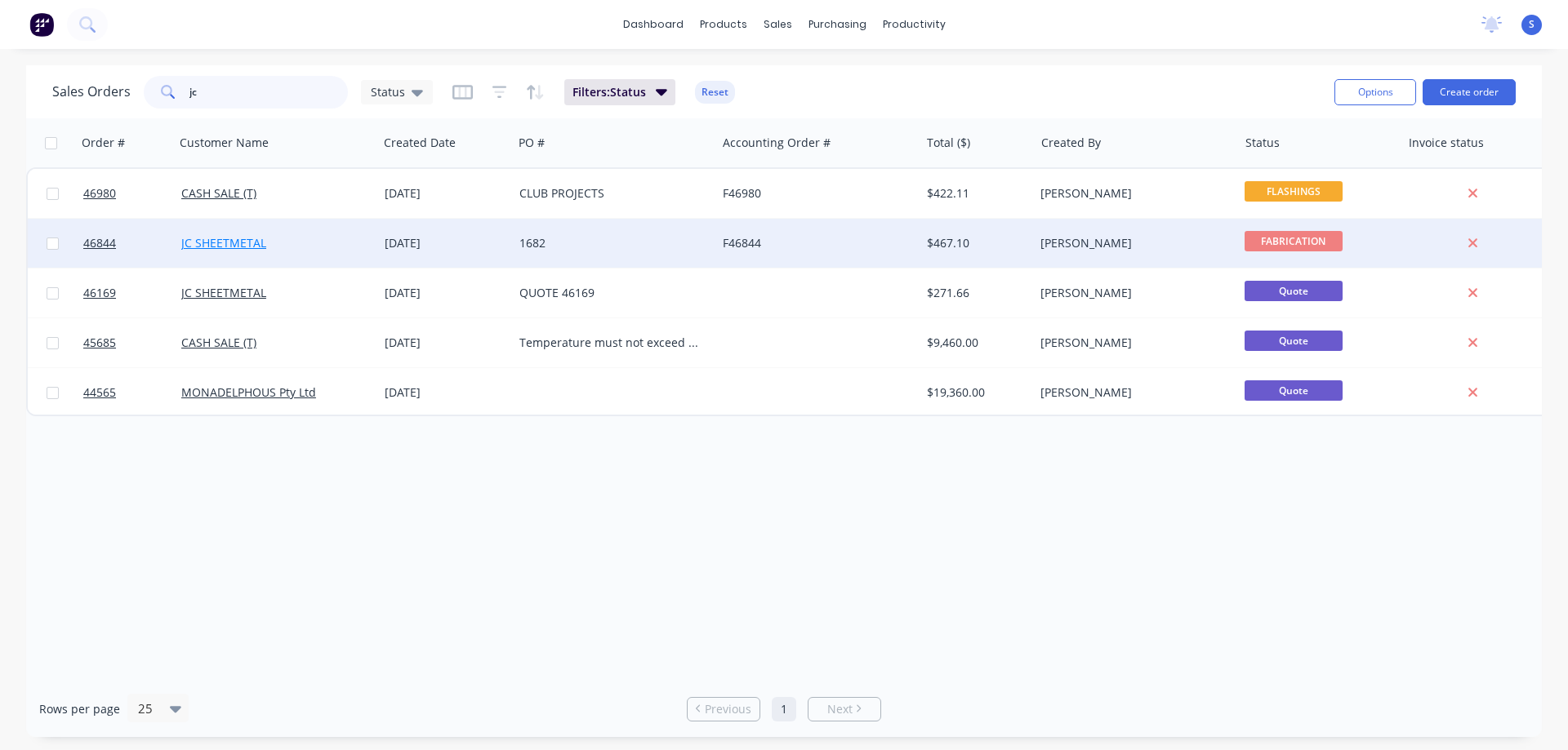
type input "jc"
click at [232, 248] on link "JC SHEETMETAL" at bounding box center [223, 242] width 85 height 16
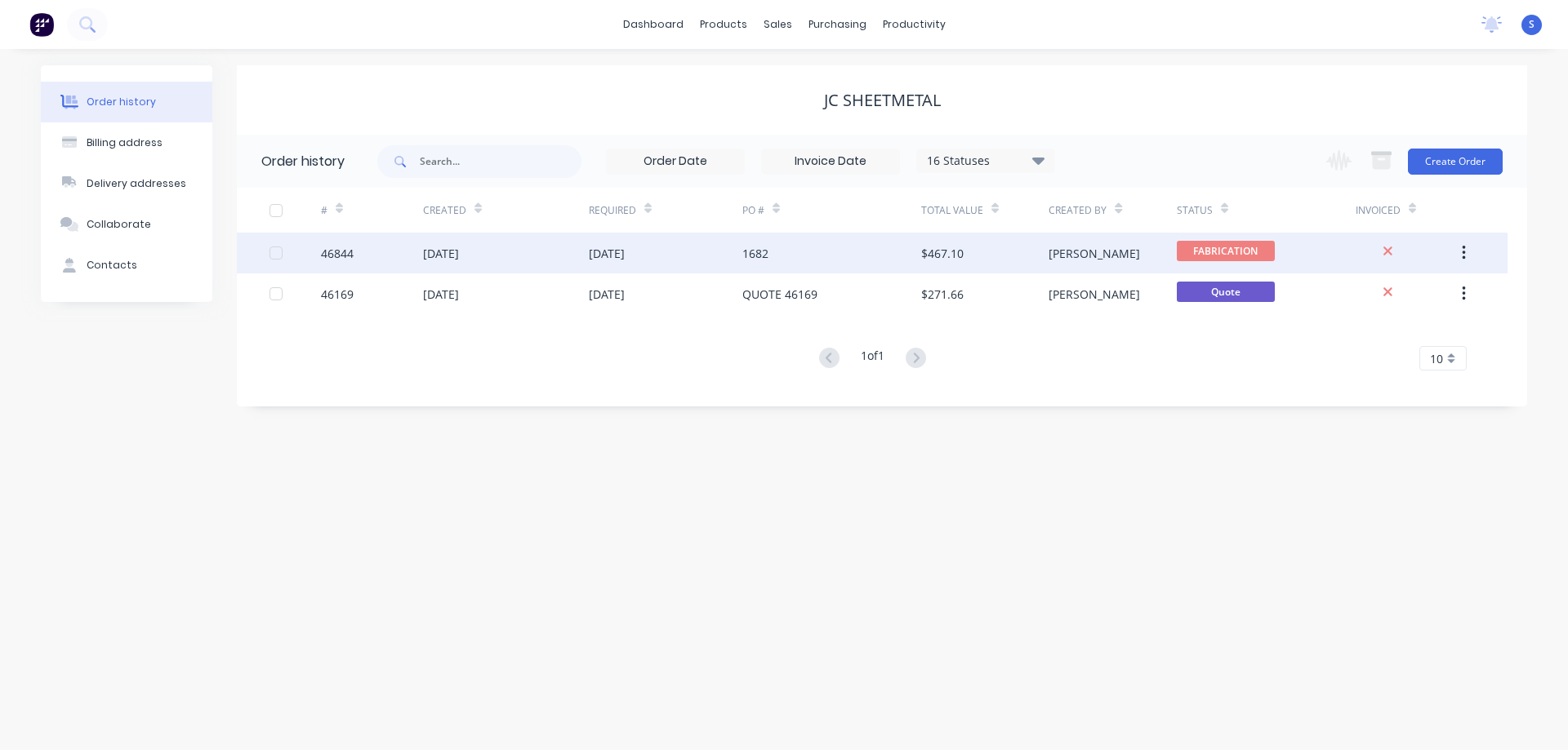
click at [1148, 252] on div "[PERSON_NAME]" at bounding box center [1112, 252] width 128 height 40
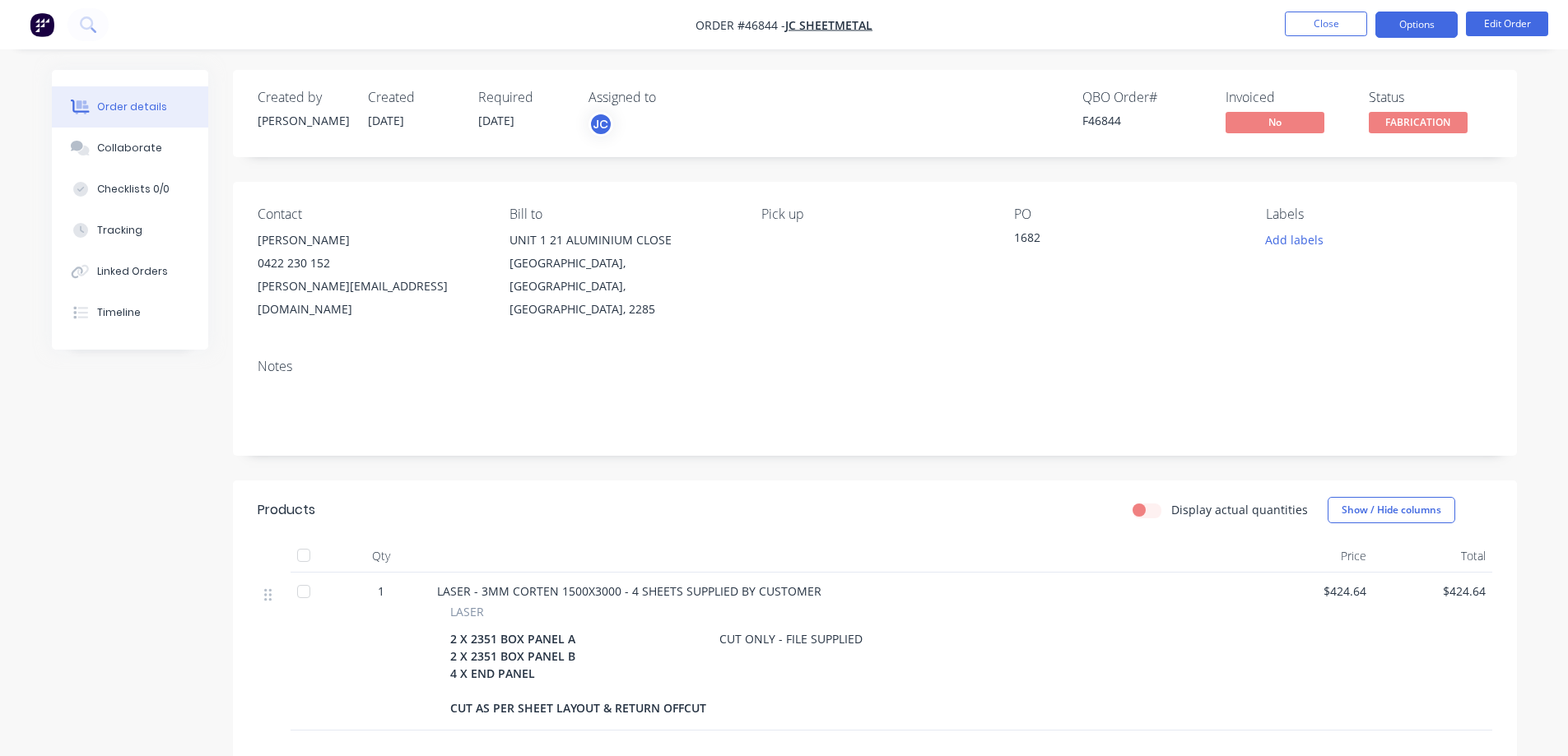
click at [1441, 30] on button "Options" at bounding box center [1416, 24] width 82 height 26
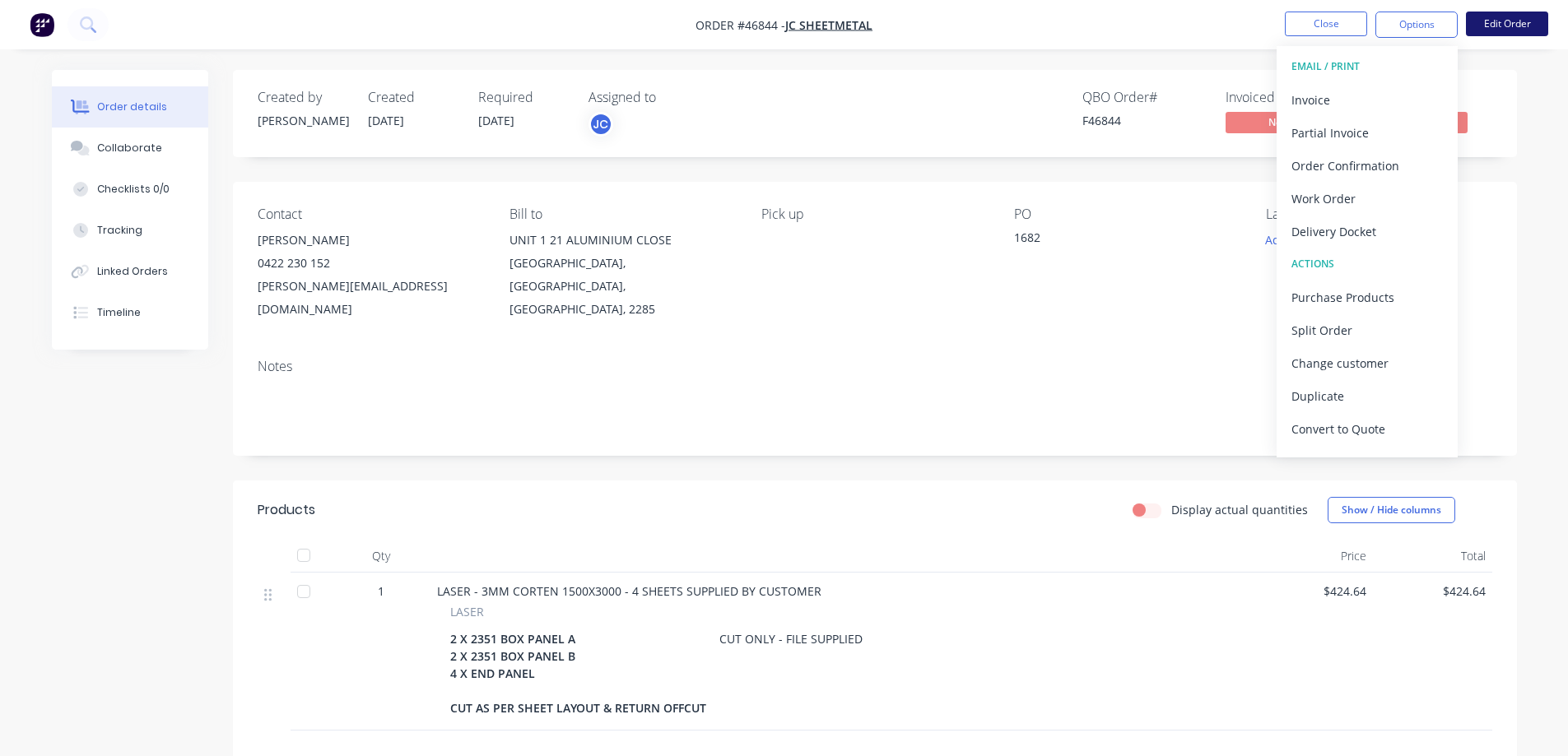
click at [1505, 20] on button "Edit Order" at bounding box center [1507, 23] width 82 height 25
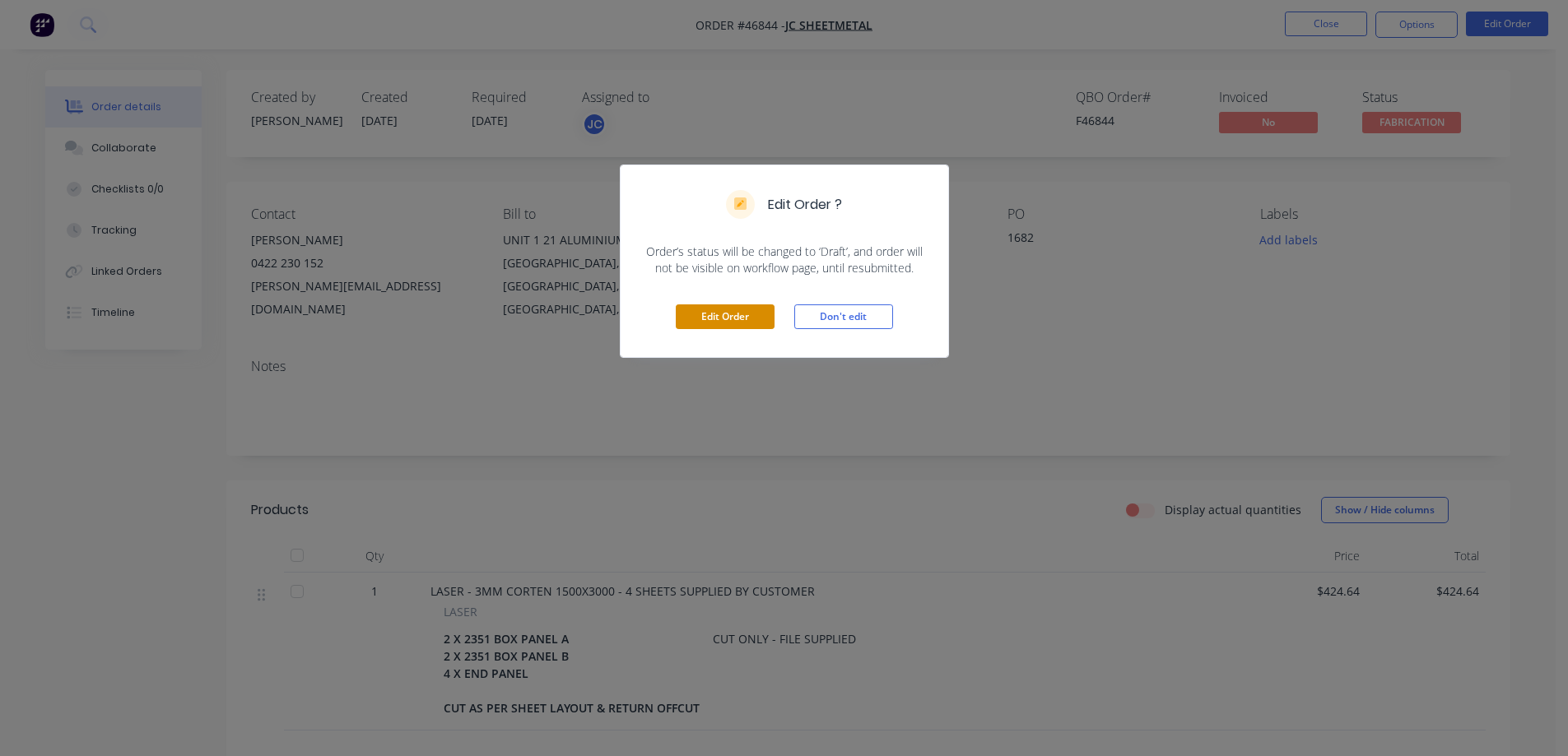
click at [738, 324] on button "Edit Order" at bounding box center [725, 316] width 99 height 25
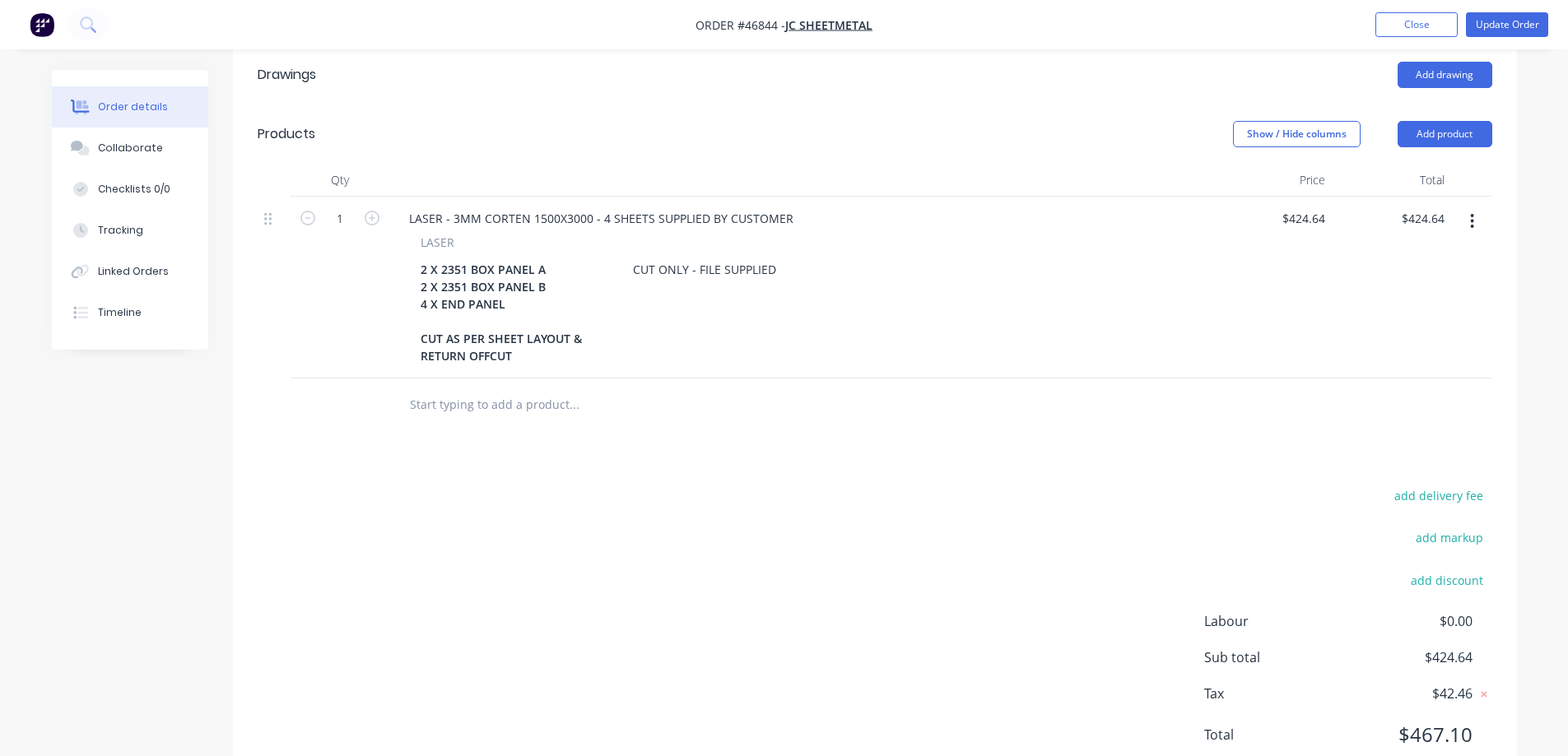
scroll to position [494, 0]
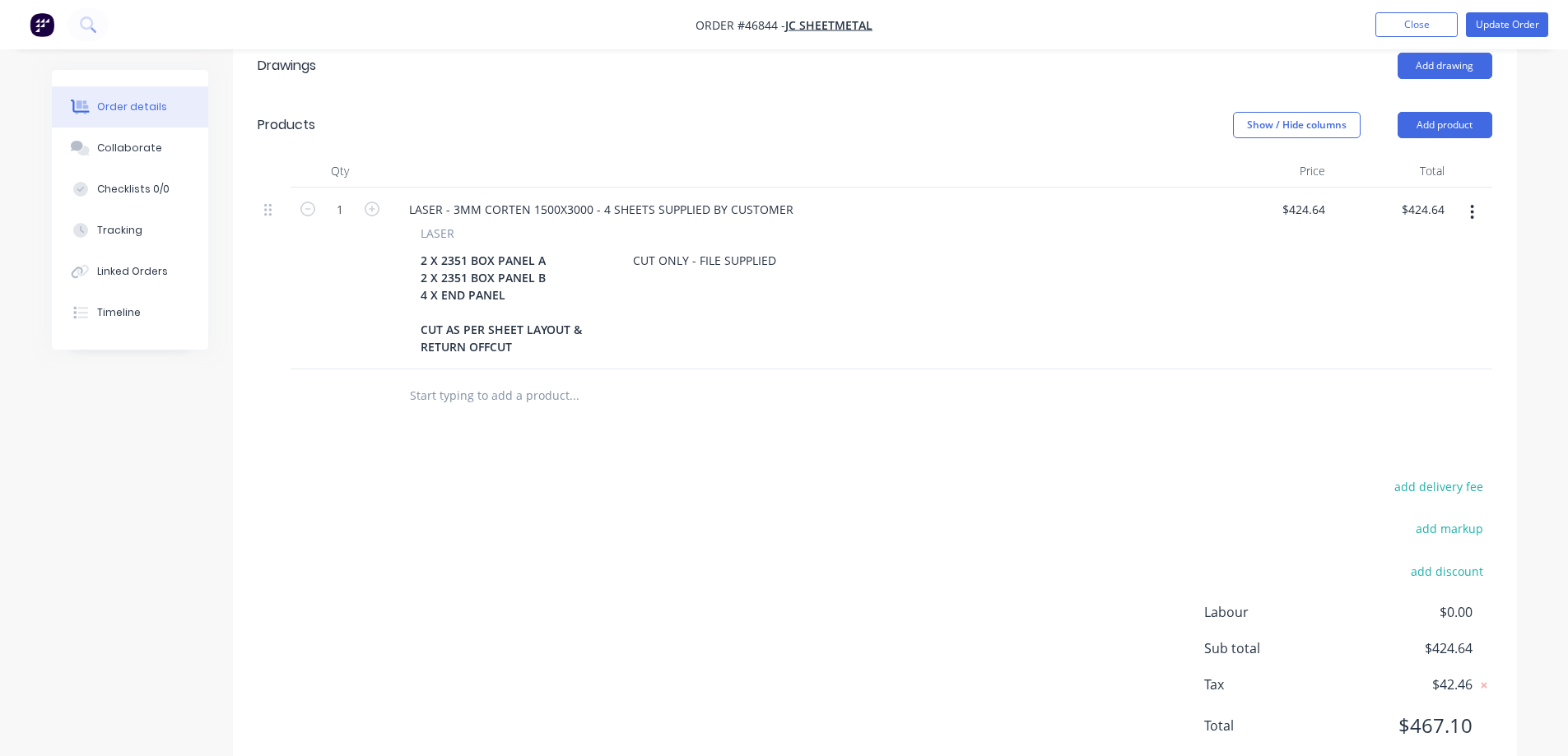
click at [1472, 204] on icon "button" at bounding box center [1473, 213] width 4 height 19
click at [803, 155] on div at bounding box center [801, 171] width 823 height 33
click at [1450, 112] on button "Add product" at bounding box center [1445, 125] width 94 height 26
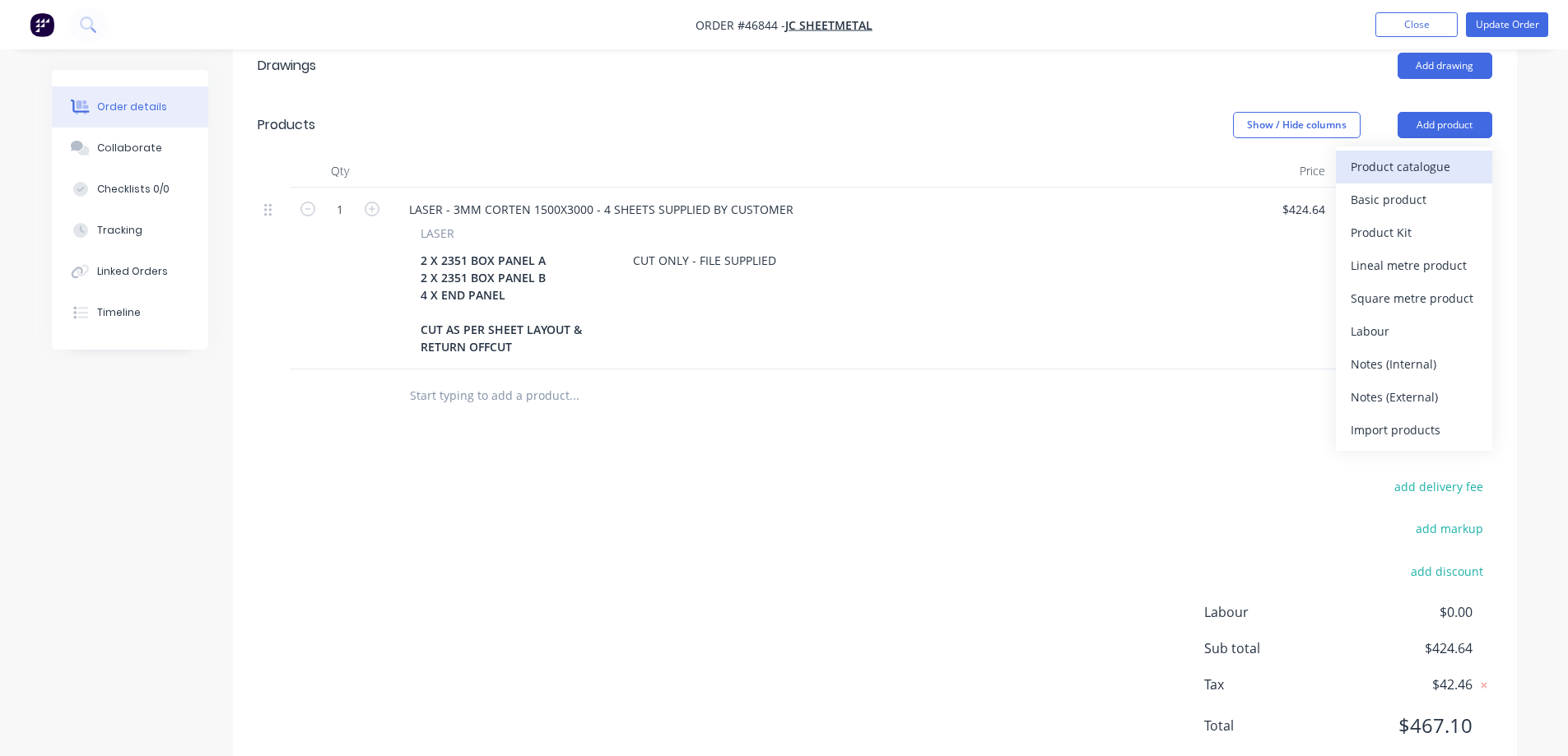
click at [1409, 155] on div "Product catalogue" at bounding box center [1414, 167] width 127 height 24
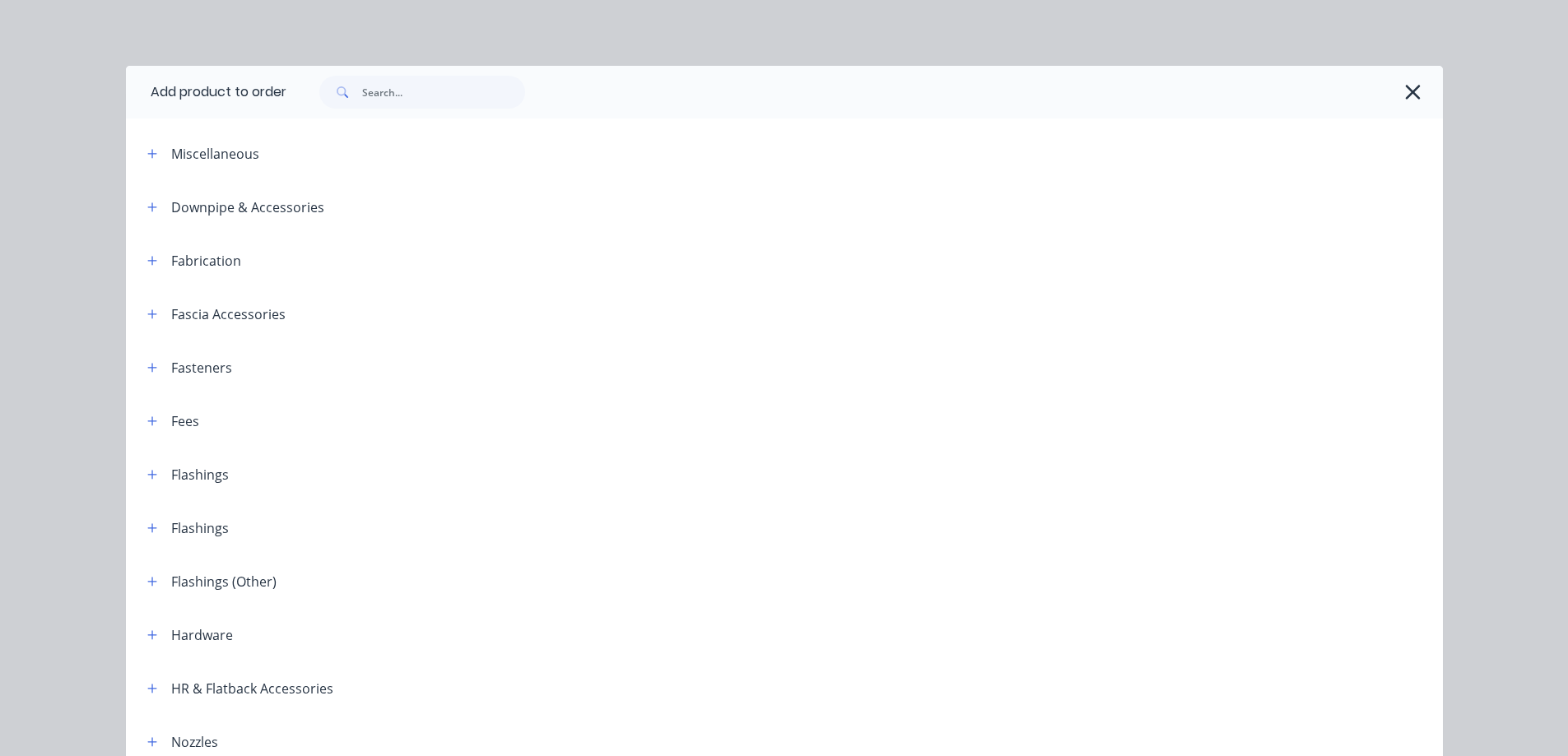
click at [157, 260] on div "Fabrication" at bounding box center [188, 260] width 107 height 20
click at [149, 260] on icon "button" at bounding box center [152, 261] width 9 height 9
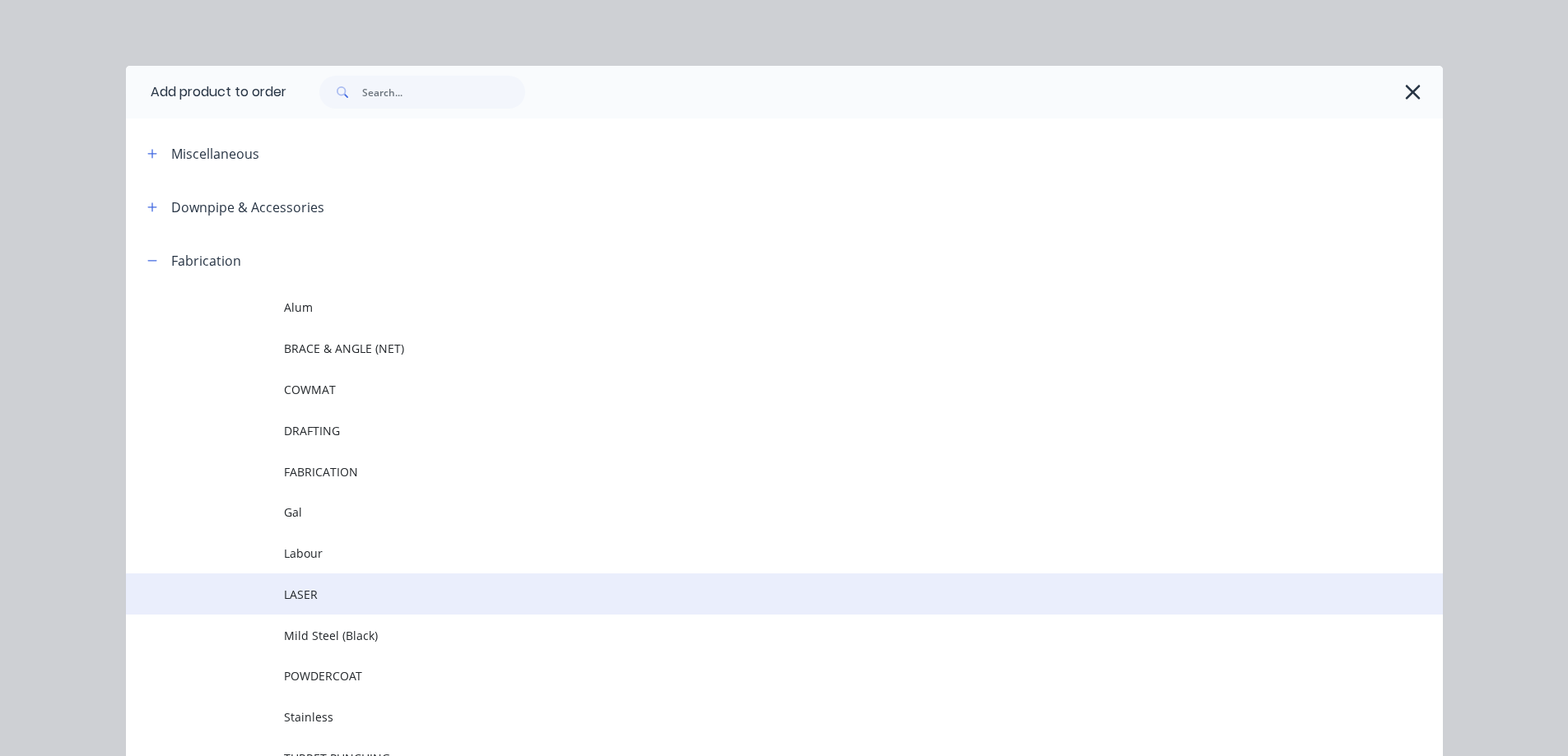
click at [303, 597] on span "LASER" at bounding box center [748, 594] width 927 height 18
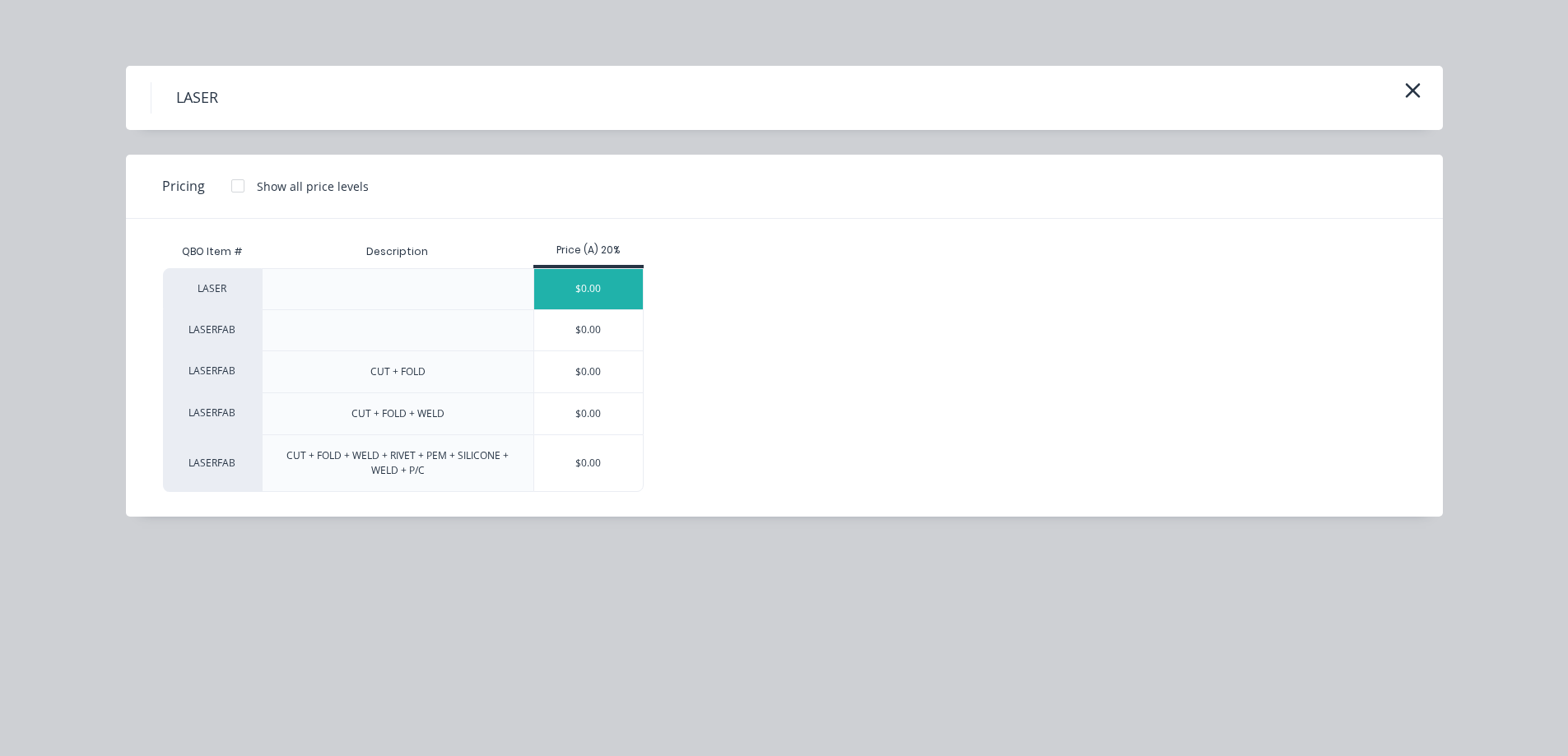
click at [597, 287] on div "$0.00" at bounding box center [589, 290] width 109 height 41
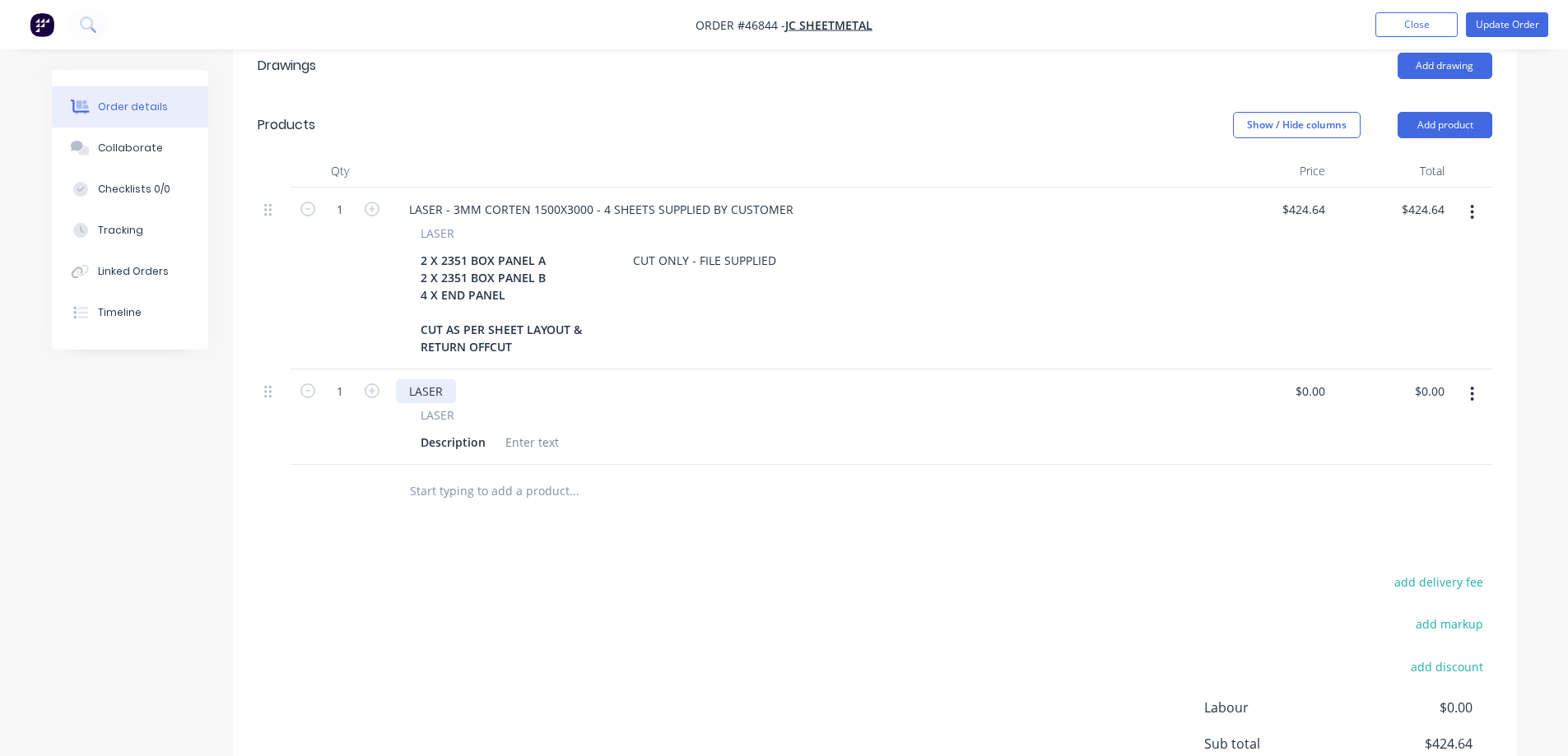
click at [422, 379] on div "LASER" at bounding box center [426, 391] width 60 height 24
click at [432, 430] on div "Description" at bounding box center [453, 442] width 78 height 24
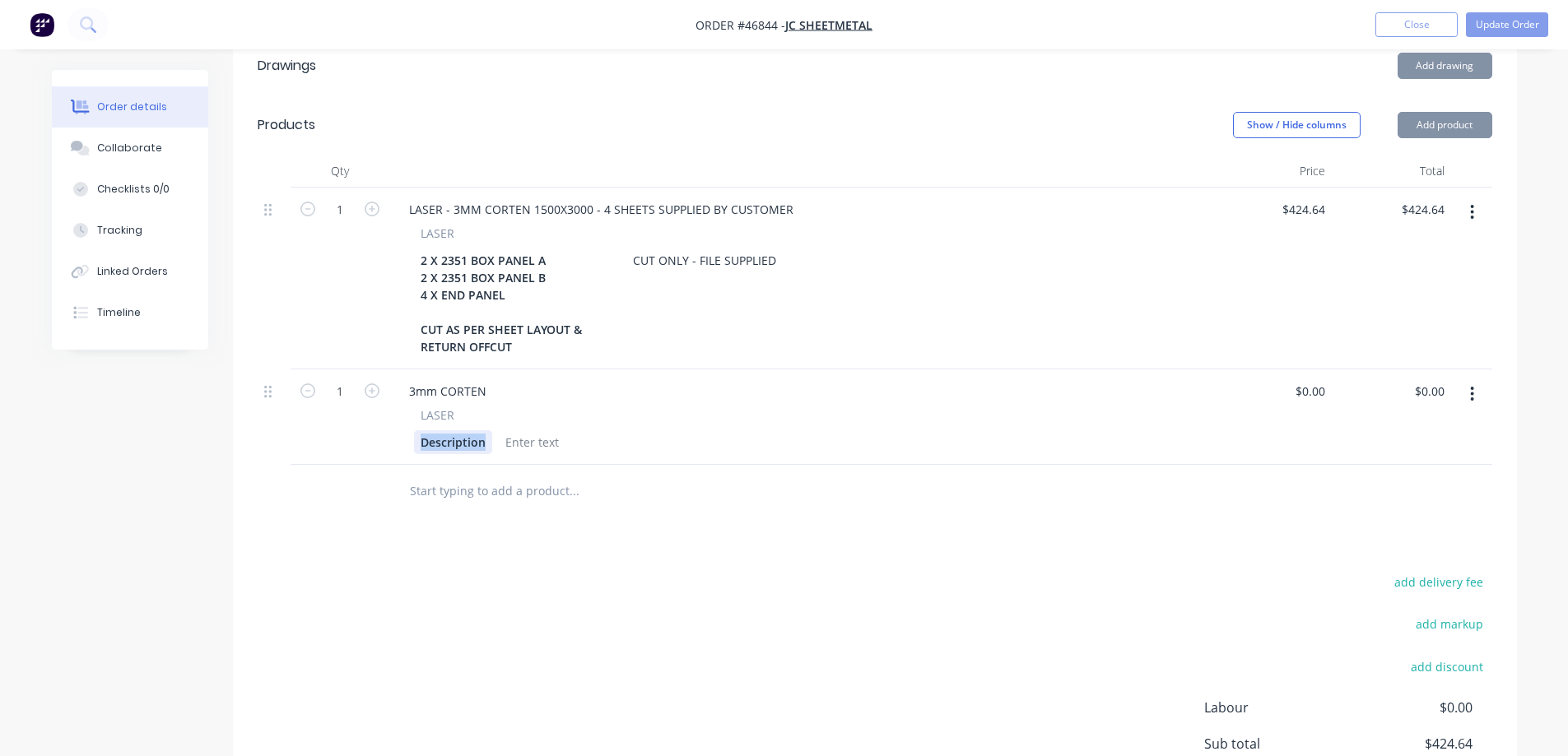
click at [432, 430] on div "Description" at bounding box center [453, 442] width 78 height 24
click at [436, 430] on div "Description" at bounding box center [453, 442] width 78 height 24
paste div
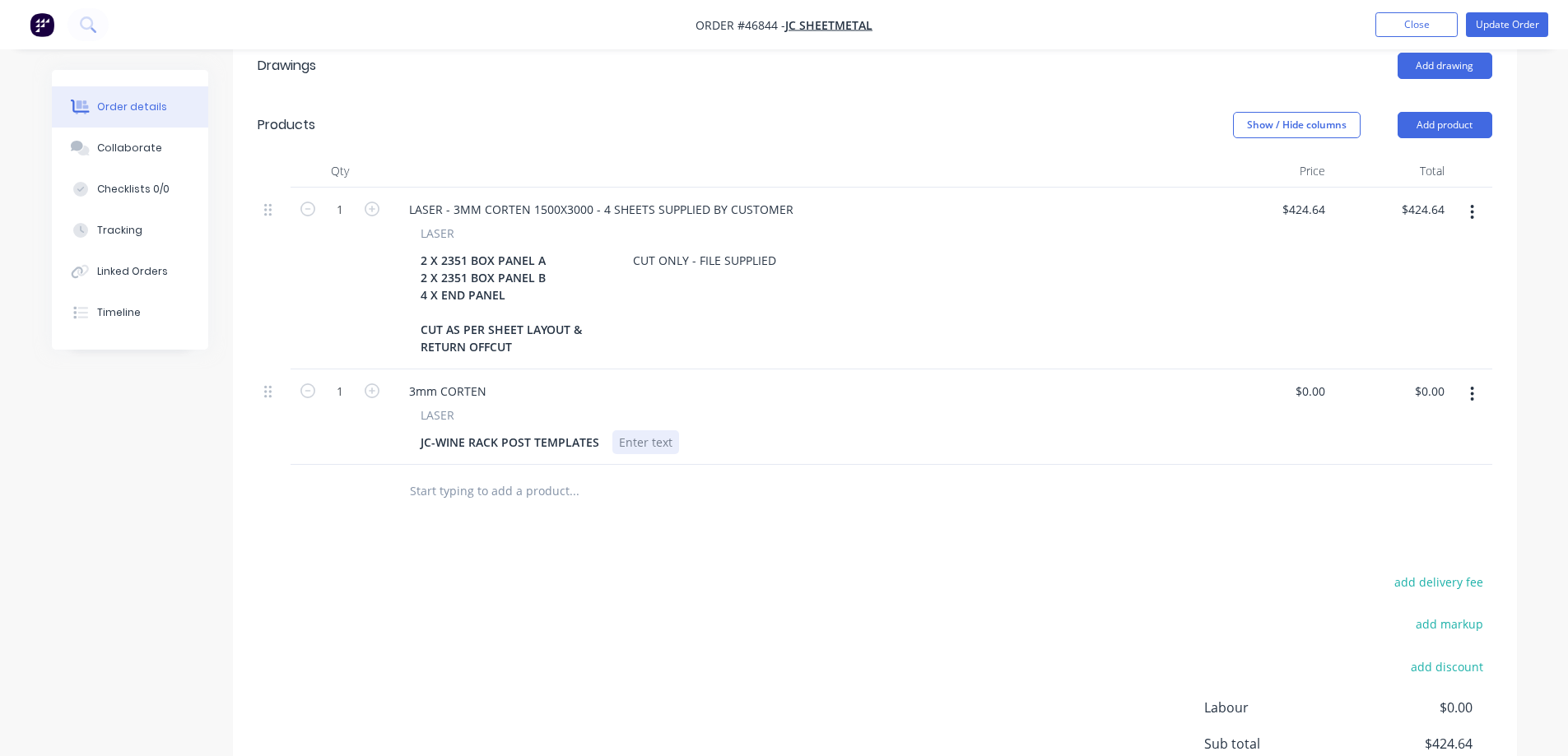
click at [632, 430] on div at bounding box center [646, 442] width 67 height 24
click at [1320, 379] on input "0" at bounding box center [1313, 391] width 38 height 24
click at [1313, 379] on input "0" at bounding box center [1323, 391] width 19 height 24
type input "$387.55"
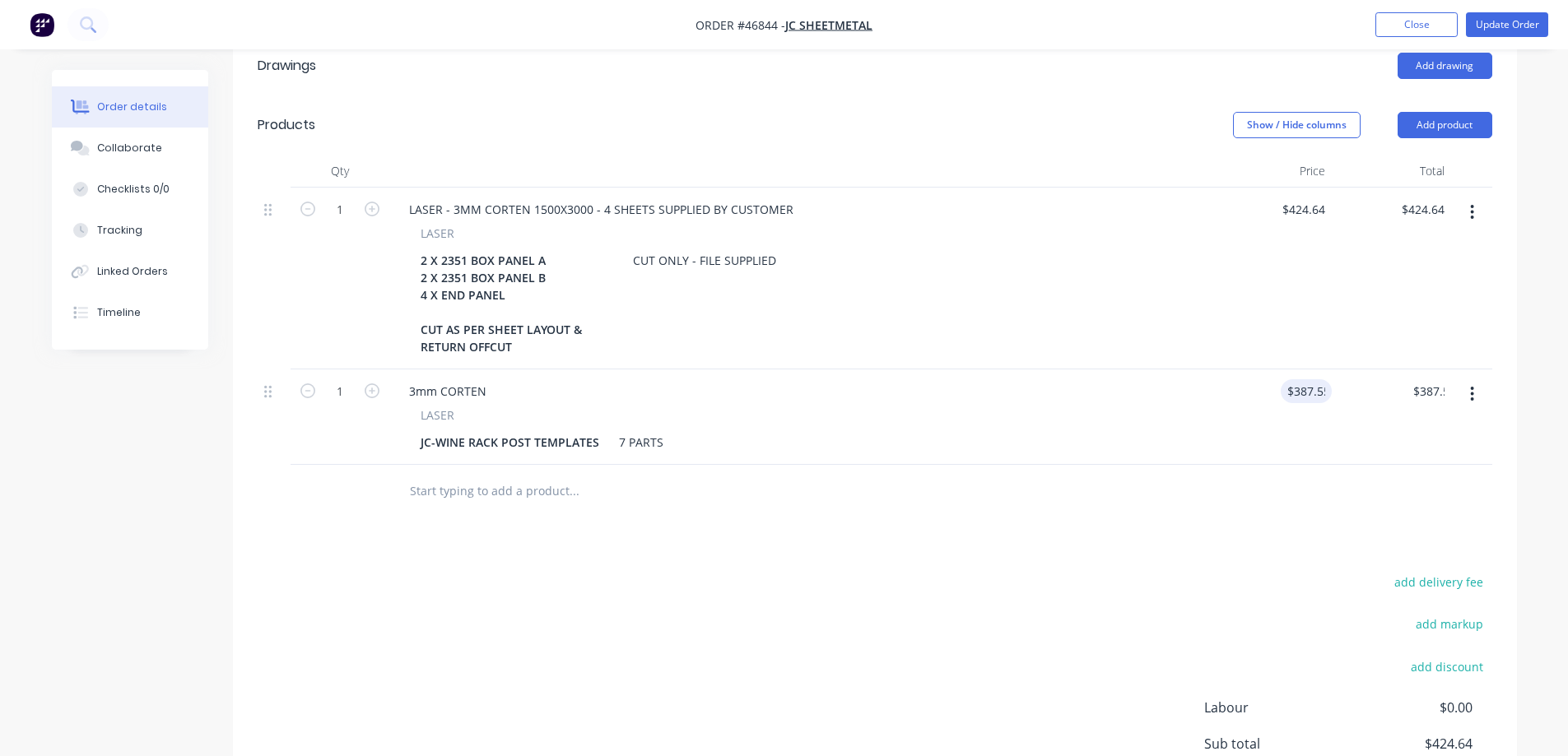
click at [890, 571] on div "add delivery fee add markup add discount Labour $0.00 Sub total $424.64 Tax $42…" at bounding box center [875, 712] width 1235 height 281
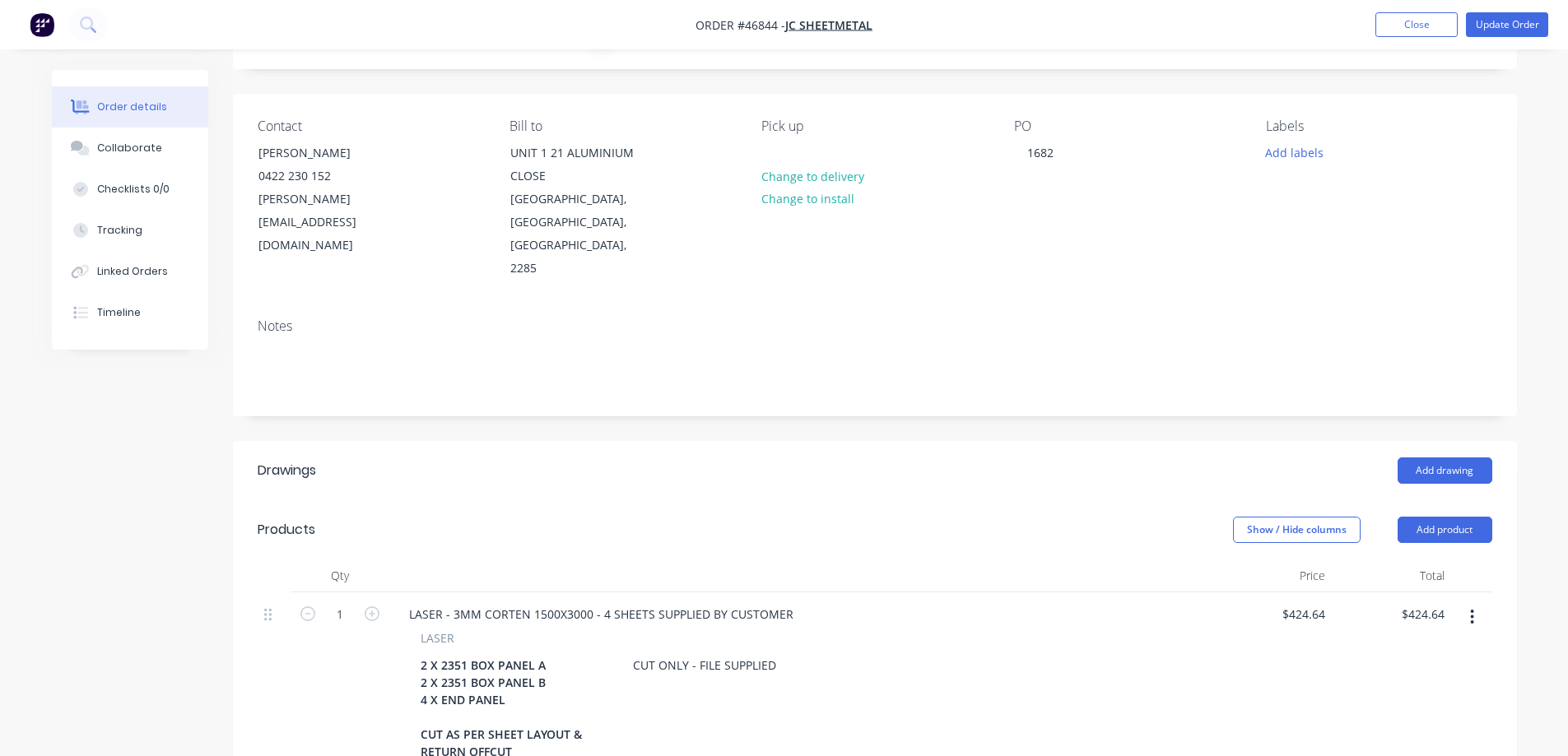
scroll to position [0, 0]
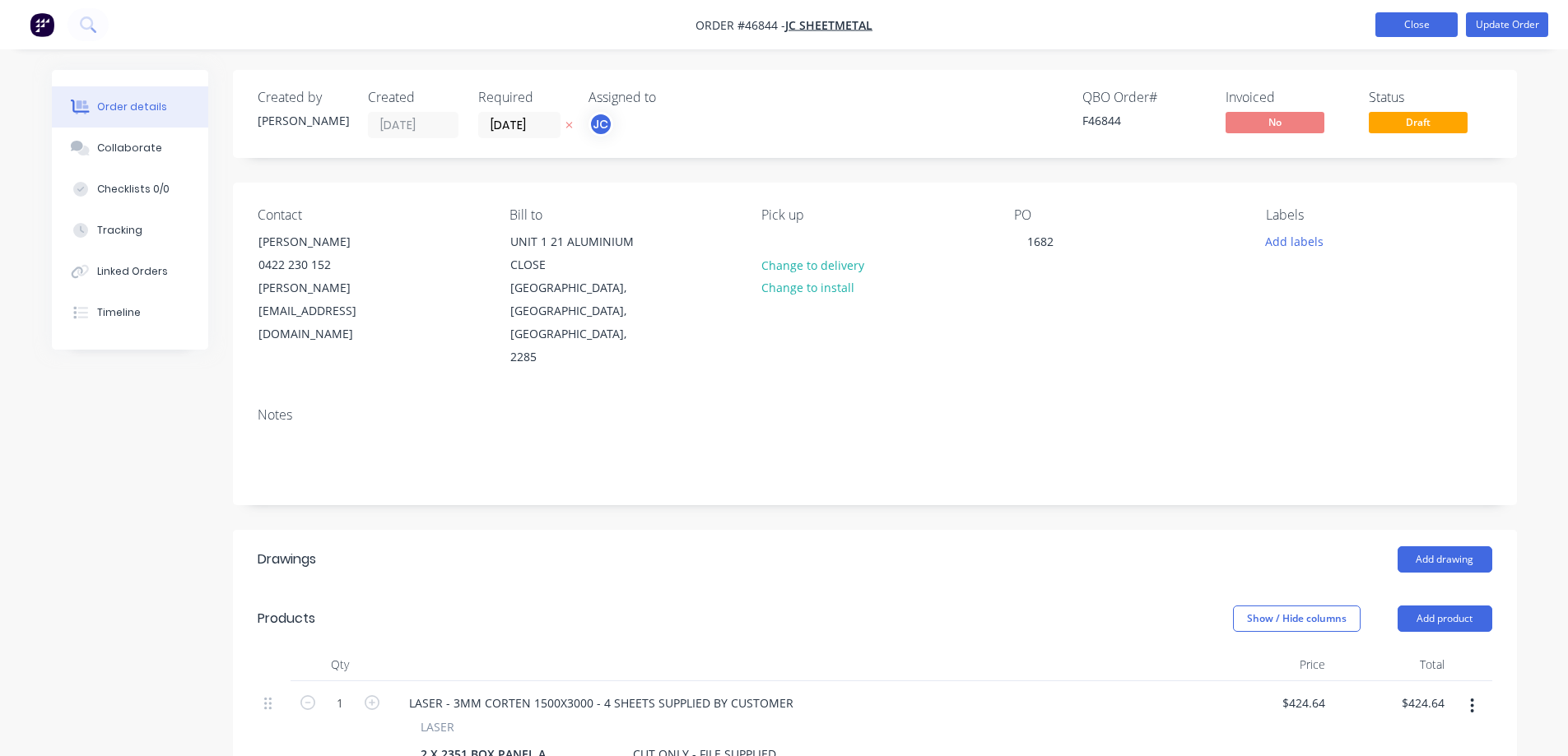
click at [1416, 25] on button "Close" at bounding box center [1416, 24] width 82 height 25
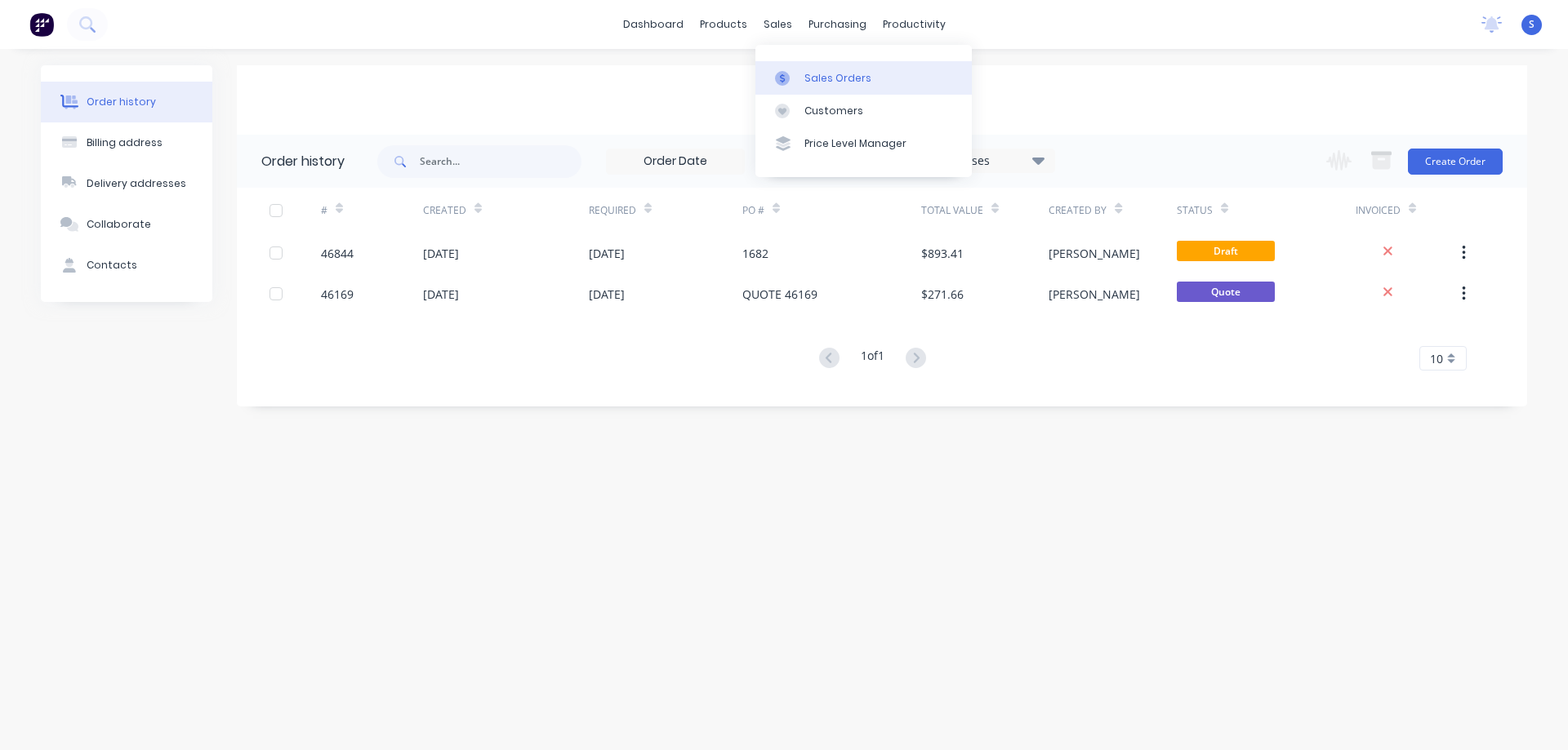
click at [831, 68] on link "Sales Orders" at bounding box center [864, 78] width 217 height 33
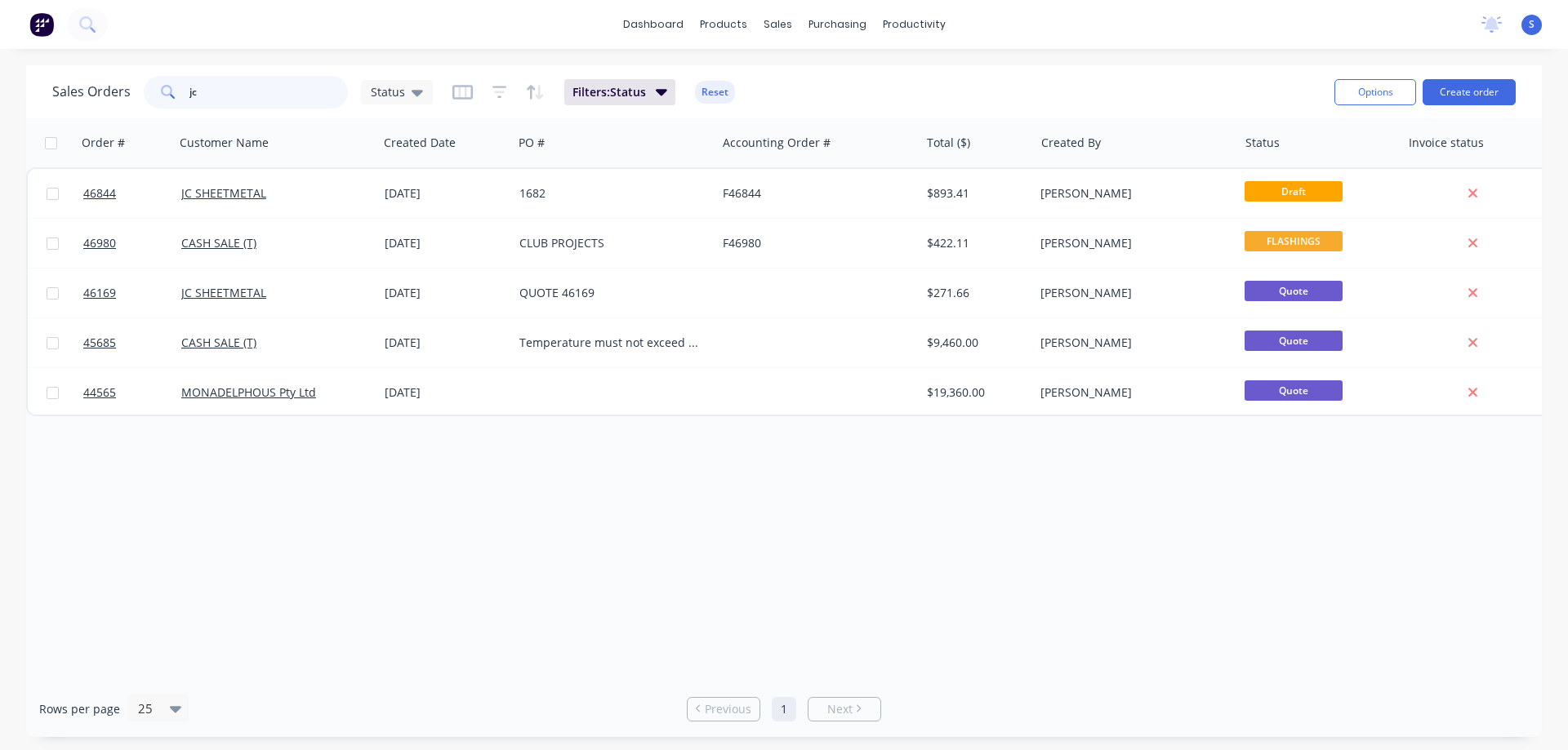
click at [243, 90] on input "jc" at bounding box center [268, 93] width 159 height 33
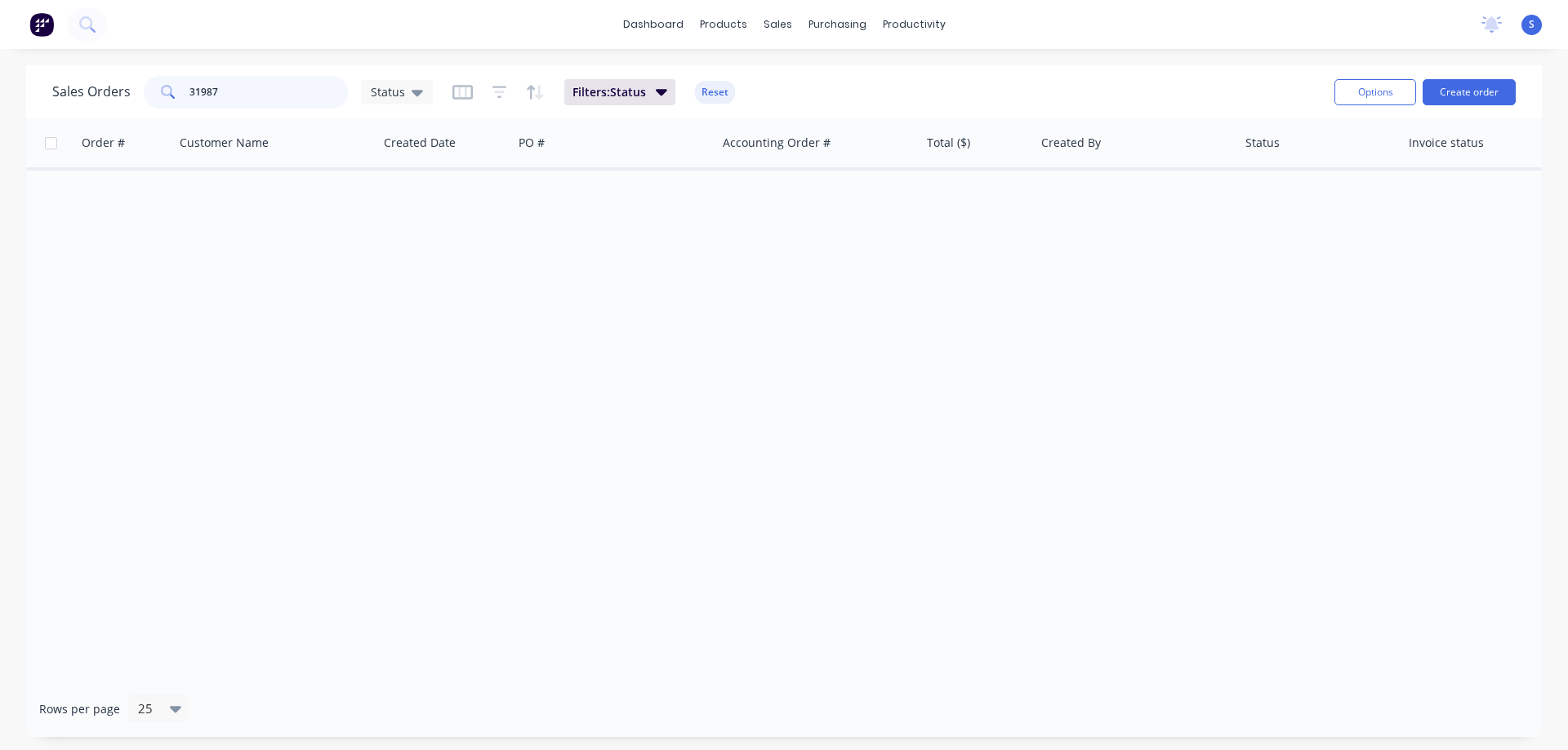
type input "31987"
click at [637, 85] on span "Filters: Status" at bounding box center [610, 93] width 73 height 17
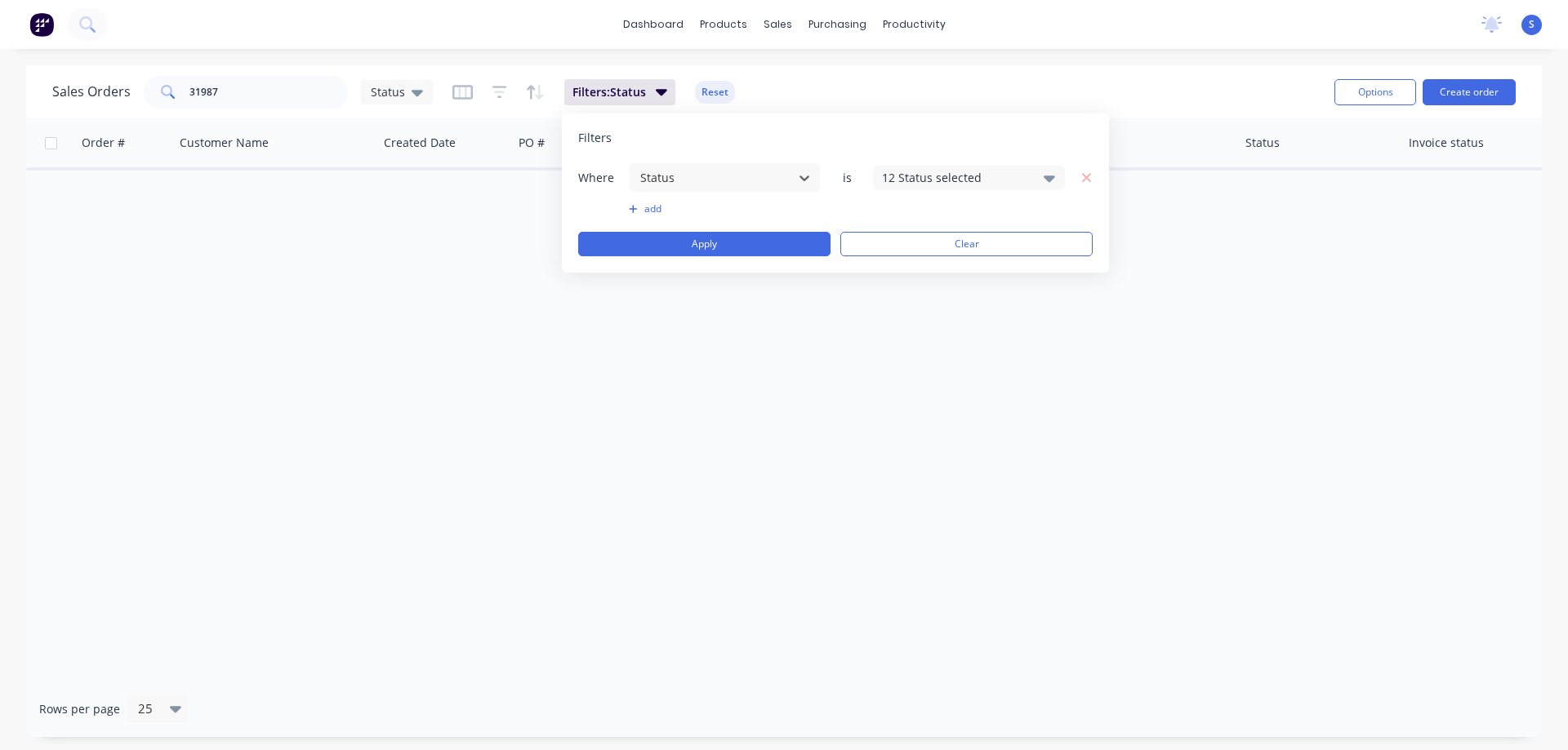
click at [949, 189] on div "Where option Status, selected. Select is focused ,type to refine list, press Do…" at bounding box center [835, 177] width 514 height 30
click at [967, 175] on div "12 Status selected" at bounding box center [956, 177] width 148 height 17
click at [902, 301] on div at bounding box center [900, 301] width 33 height 33
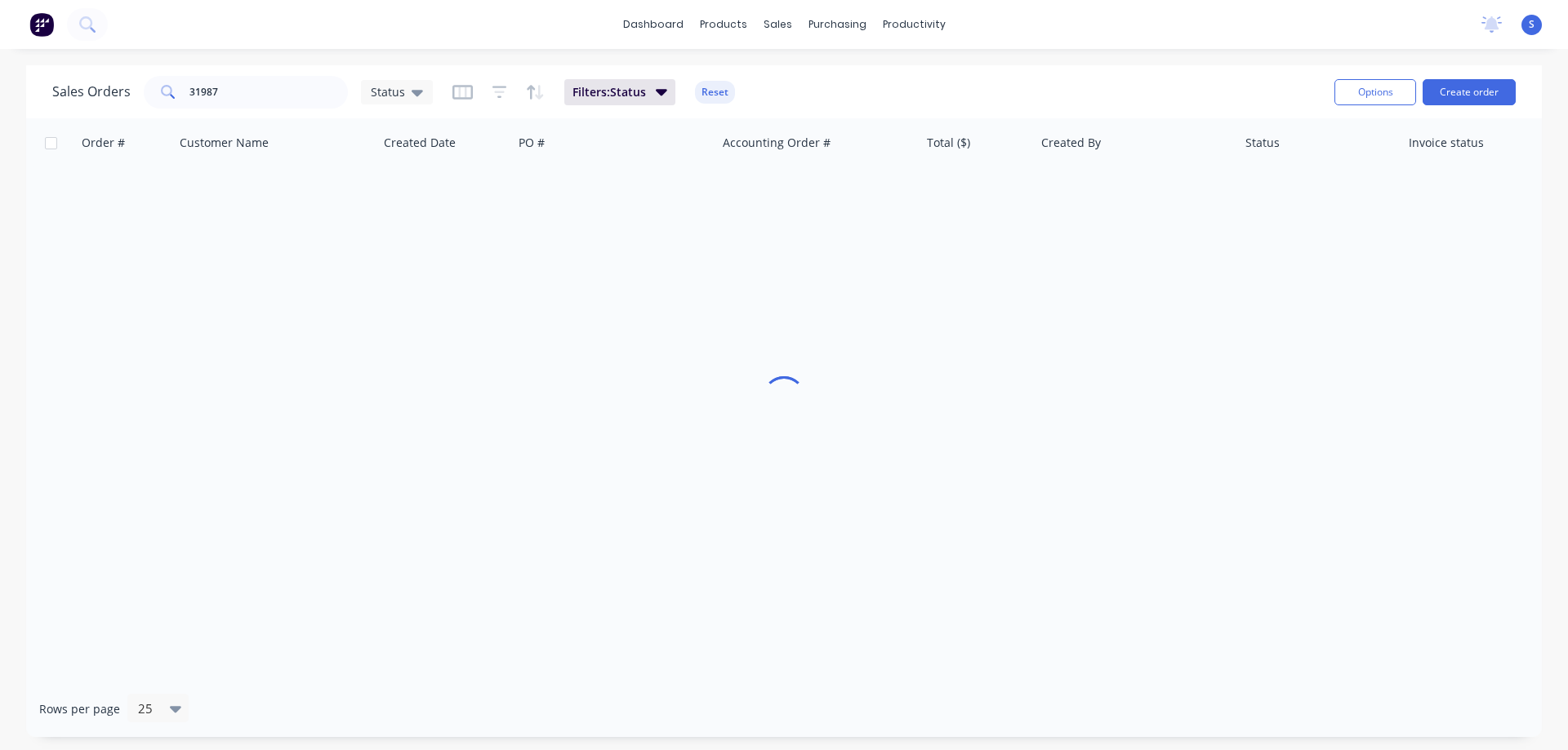
click at [1123, 76] on div "Sales Orders 31987 Status Filters: Status Reset" at bounding box center [687, 92] width 1269 height 40
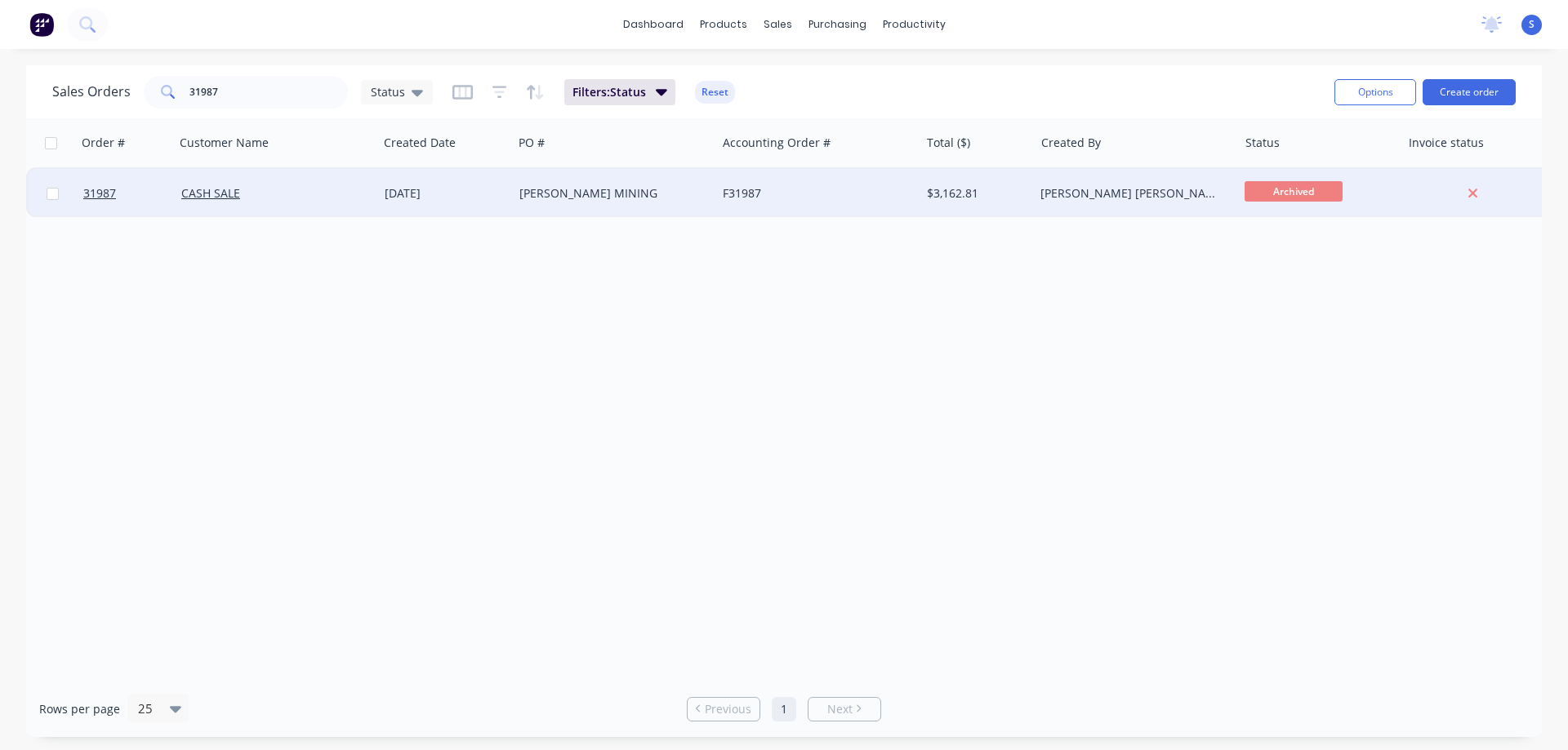
click at [767, 200] on div "F31987" at bounding box center [812, 194] width 181 height 17
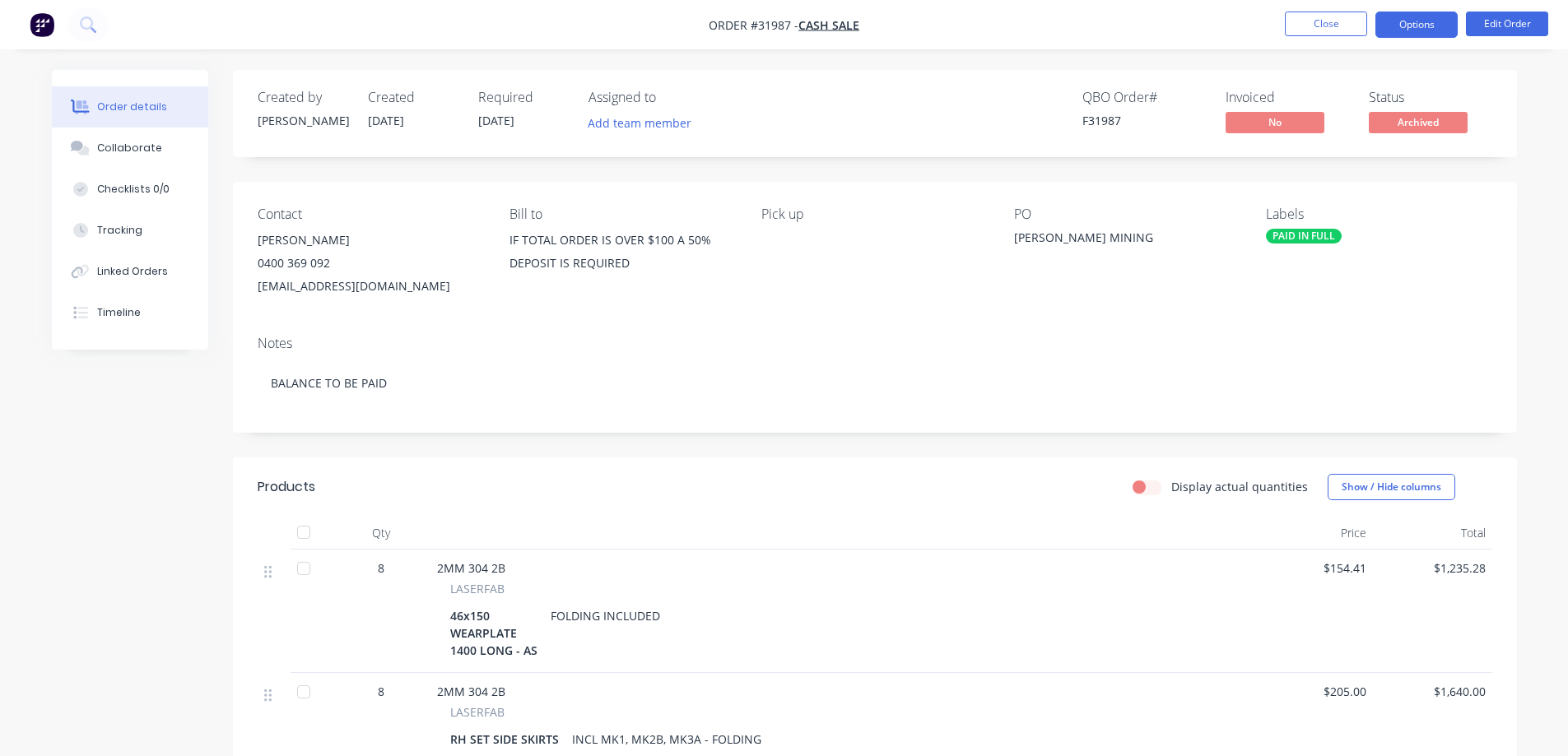
click at [1422, 23] on button "Options" at bounding box center [1416, 24] width 82 height 26
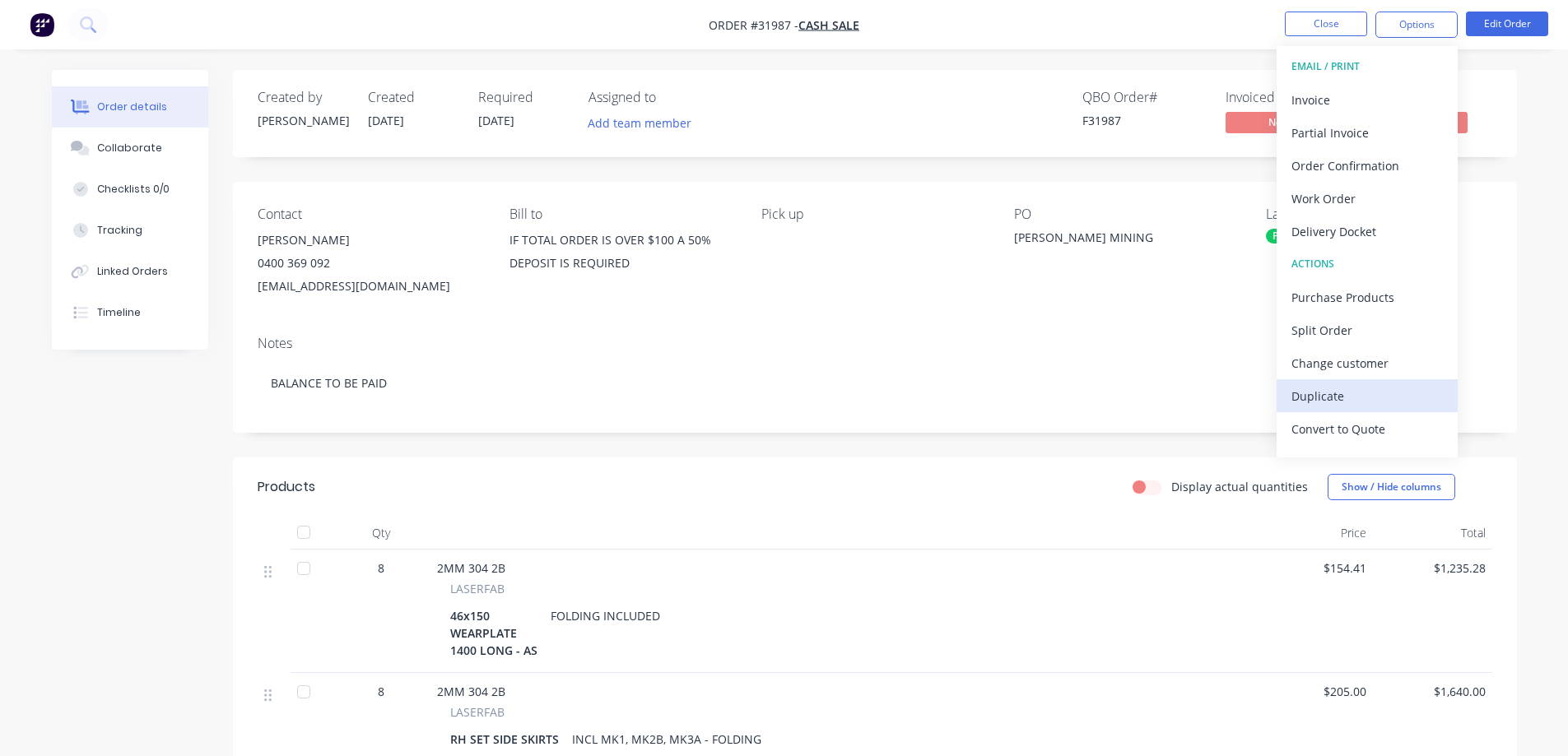
click at [1329, 398] on div "Duplicate" at bounding box center [1368, 396] width 152 height 24
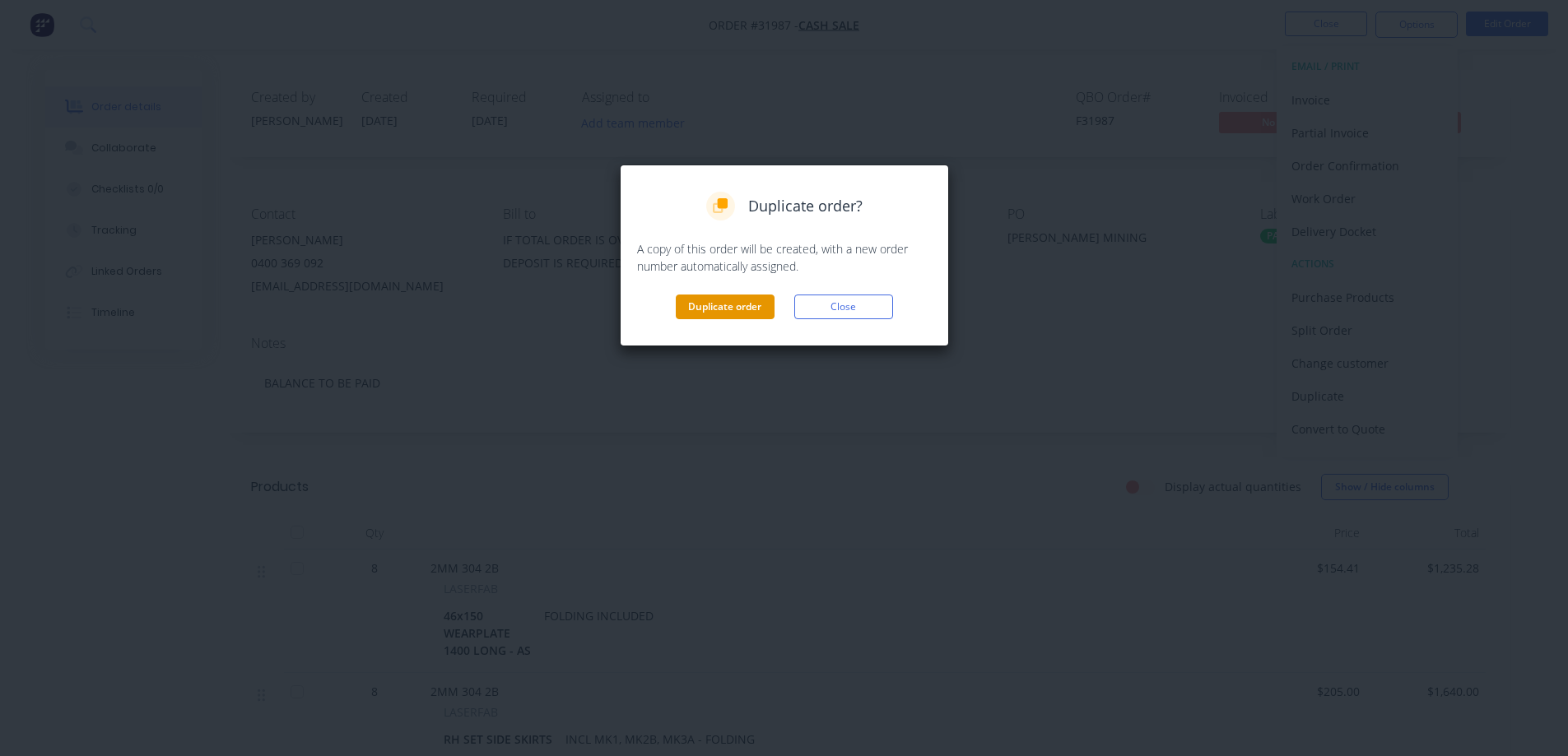
click at [741, 309] on button "Duplicate order" at bounding box center [725, 306] width 99 height 25
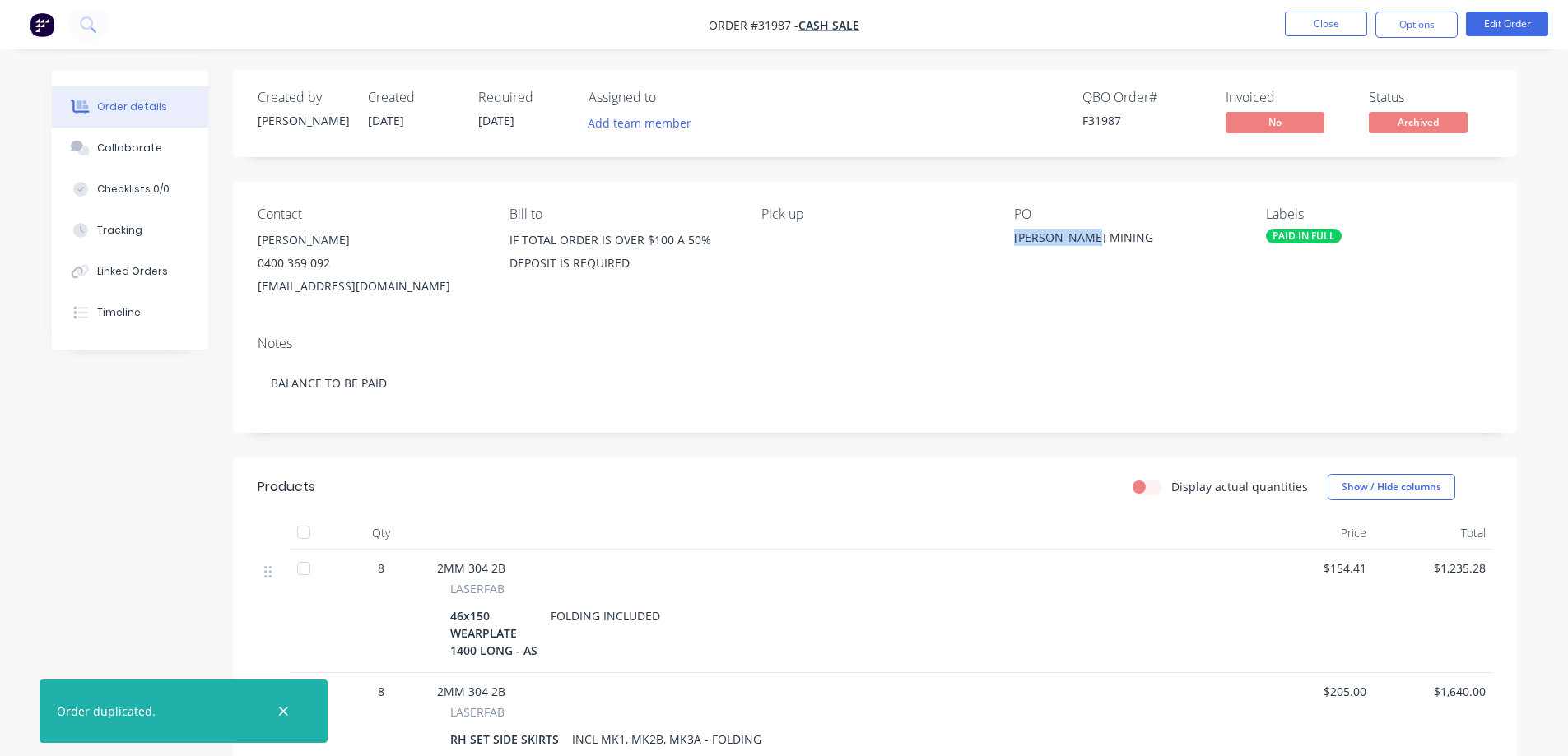
drag, startPoint x: 1095, startPoint y: 236, endPoint x: 1014, endPoint y: 242, distance: 81.2
click at [1014, 242] on div "[PERSON_NAME] MINING" at bounding box center [1117, 240] width 205 height 23
copy div "[PERSON_NAME] MINING"
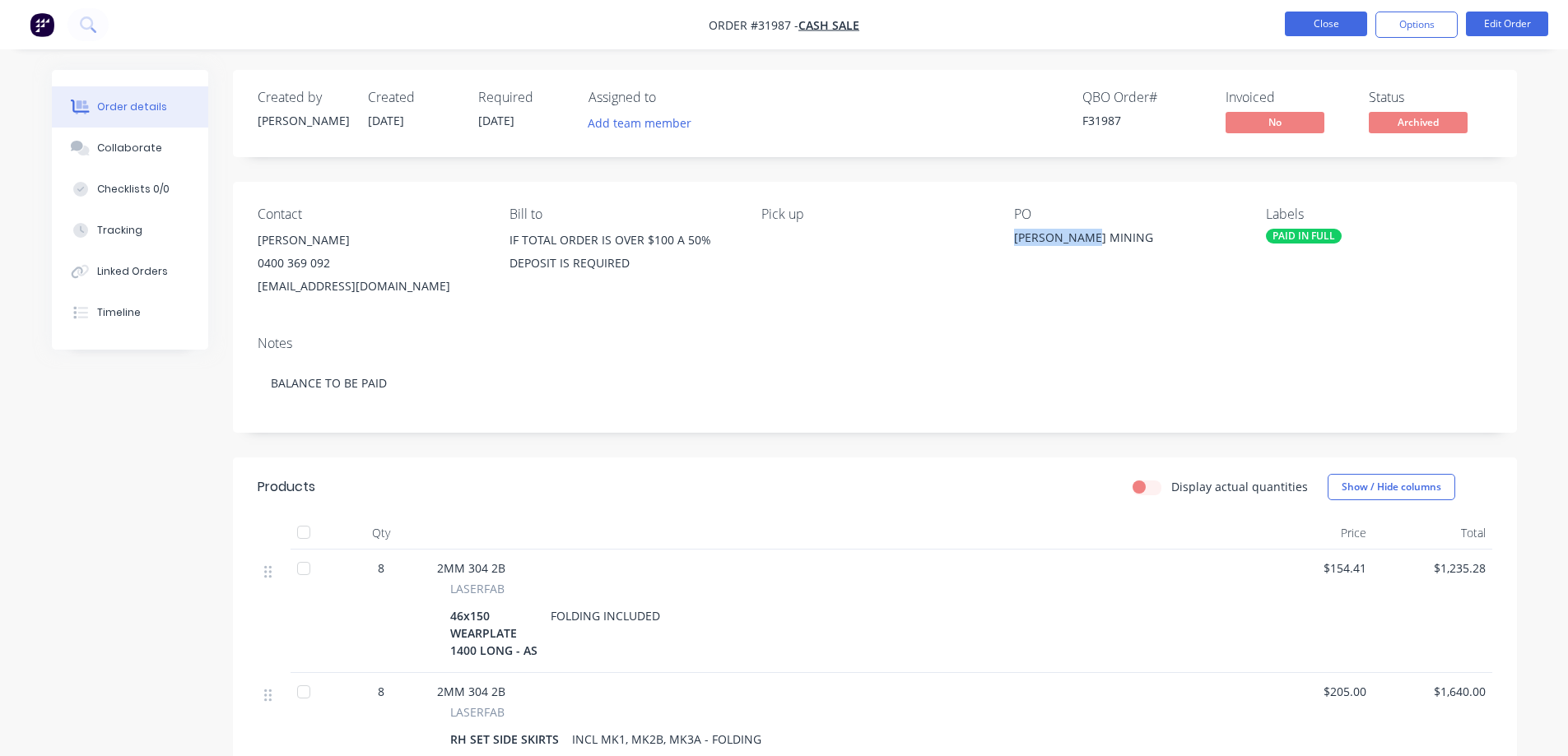
click at [1300, 26] on button "Close" at bounding box center [1325, 23] width 82 height 25
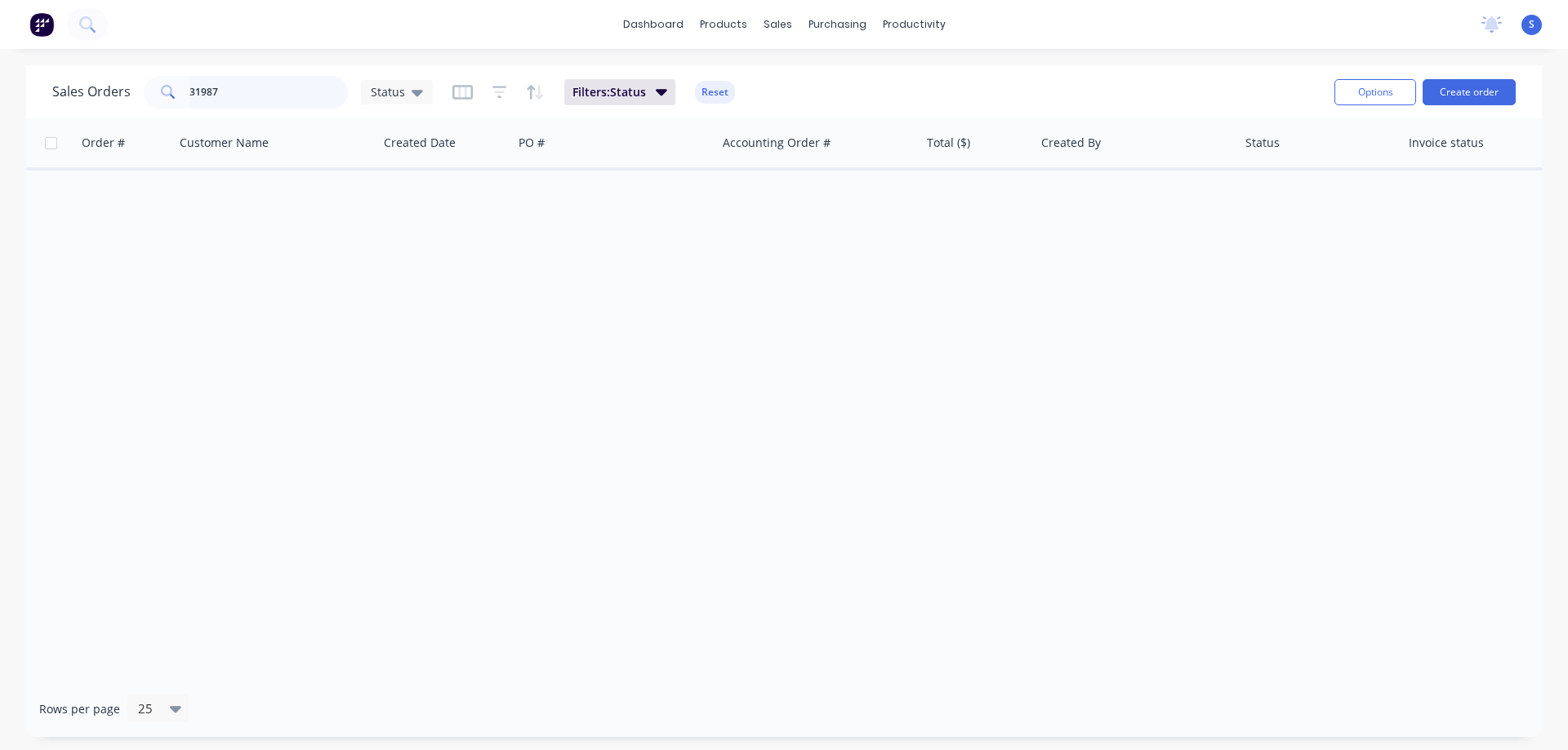
click at [337, 88] on input "31987" at bounding box center [268, 93] width 159 height 33
click at [925, 81] on div "Sales Orders Status Filters: Status Reset" at bounding box center [687, 92] width 1269 height 40
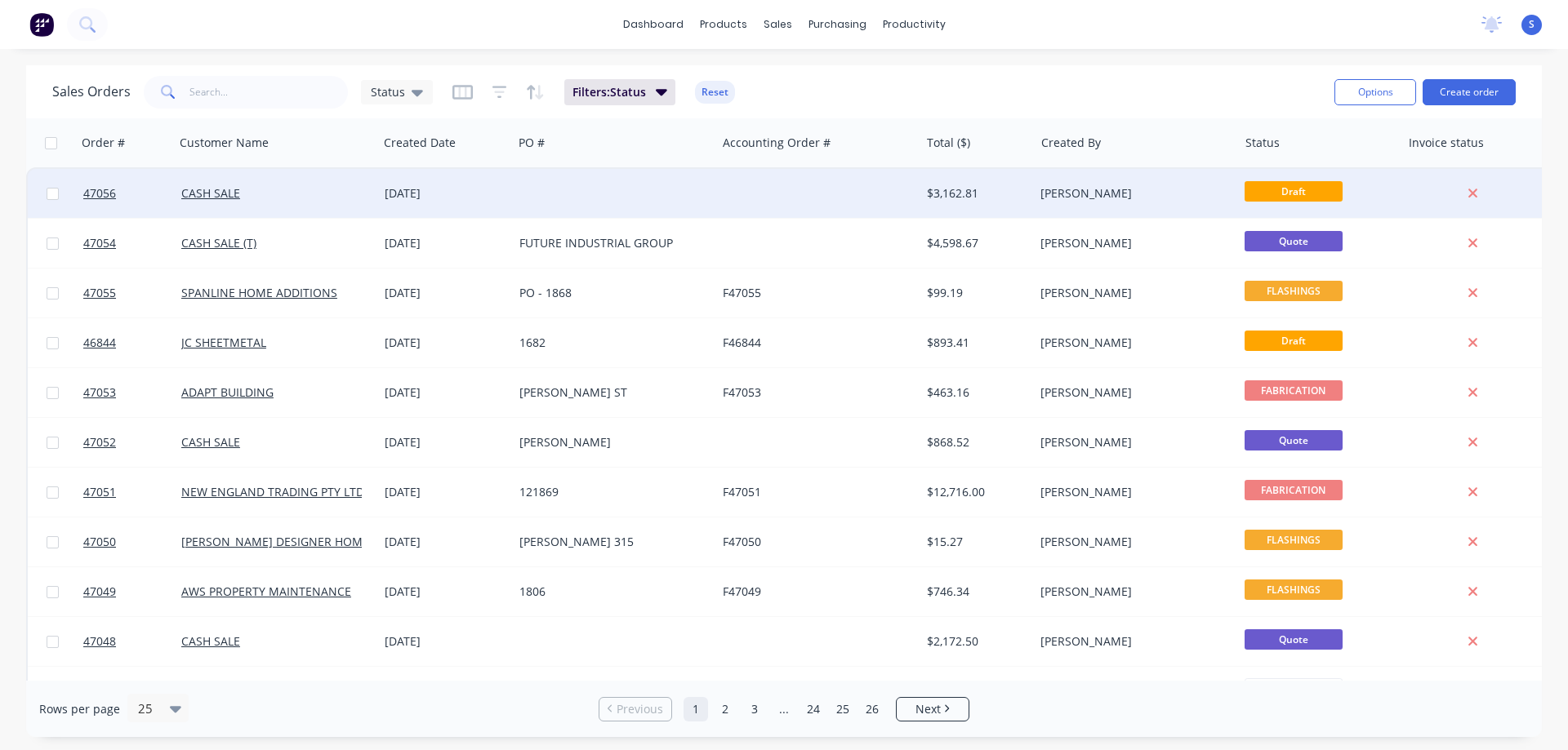
click at [848, 196] on div at bounding box center [817, 193] width 203 height 49
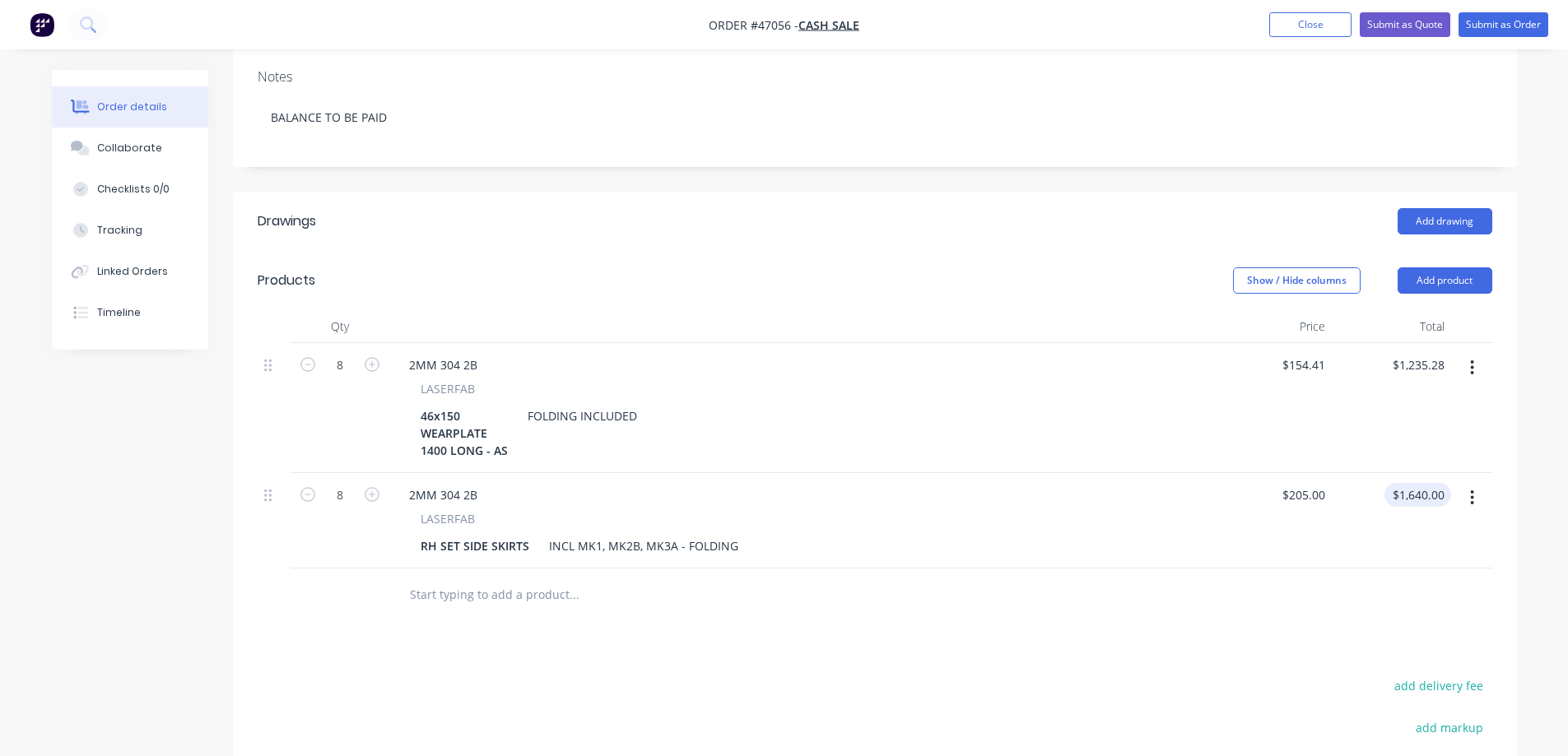
scroll to position [412, 0]
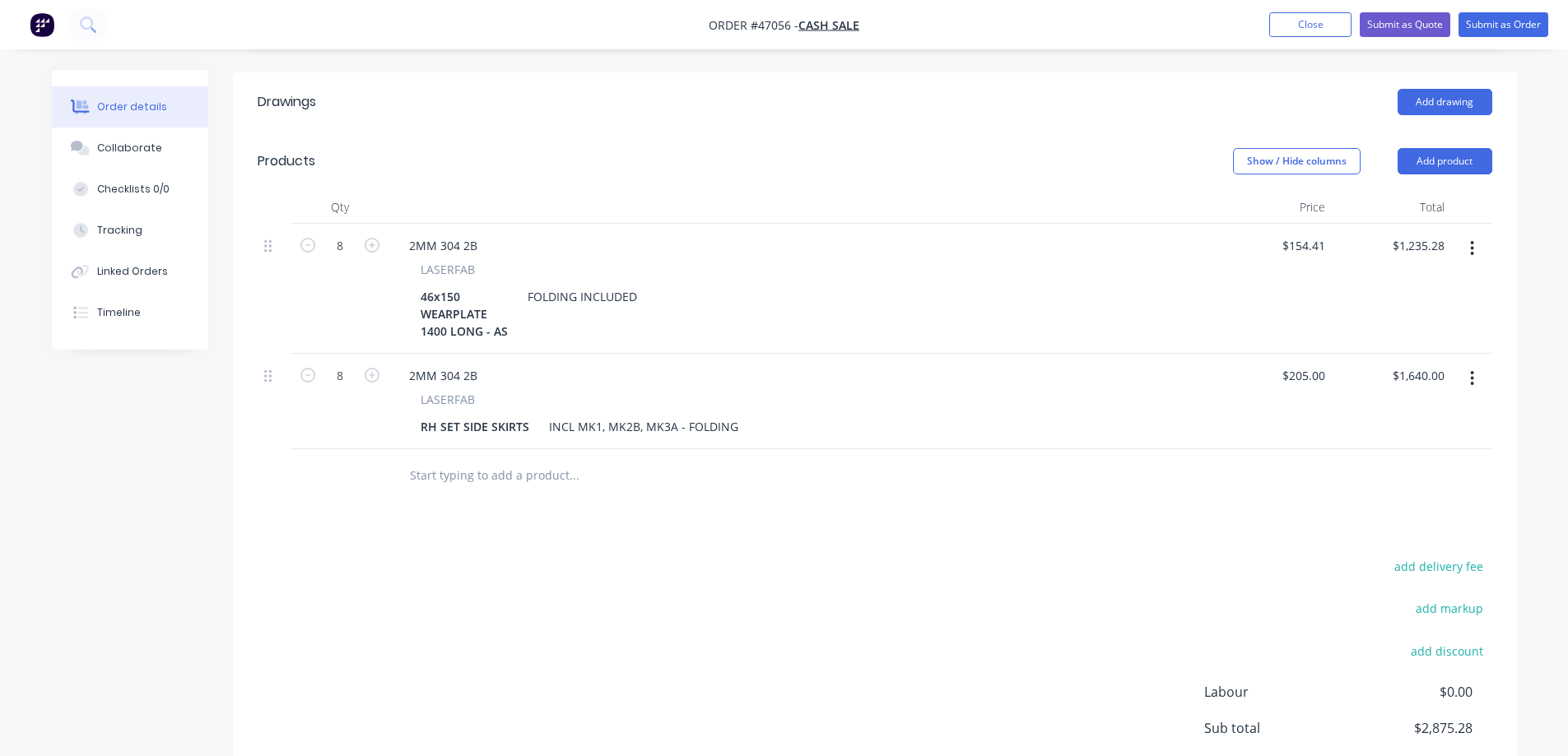
click at [1470, 234] on button "button" at bounding box center [1473, 249] width 39 height 30
click at [1377, 378] on div "Delete" at bounding box center [1414, 390] width 127 height 24
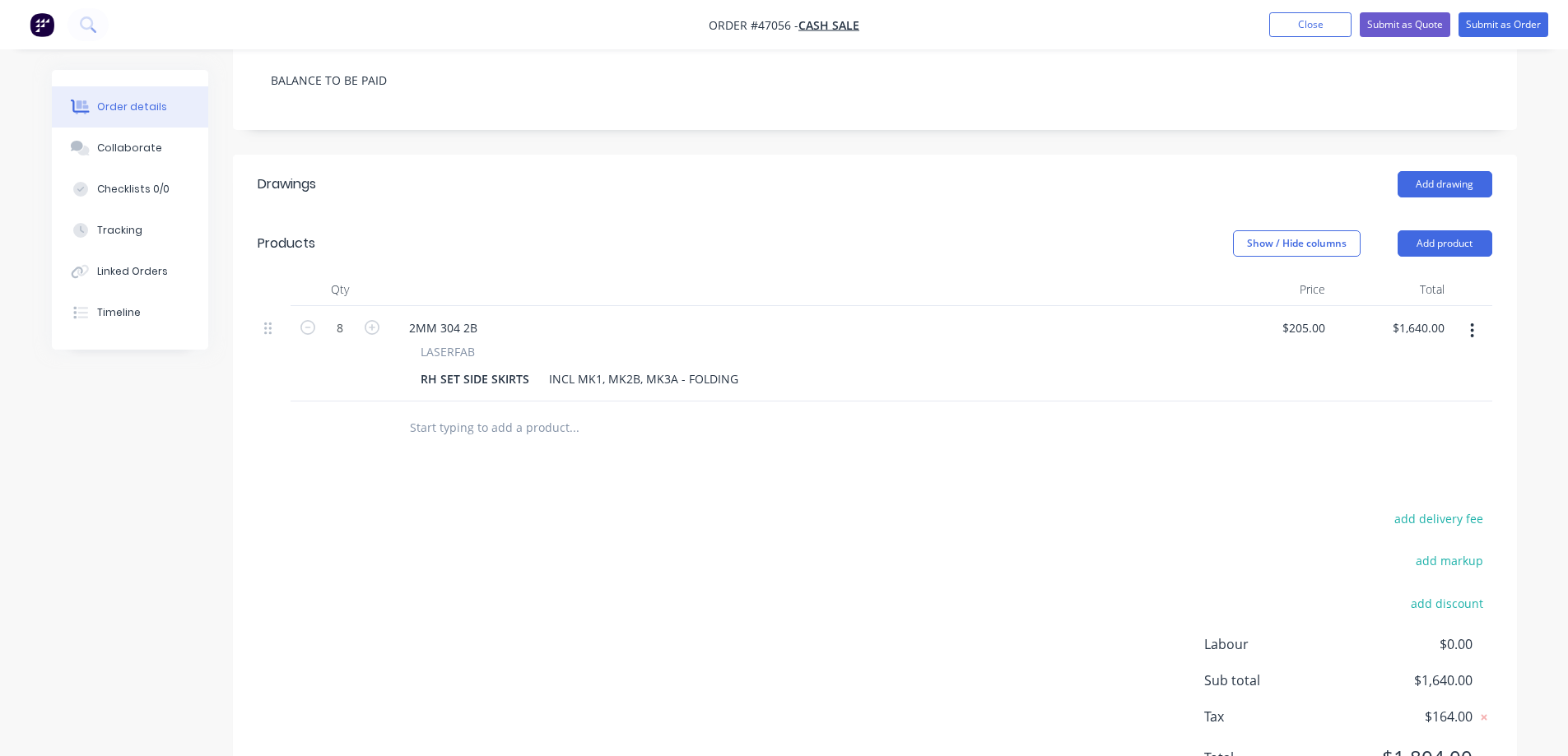
scroll to position [224, 0]
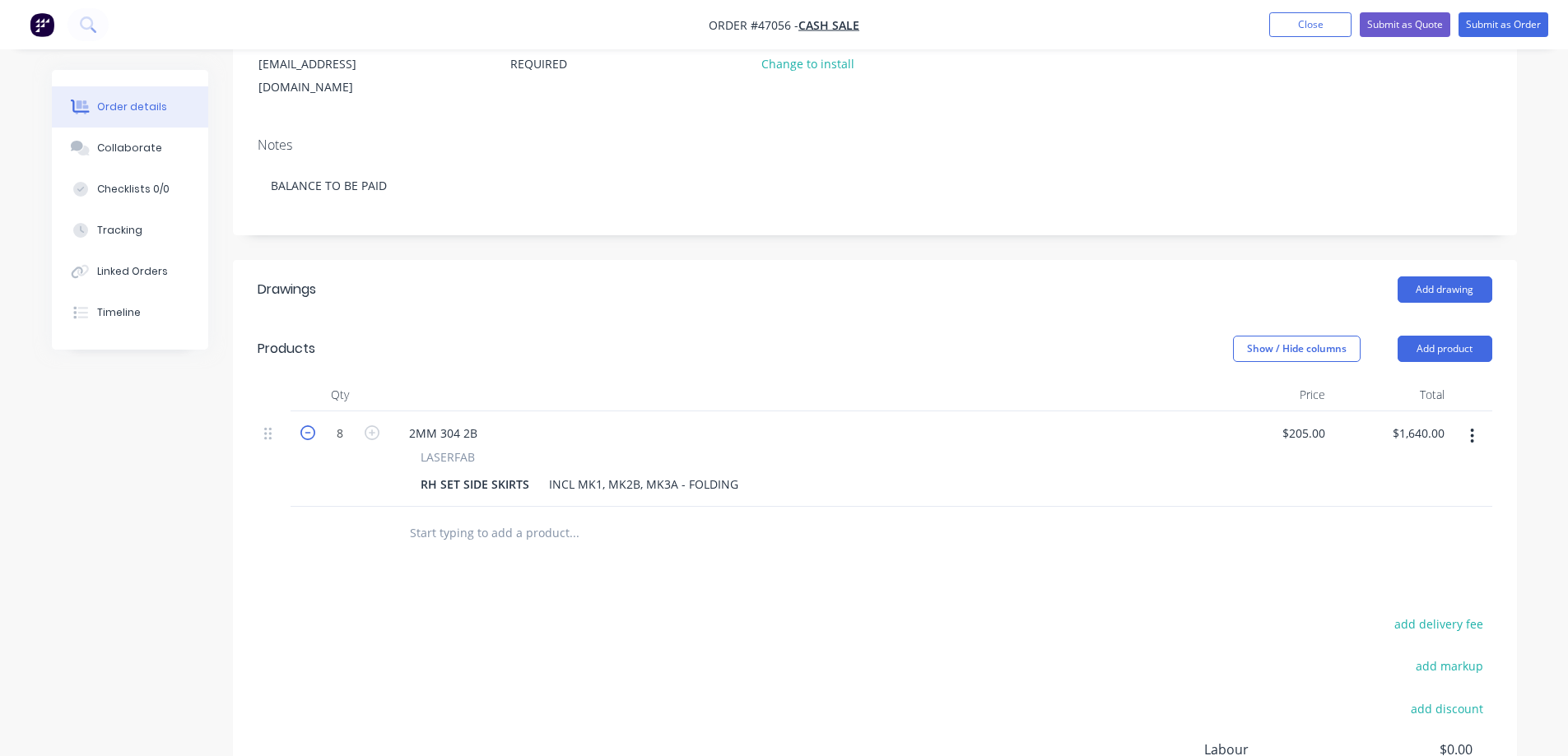
click at [312, 426] on icon "button" at bounding box center [308, 433] width 15 height 15
type input "7"
type input "$1,435.00"
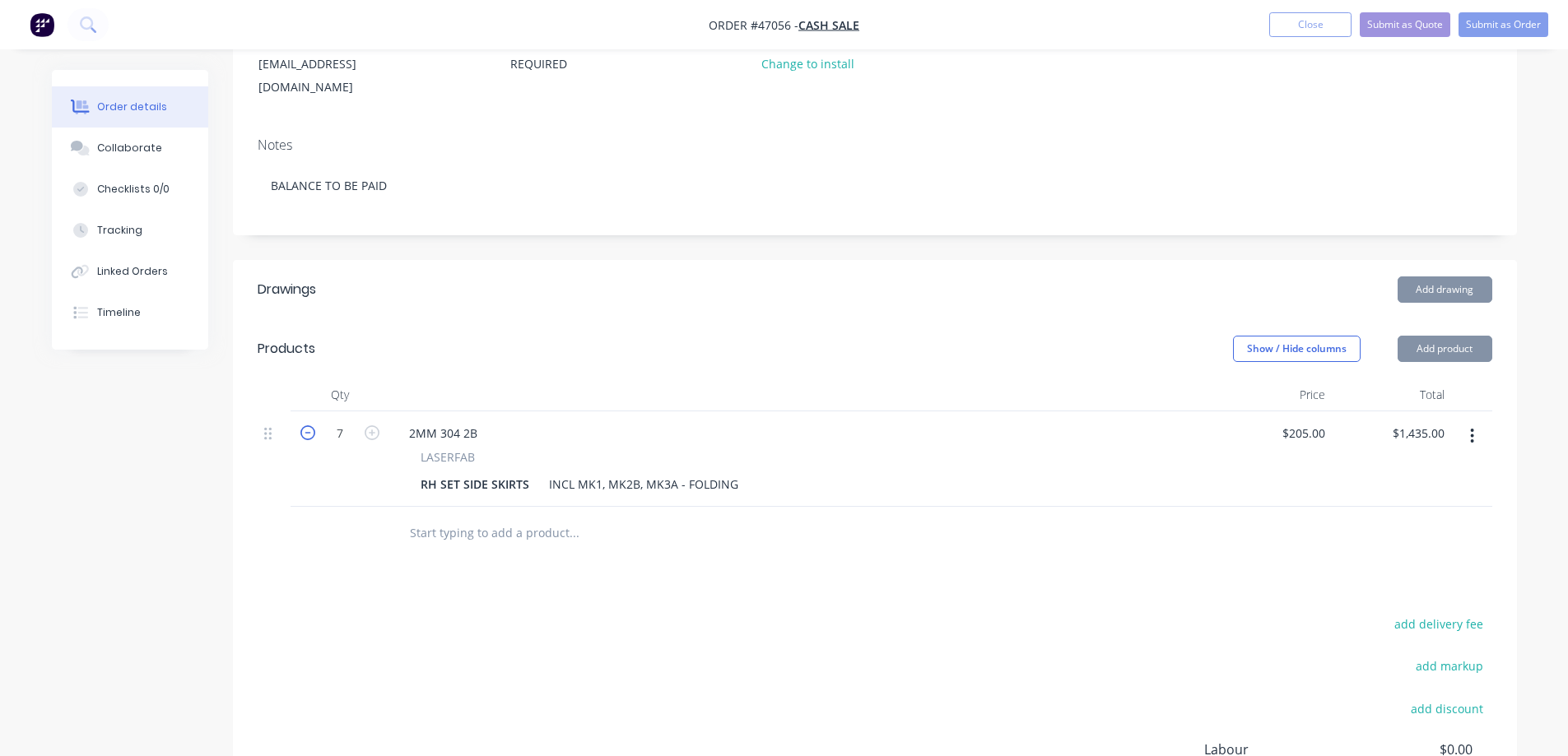
click at [312, 426] on icon "button" at bounding box center [308, 433] width 15 height 15
type input "6"
type input "$1,230.00"
click at [312, 426] on icon "button" at bounding box center [308, 433] width 15 height 15
type input "5"
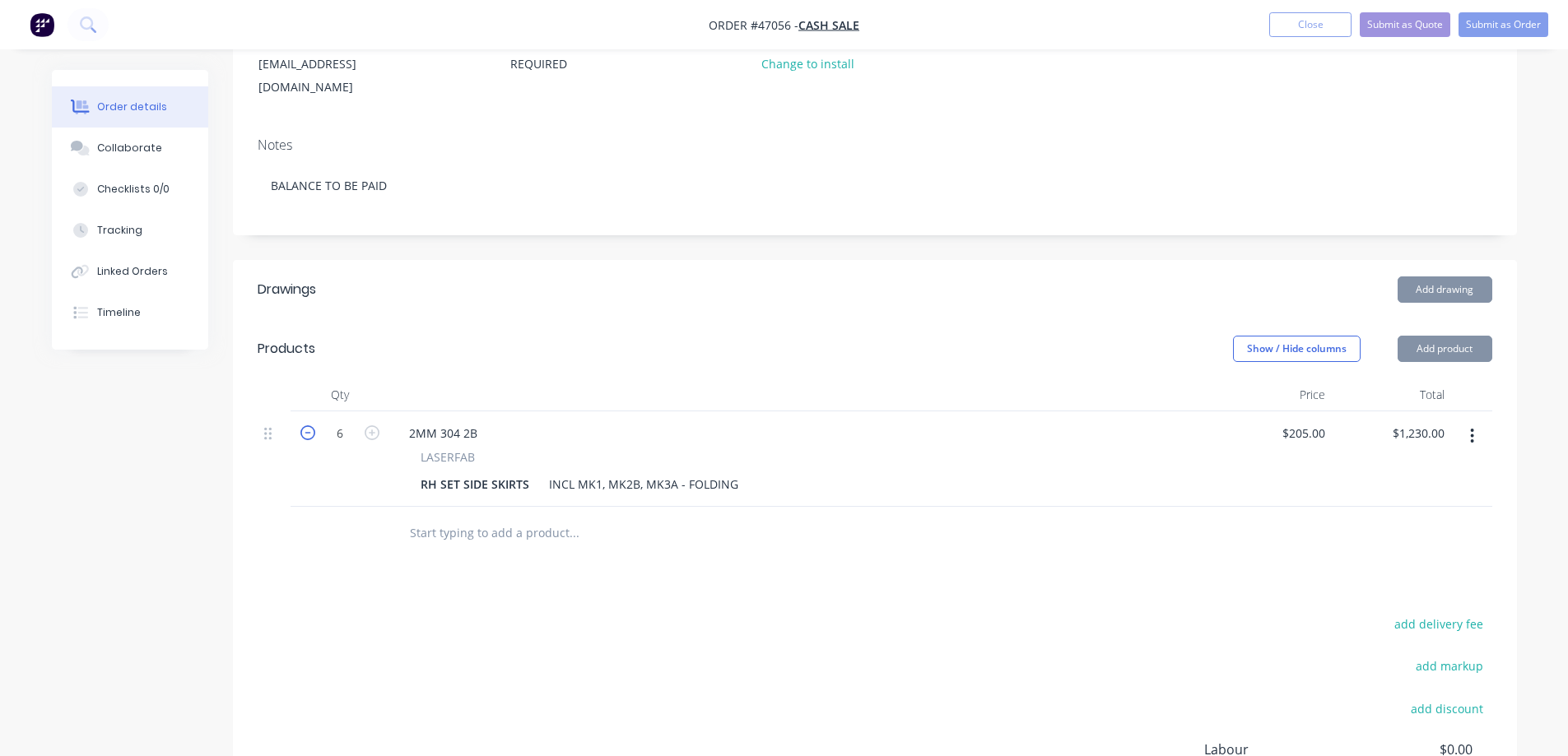
type input "$1,025.00"
click at [312, 426] on icon "button" at bounding box center [308, 433] width 15 height 15
type input "4"
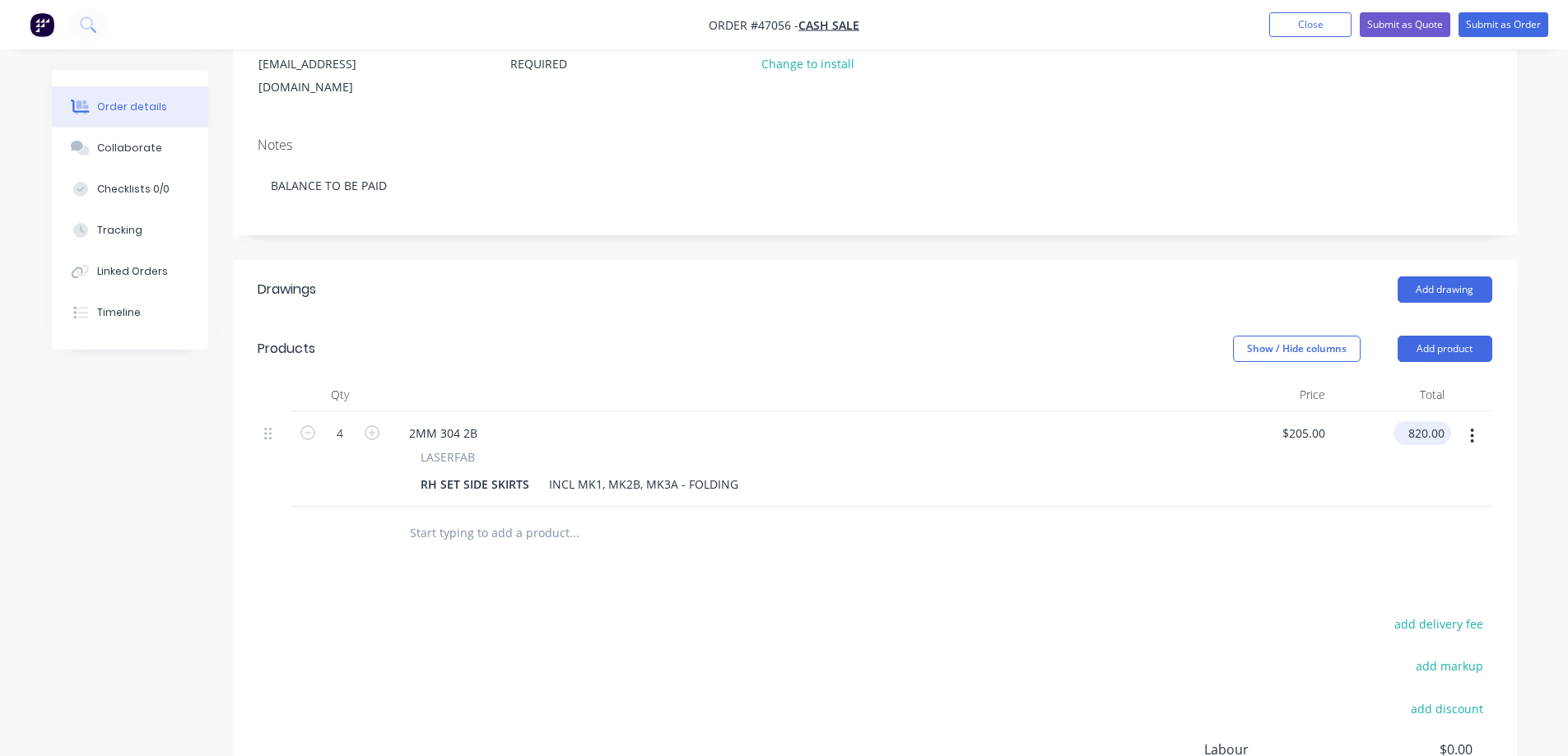
click at [1426, 421] on input "820.00" at bounding box center [1425, 433] width 51 height 24
click at [1426, 421] on input "820.00" at bounding box center [1429, 433] width 44 height 24
type input "890"
type input "$222.50"
click at [905, 319] on header "Products Show / Hide columns Add product" at bounding box center [876, 349] width 1285 height 59
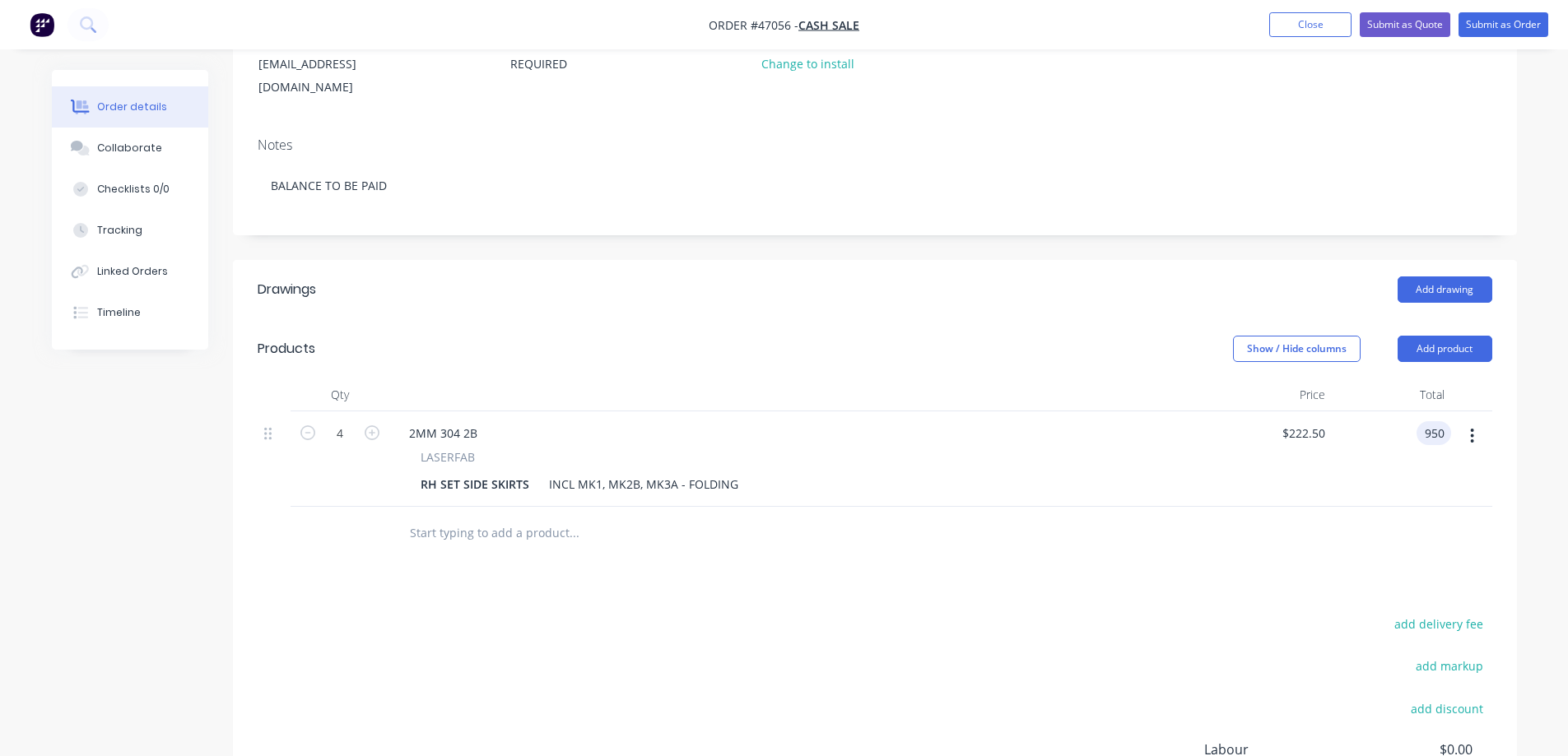
type input "950"
type input "$237.50"
type input "$950.00"
click at [921, 131] on div "Notes BALANCE TO BE PAID" at bounding box center [876, 179] width 1285 height 110
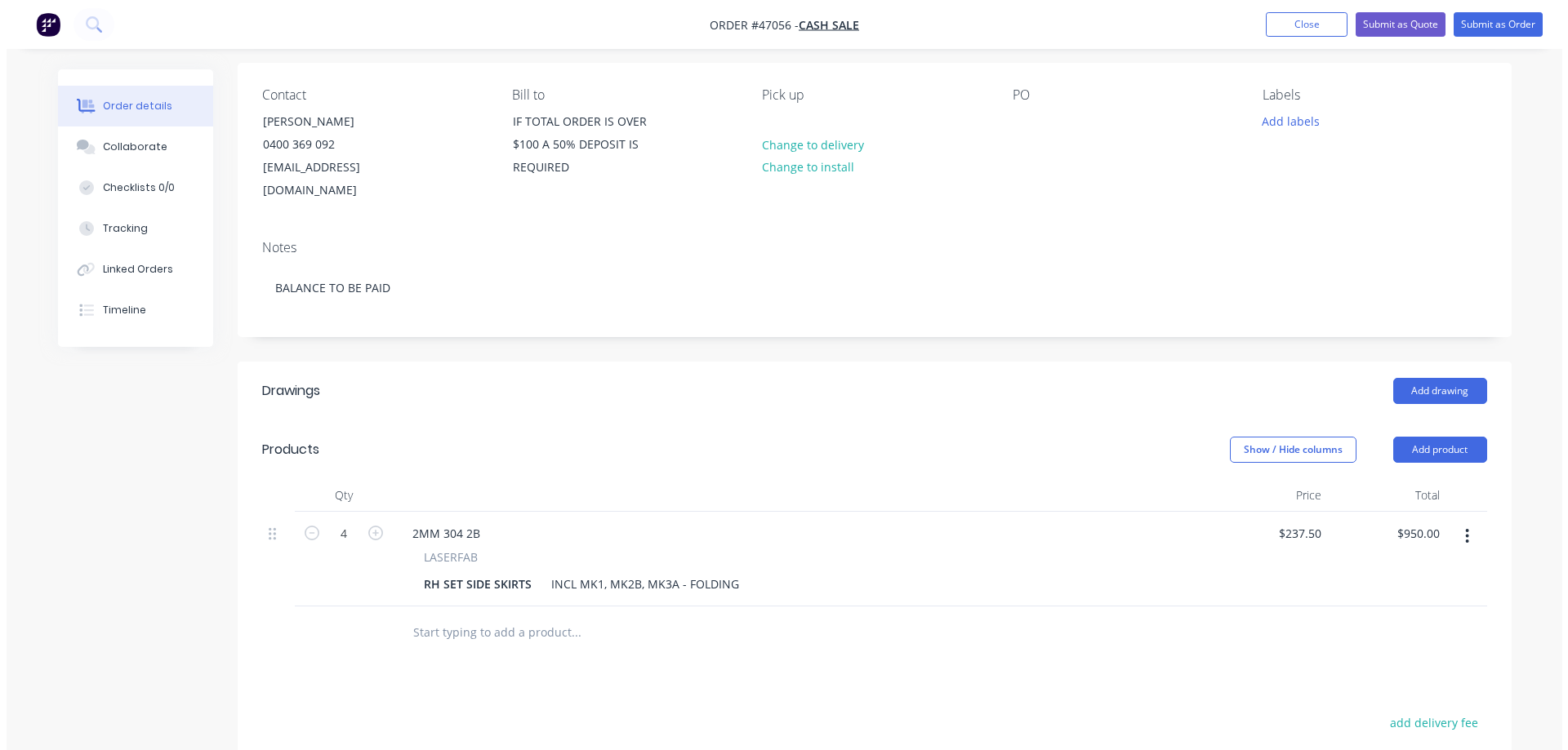
scroll to position [0, 0]
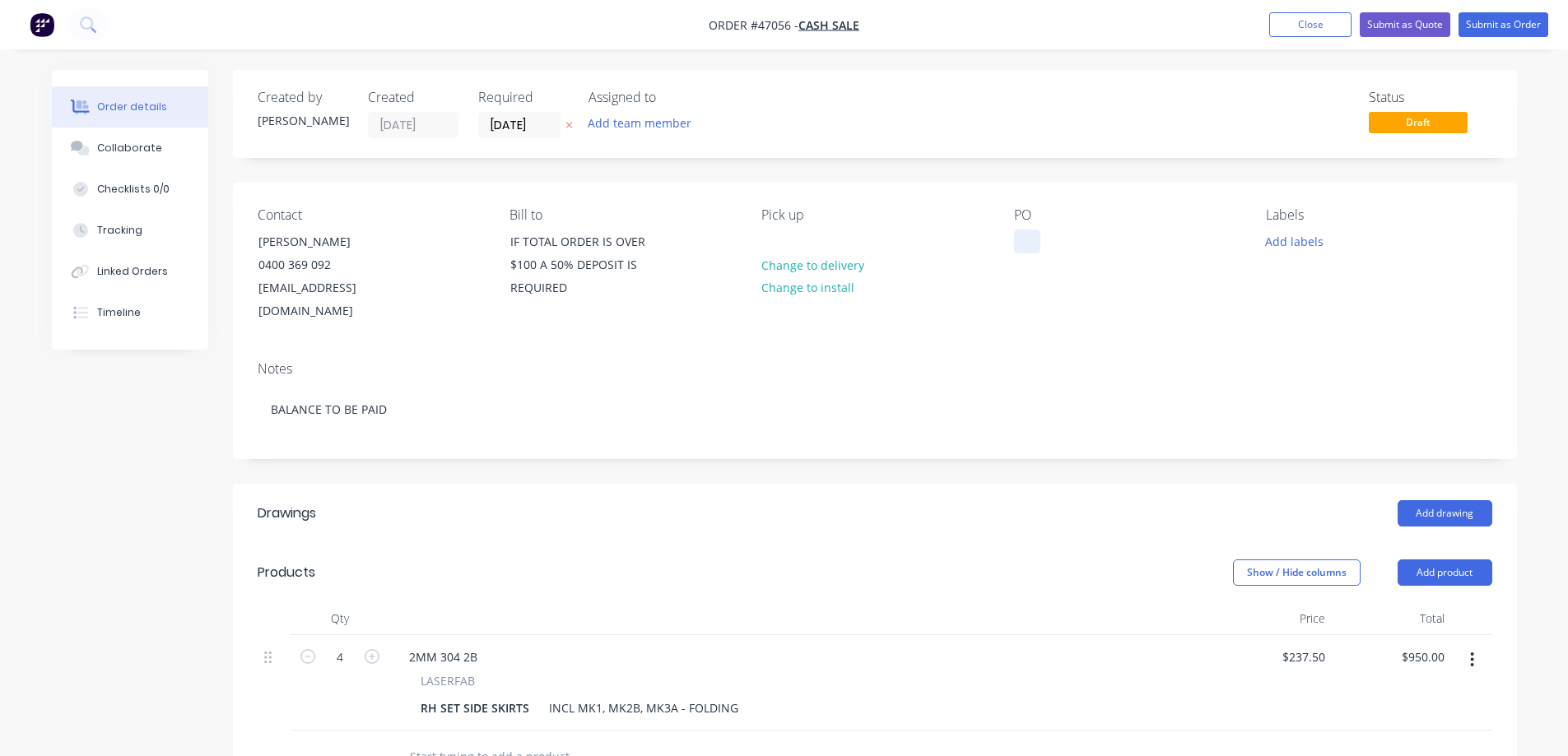
click at [1021, 242] on div at bounding box center [1027, 242] width 26 height 24
click at [1061, 242] on div "[PERSON_NAME]" at bounding box center [1074, 242] width 118 height 24
click at [566, 128] on icon at bounding box center [569, 125] width 7 height 10
click at [650, 122] on button "Add team member" at bounding box center [639, 123] width 121 height 22
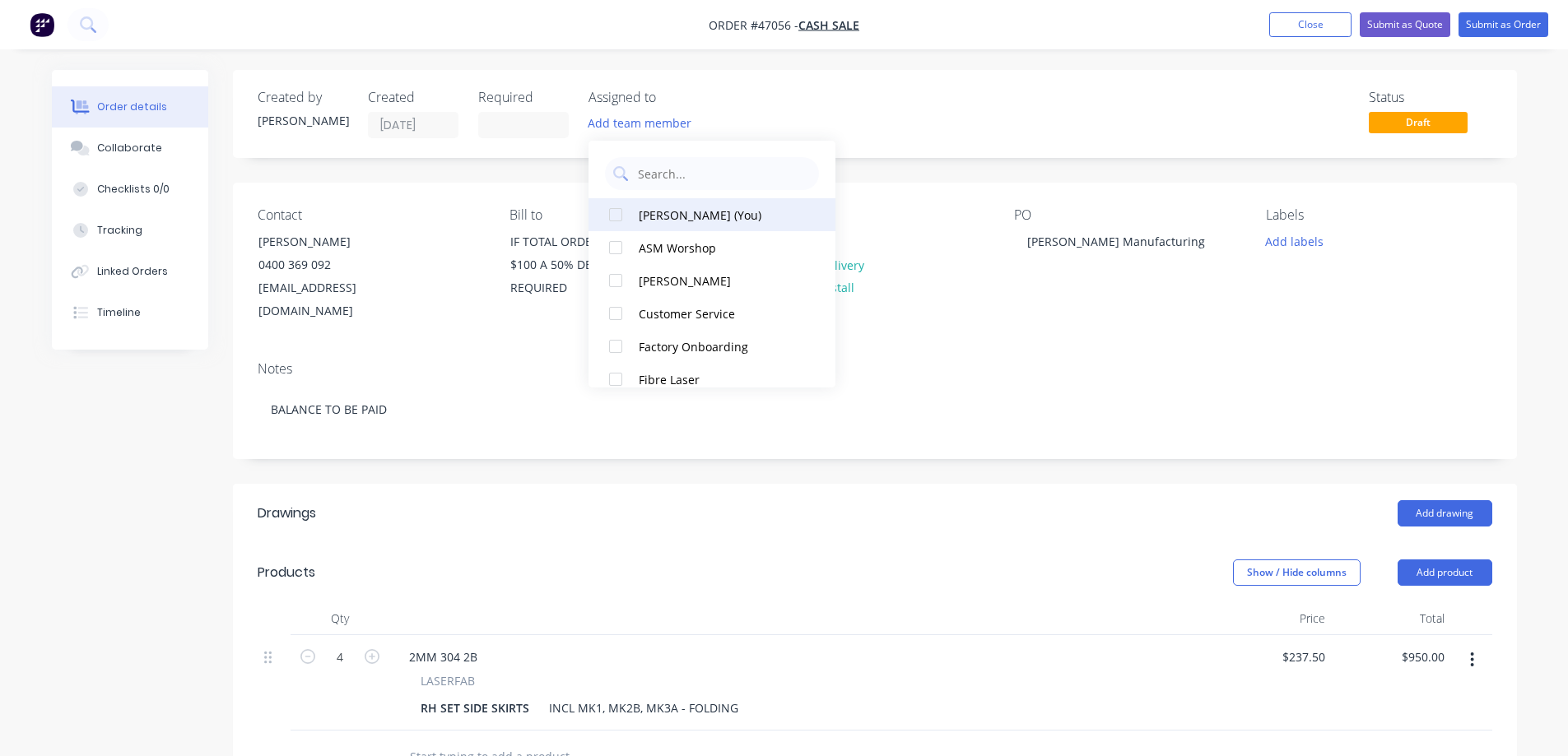
click at [609, 217] on div at bounding box center [616, 215] width 33 height 33
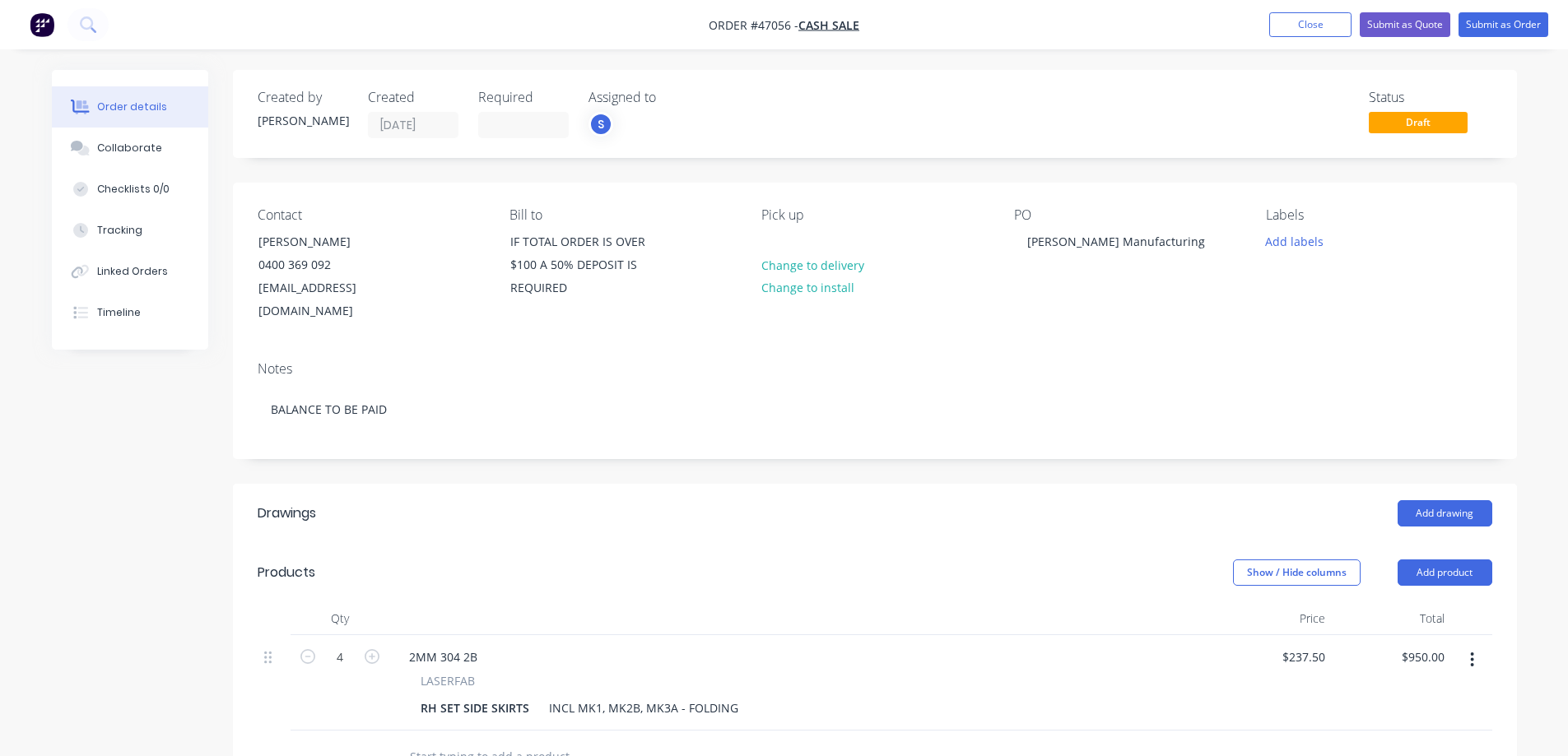
click at [1034, 169] on div "Created by [PERSON_NAME] Created [DATE] Required Assigned to S Status Draft Con…" at bounding box center [876, 607] width 1285 height 1073
click at [1399, 19] on button "Submit as Quote" at bounding box center [1405, 24] width 91 height 25
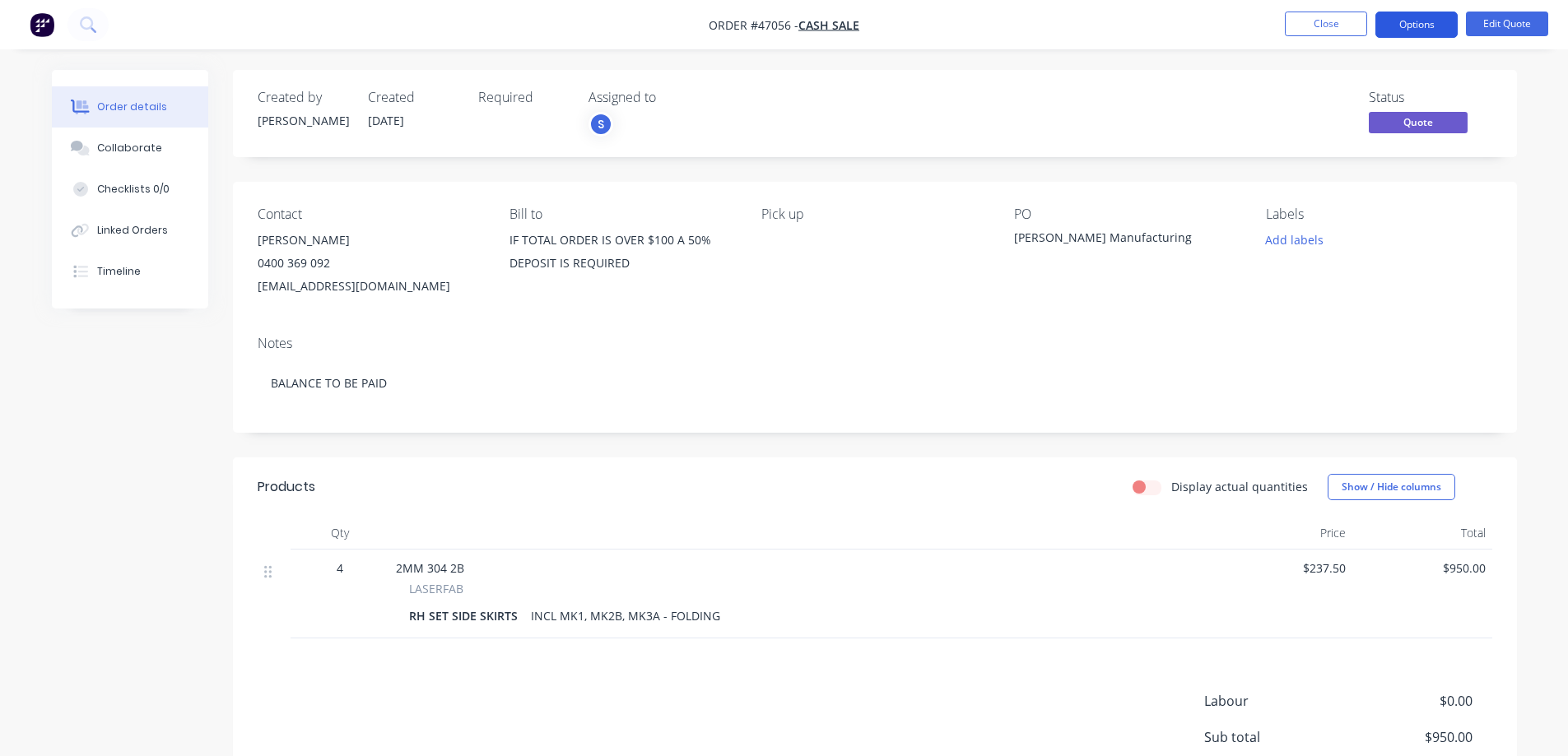
click at [1414, 30] on button "Options" at bounding box center [1416, 24] width 82 height 26
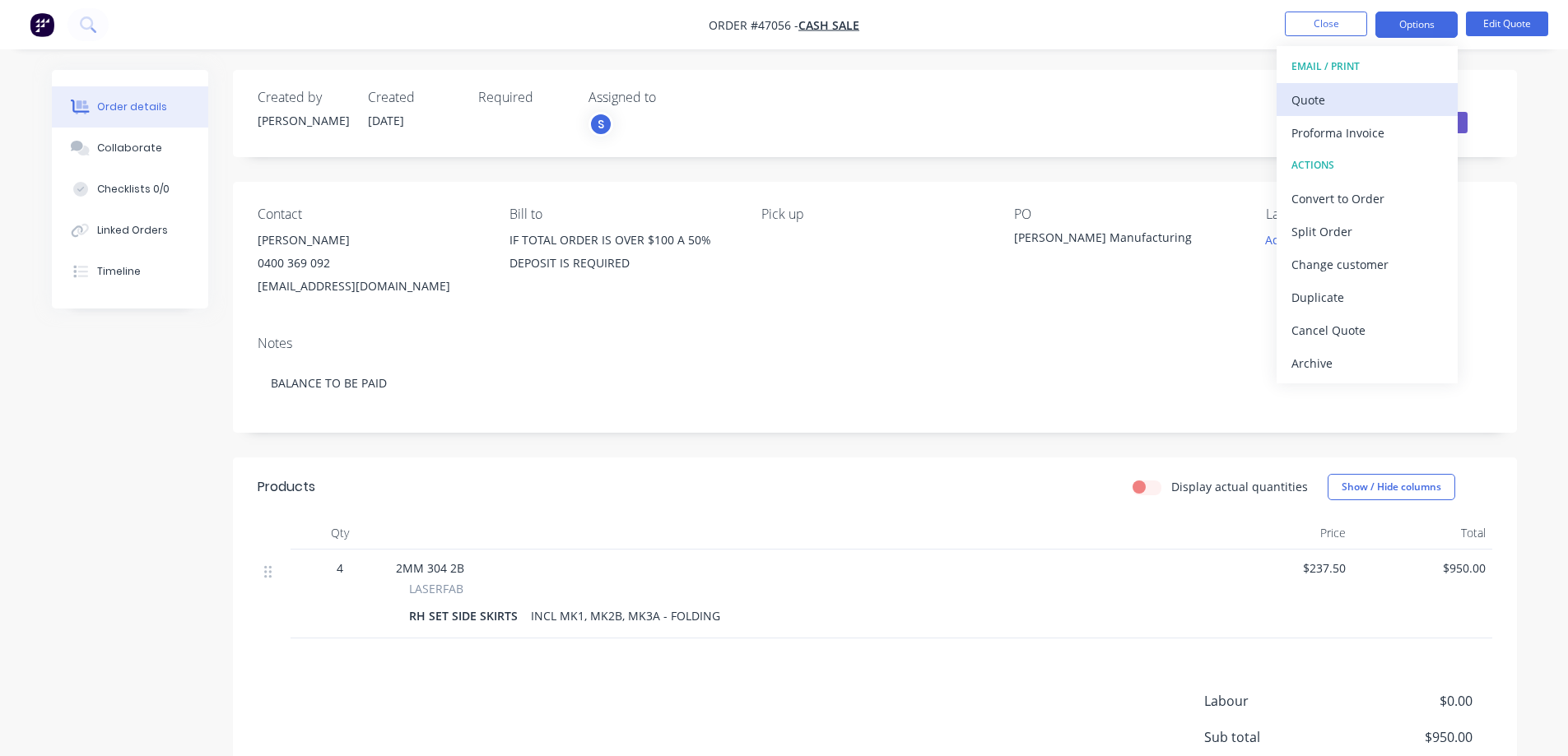
click at [1319, 103] on div "Quote" at bounding box center [1368, 100] width 152 height 24
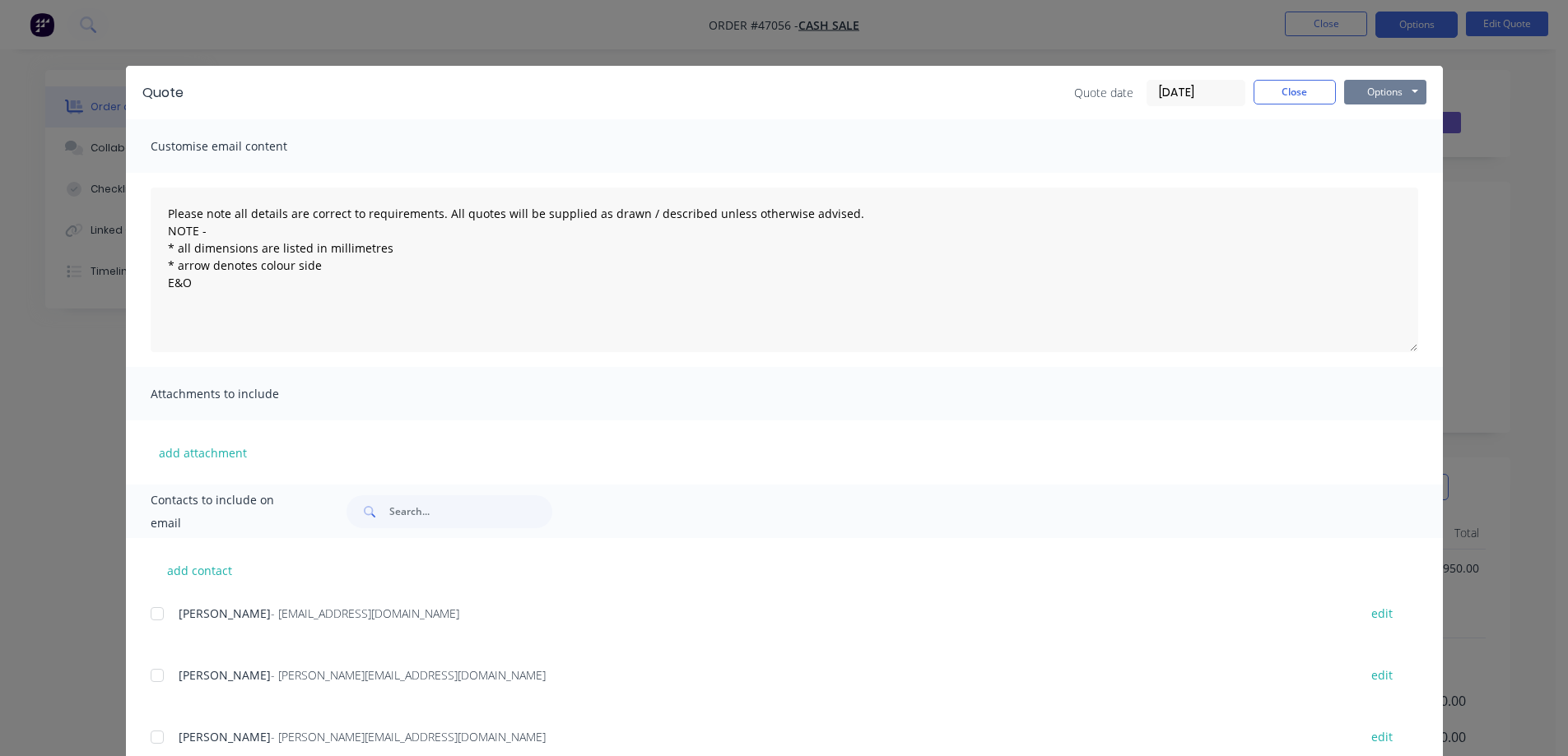
click at [1353, 85] on button "Options" at bounding box center [1385, 92] width 82 height 25
click at [1392, 151] on button "Print" at bounding box center [1397, 148] width 106 height 27
click at [1256, 92] on button "Close" at bounding box center [1295, 92] width 82 height 25
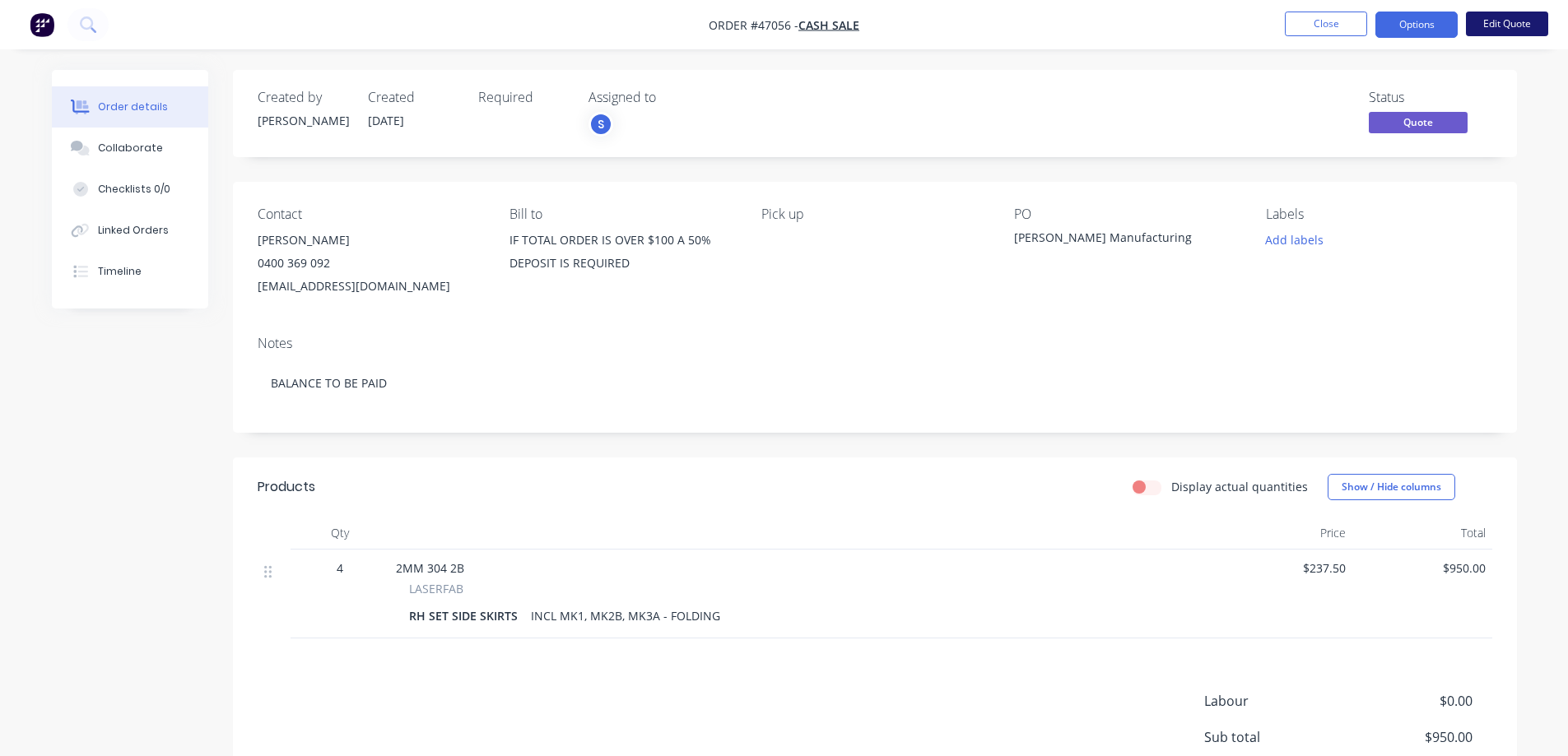
click at [1506, 28] on button "Edit Quote" at bounding box center [1507, 23] width 82 height 25
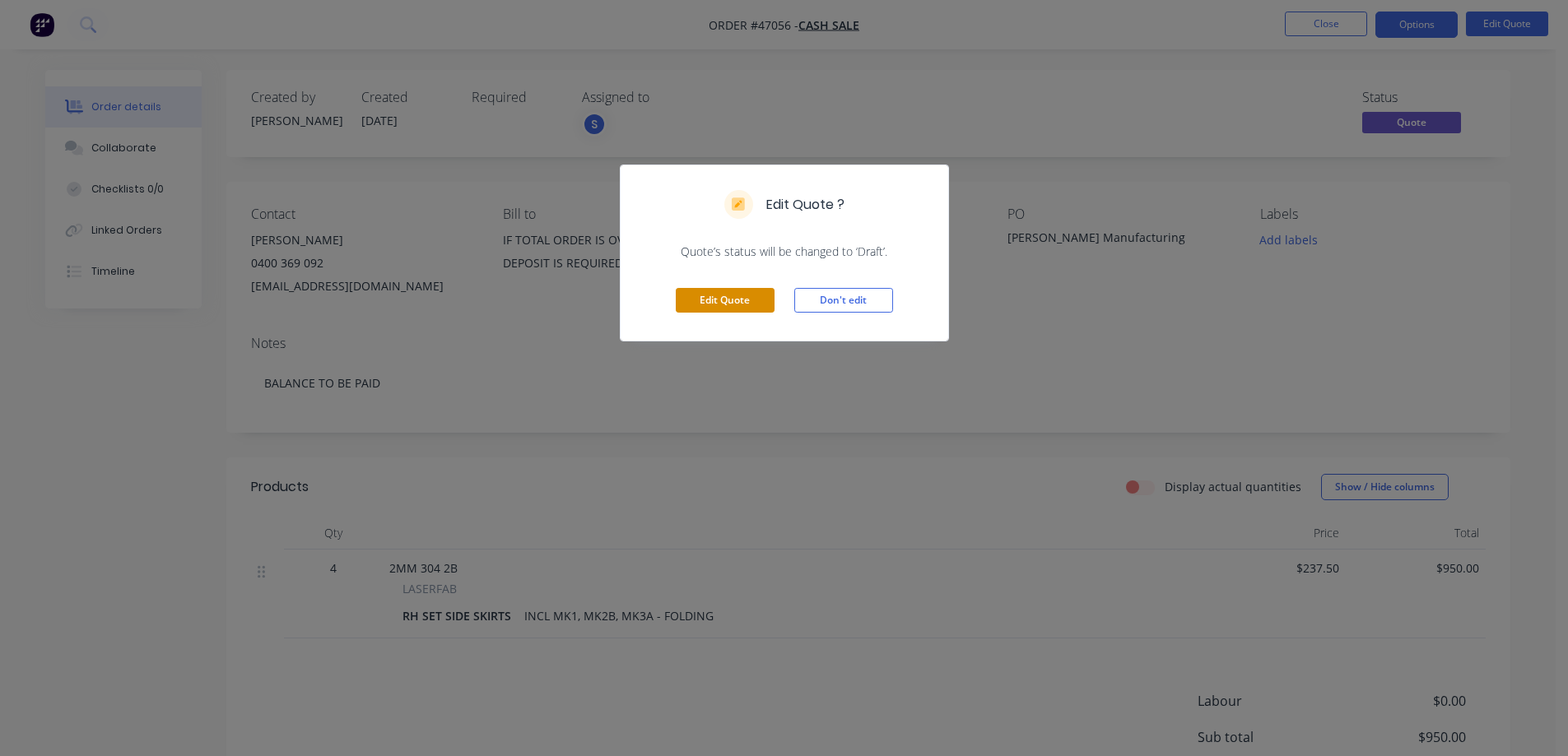
click at [753, 299] on button "Edit Quote" at bounding box center [725, 300] width 99 height 25
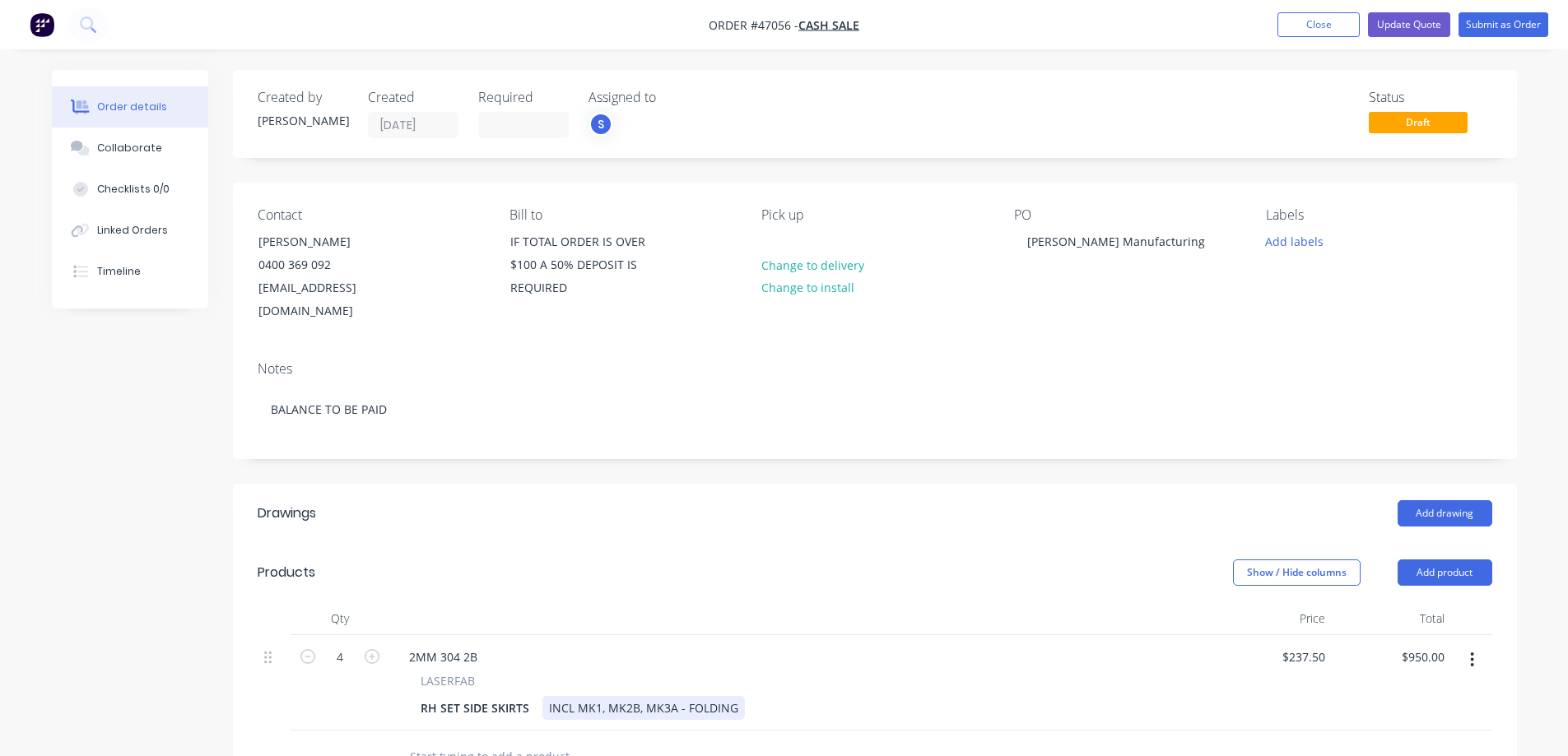
click at [637, 696] on div "INCL MK1, MK2B, MK3A - FOLDING" at bounding box center [643, 708] width 203 height 24
click at [676, 696] on div "INCL MK1, MK2A, MK3A - FOLDING" at bounding box center [643, 708] width 203 height 24
click at [687, 696] on div "INCL MK1, MK2A, MK3B - CUT + FOLDING" at bounding box center [661, 708] width 238 height 24
click at [786, 484] on header "Drawings Add drawing" at bounding box center [876, 514] width 1285 height 59
click at [1451, 24] on ul "Add product Close Update Quote Submit as Order" at bounding box center [1412, 24] width 310 height 25
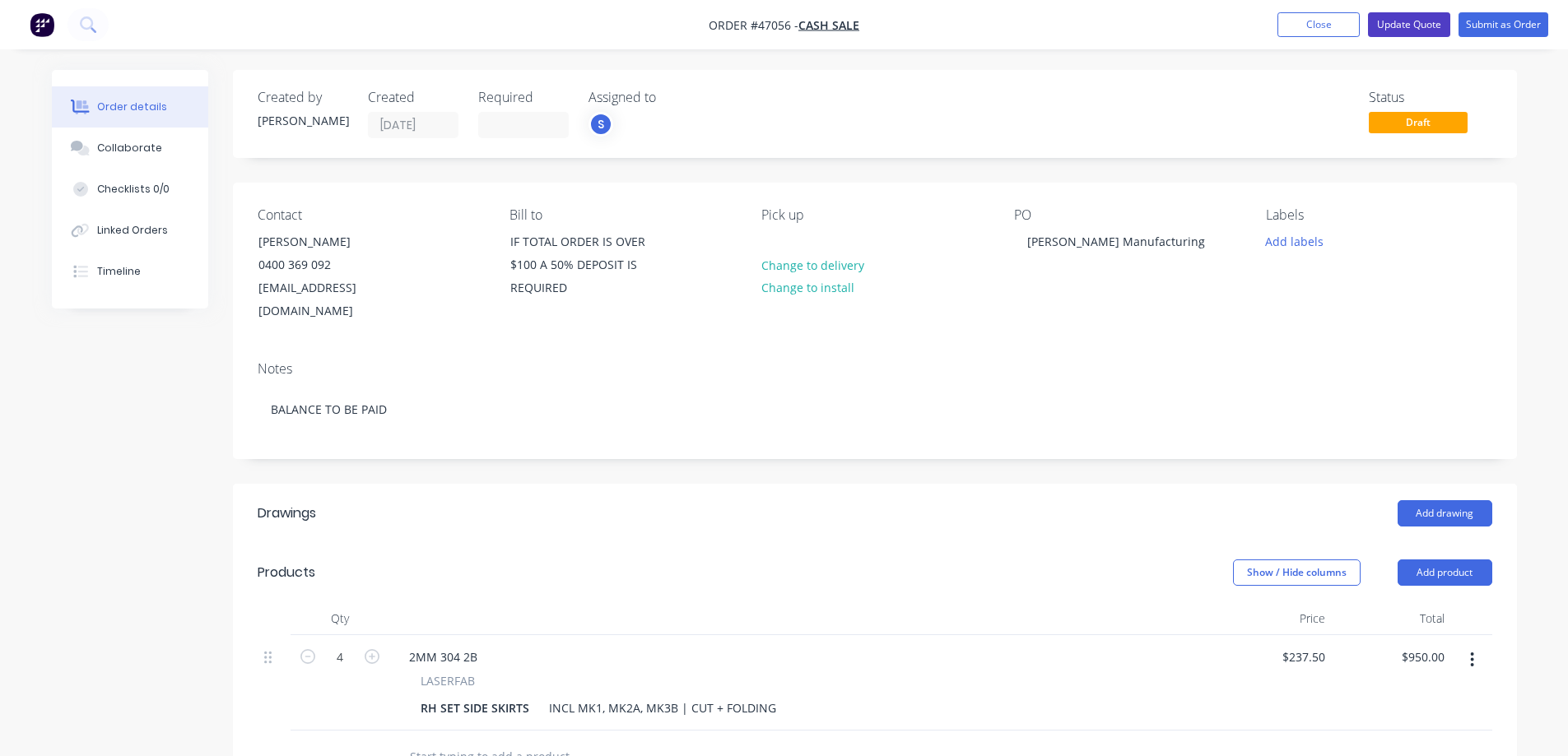
click at [1429, 21] on button "Update Quote" at bounding box center [1409, 24] width 82 height 25
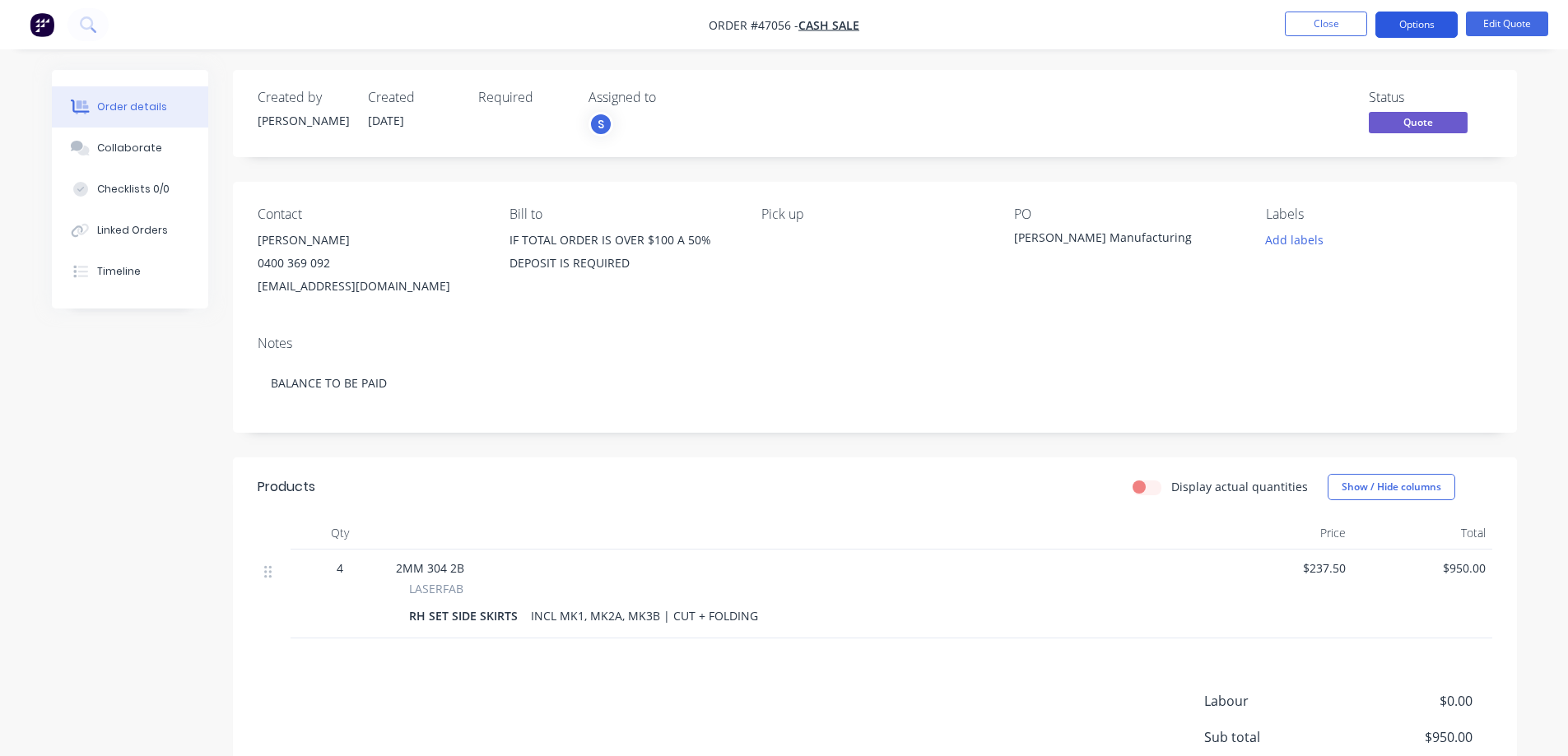
click at [1454, 21] on button "Options" at bounding box center [1416, 24] width 82 height 26
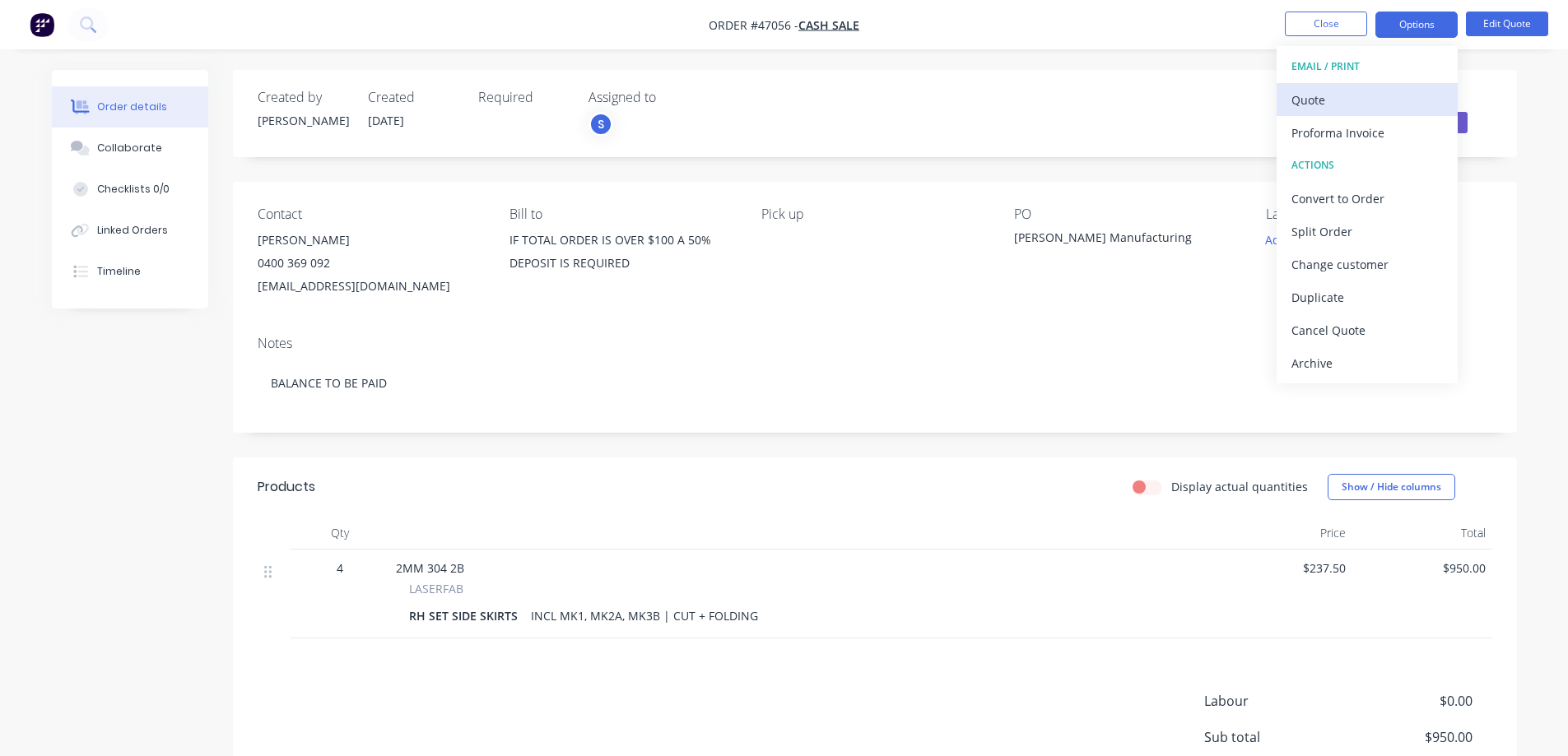
click at [1322, 105] on div "Quote" at bounding box center [1368, 100] width 152 height 24
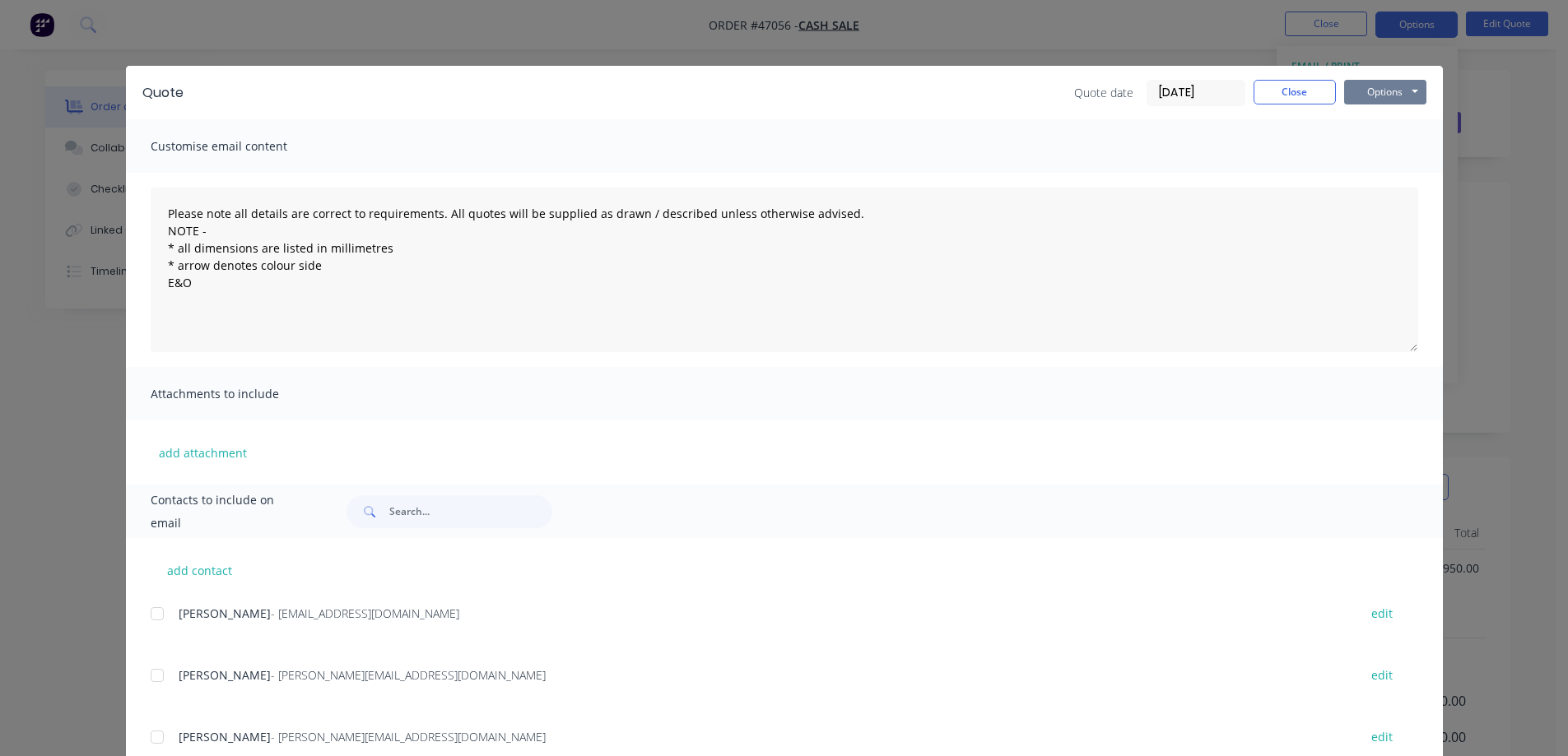
click at [1363, 85] on button "Options" at bounding box center [1385, 92] width 82 height 25
click at [1363, 144] on button "Print" at bounding box center [1397, 148] width 106 height 27
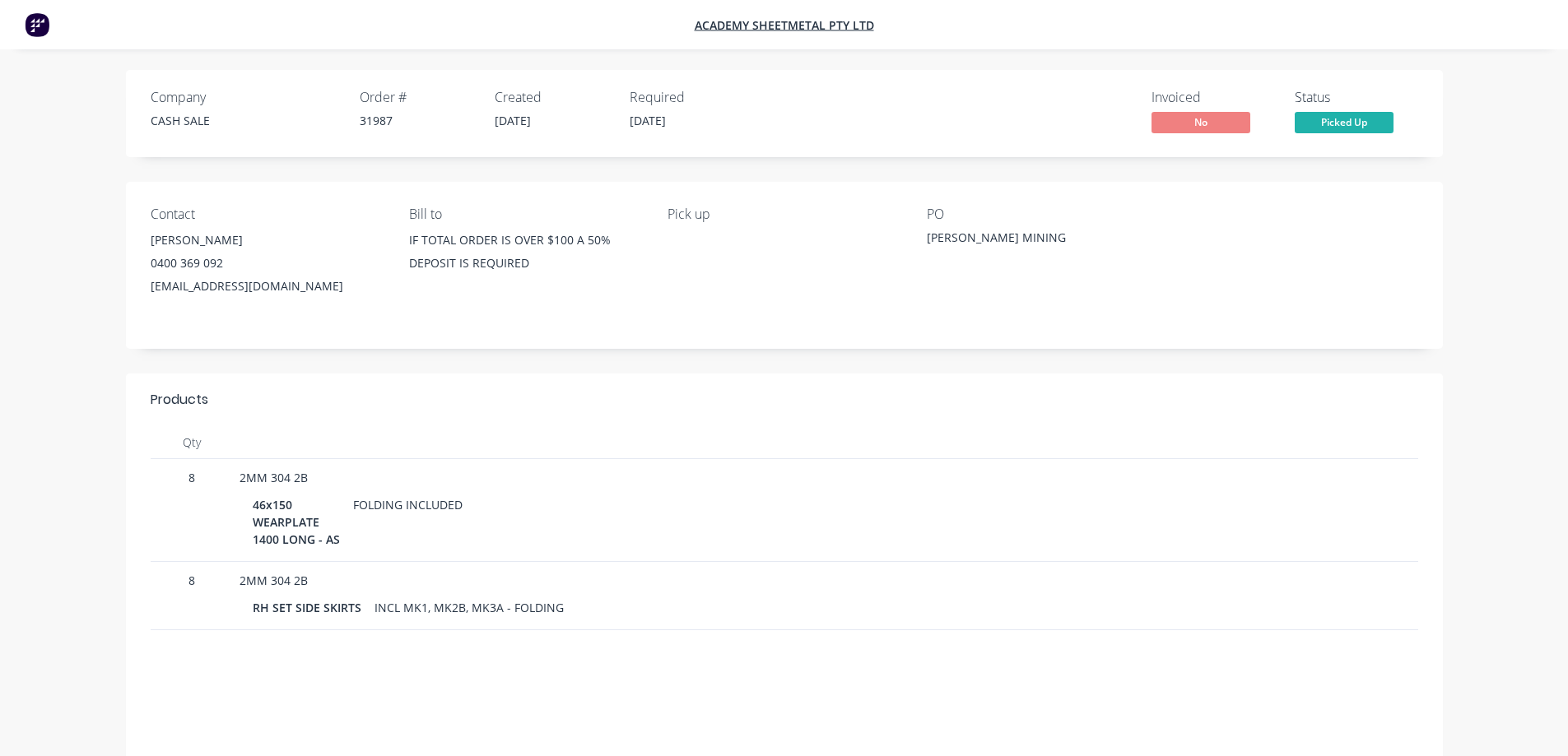
click at [376, 121] on div "31987" at bounding box center [417, 120] width 116 height 18
copy div "31987"
